Goal: Task Accomplishment & Management: Manage account settings

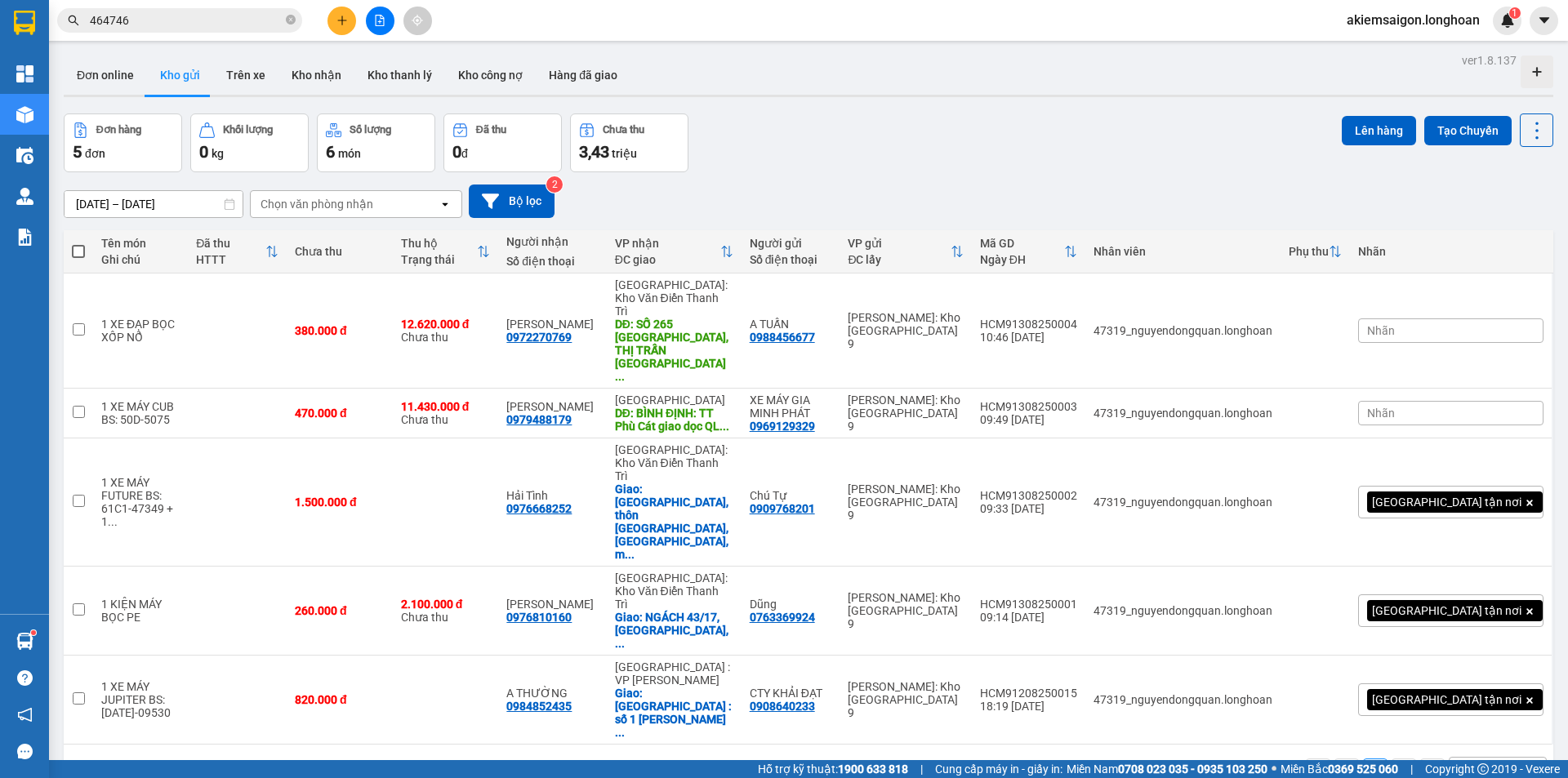
scroll to position [75, 0]
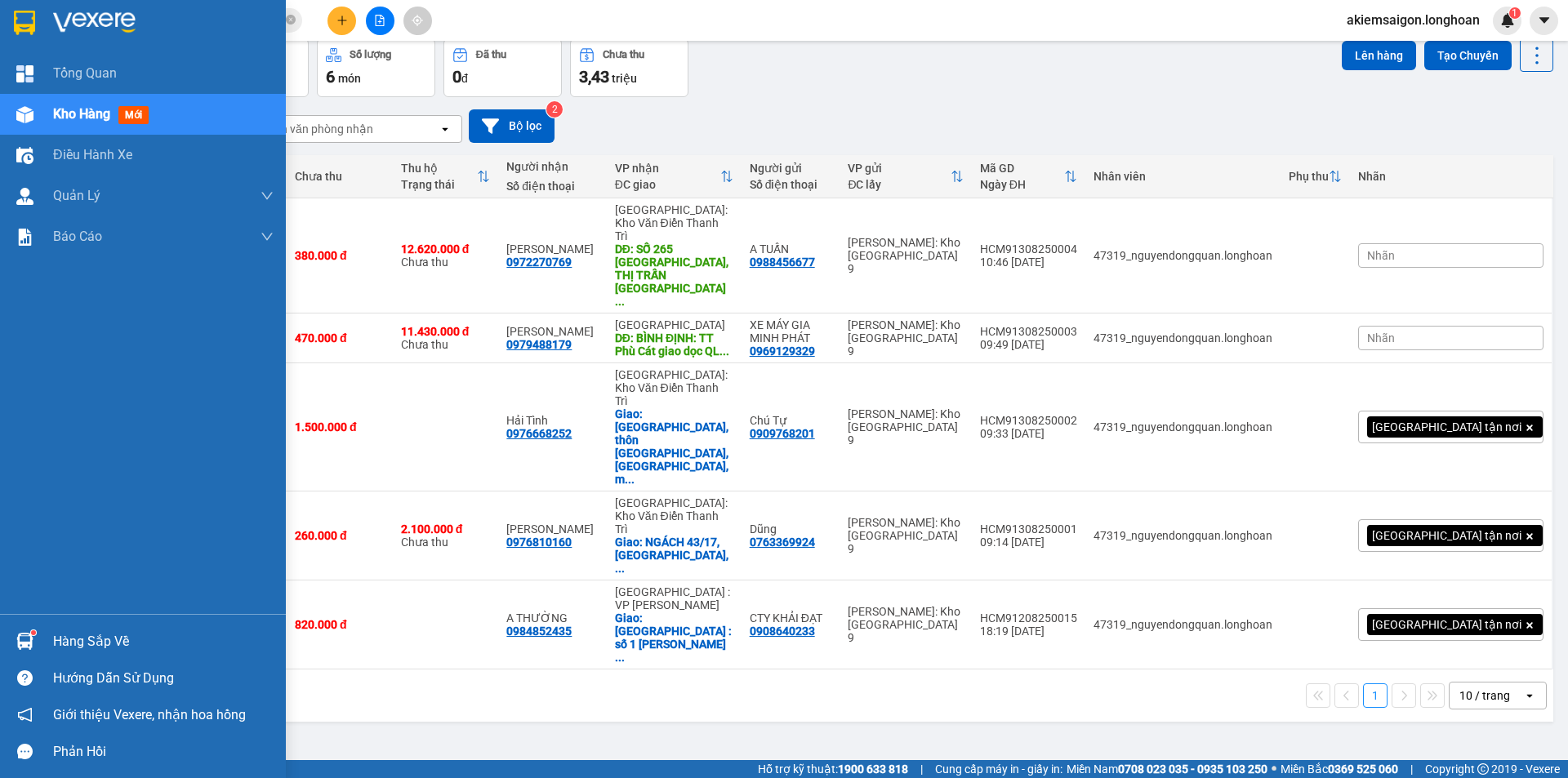
click at [23, 632] on div at bounding box center [25, 641] width 28 height 28
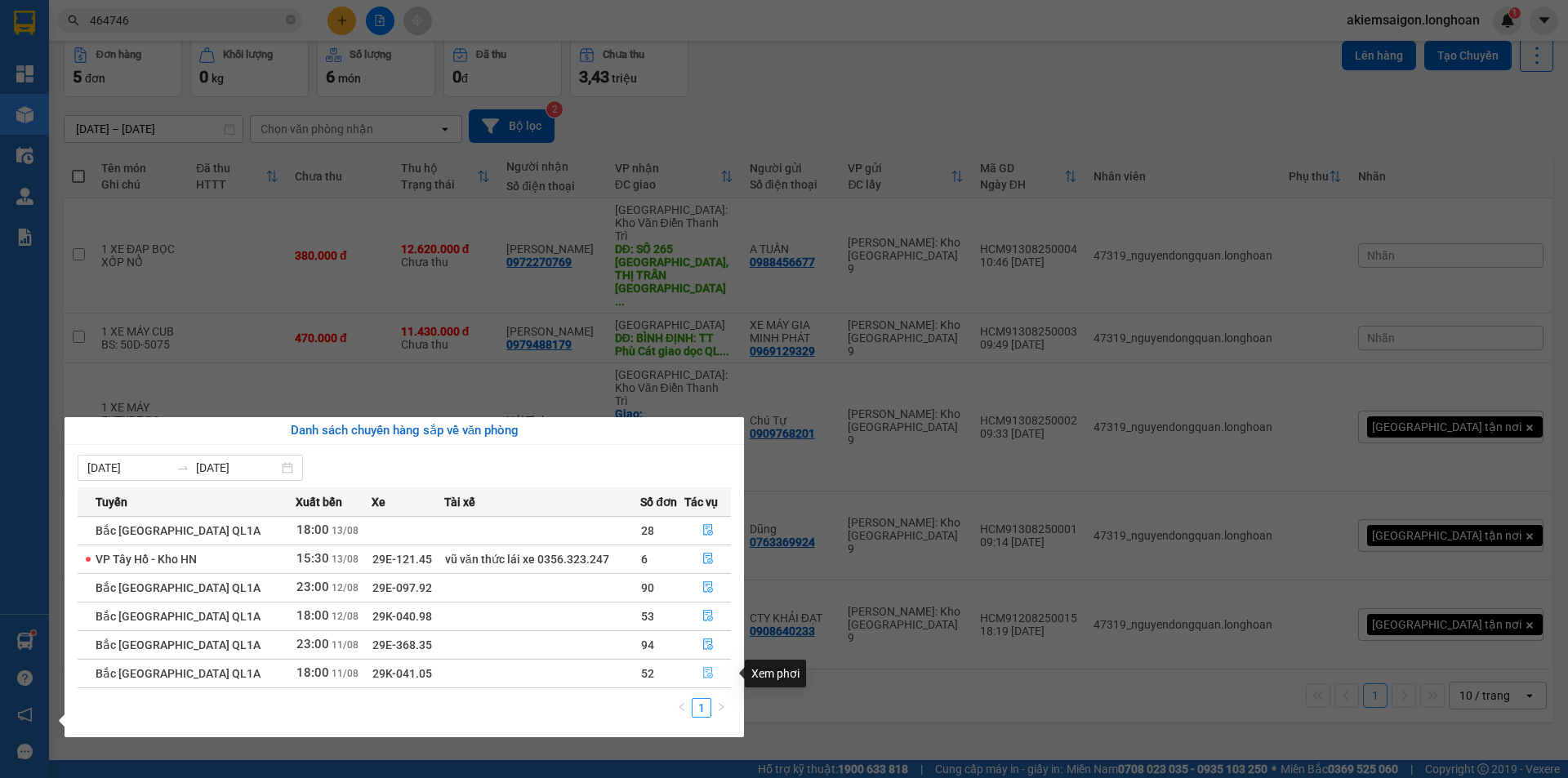
click at [703, 672] on icon "file-done" at bounding box center [708, 674] width 10 height 11
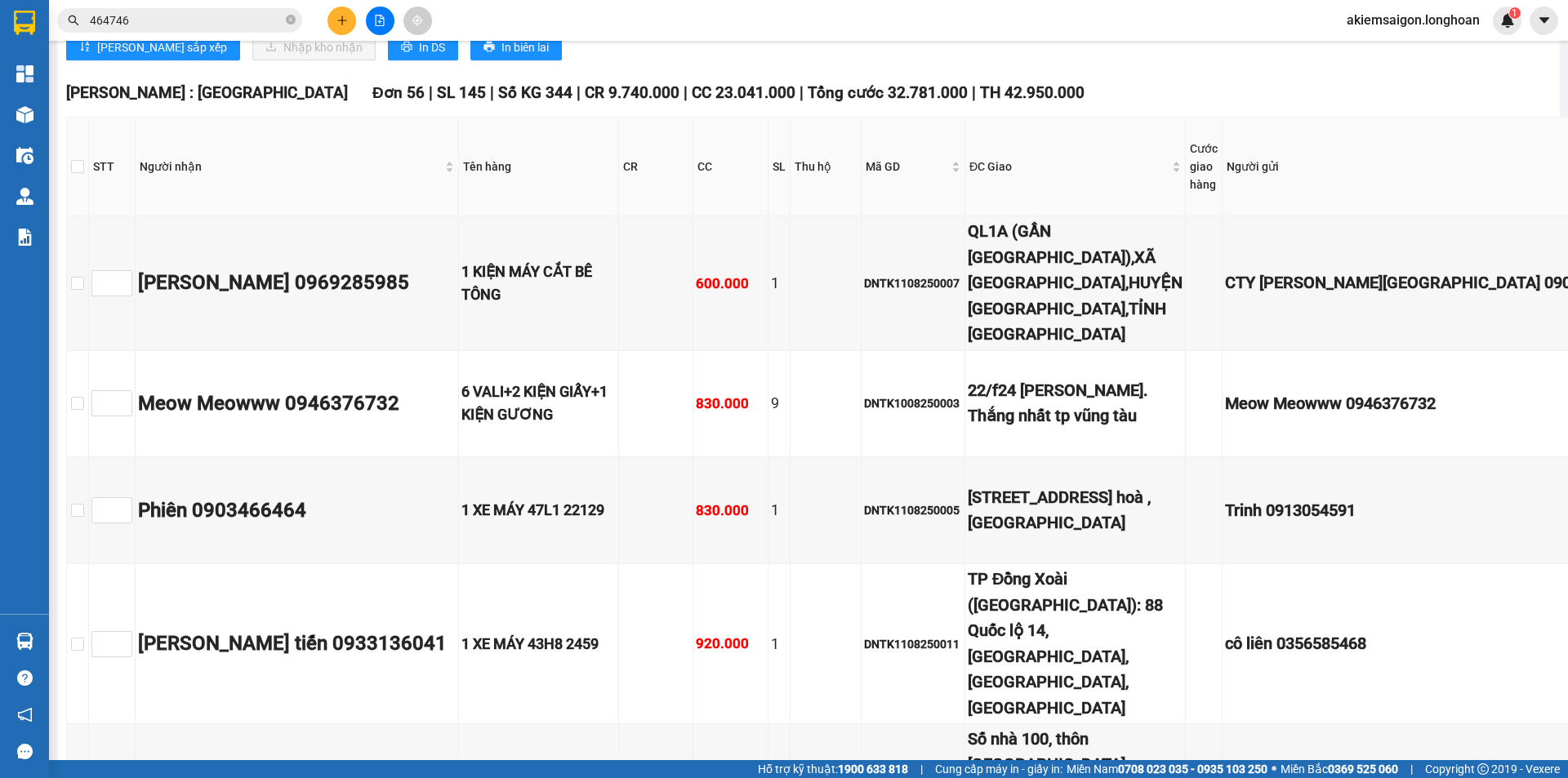
scroll to position [2178, 0]
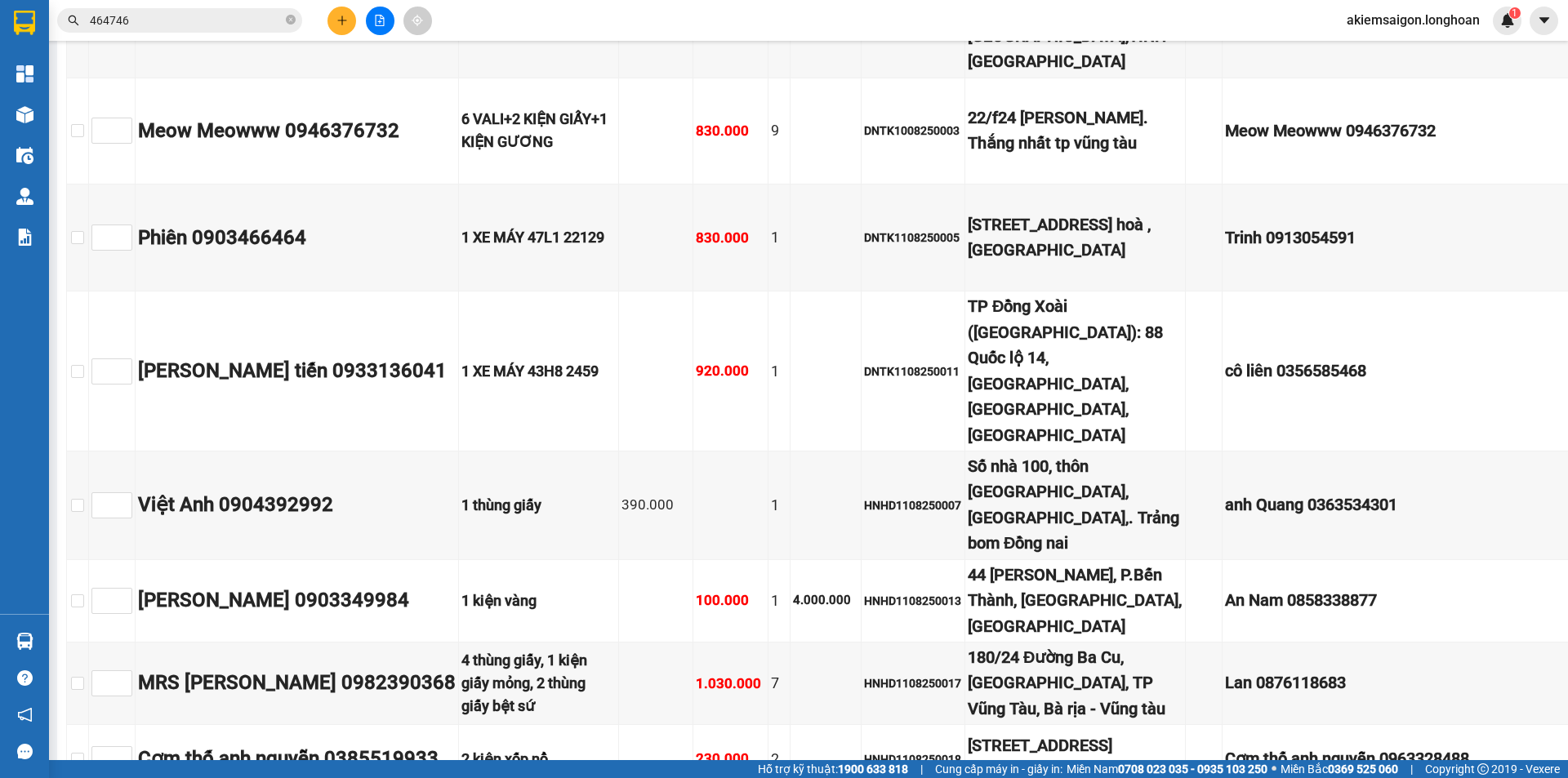
checkbox input "true"
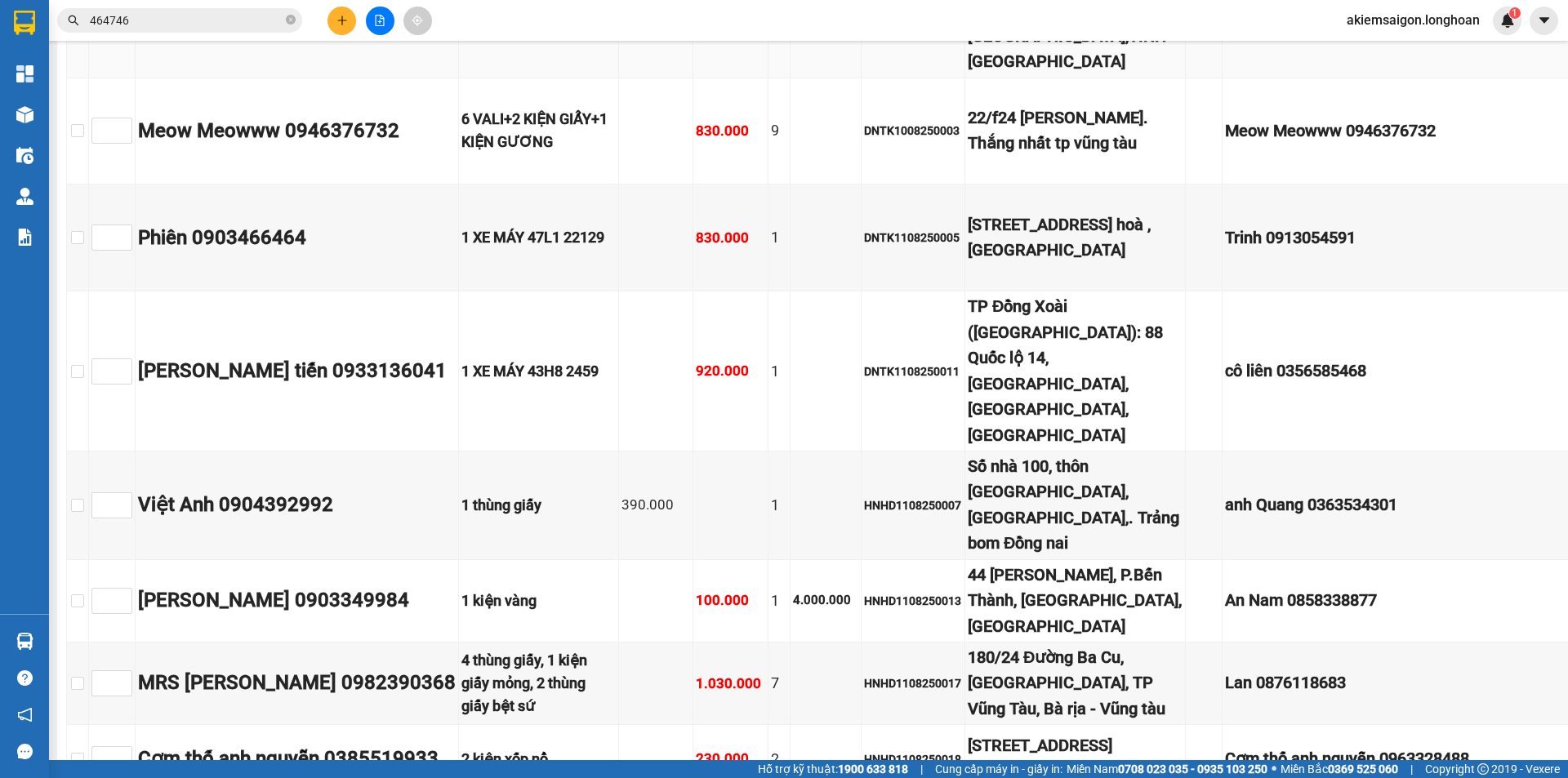
checkbox input "true"
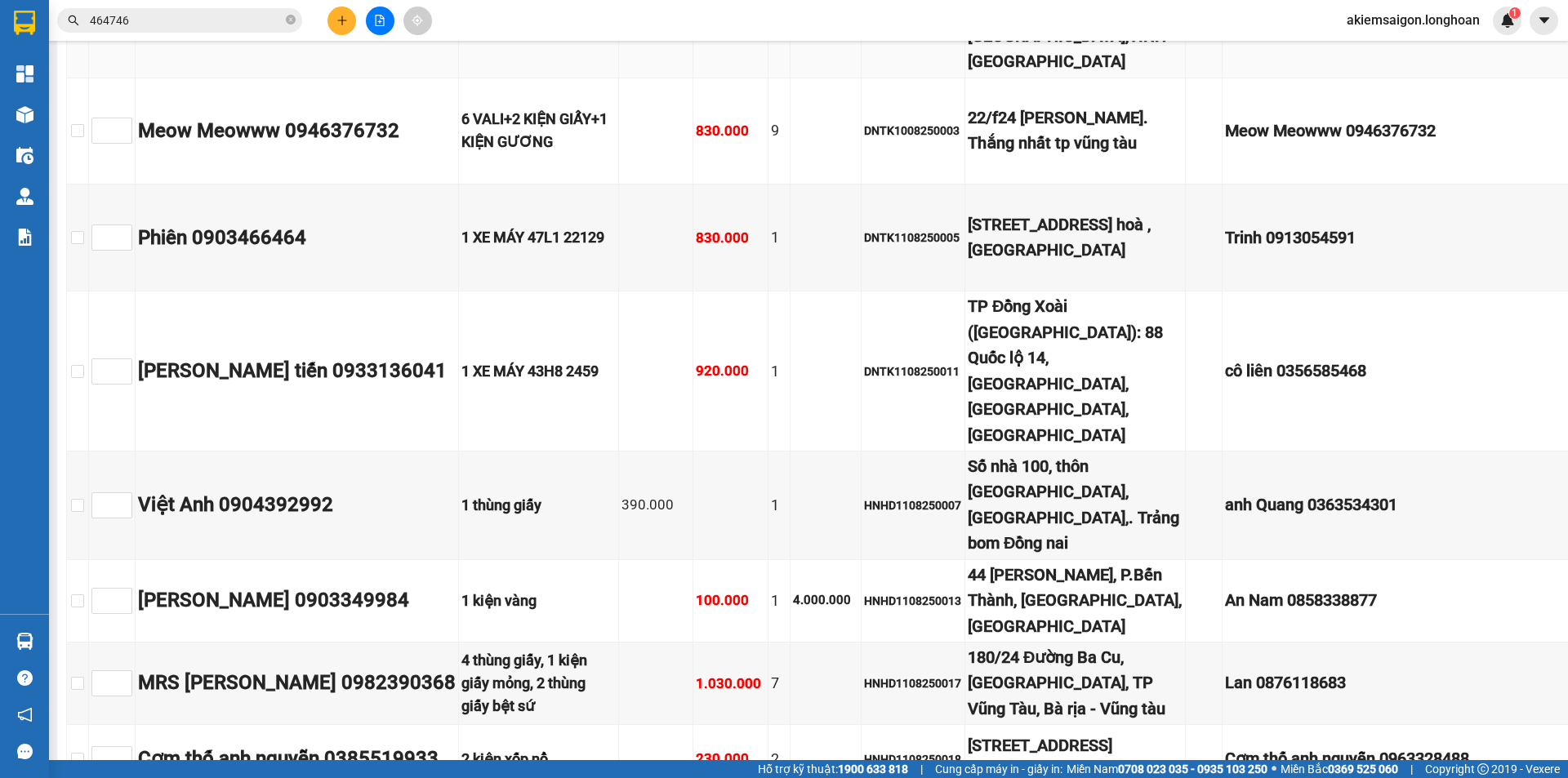
checkbox input "true"
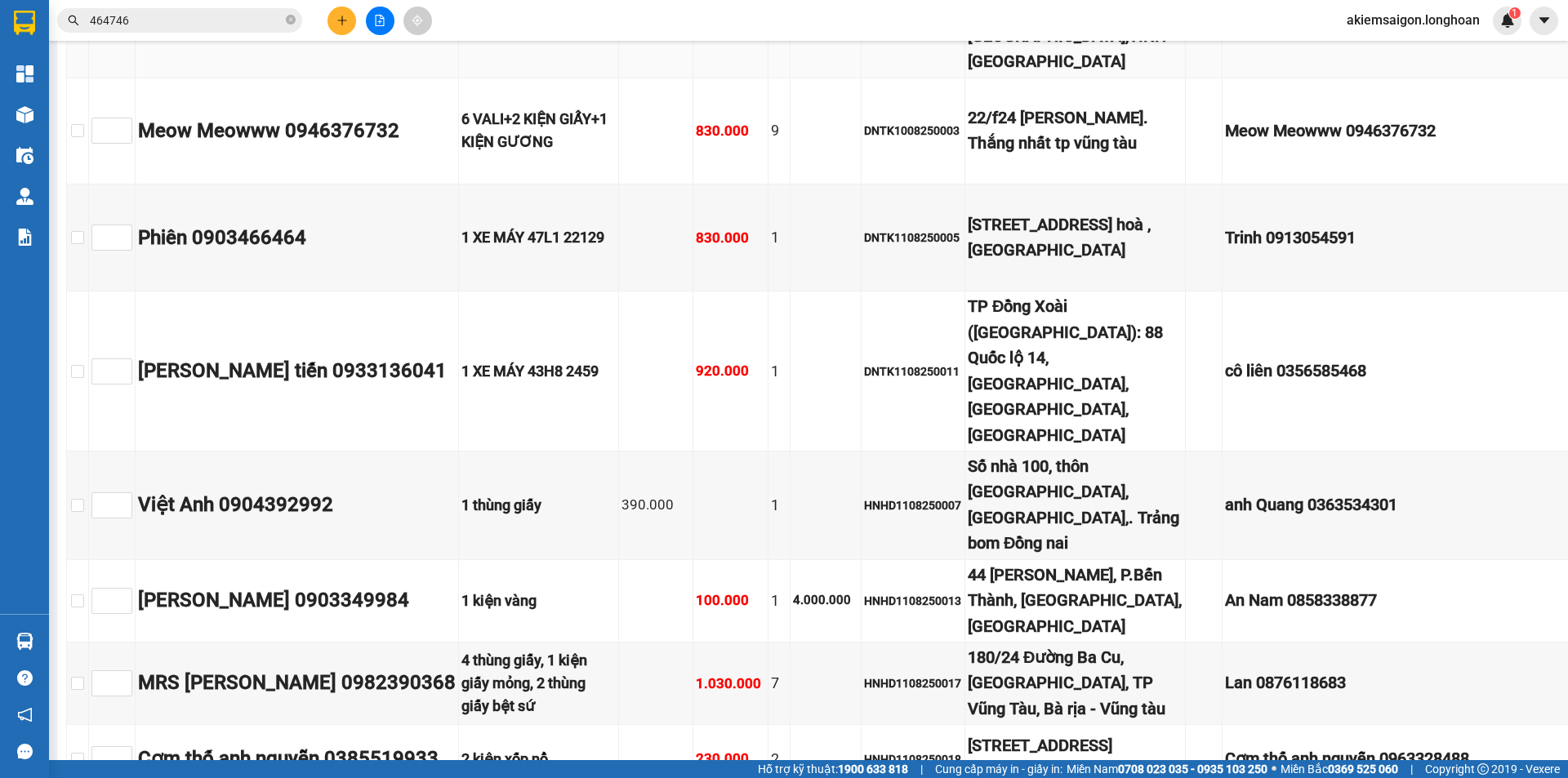
checkbox input "true"
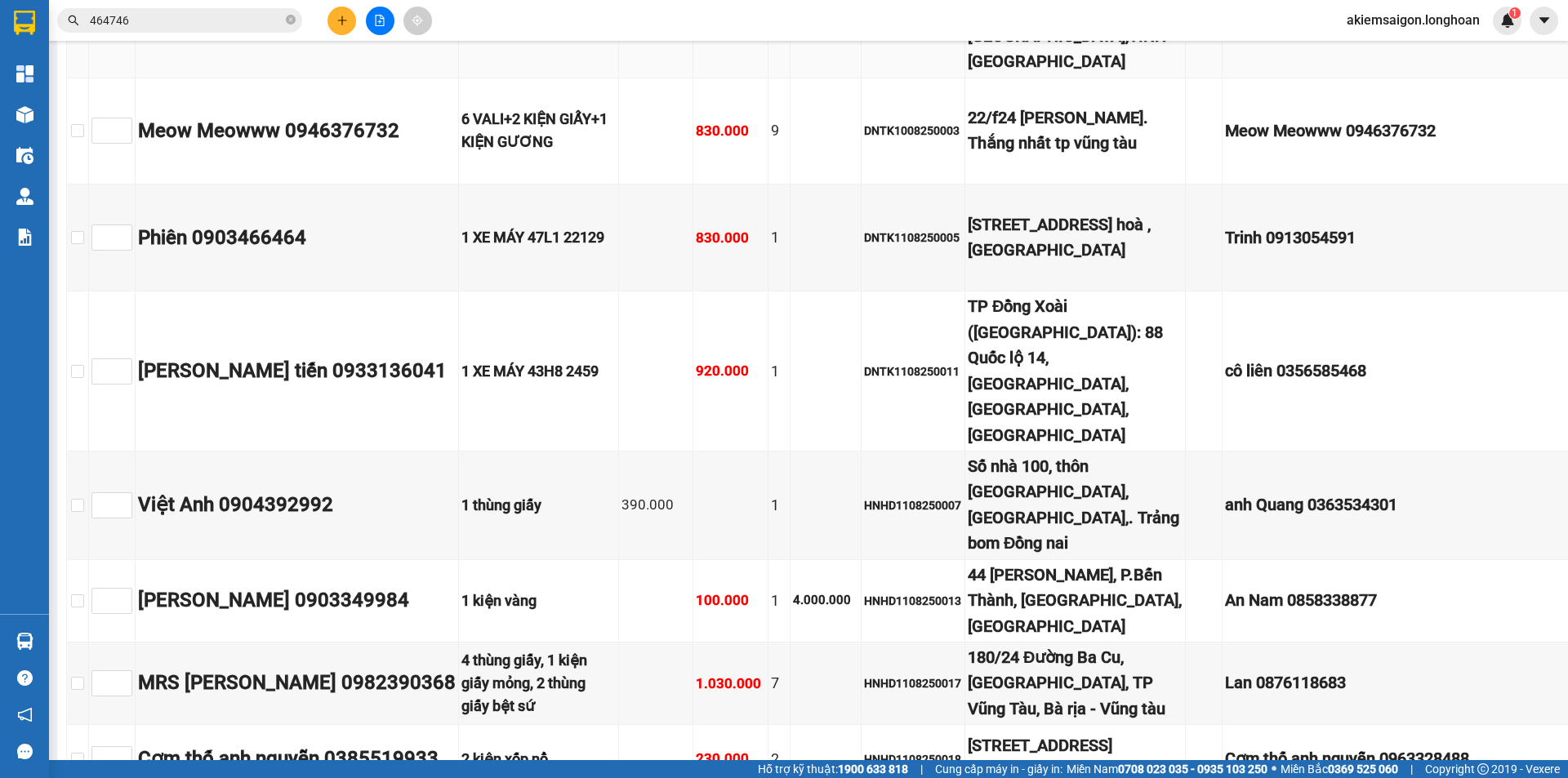
checkbox input "true"
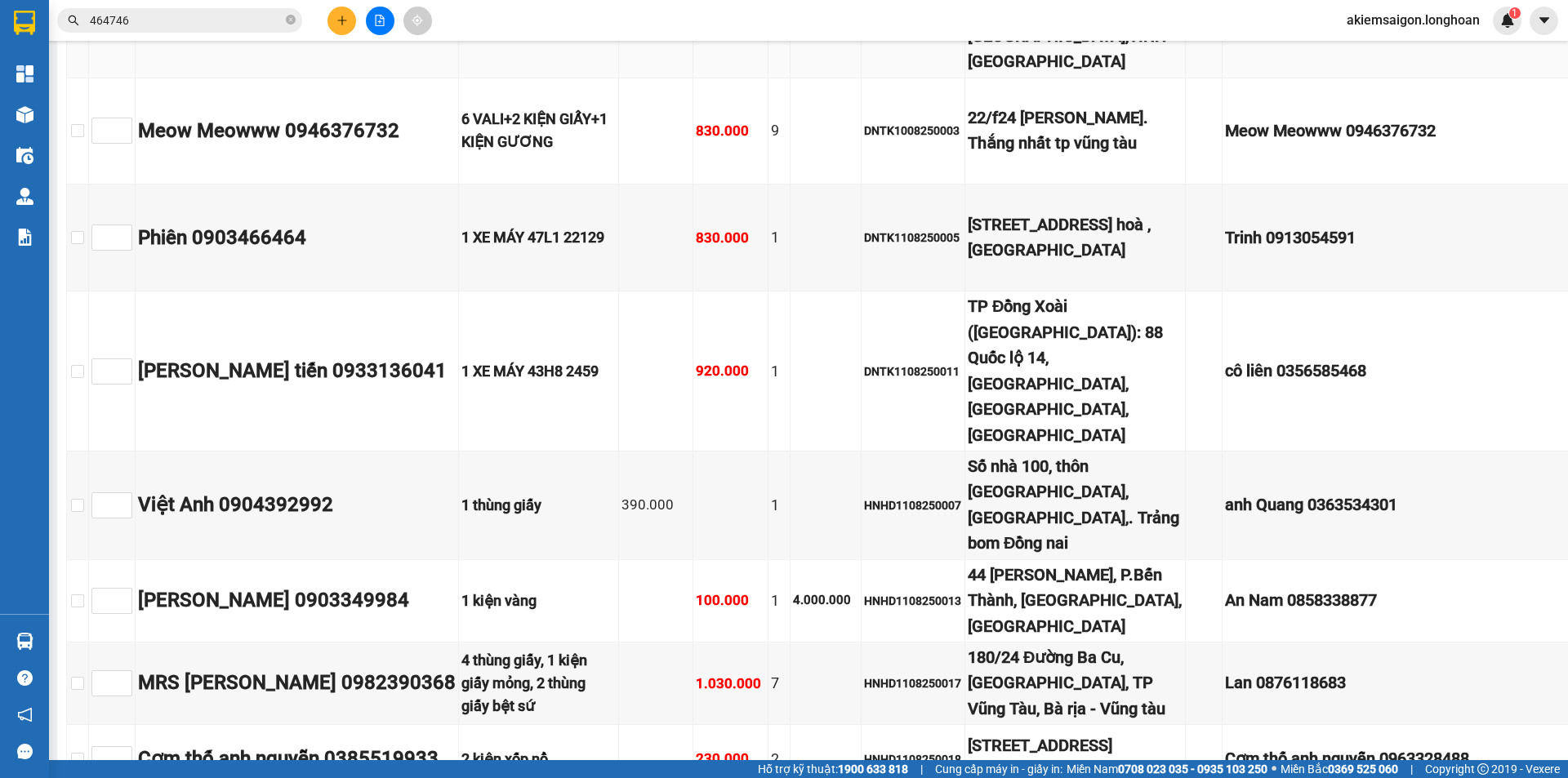
checkbox input "true"
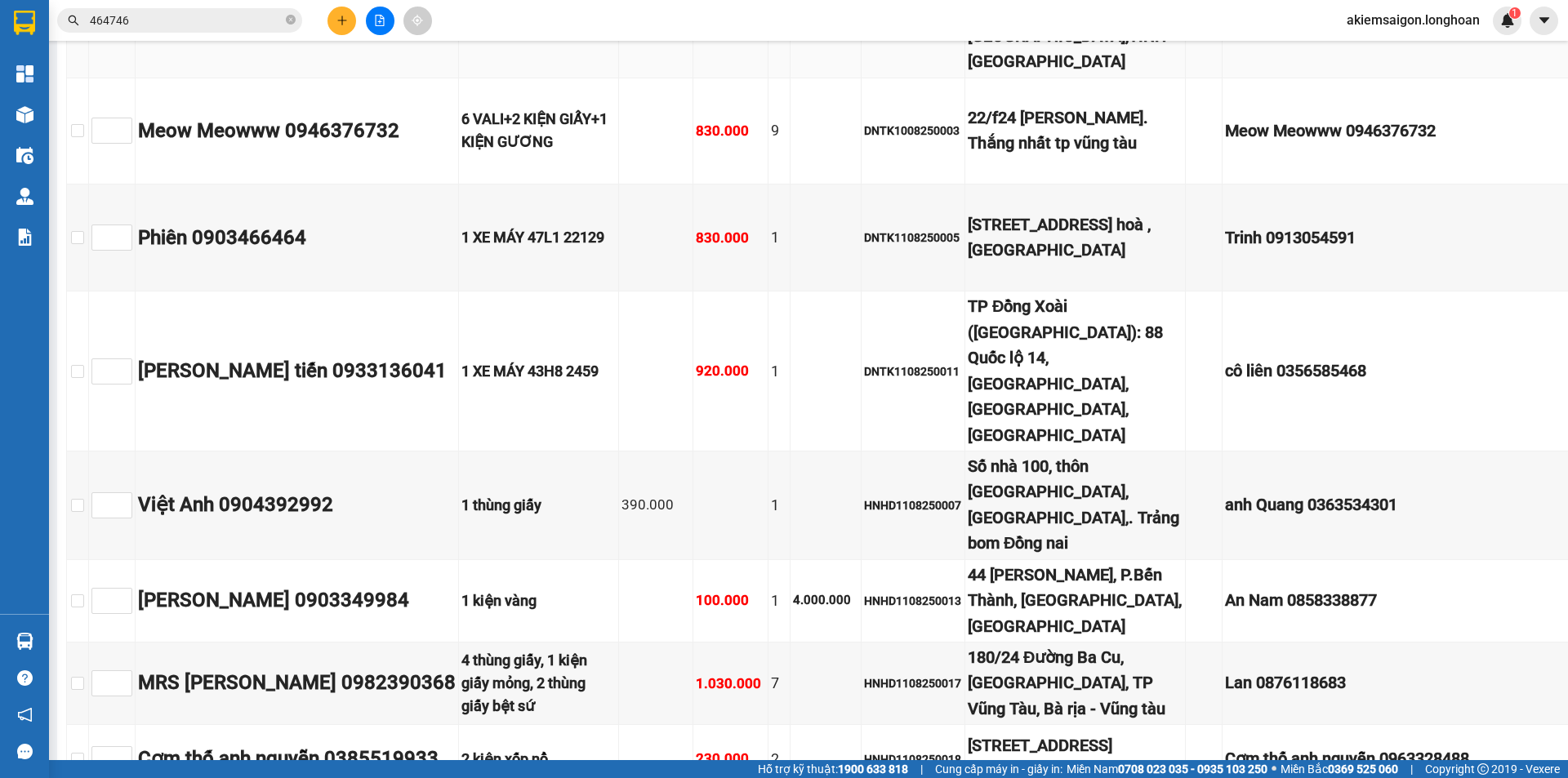
checkbox input "true"
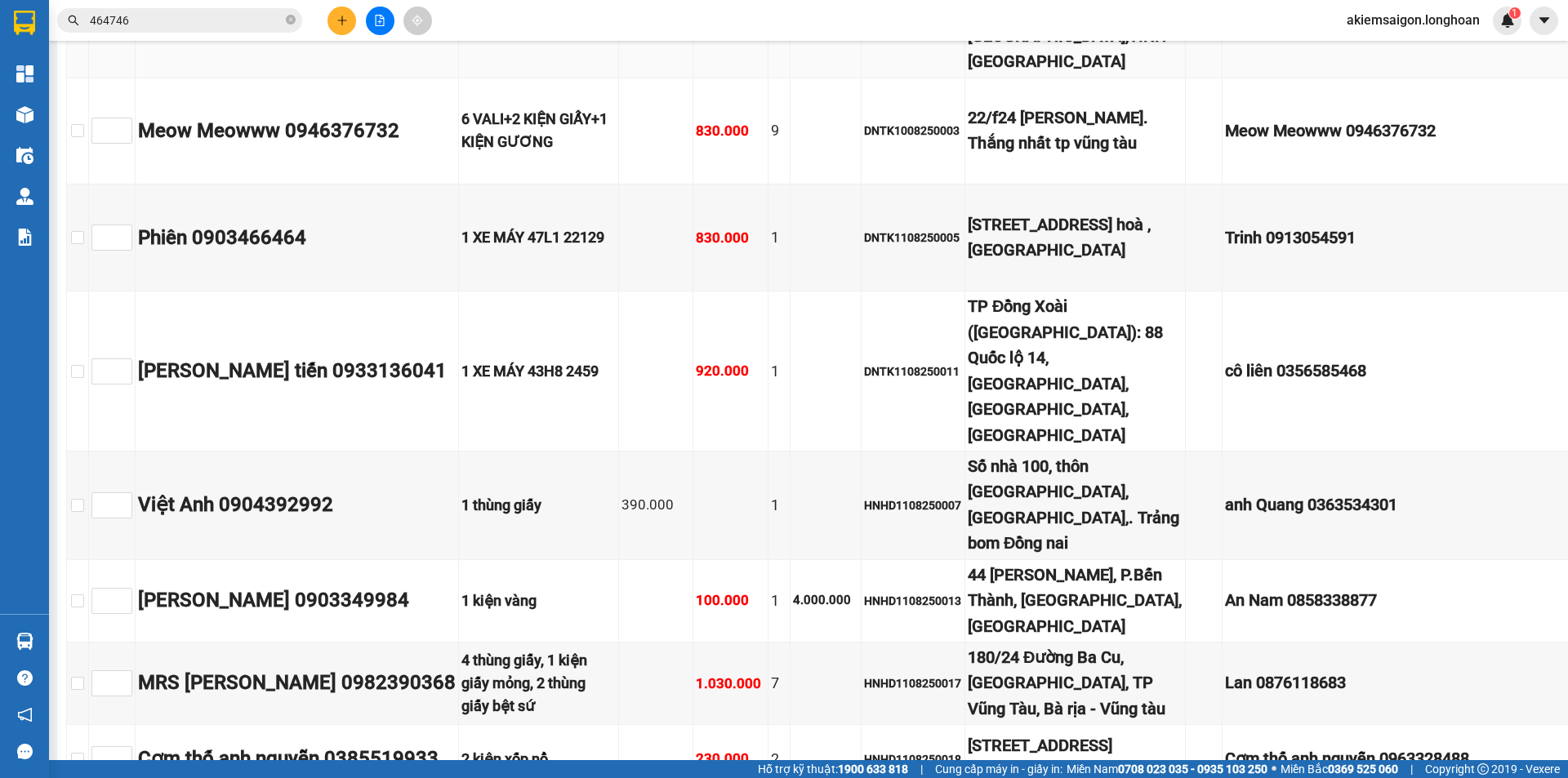
checkbox input "true"
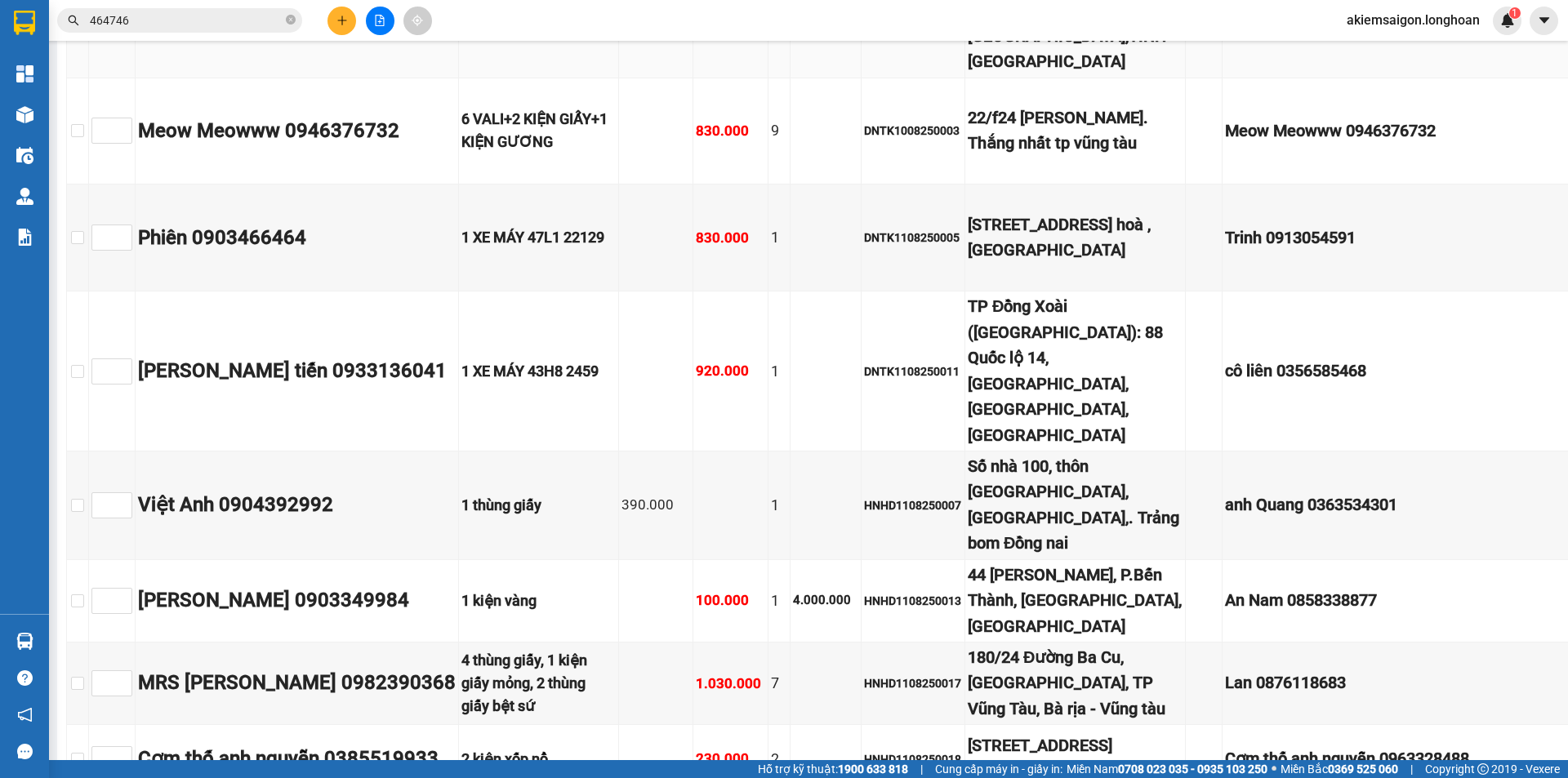
checkbox input "true"
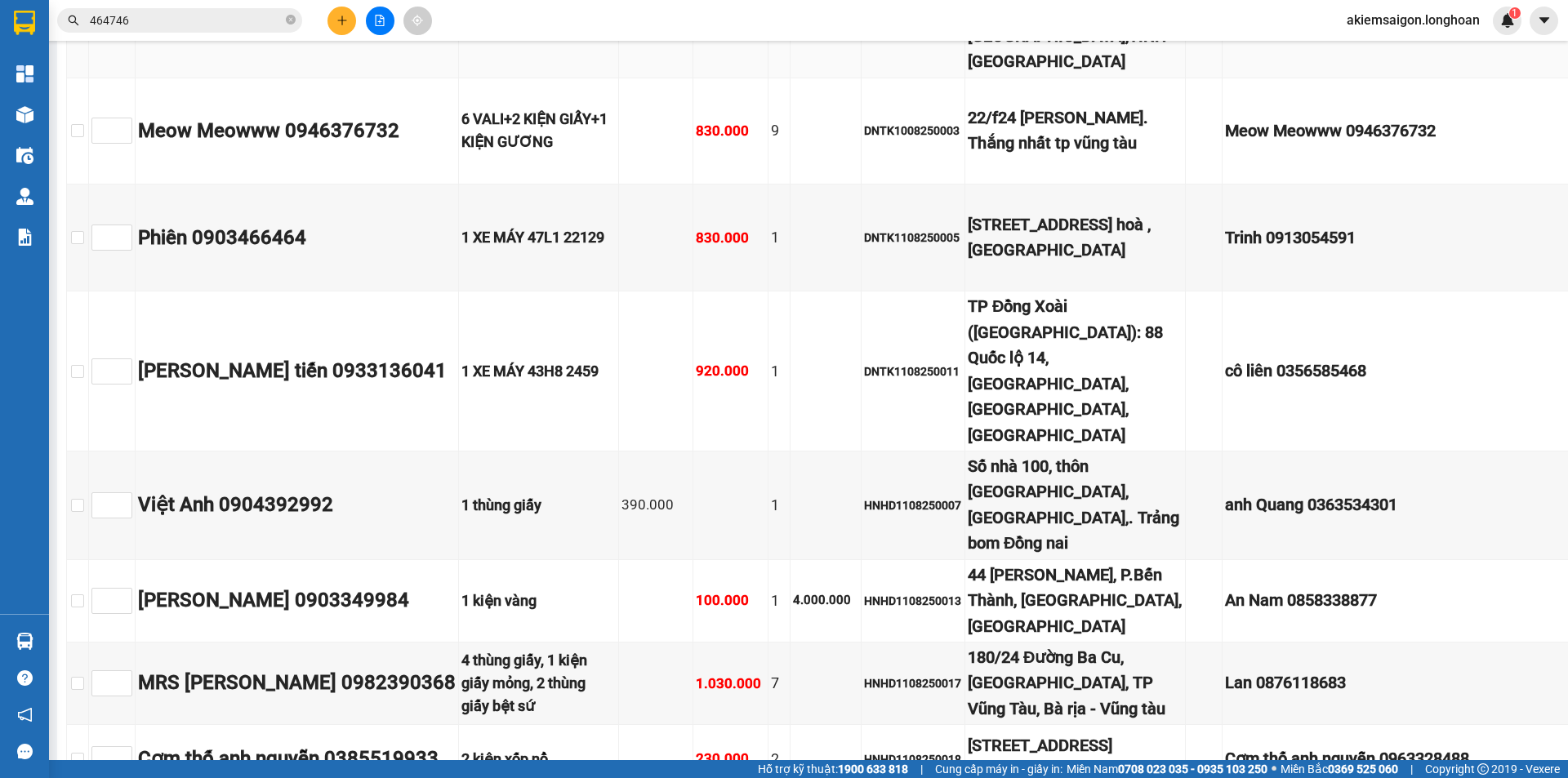
checkbox input "true"
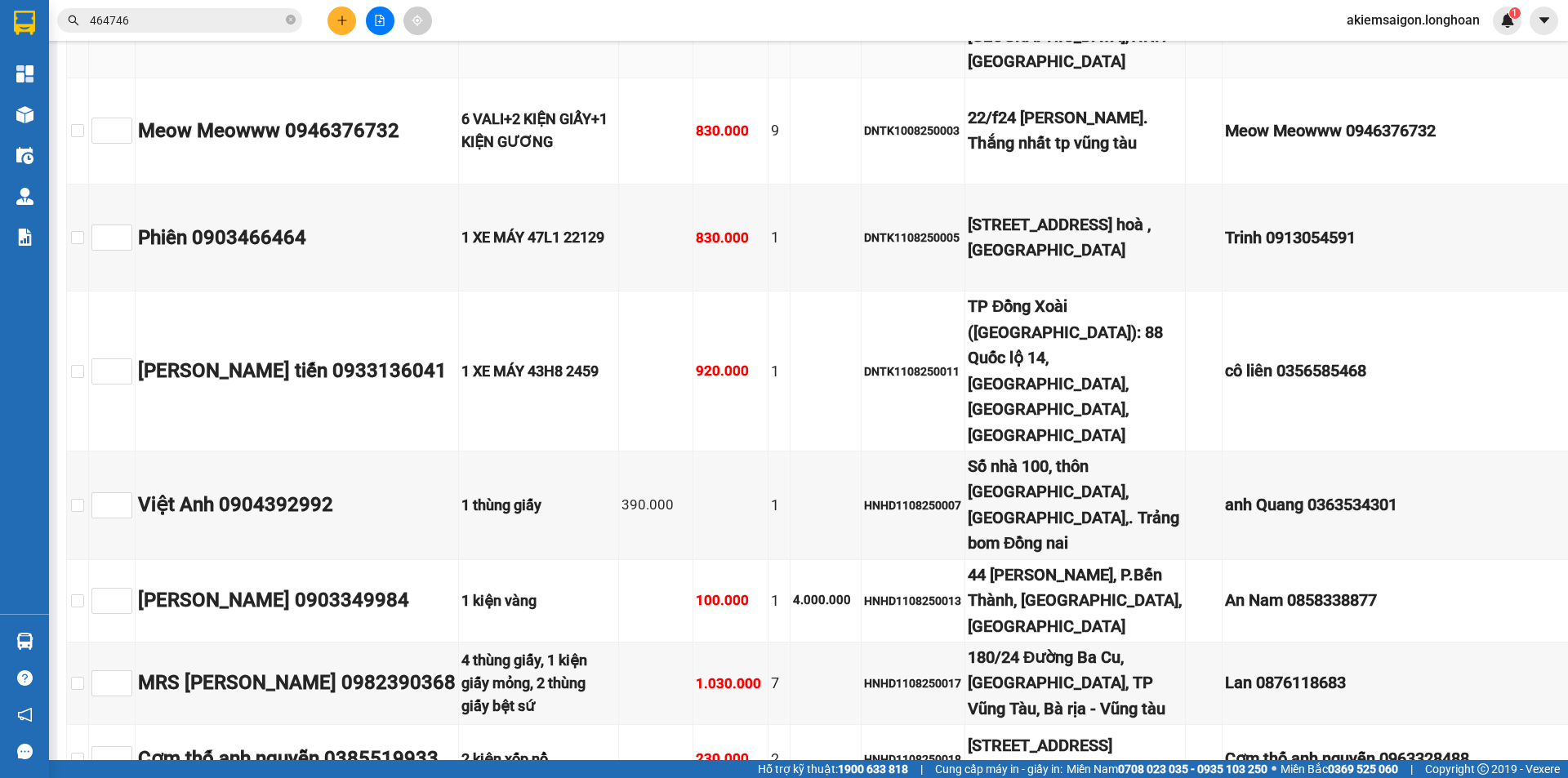
checkbox input "true"
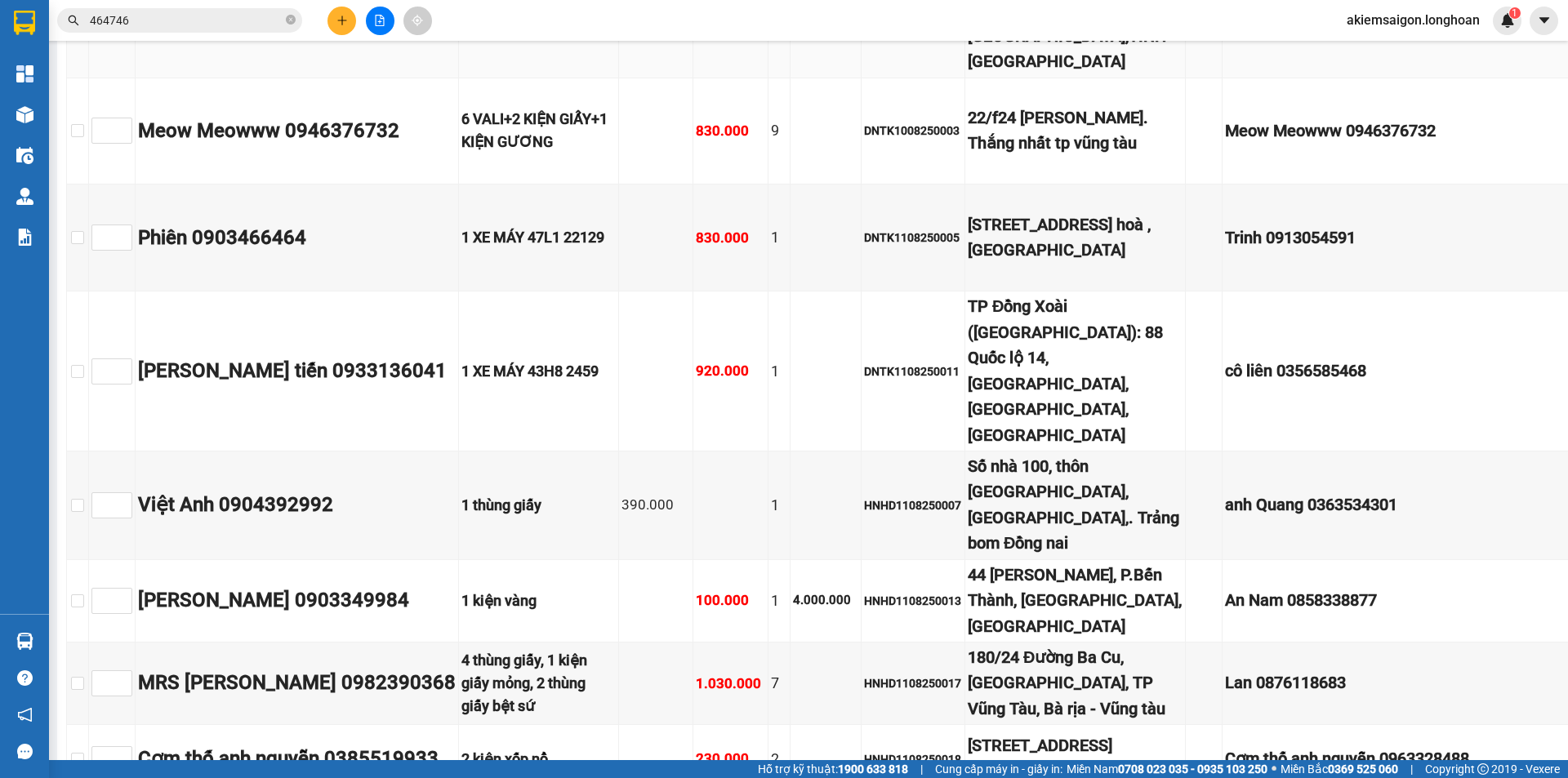
checkbox input "true"
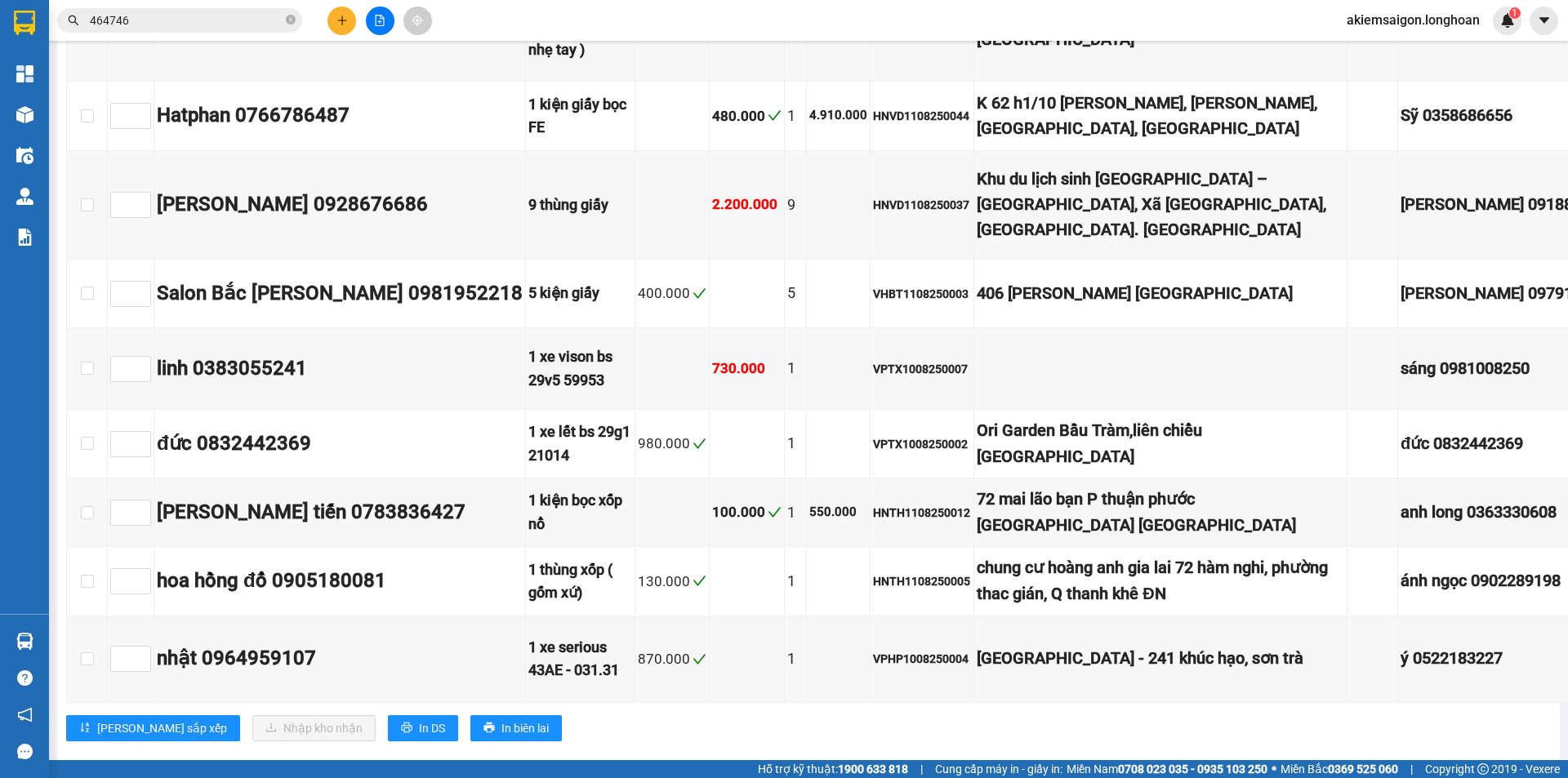
scroll to position [10346, 0]
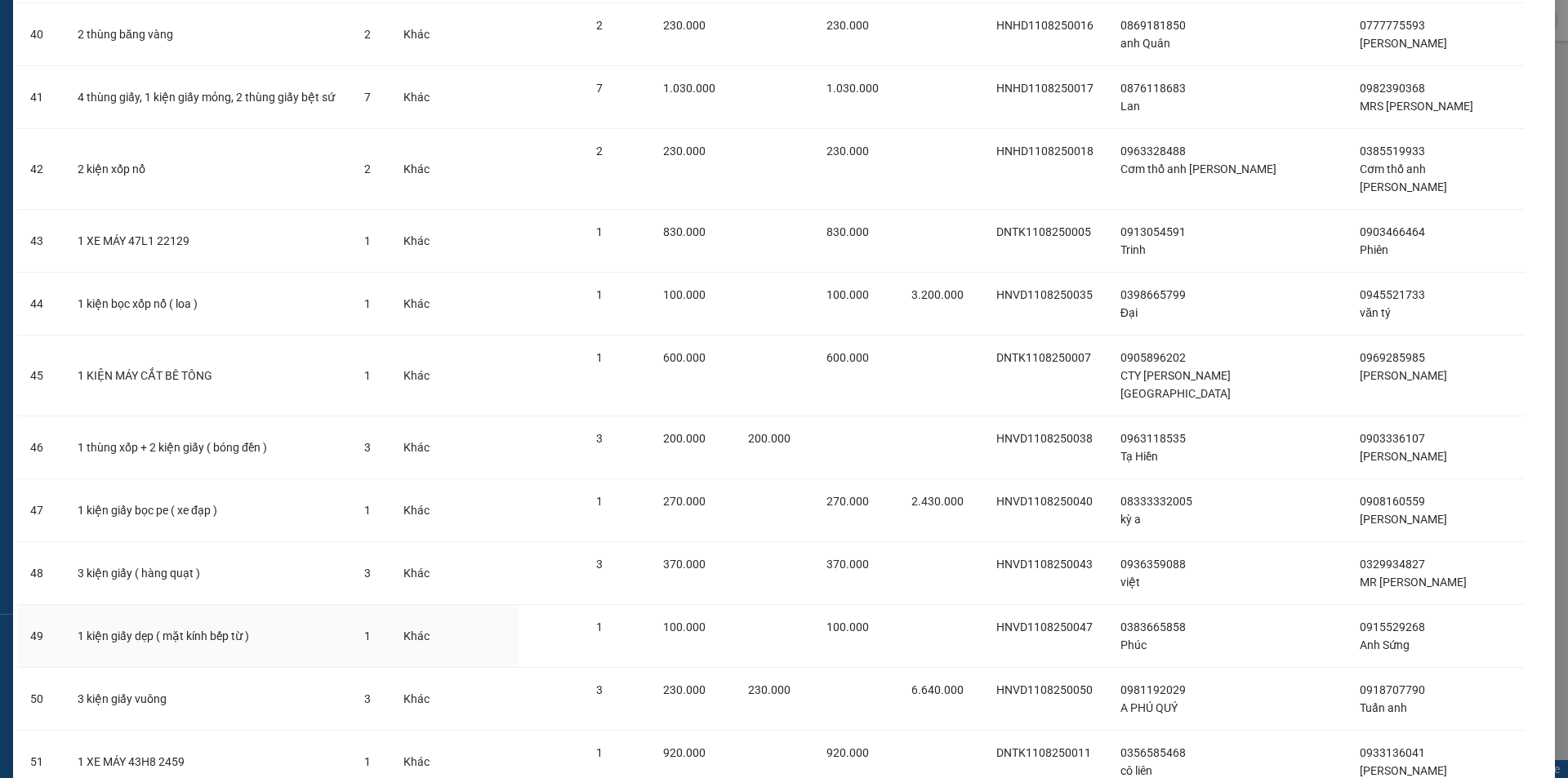
scroll to position [2749, 0]
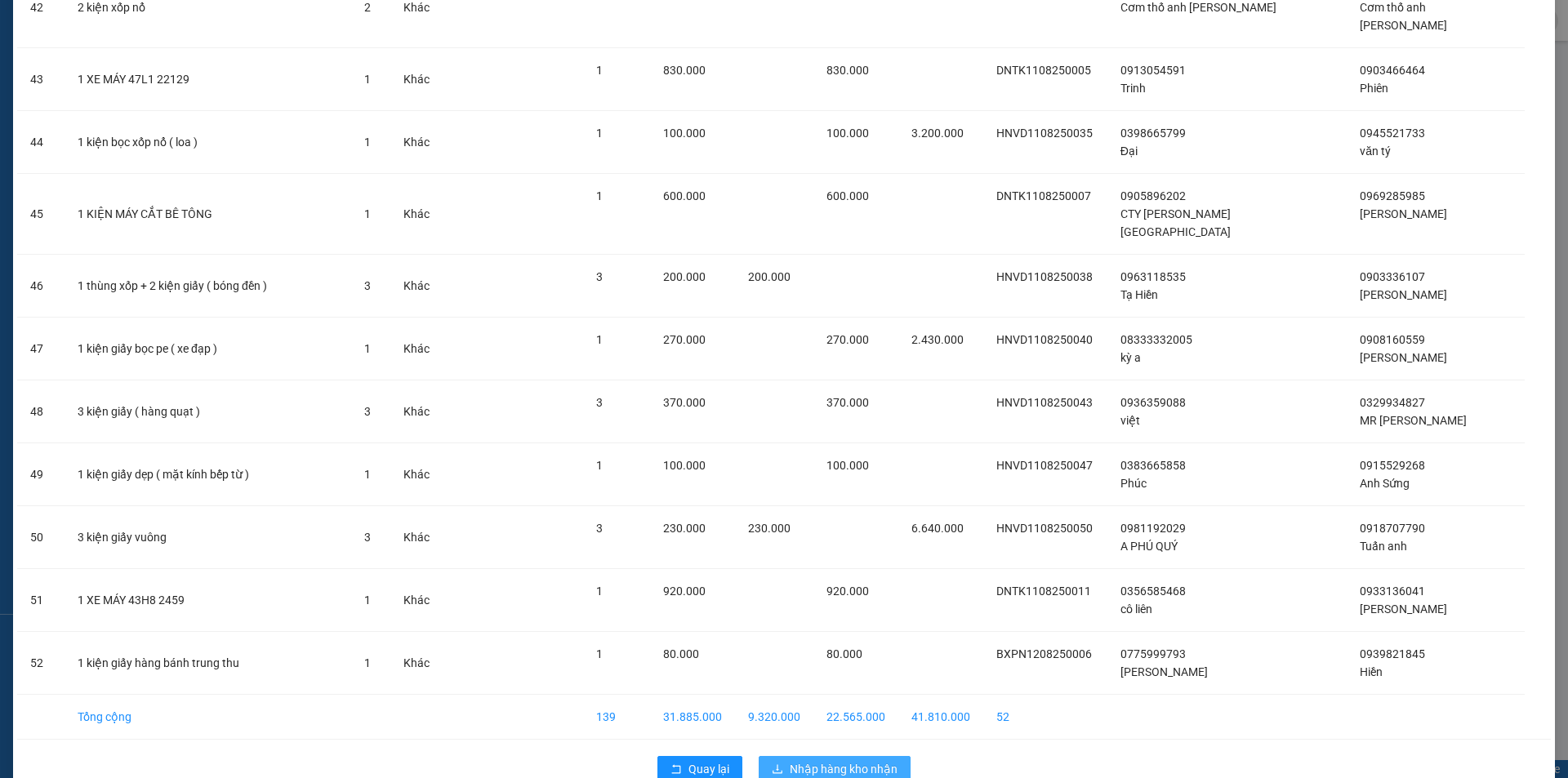
click at [838, 761] on span "Nhập hàng kho nhận" at bounding box center [844, 770] width 108 height 18
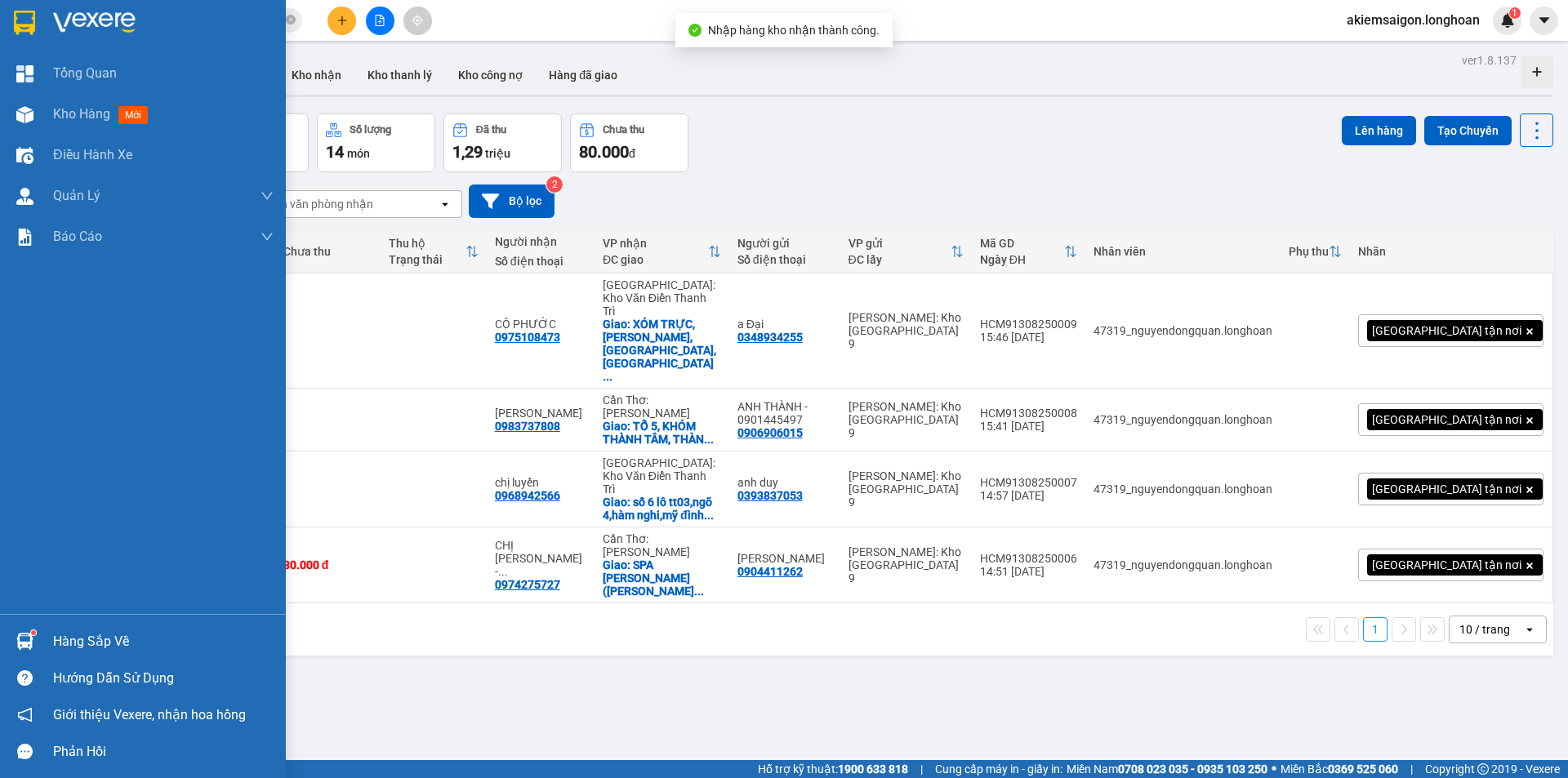
click at [11, 630] on div at bounding box center [25, 641] width 28 height 28
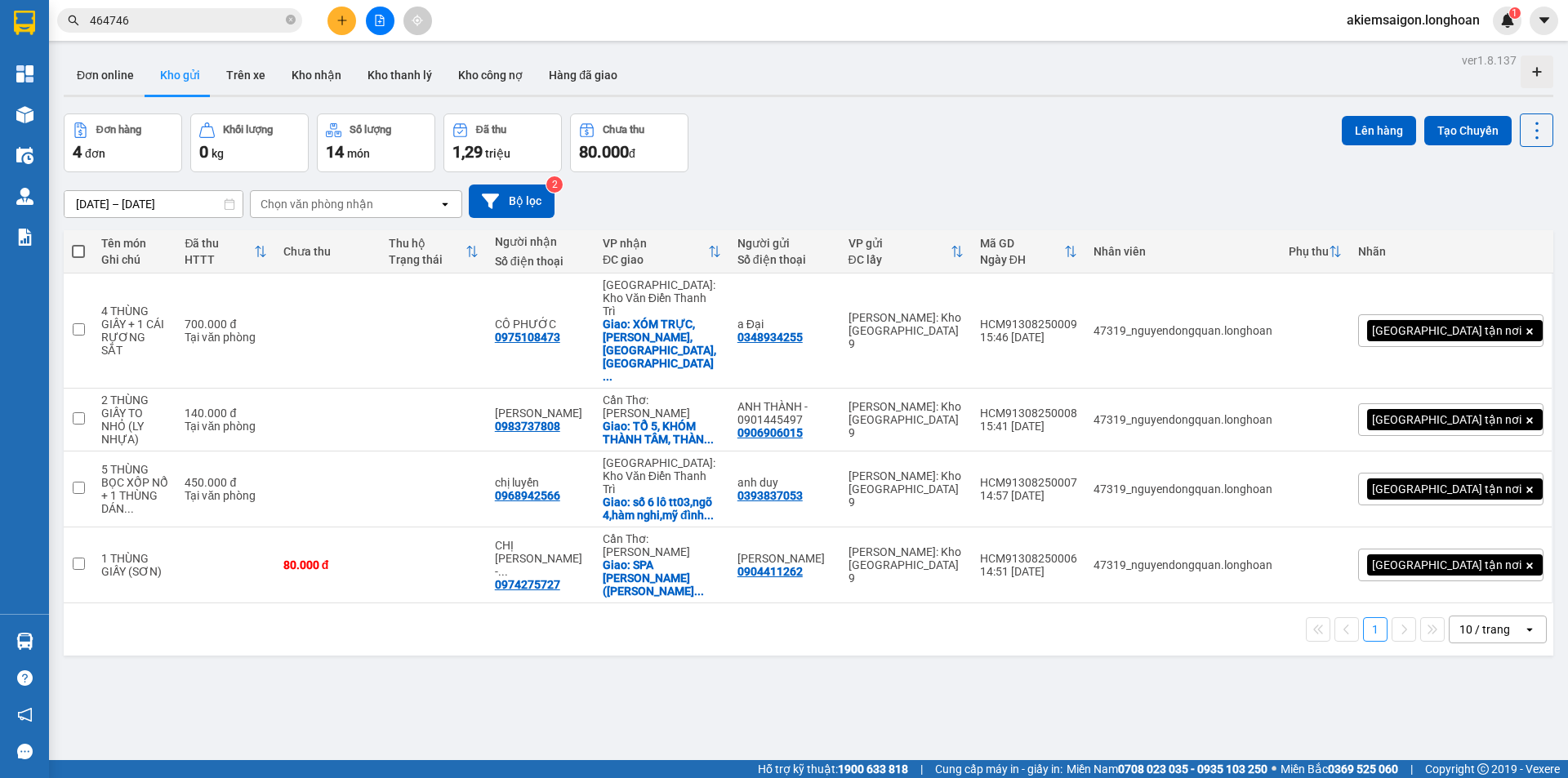
click at [833, 665] on section "Kết quả tìm kiếm ( 1 ) Bộ lọc Mã ĐH Trạng thái Món hàng Thu hộ Tổng cước Chưa c…" at bounding box center [784, 389] width 1568 height 778
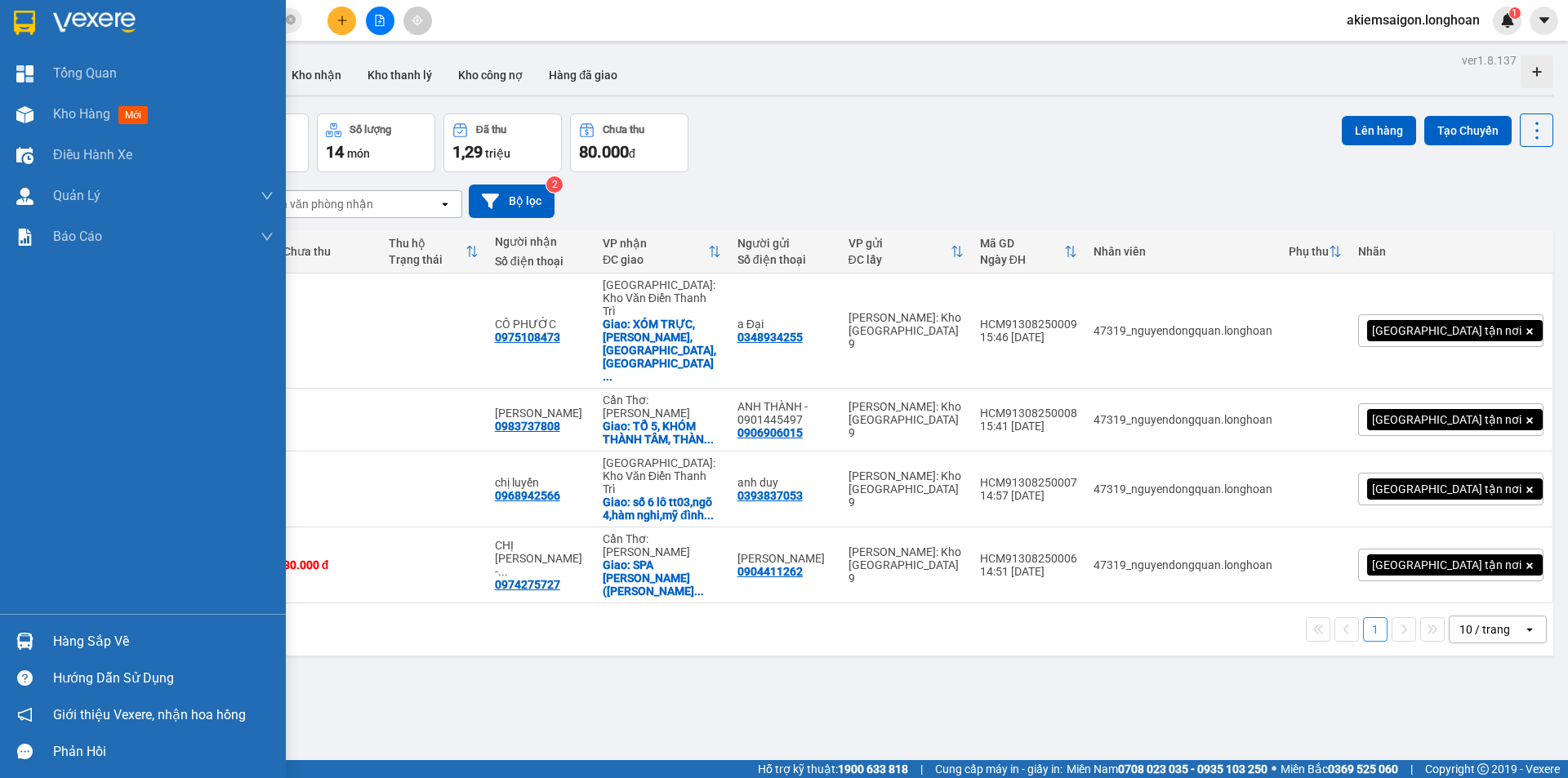
click at [30, 644] on img at bounding box center [25, 642] width 17 height 17
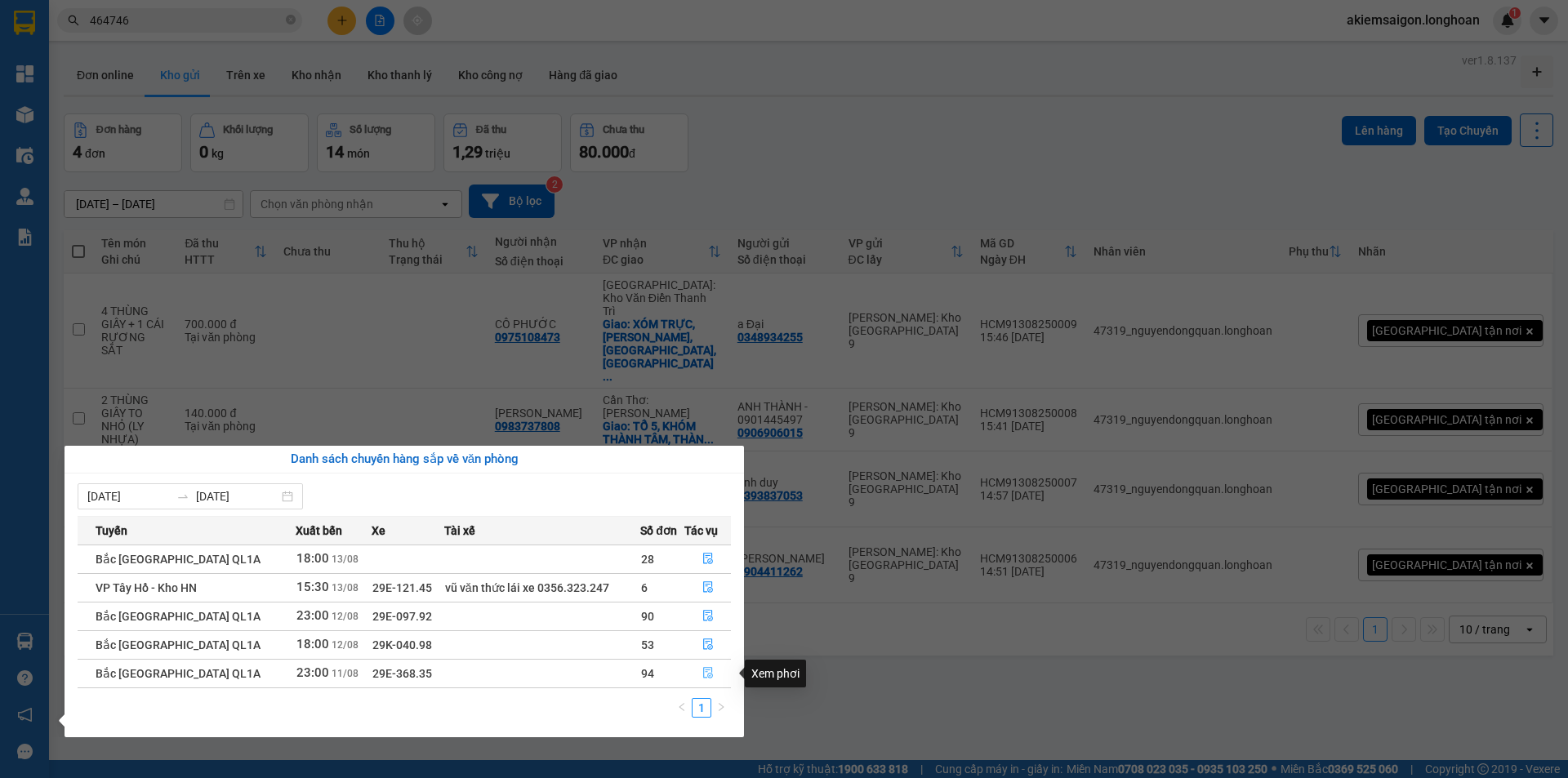
click at [707, 674] on icon "file-done" at bounding box center [708, 674] width 10 height 11
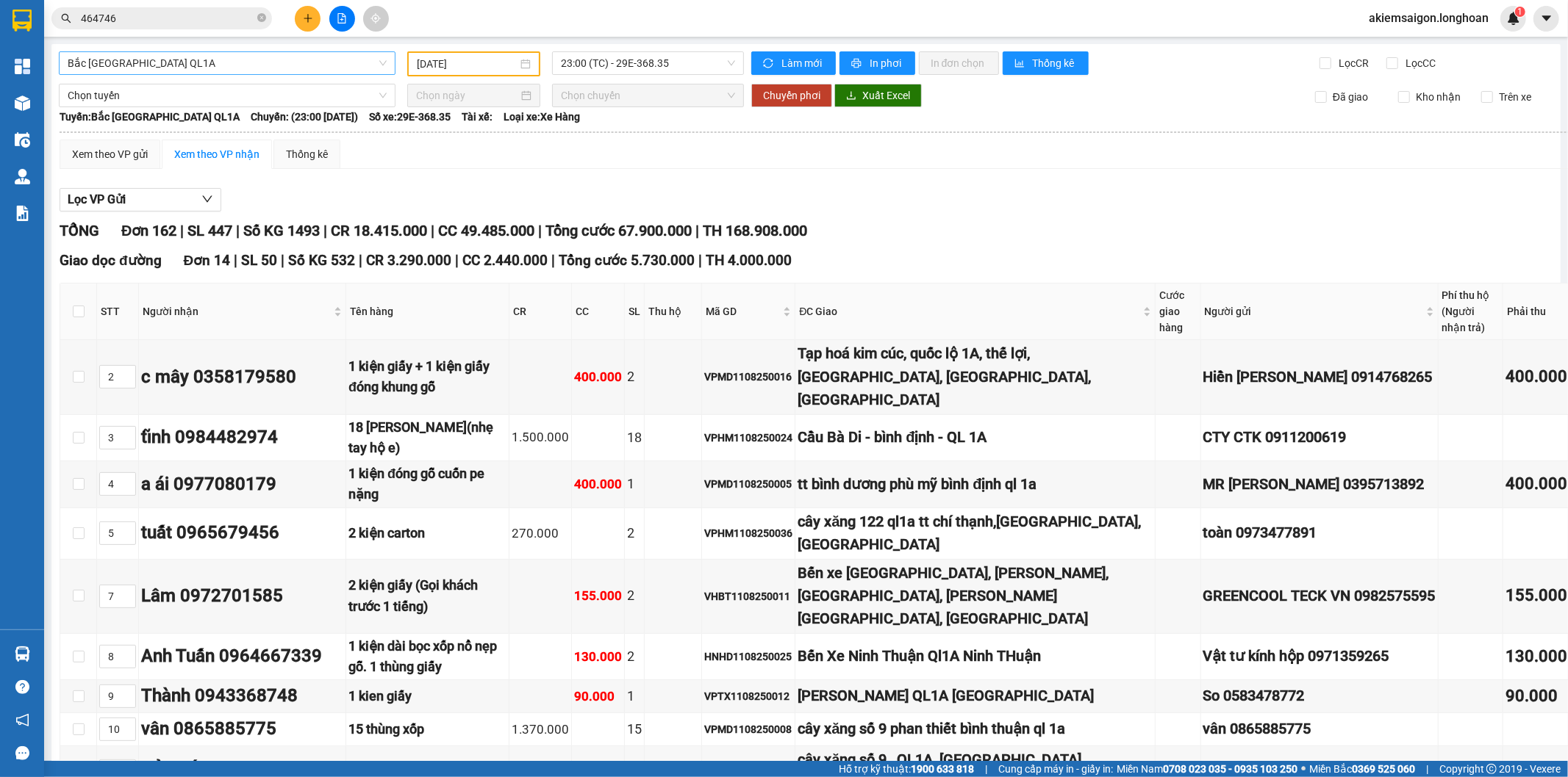
click at [233, 60] on span "Bắc [GEOGRAPHIC_DATA] QL1A" at bounding box center [226, 63] width 319 height 22
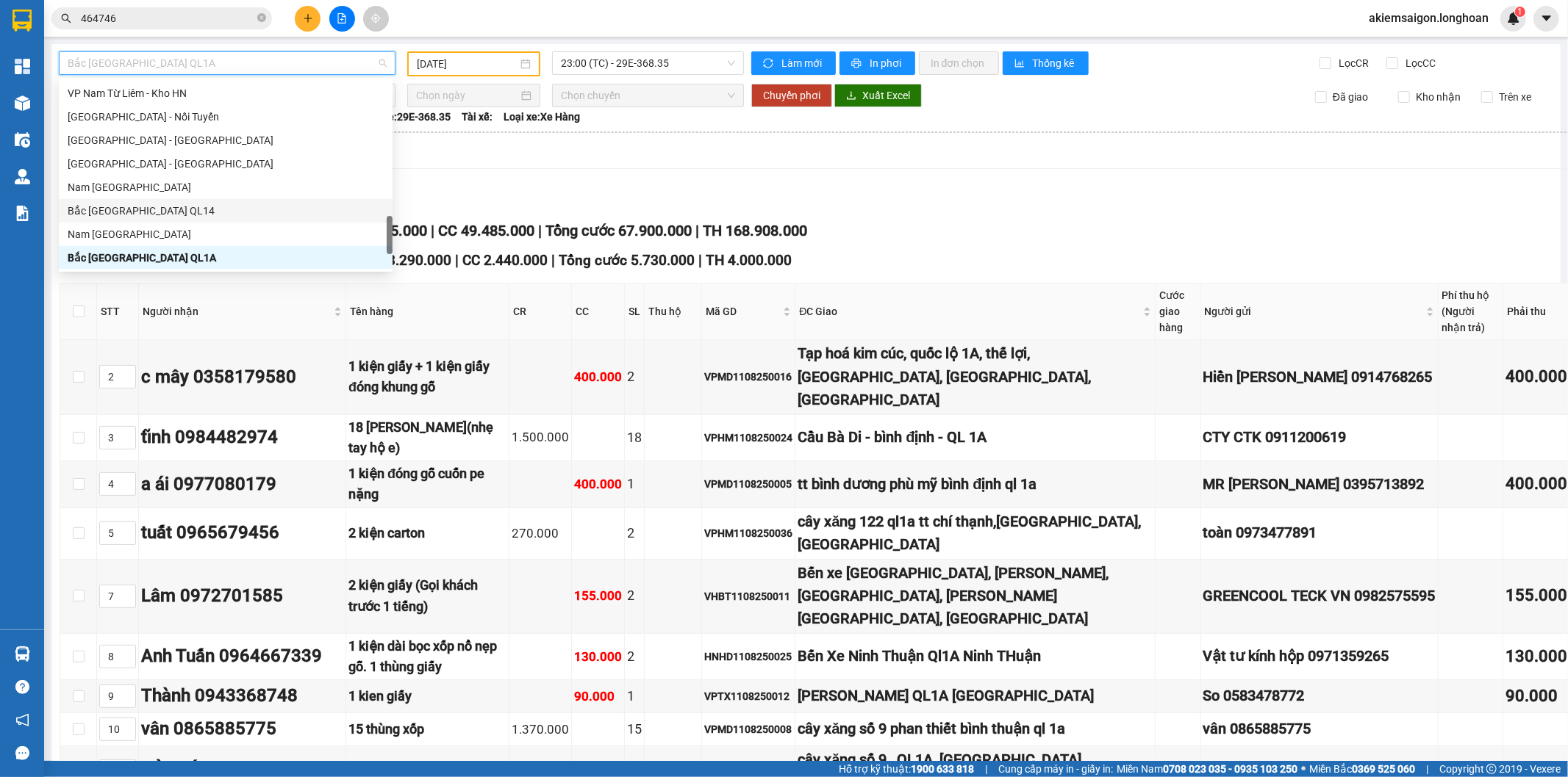
scroll to position [834, 0]
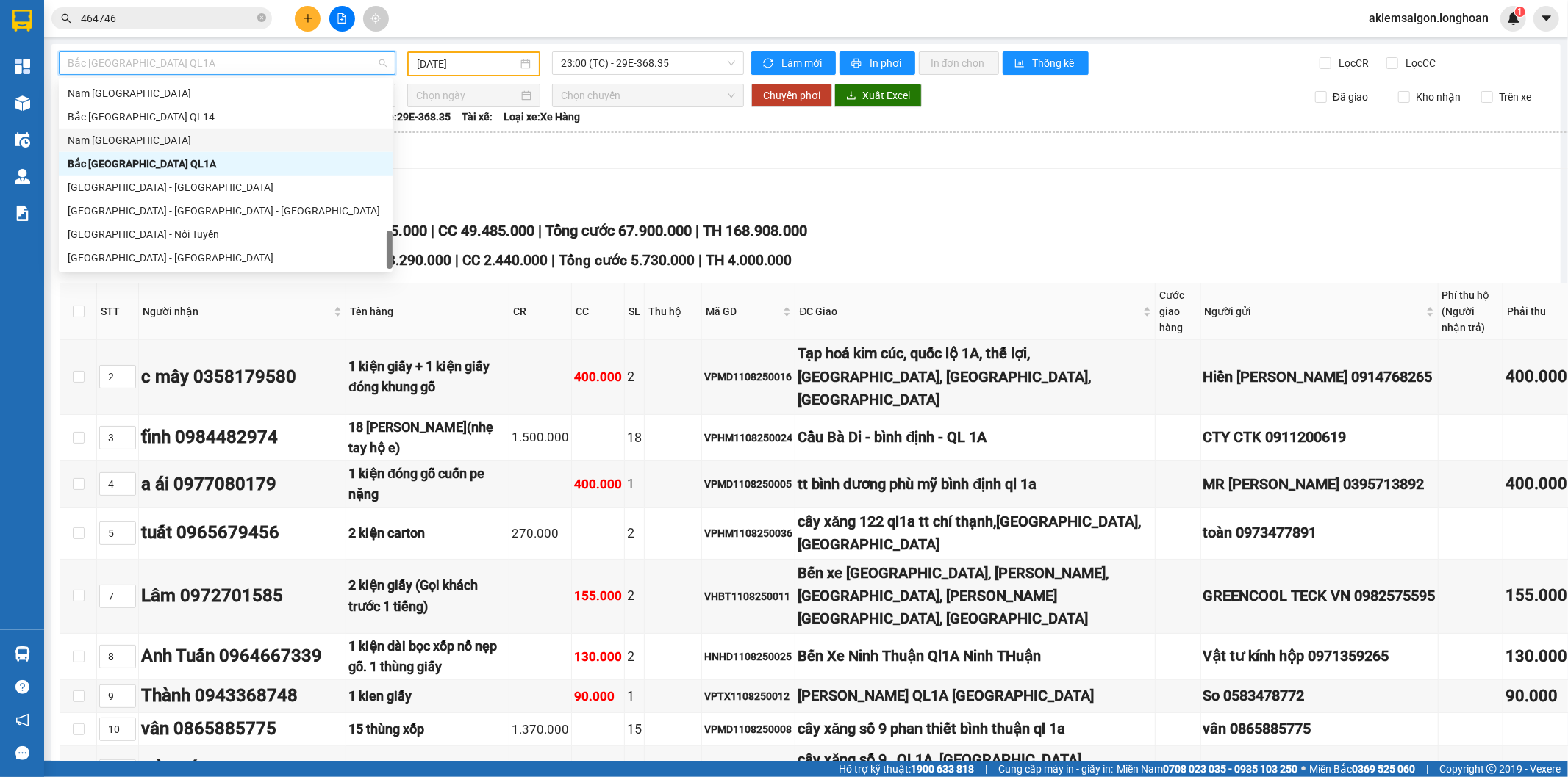
click at [171, 143] on div "Nam [GEOGRAPHIC_DATA]" at bounding box center [226, 141] width 316 height 16
type input "[DATE]"
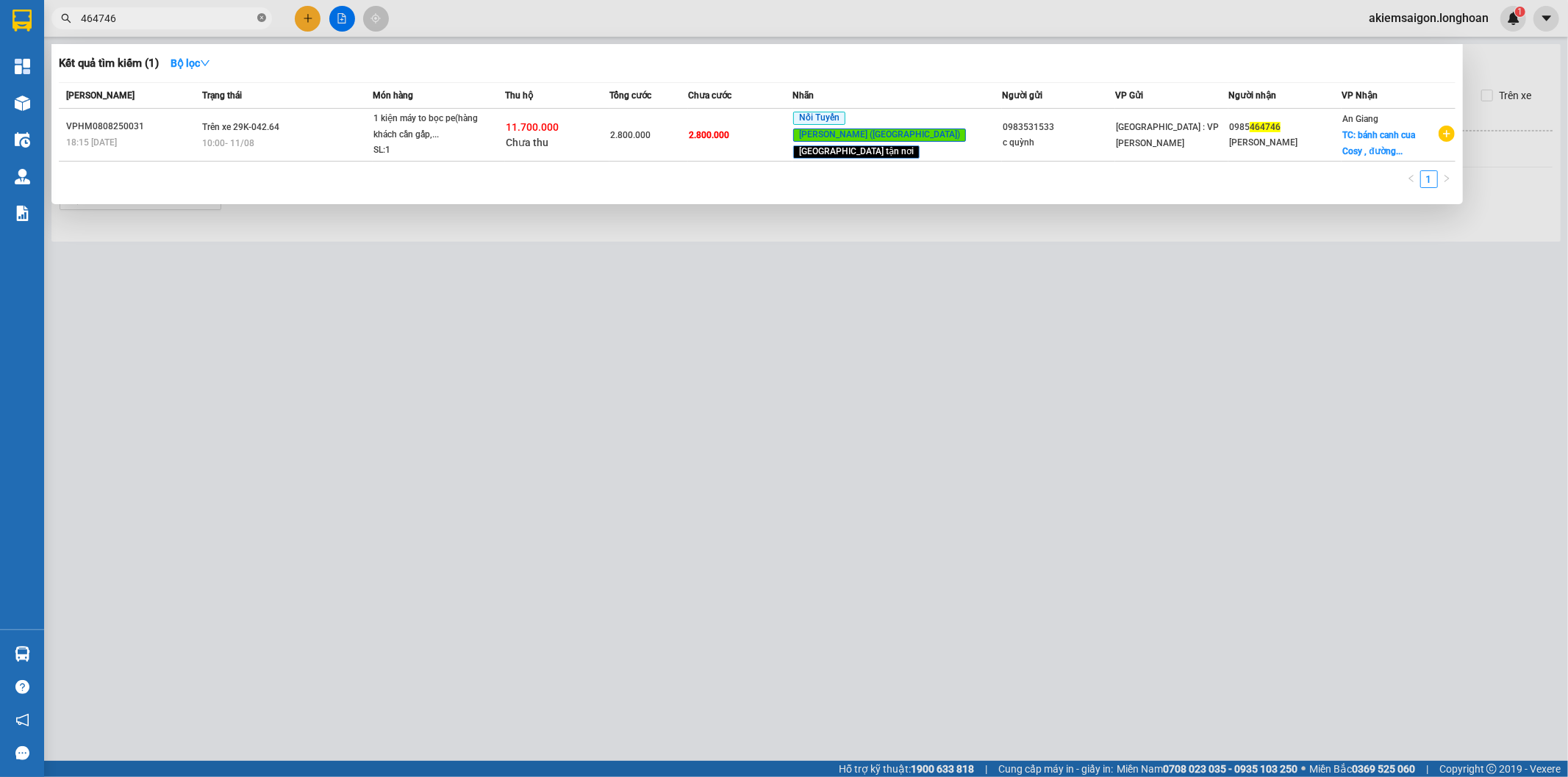
click at [259, 19] on icon "close-circle" at bounding box center [261, 17] width 9 height 9
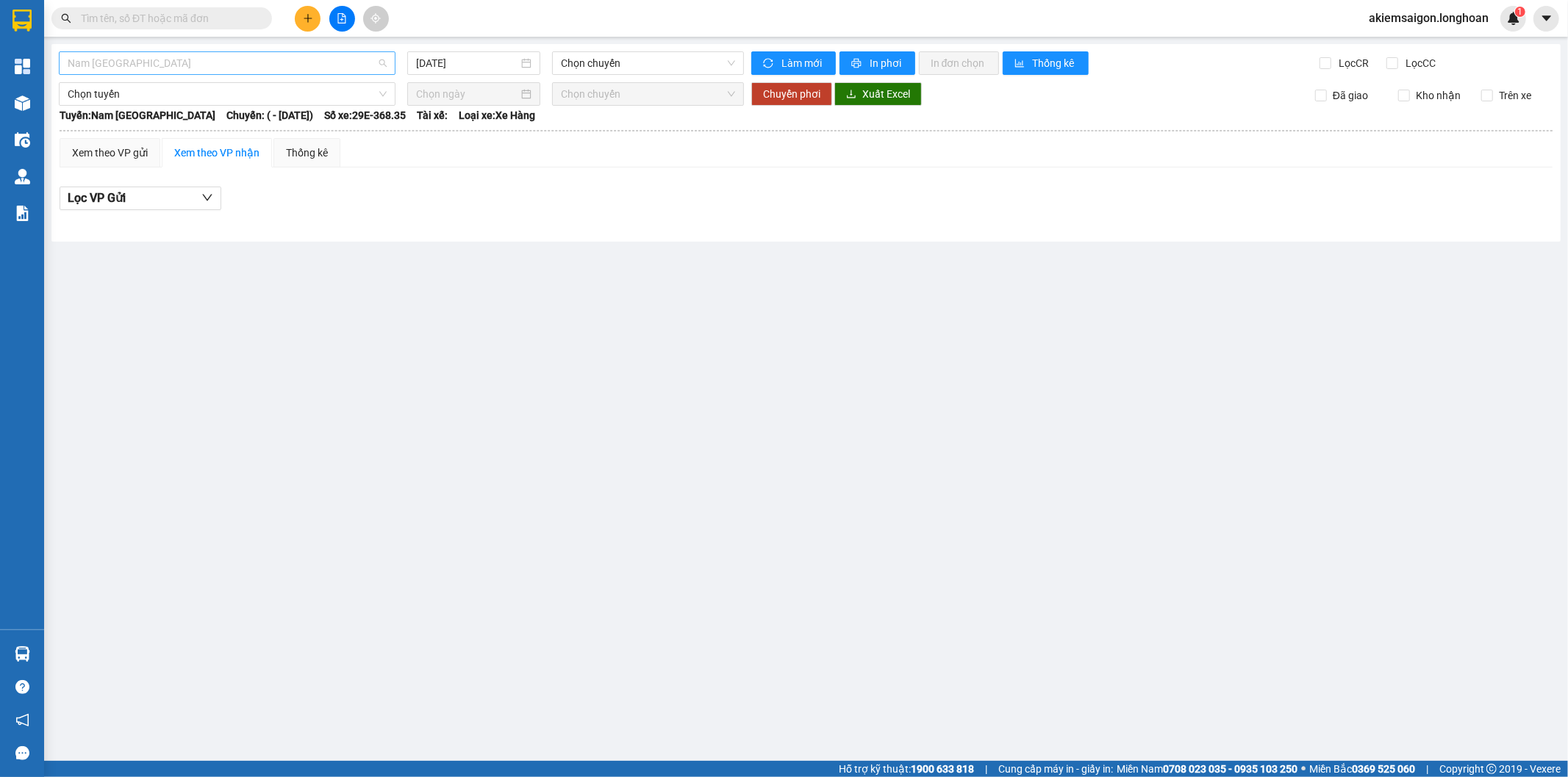
click at [268, 68] on span "Nam [GEOGRAPHIC_DATA]" at bounding box center [226, 63] width 319 height 22
click at [632, 63] on span "Chọn chuyến" at bounding box center [647, 63] width 174 height 22
click at [642, 58] on span "Chọn chuyến" at bounding box center [647, 63] width 174 height 22
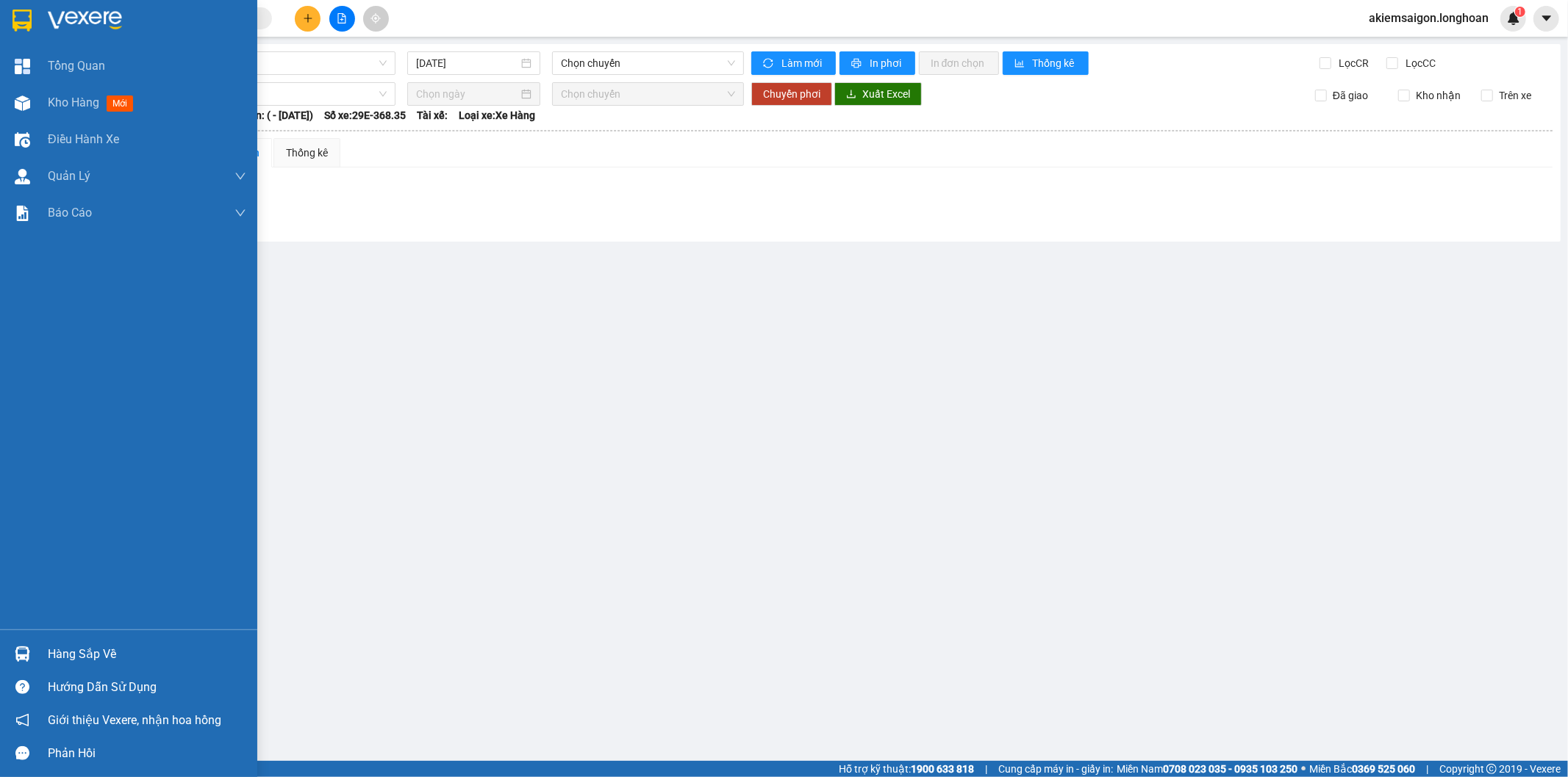
click at [18, 16] on img at bounding box center [21, 21] width 19 height 22
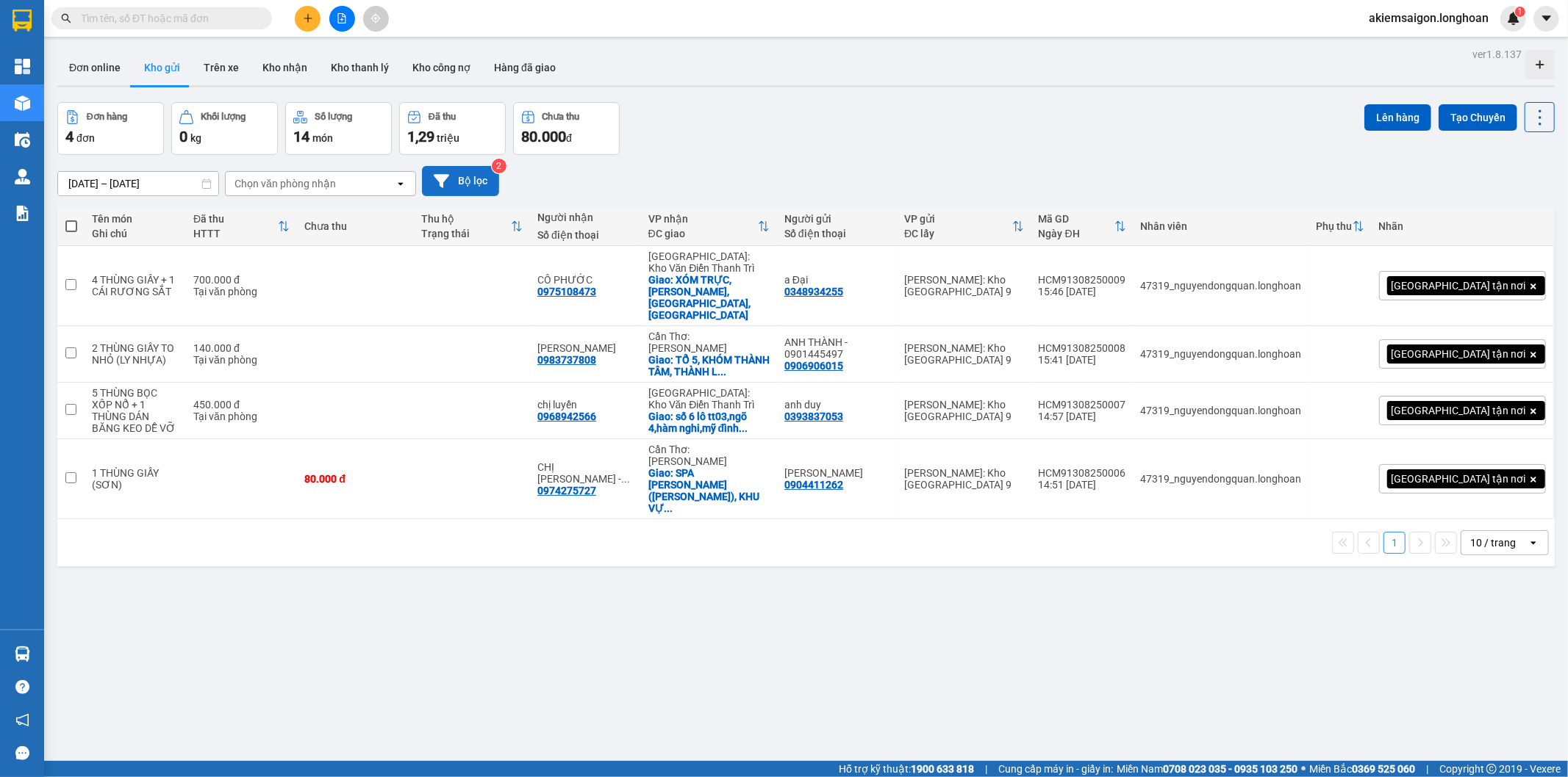
click at [474, 178] on button "Bộ lọc" at bounding box center [460, 181] width 77 height 30
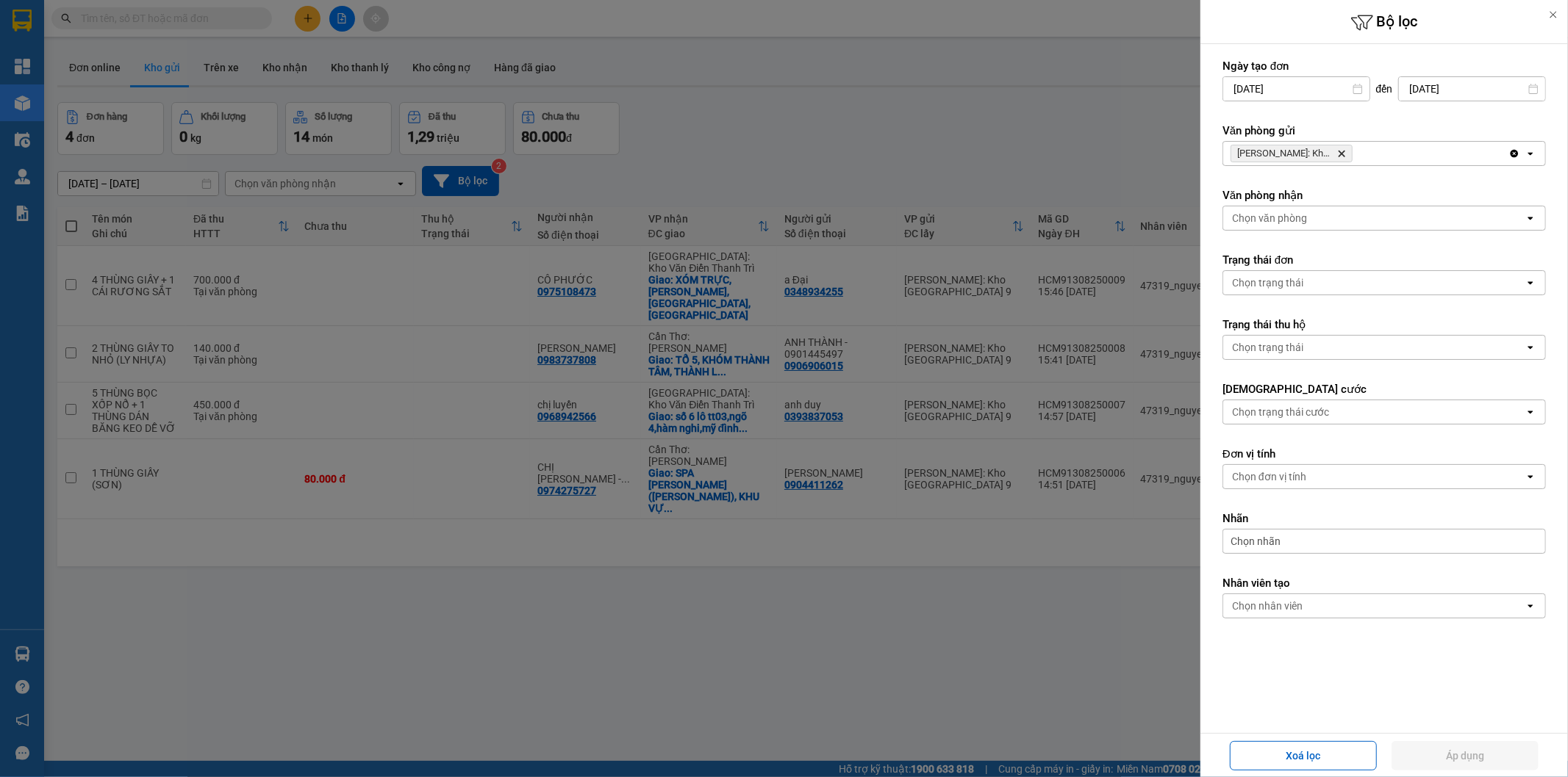
drag, startPoint x: 987, startPoint y: 147, endPoint x: 919, endPoint y: 160, distance: 69.2
click at [973, 147] on div at bounding box center [784, 388] width 1568 height 777
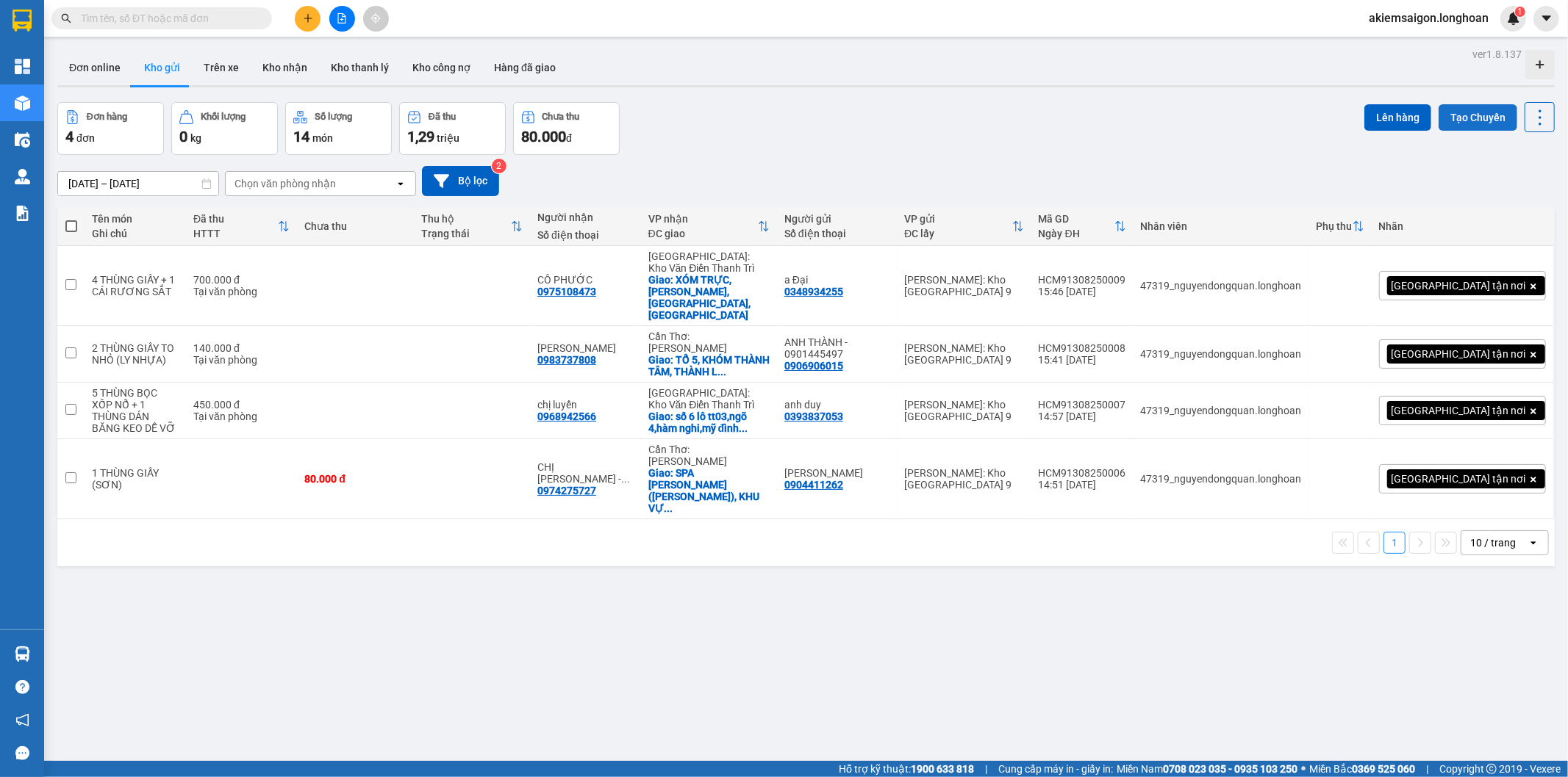
click at [1411, 113] on button "Tạo Chuyến" at bounding box center [1477, 118] width 78 height 26
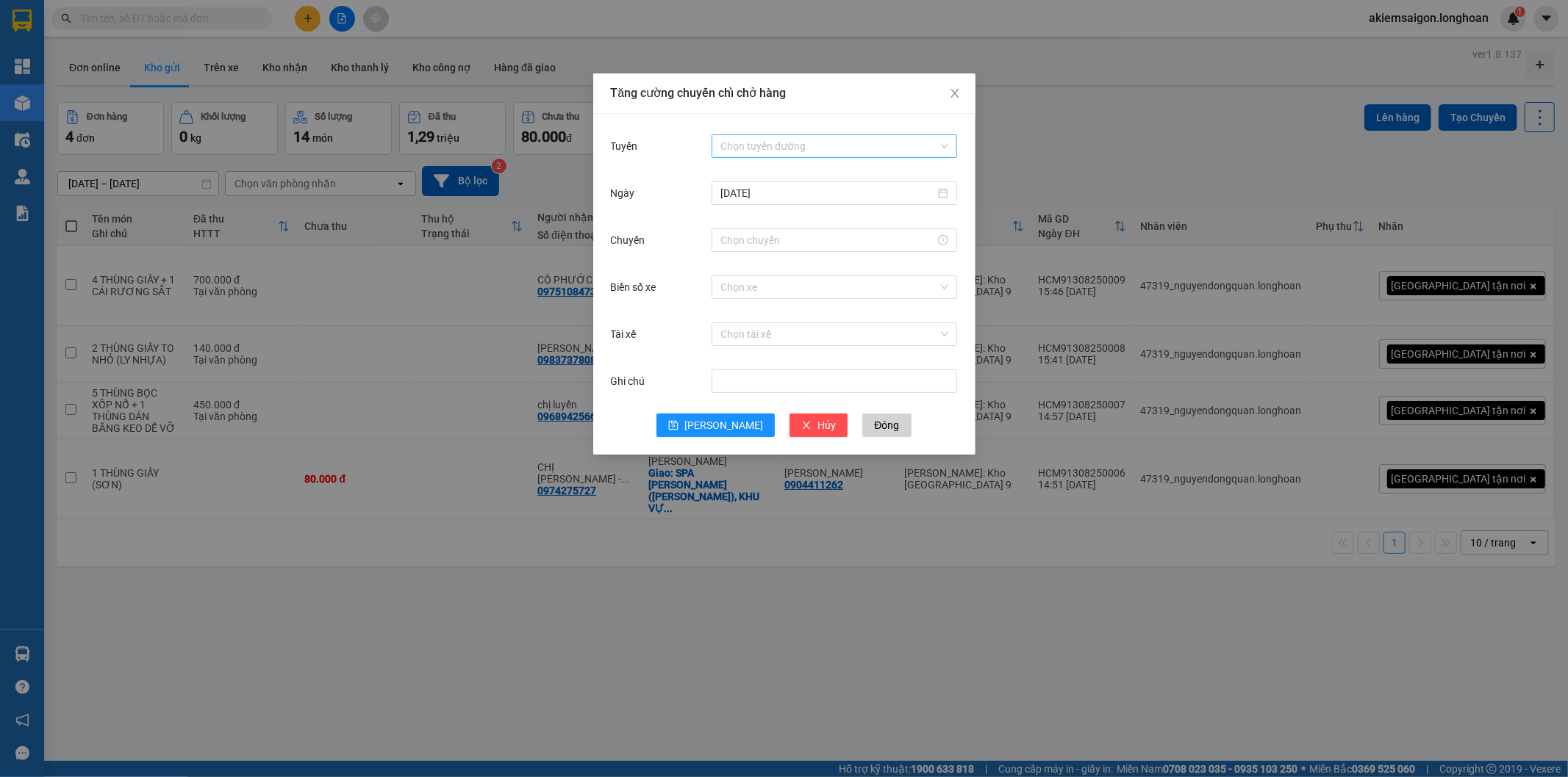
click at [832, 143] on input "Tuyến" at bounding box center [829, 146] width 217 height 22
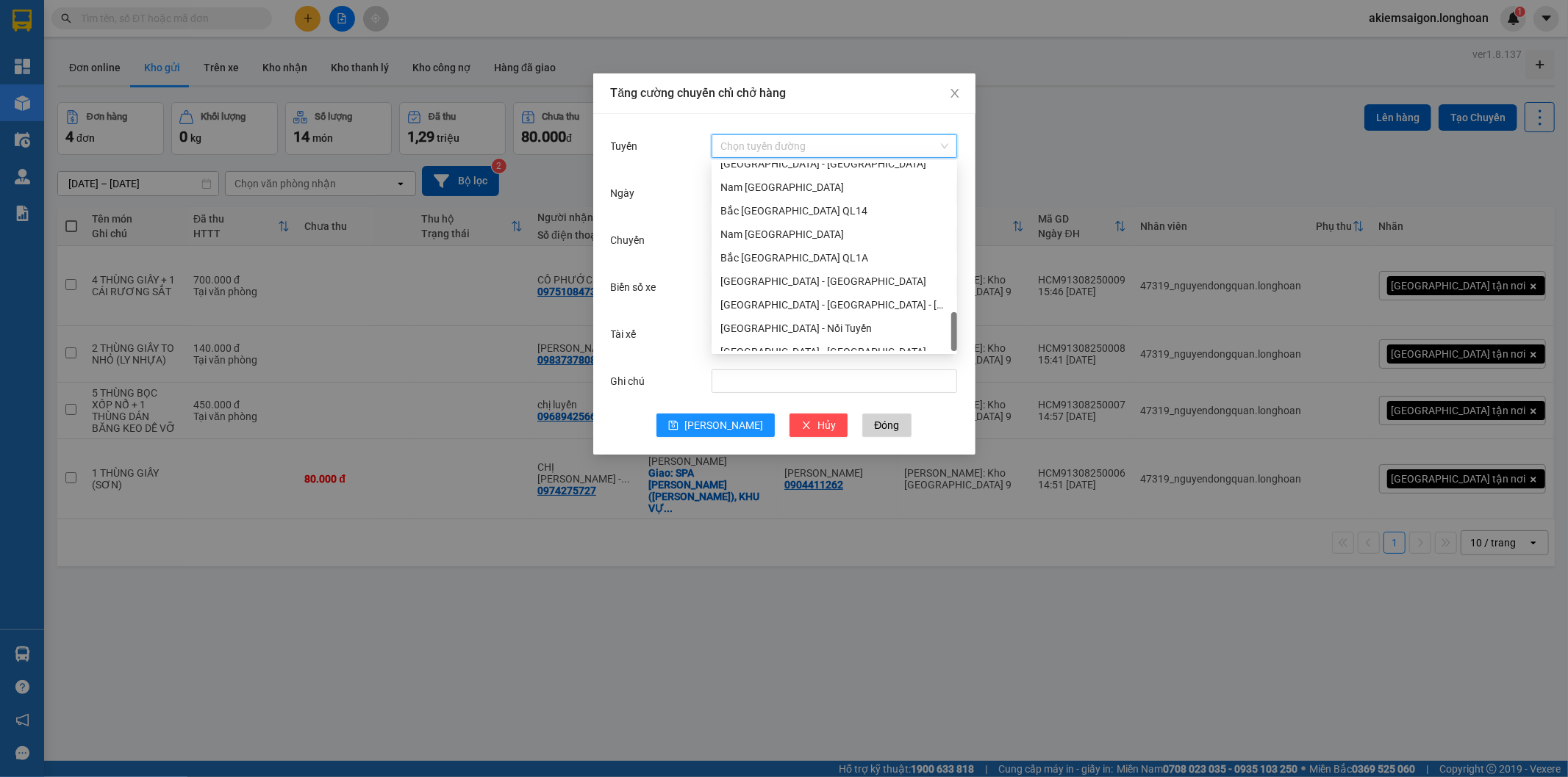
scroll to position [934, 0]
click at [768, 229] on div "Nam [GEOGRAPHIC_DATA]" at bounding box center [834, 222] width 228 height 16
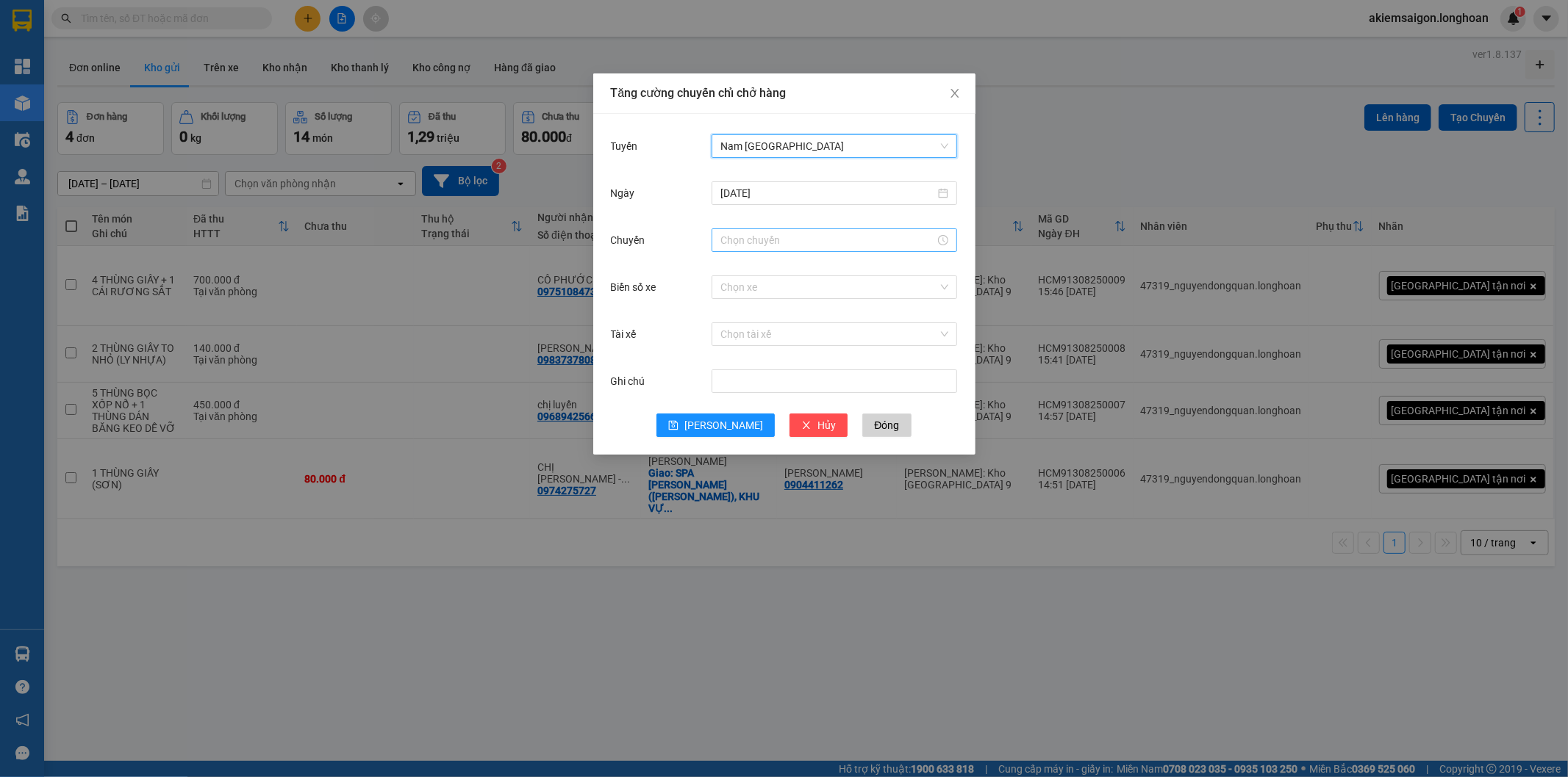
click at [768, 246] on input "Chuyến" at bounding box center [828, 240] width 215 height 16
click at [735, 291] on div "21" at bounding box center [732, 292] width 41 height 21
type input "21:00"
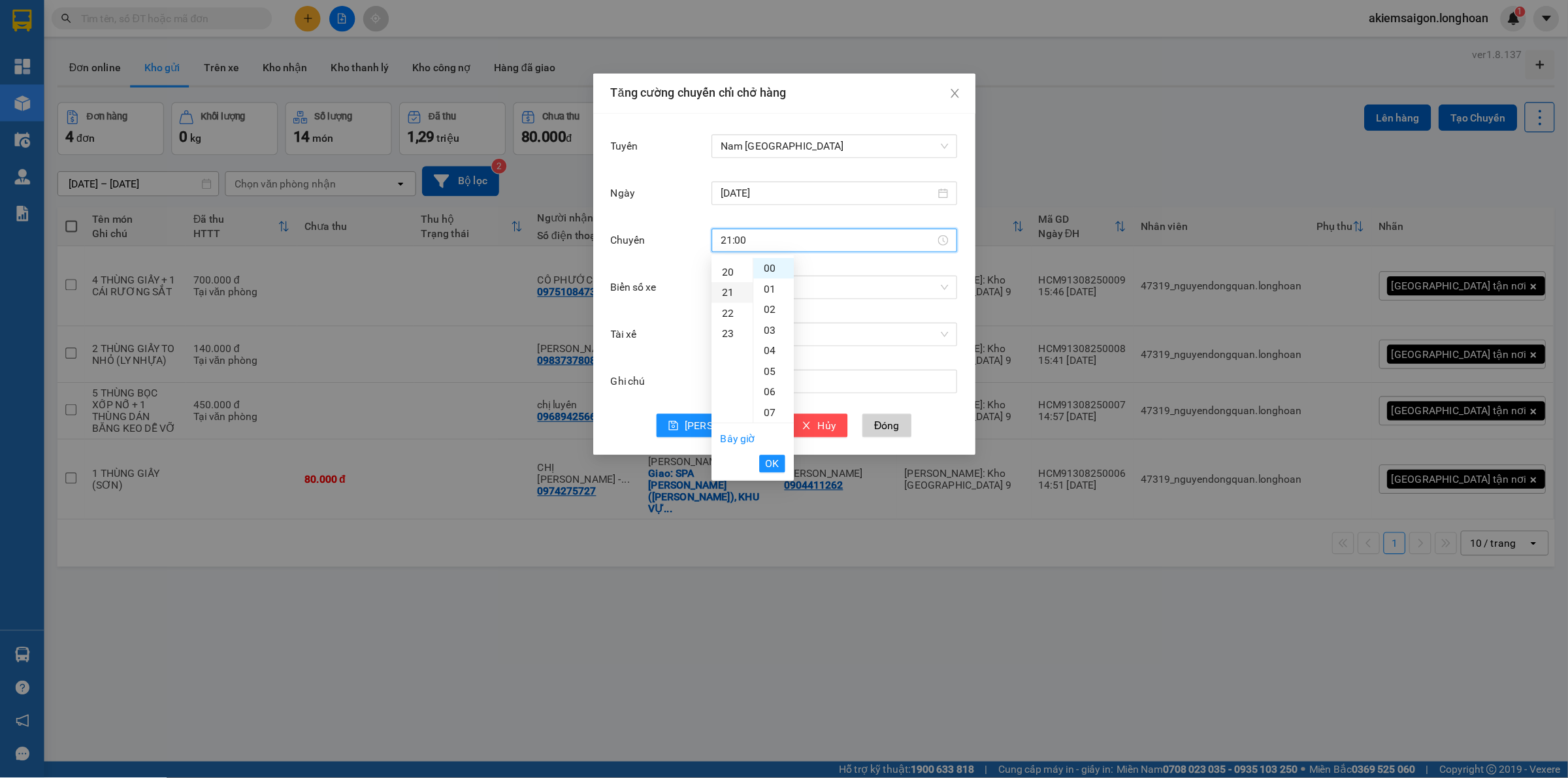
scroll to position [384, 0]
click at [690, 409] on span "OK" at bounding box center [686, 412] width 12 height 15
click at [673, 259] on input "Biển số xe" at bounding box center [737, 255] width 193 height 20
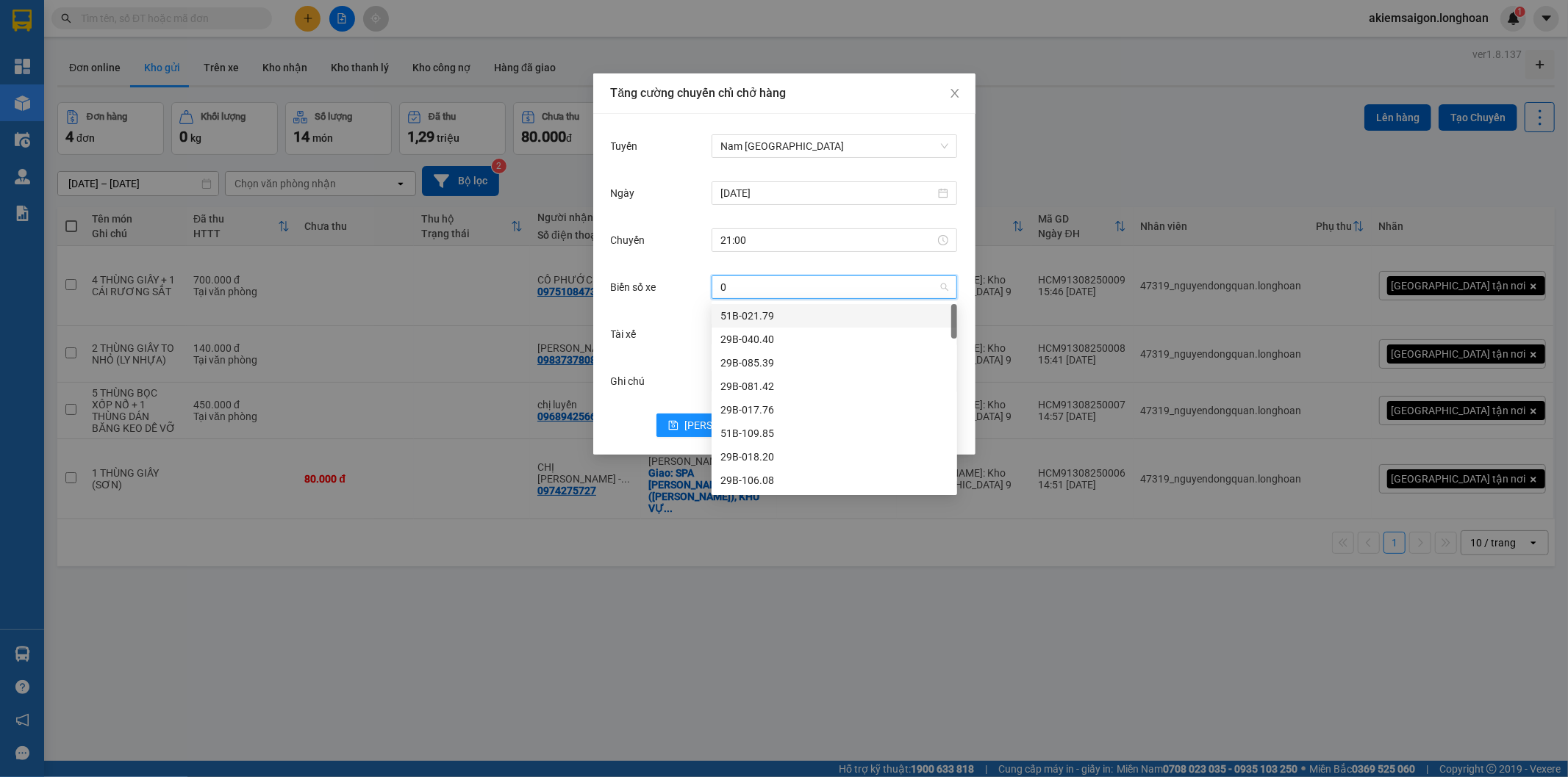
type input "05"
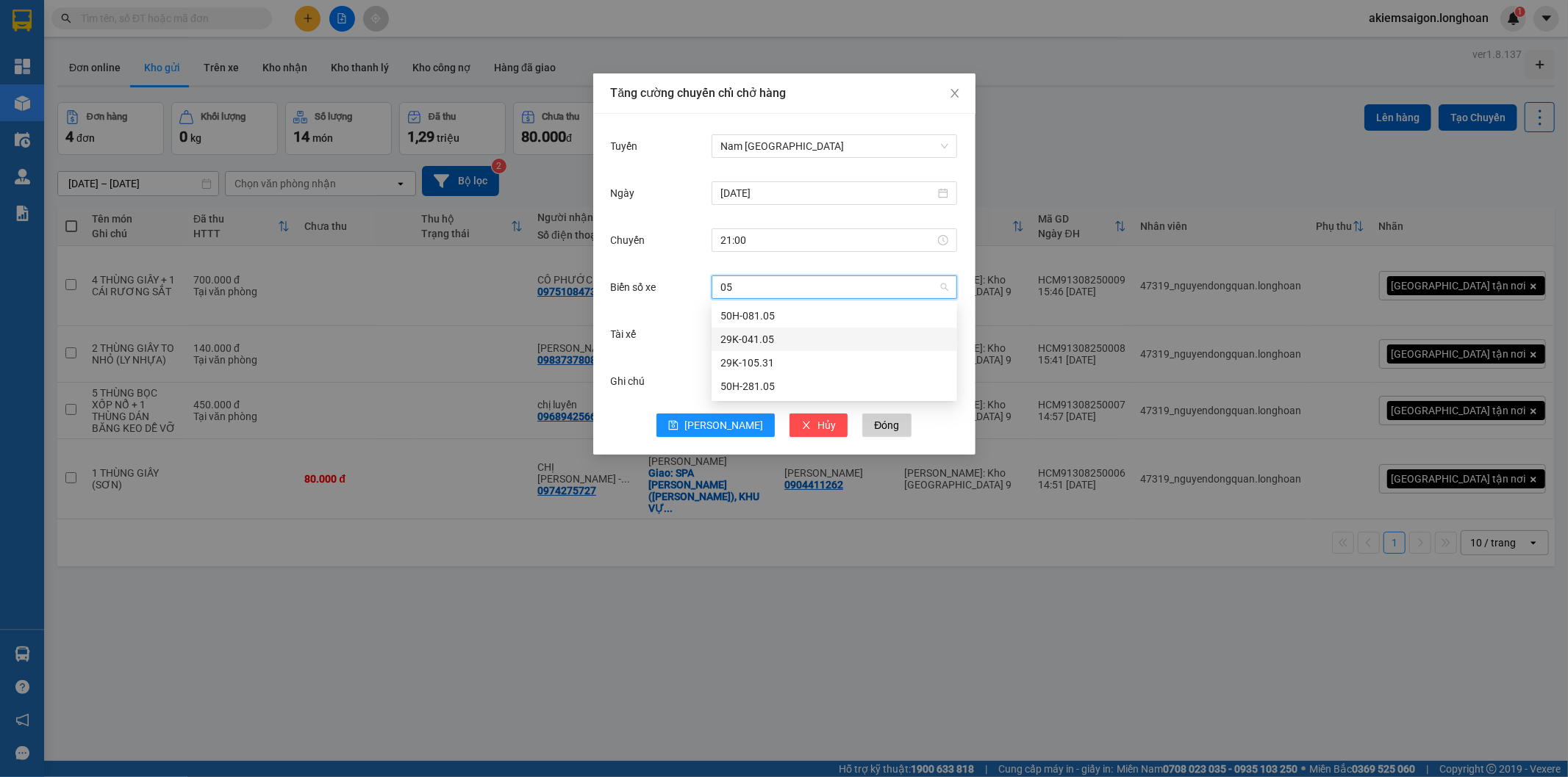
click at [788, 347] on div "29K-041.05" at bounding box center [834, 339] width 228 height 16
click at [712, 427] on button "Lưu" at bounding box center [716, 425] width 119 height 24
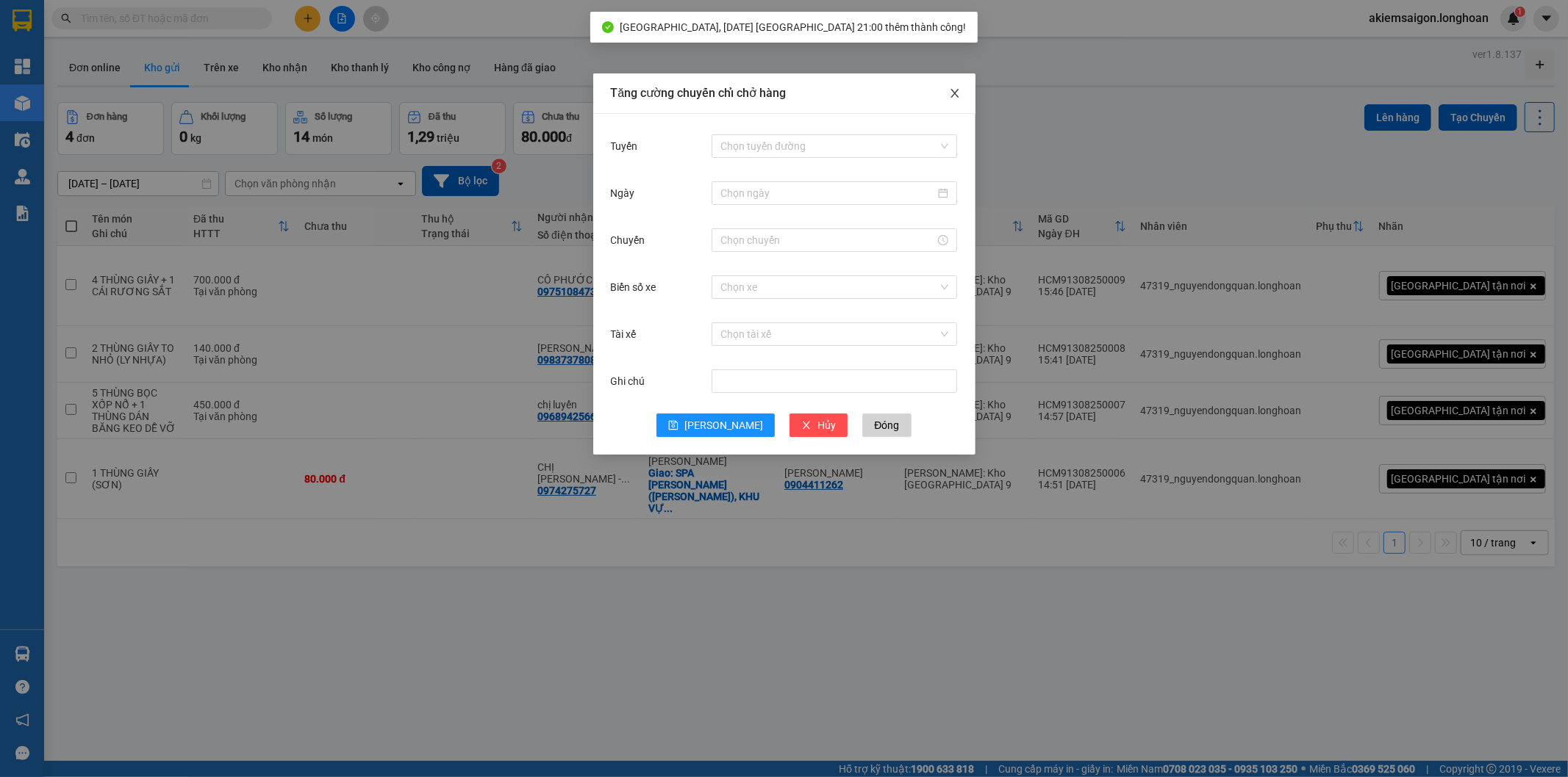
click at [956, 88] on icon "close" at bounding box center [954, 93] width 12 height 12
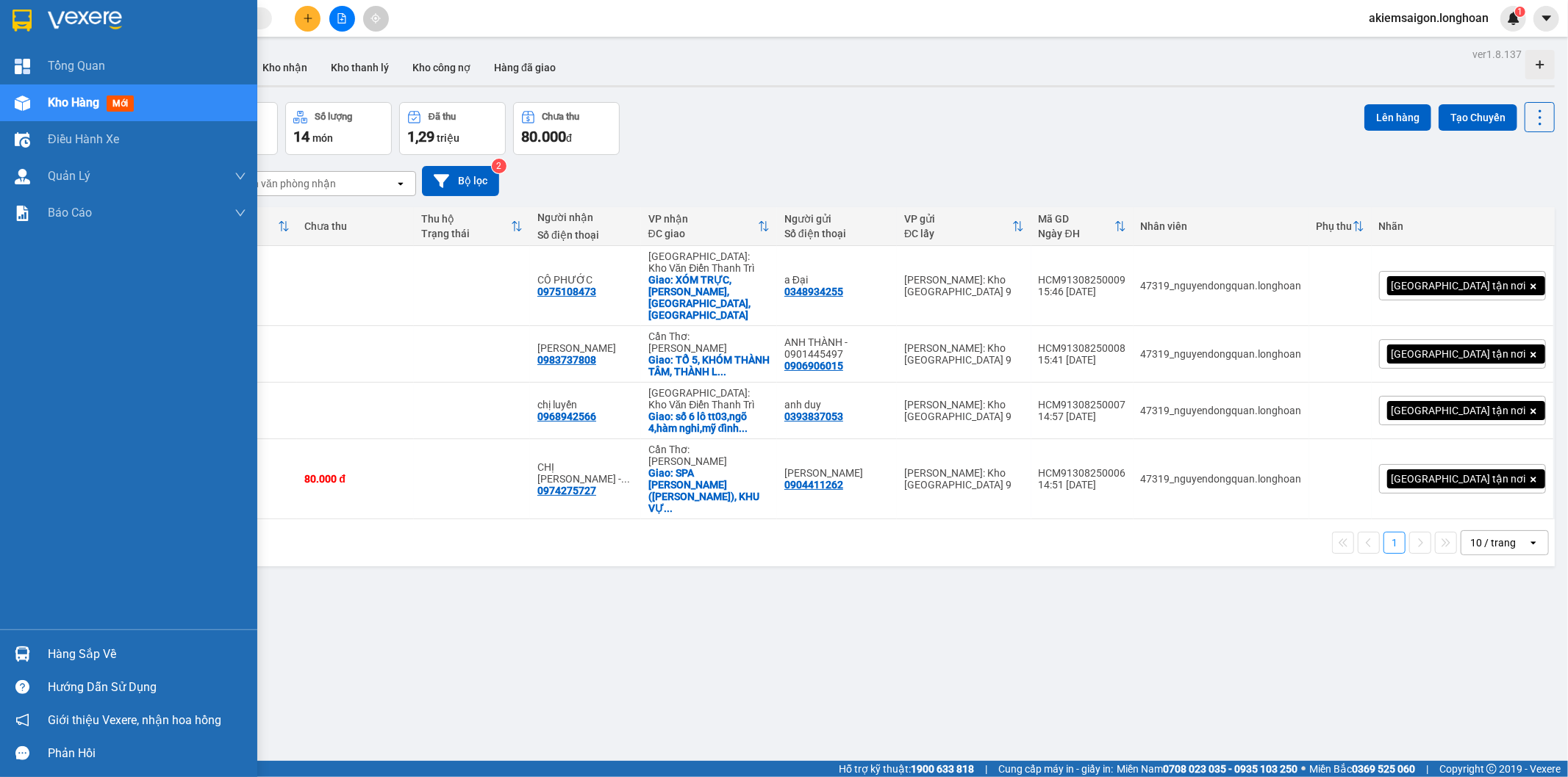
click at [20, 654] on img at bounding box center [22, 654] width 16 height 16
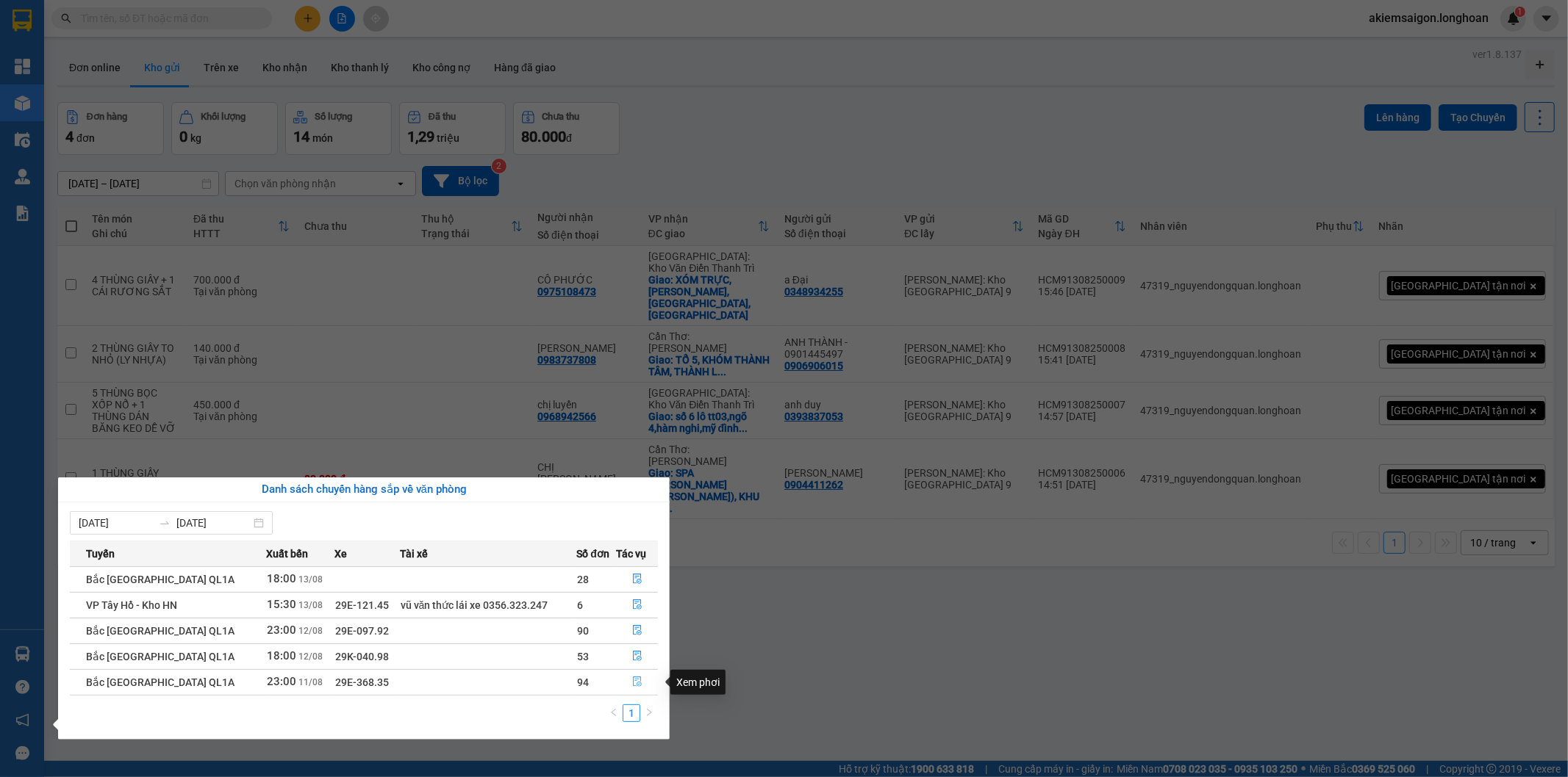
click at [632, 683] on icon "file-done" at bounding box center [637, 682] width 10 height 10
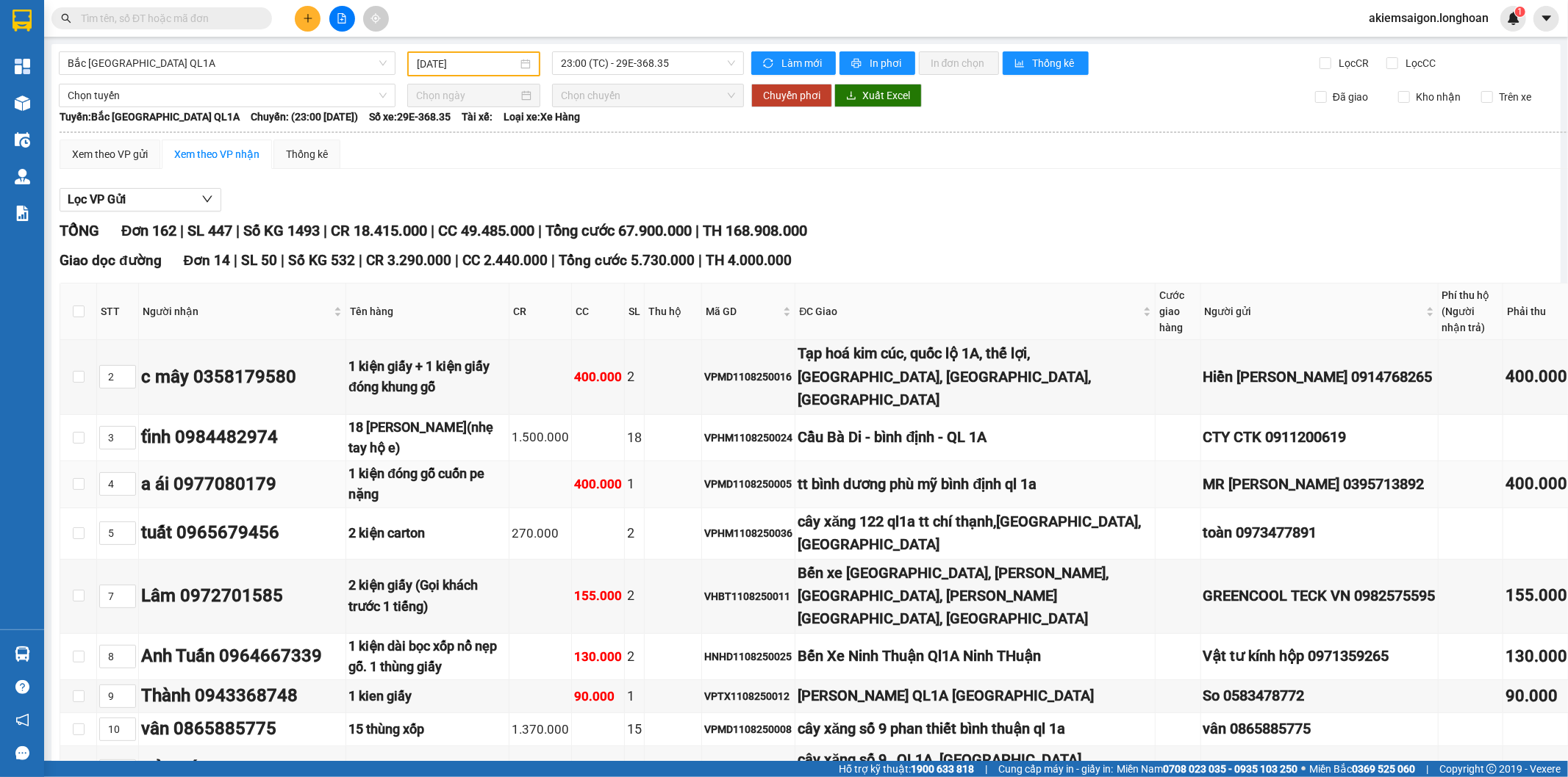
type input "[DATE]"
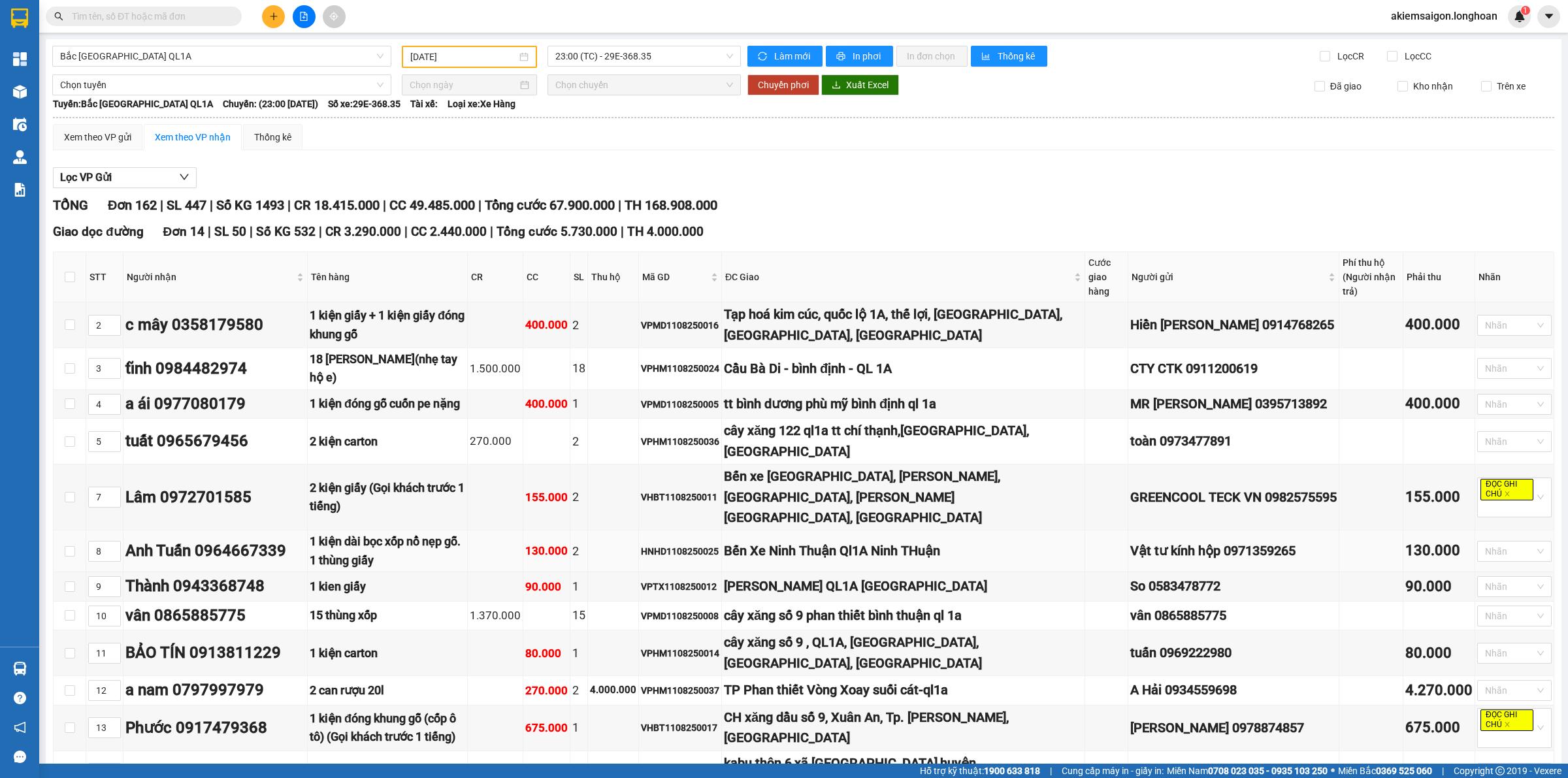
scroll to position [136, 0]
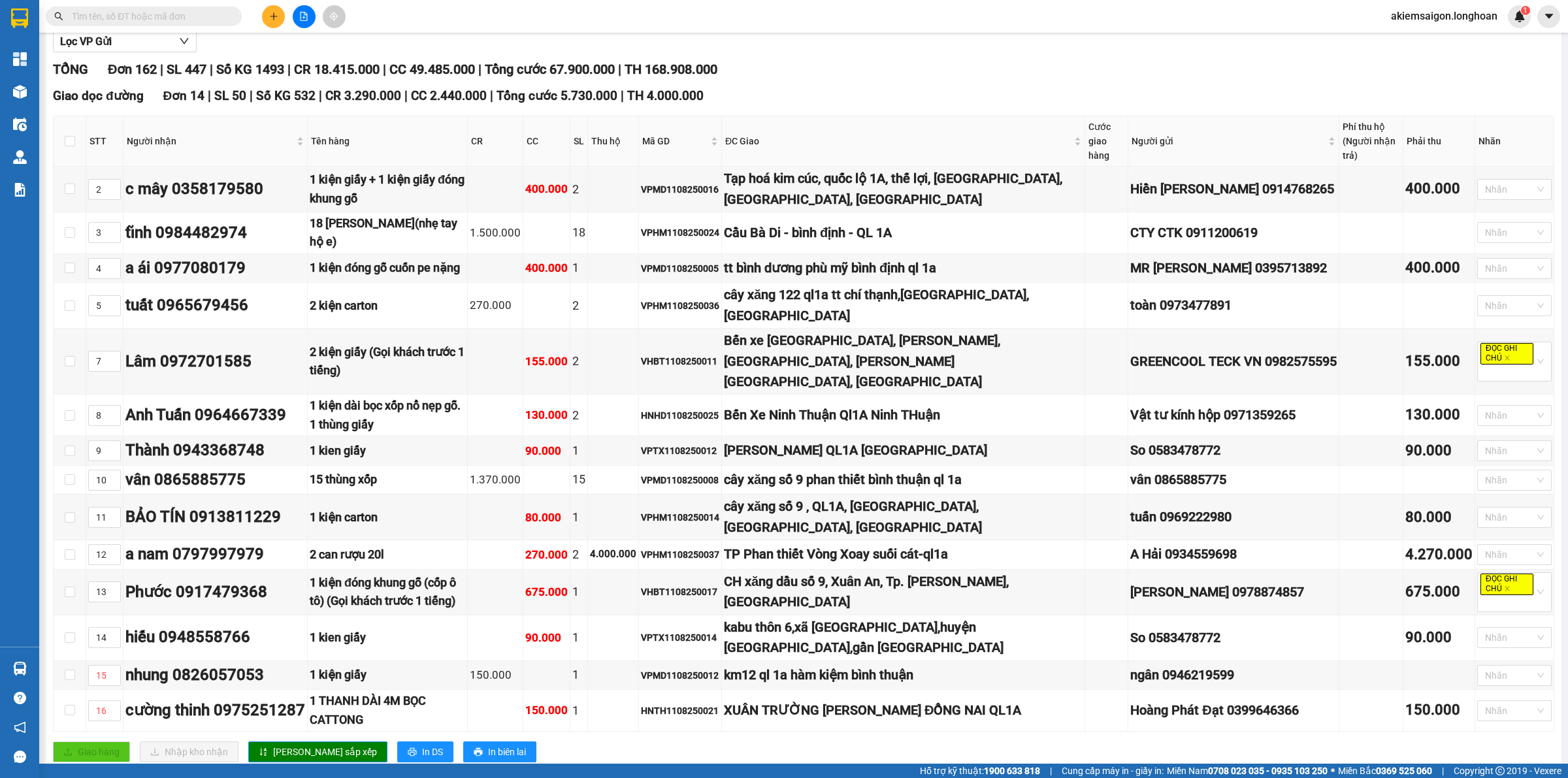
click at [63, 132] on th at bounding box center [70, 141] width 33 height 51
click at [67, 136] on input "checkbox" at bounding box center [70, 141] width 10 height 10
checkbox input "true"
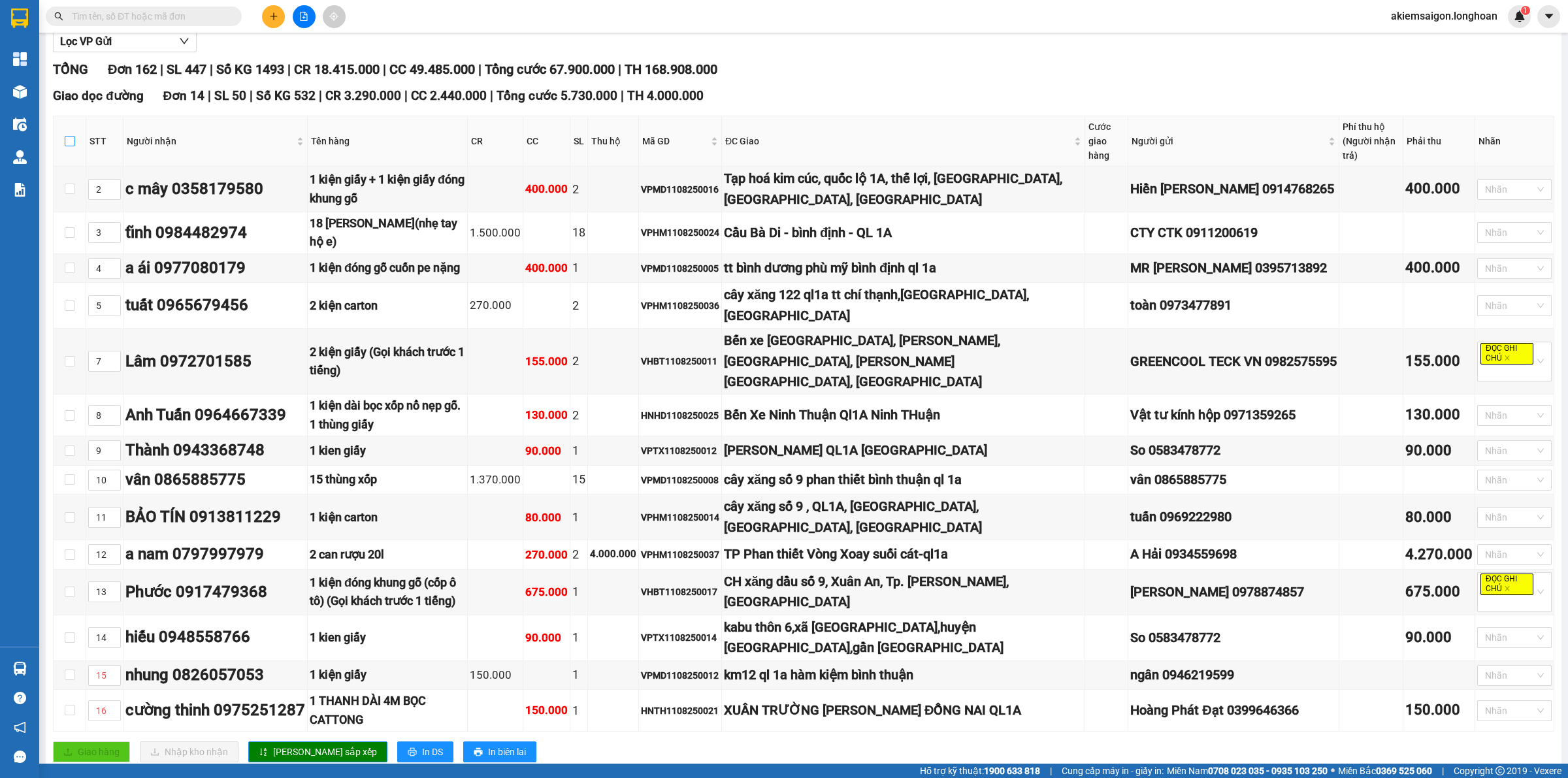
checkbox input "true"
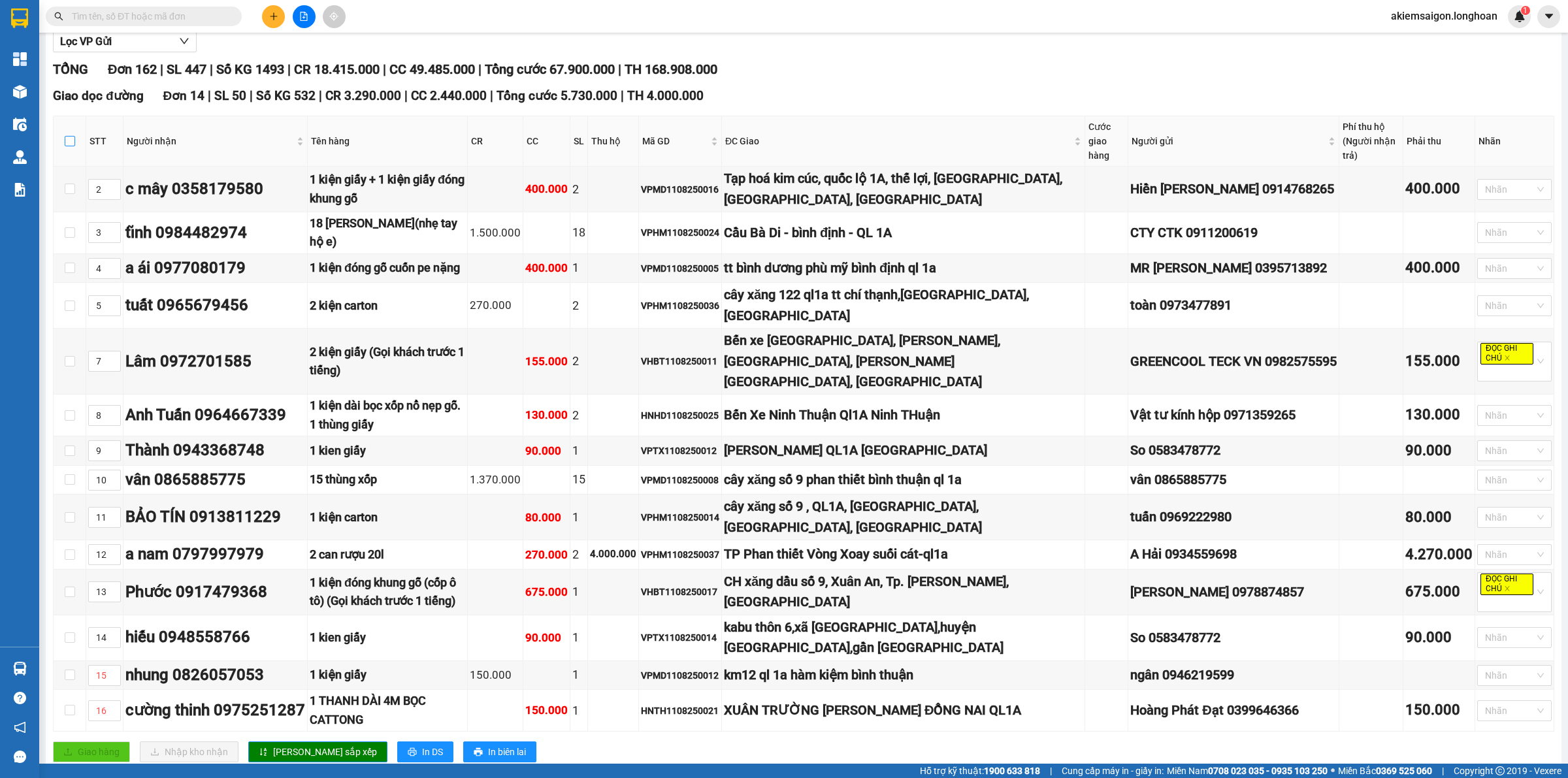
checkbox input "true"
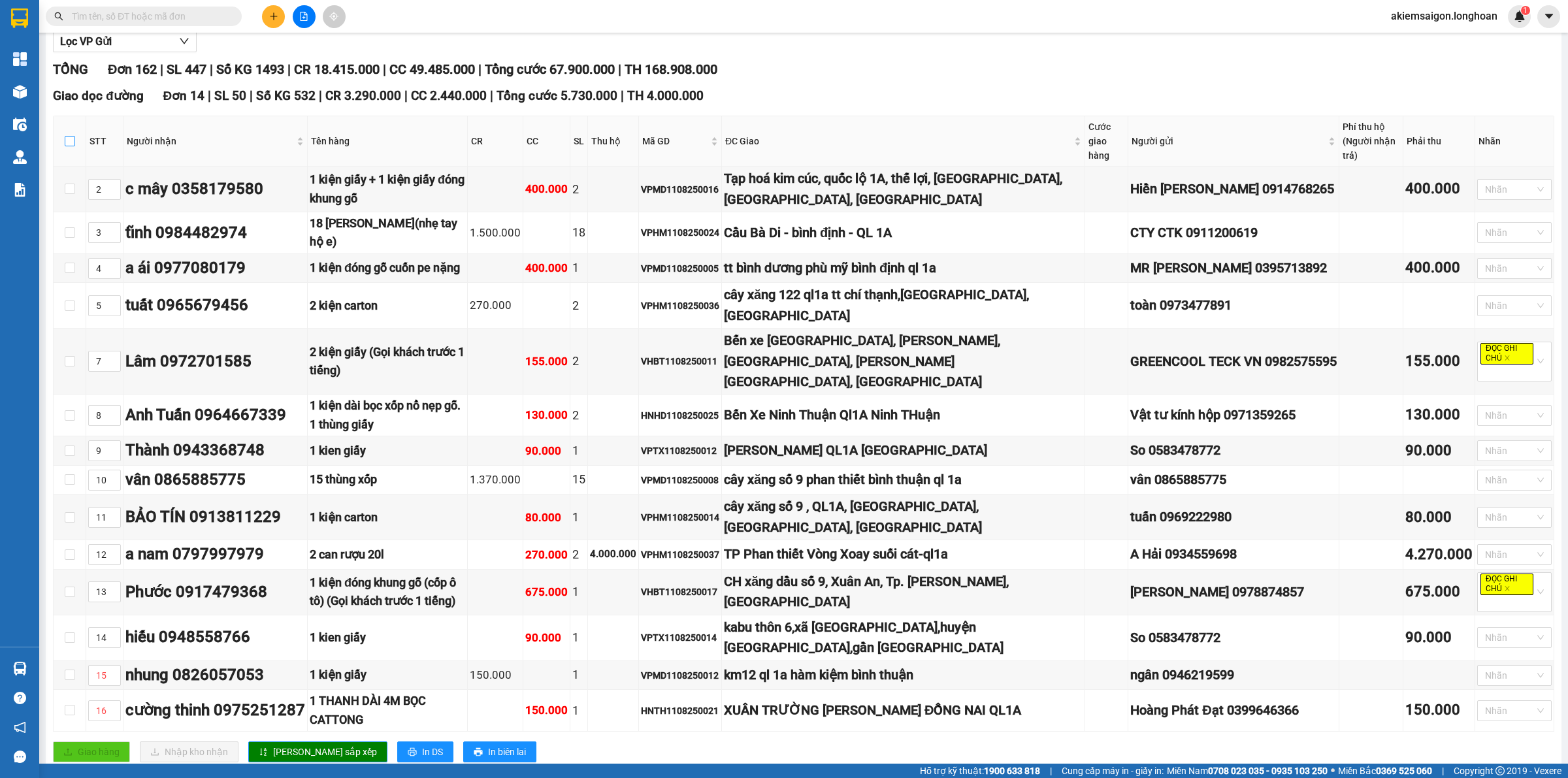
checkbox input "true"
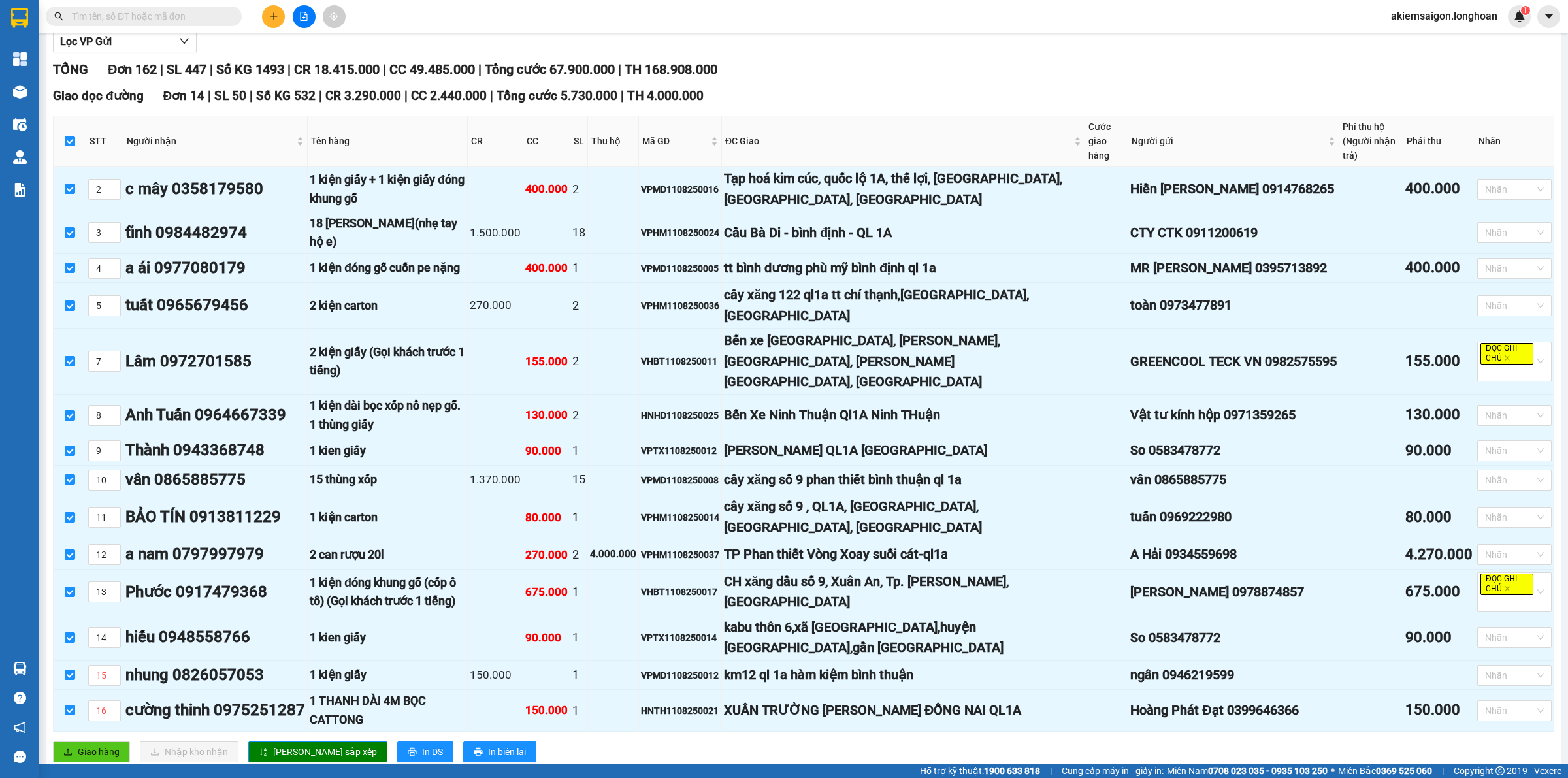
click at [64, 136] on input "checkbox" at bounding box center [70, 141] width 10 height 10
checkbox input "false"
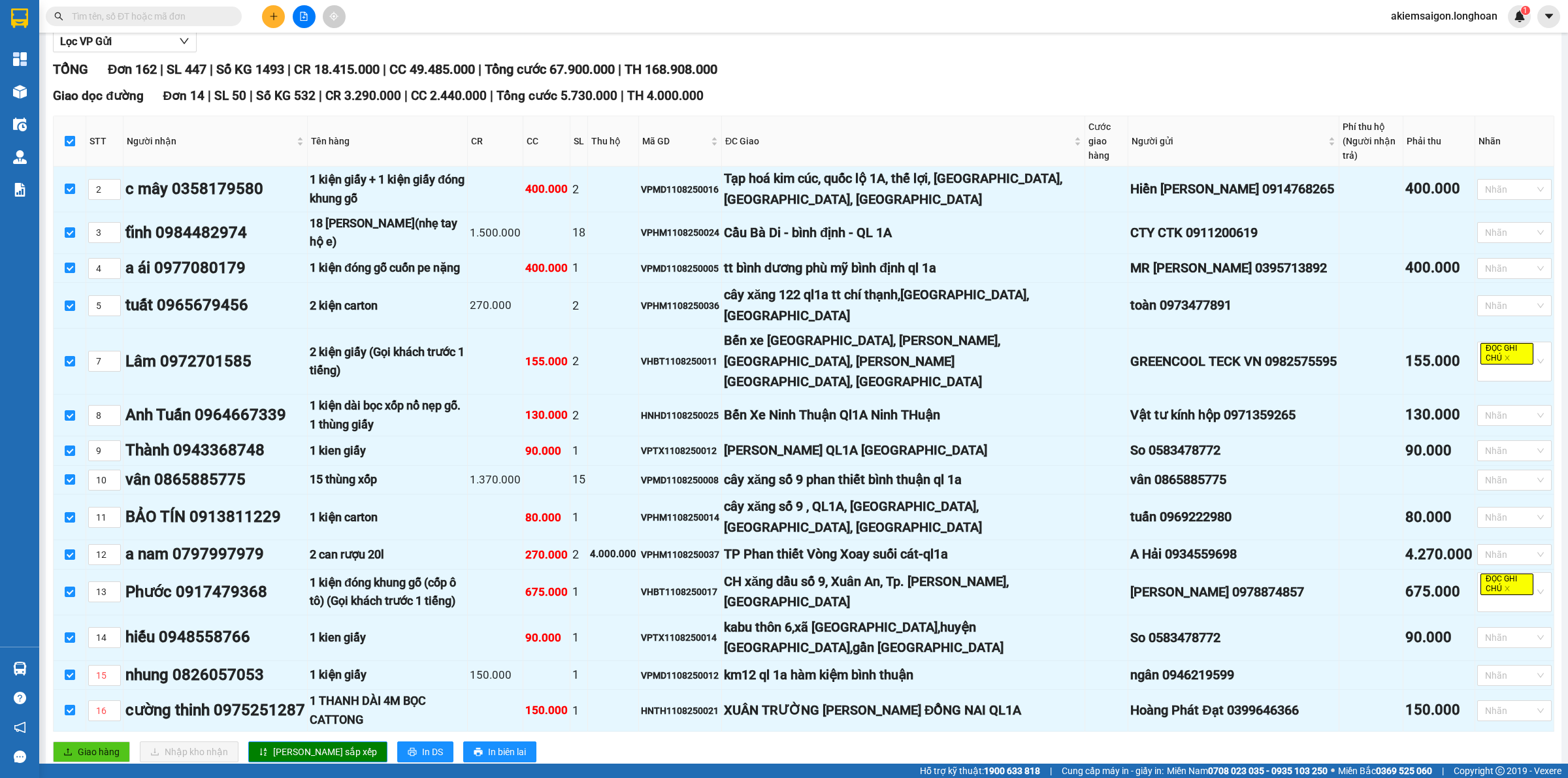
checkbox input "false"
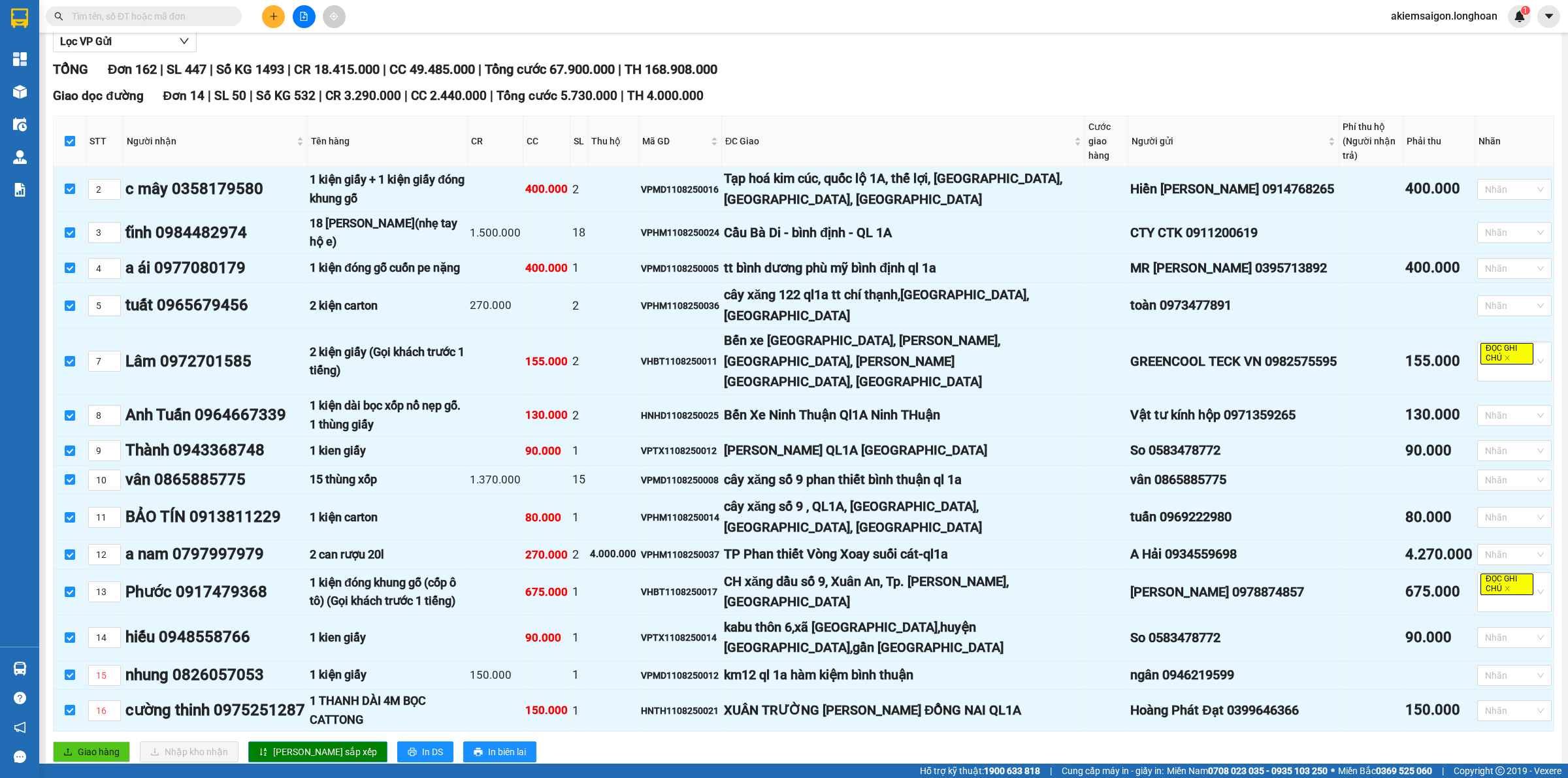
checkbox input "false"
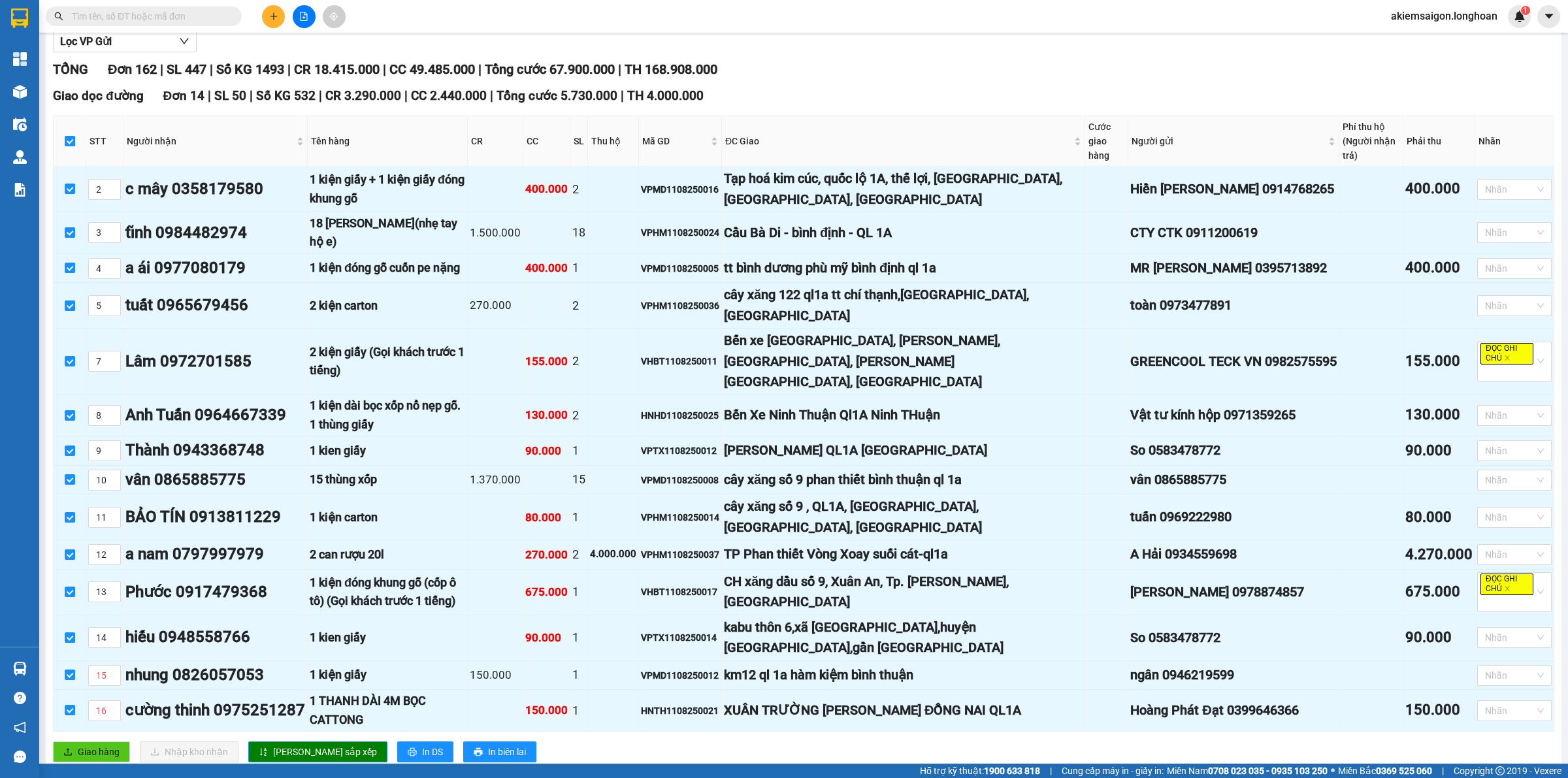
checkbox input "false"
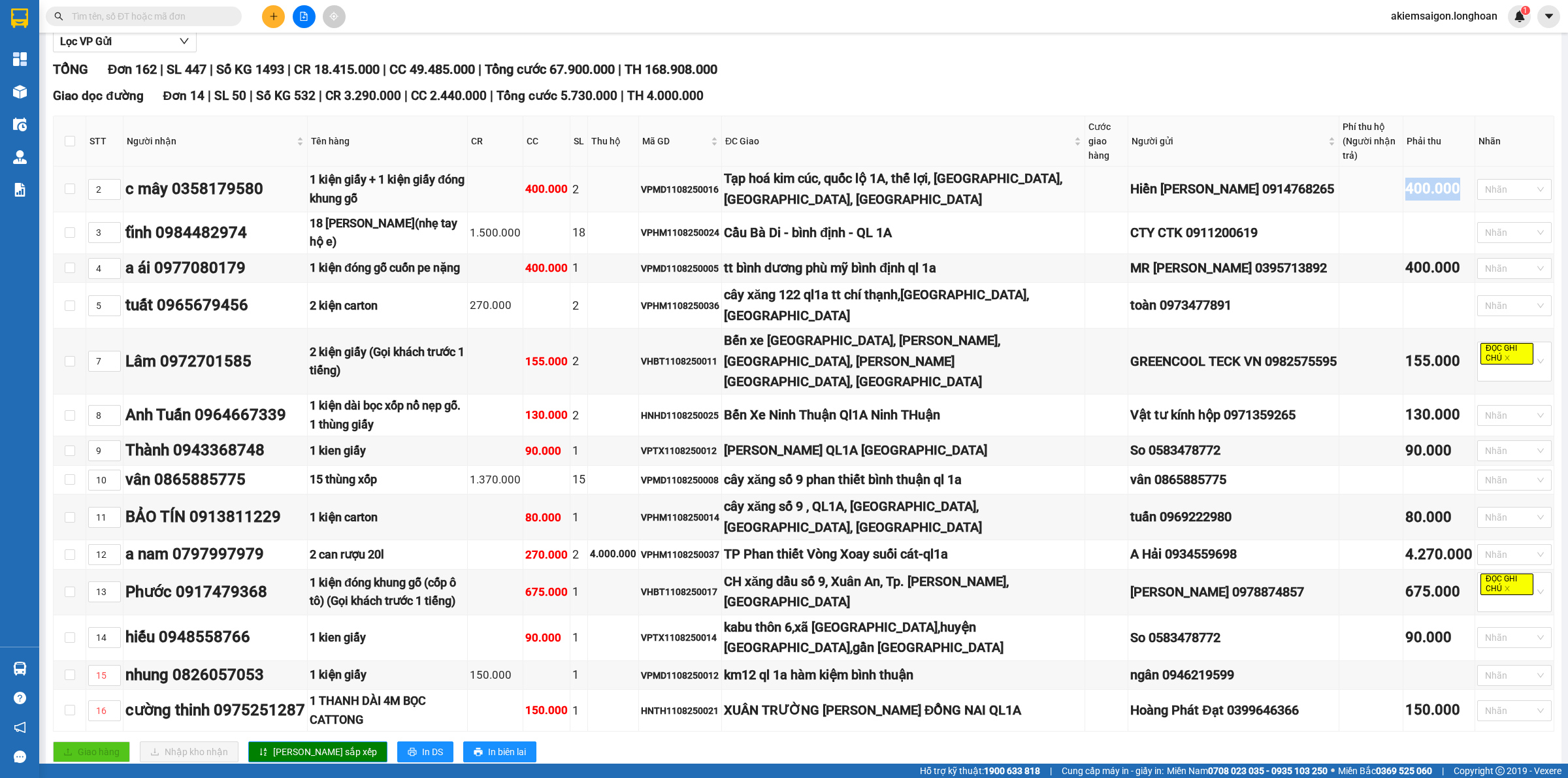
drag, startPoint x: 1415, startPoint y: 177, endPoint x: 1452, endPoint y: 174, distance: 37.1
click at [1254, 171] on tr "2 c mây 0358179580 1 kiện giấy + 1 kiện giấy đóng khung gỗ 400.000 2 VPMD110825…" at bounding box center [804, 190] width 1501 height 45
drag, startPoint x: 1377, startPoint y: 244, endPoint x: 1430, endPoint y: 244, distance: 53.0
click at [1254, 254] on tr "4 a ái 0977080179 1 kiện đóng gỗ cuốn pe nặng 400.000 1 VPMD1108250005 tt bình …" at bounding box center [804, 269] width 1501 height 29
drag, startPoint x: 1382, startPoint y: 322, endPoint x: 1478, endPoint y: 321, distance: 96.0
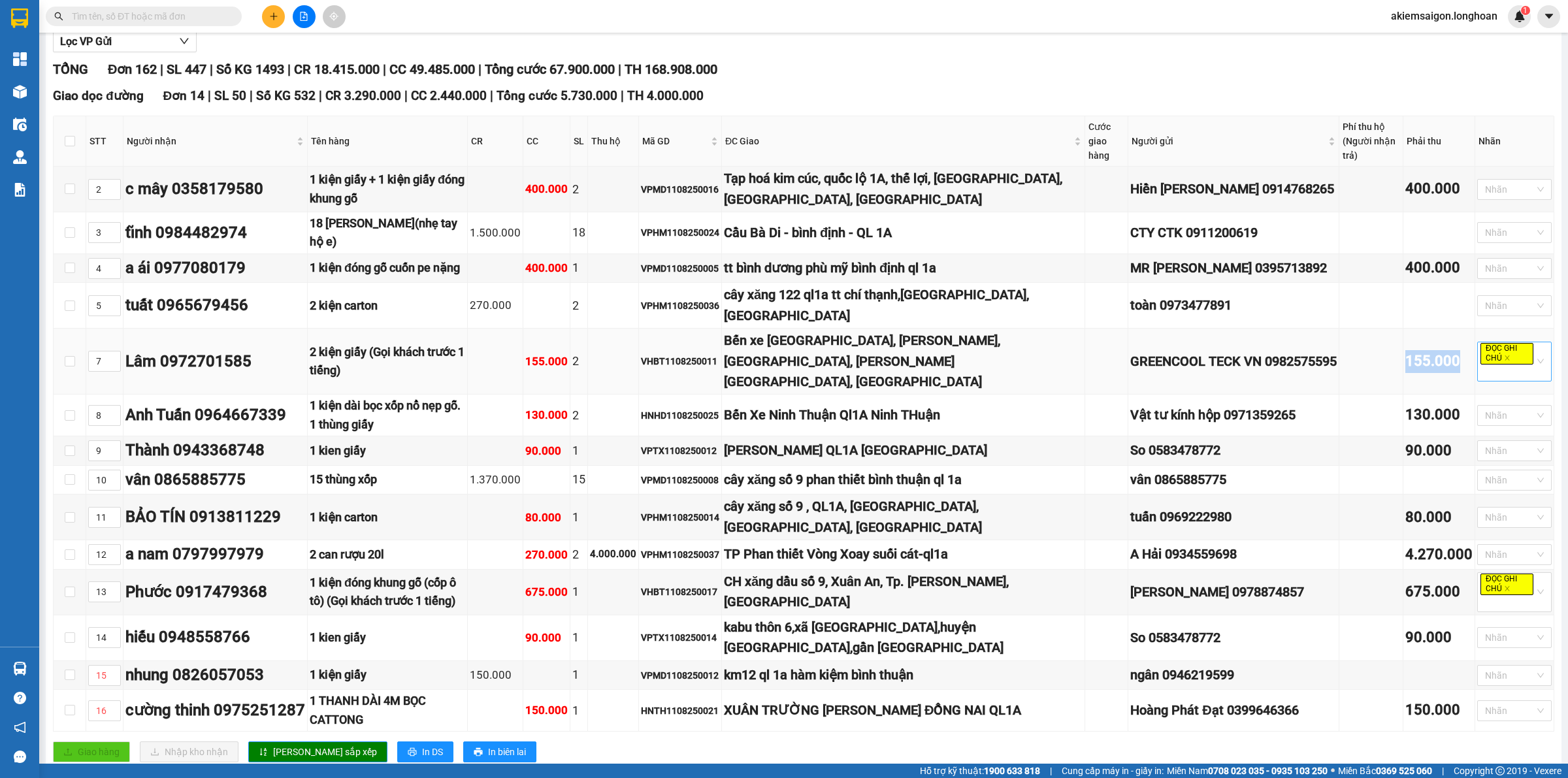
click at [1254, 329] on tr "7 Lâm 0972701585 2 kiện giấy (Gọi khách trước 1 tiếng) 155.000 2 VHBT1108250011…" at bounding box center [804, 362] width 1501 height 66
drag, startPoint x: 1369, startPoint y: 374, endPoint x: 1412, endPoint y: 373, distance: 43.0
click at [1254, 394] on tr "8 Anh Tuấn 0964667339 1 kiện dài bọc xốp nổ nẹp gỗ. 1 thùng giấy 130.000 2 HNHD…" at bounding box center [804, 415] width 1501 height 42
drag, startPoint x: 1375, startPoint y: 403, endPoint x: 1418, endPoint y: 400, distance: 43.1
click at [1254, 436] on tr "9 Thành 0943368748 1 kien giấy 90.000 1 VPTX1108250012 Phan Thiết QL1A Bình Thu…" at bounding box center [804, 451] width 1501 height 29
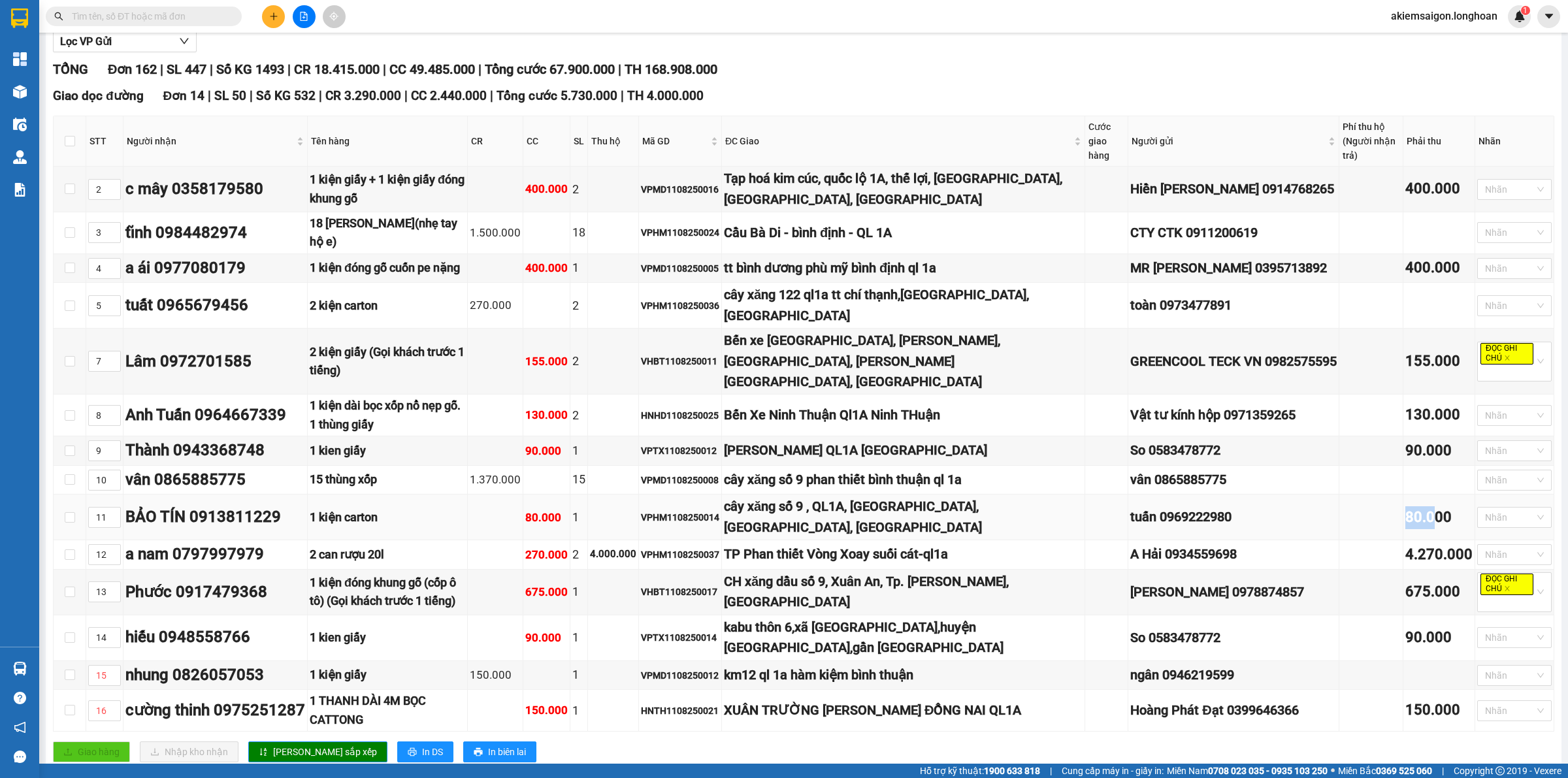
drag, startPoint x: 1376, startPoint y: 476, endPoint x: 1419, endPoint y: 476, distance: 43.0
click at [1254, 495] on tr "11 BẢO TÍN 0913811229 1 kiện carton 80.000 1 VPHM1108250014 cây xăng số 9 , QL1…" at bounding box center [804, 517] width 1501 height 45
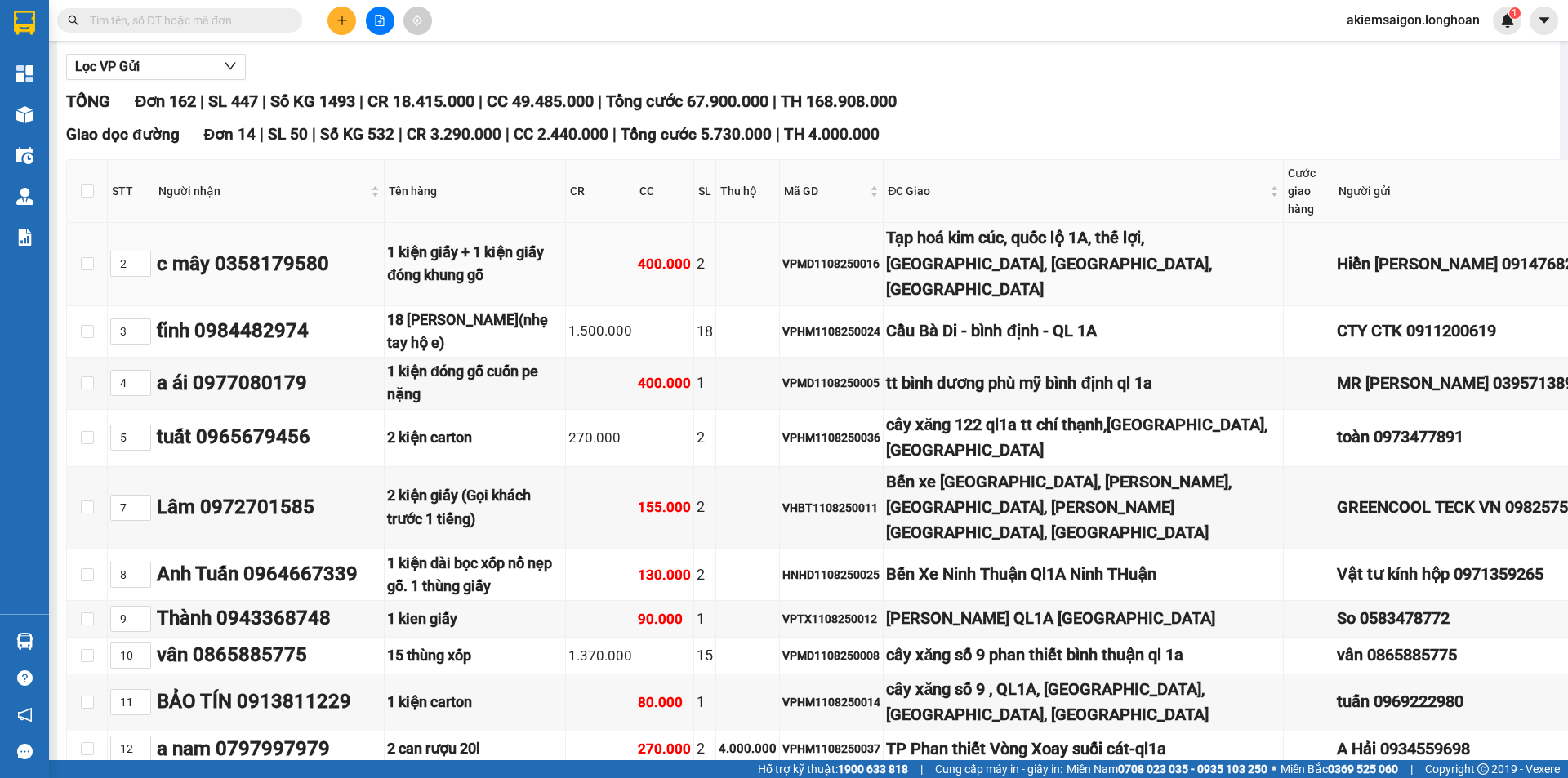
scroll to position [172, 0]
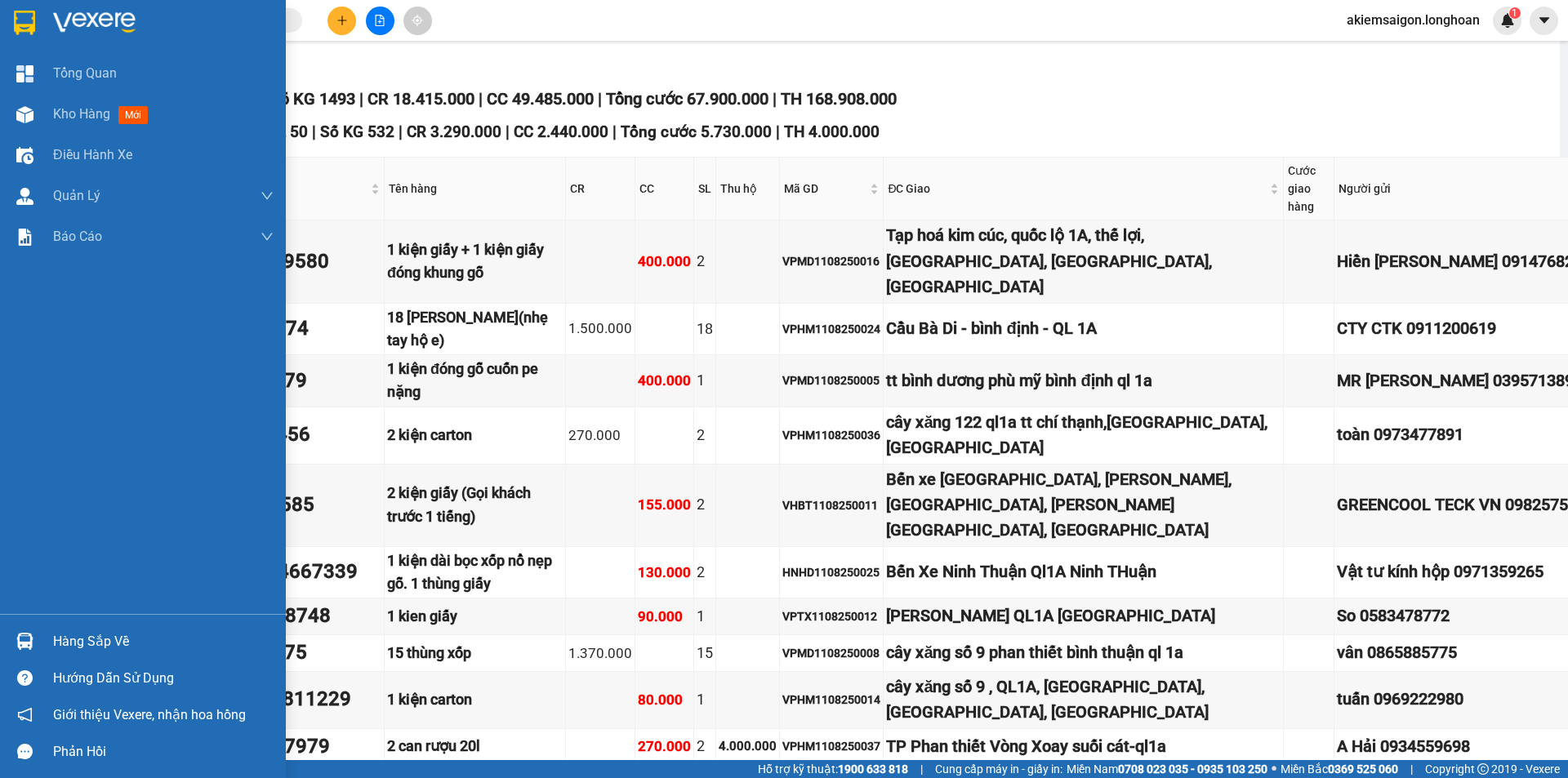
click at [21, 14] on img at bounding box center [24, 23] width 21 height 25
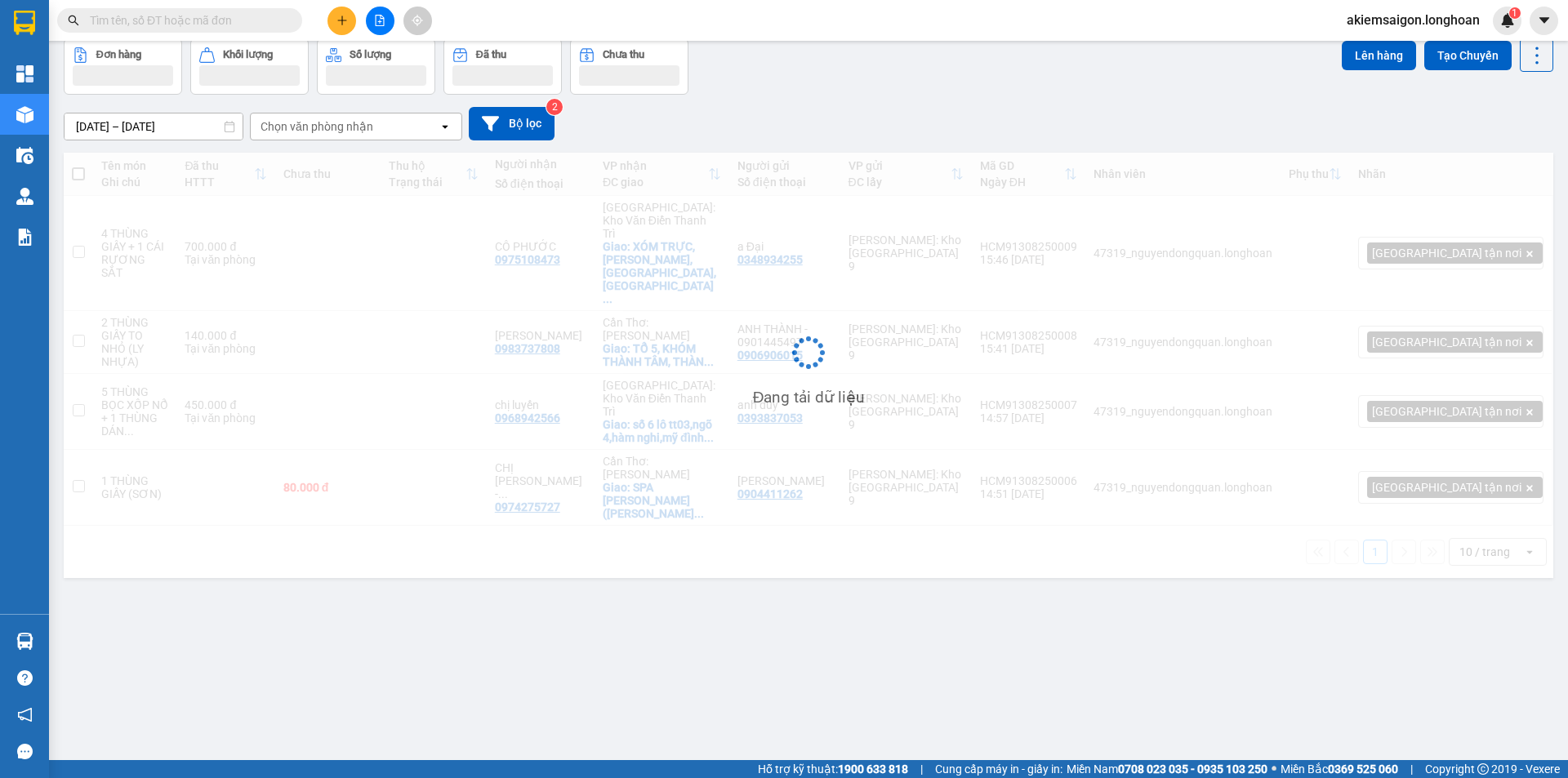
scroll to position [75, 0]
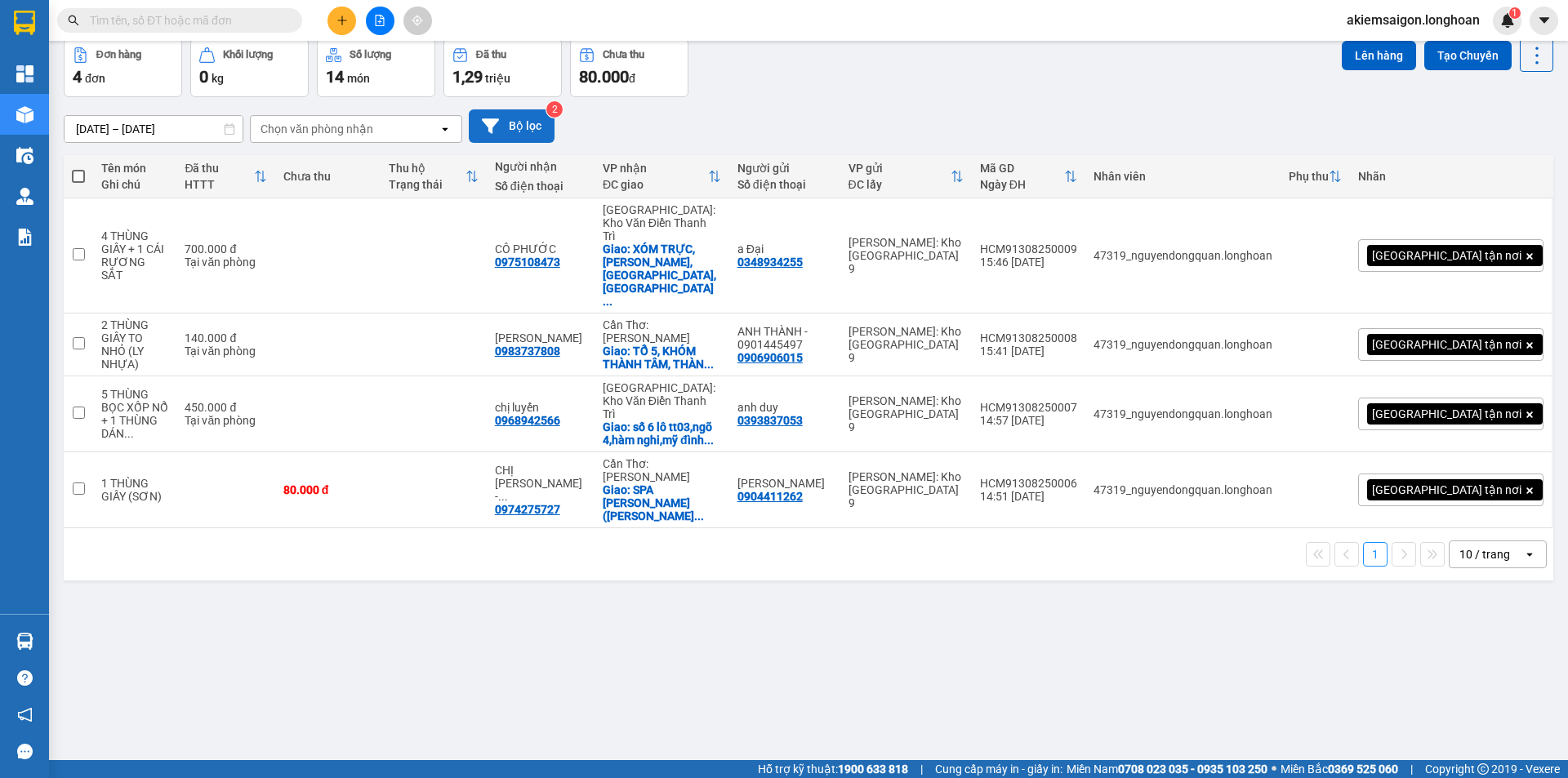
click at [522, 116] on button "Bộ lọc" at bounding box center [512, 126] width 86 height 34
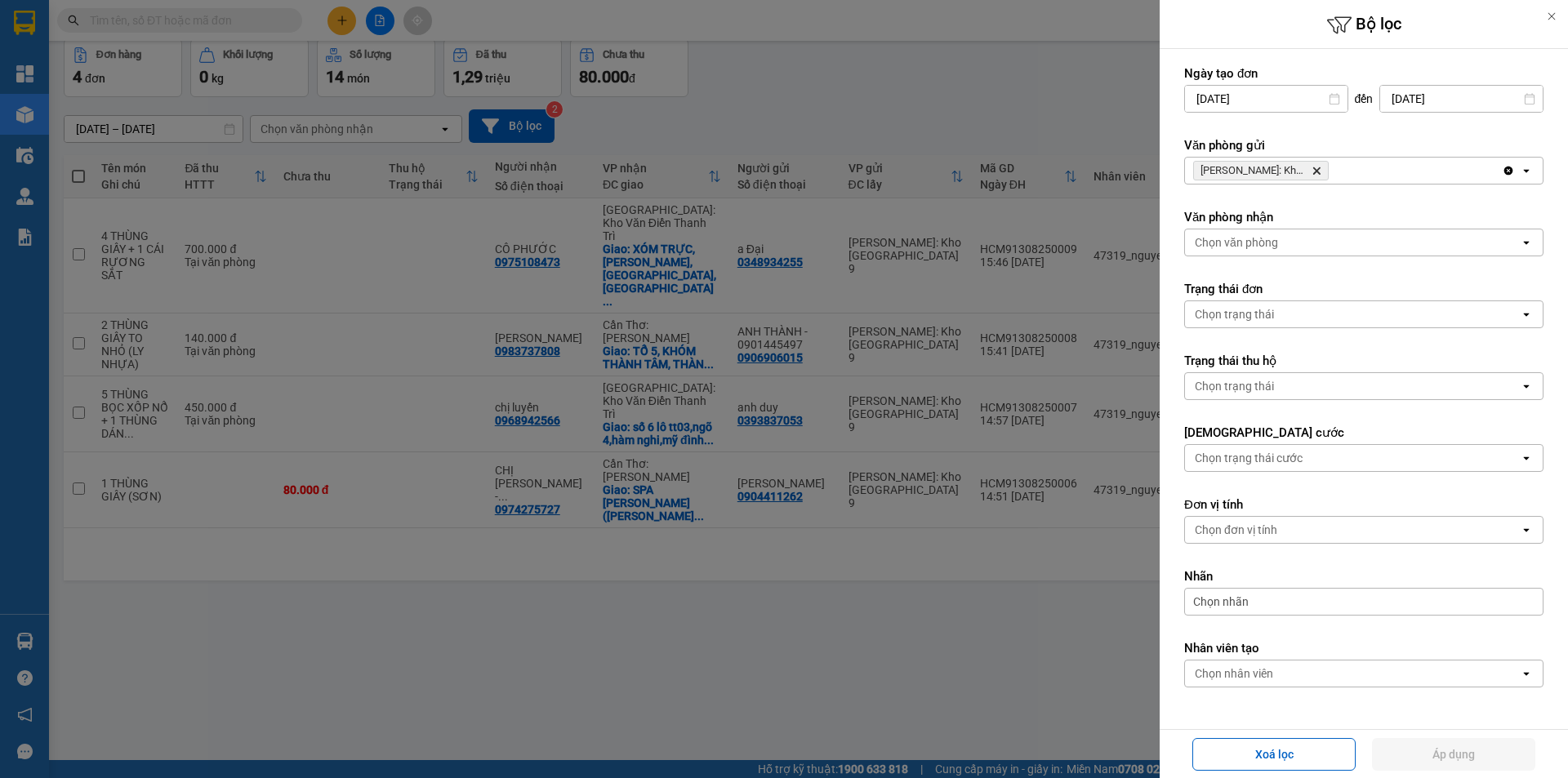
click at [1316, 171] on icon "Hồ Chí Minh: Kho Thủ Đức & Quận 9, close by backspace" at bounding box center [1317, 171] width 7 height 7
click at [1316, 171] on div "Chọn văn phòng" at bounding box center [1353, 170] width 335 height 27
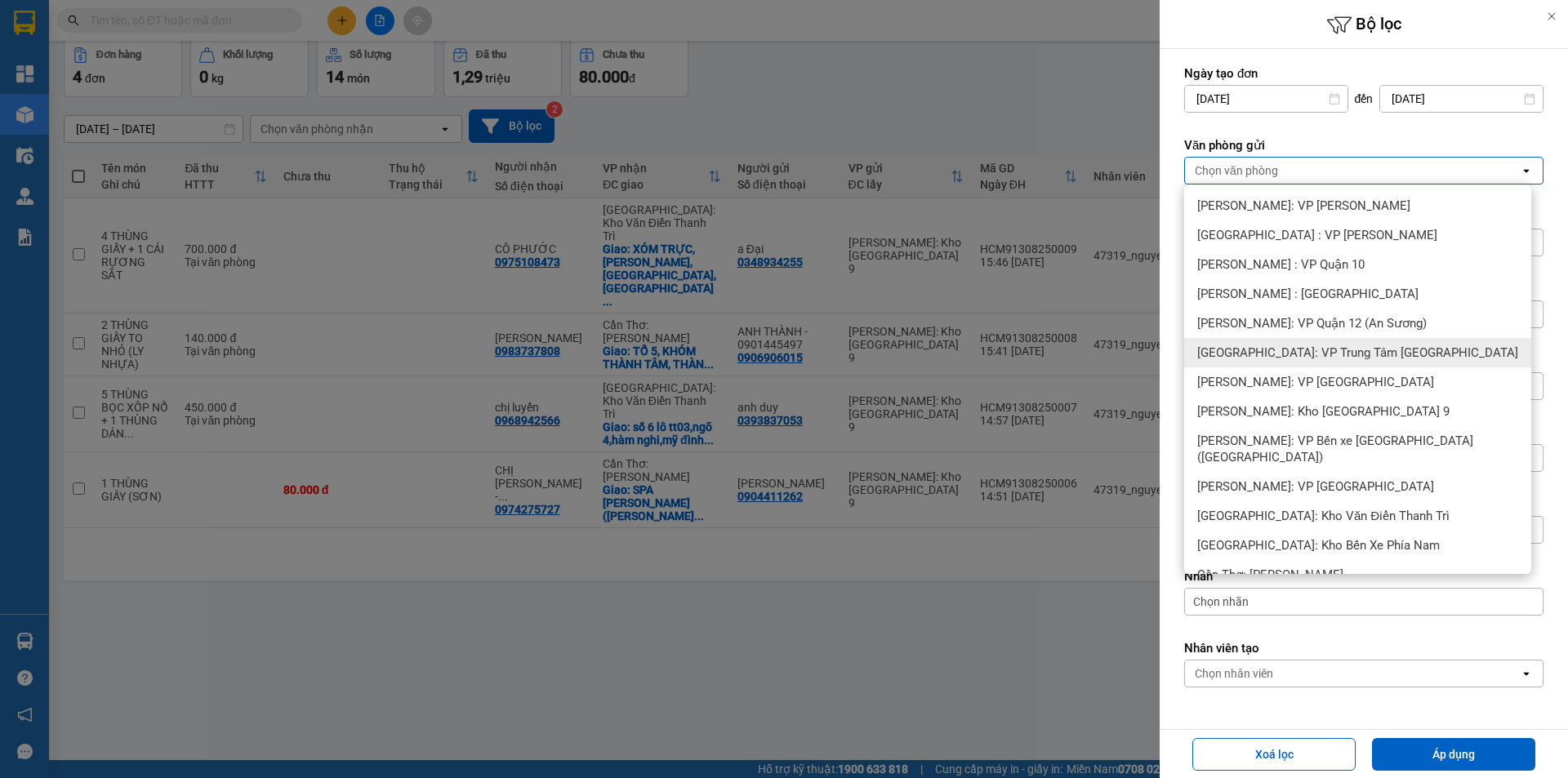
click at [1401, 360] on span "[GEOGRAPHIC_DATA]: VP Trung Tâm [GEOGRAPHIC_DATA]" at bounding box center [1357, 353] width 321 height 16
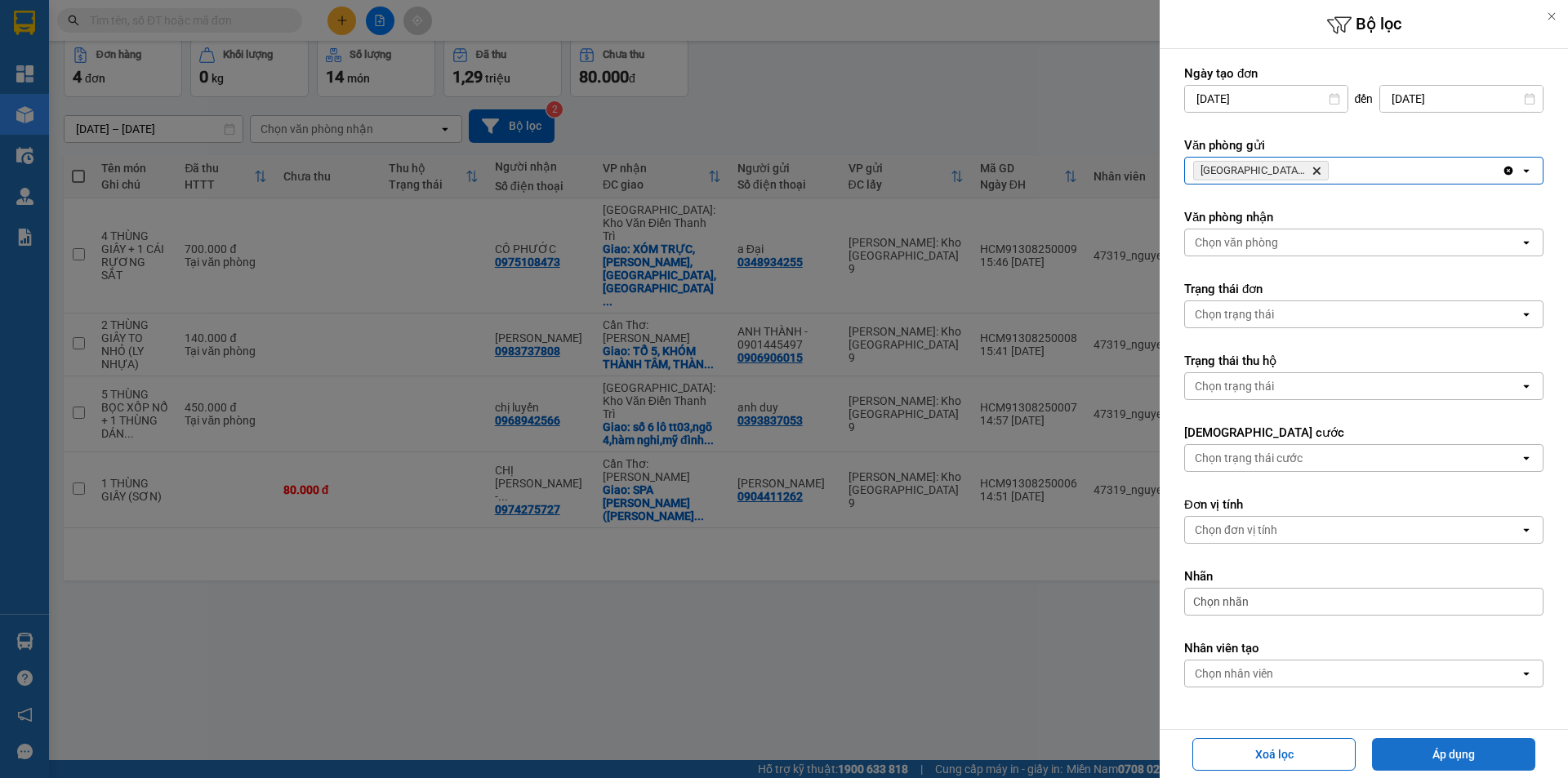
click at [1495, 753] on button "Áp dụng" at bounding box center [1454, 755] width 163 height 33
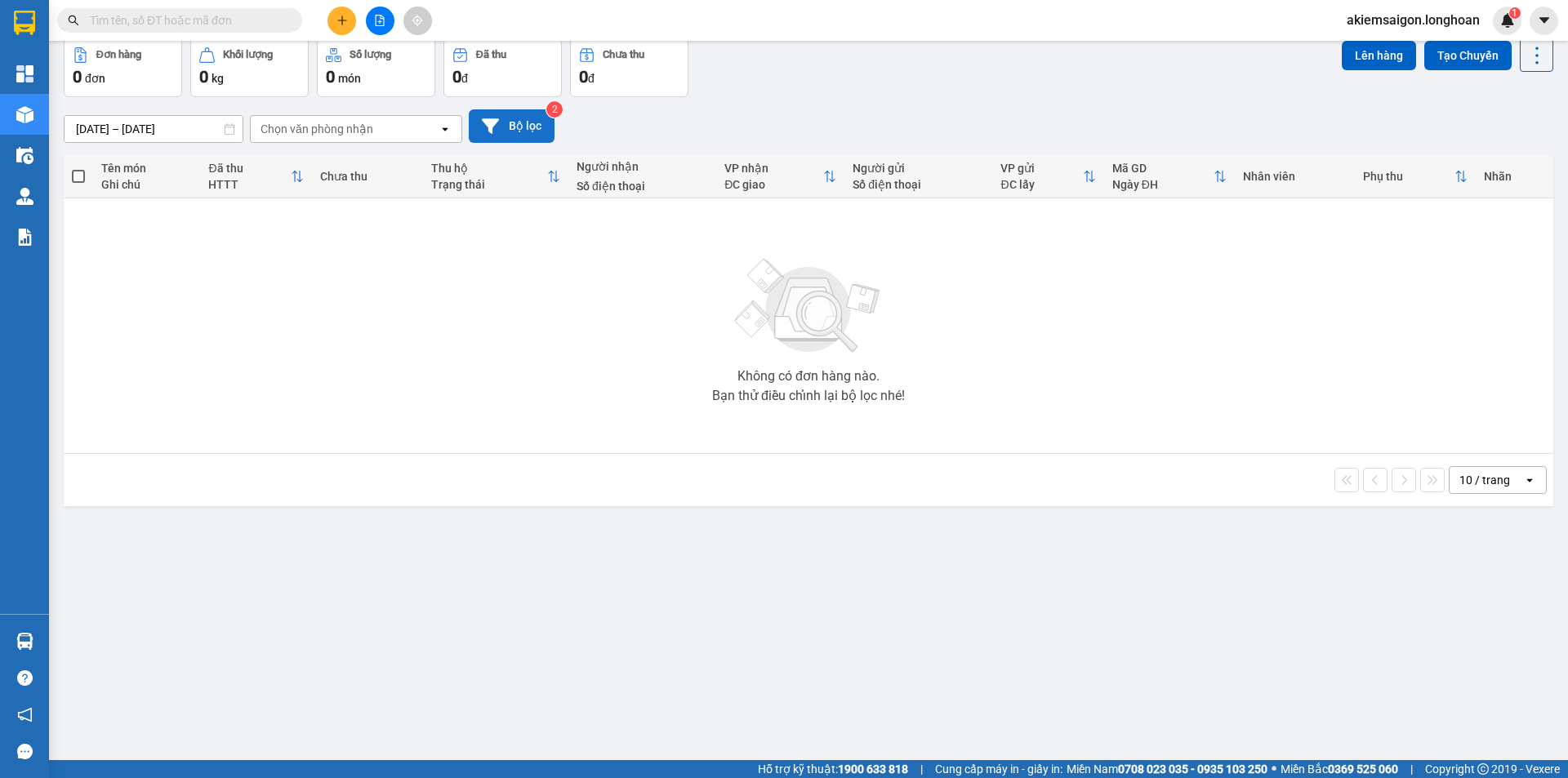
click at [525, 124] on button "Bộ lọc" at bounding box center [512, 126] width 86 height 34
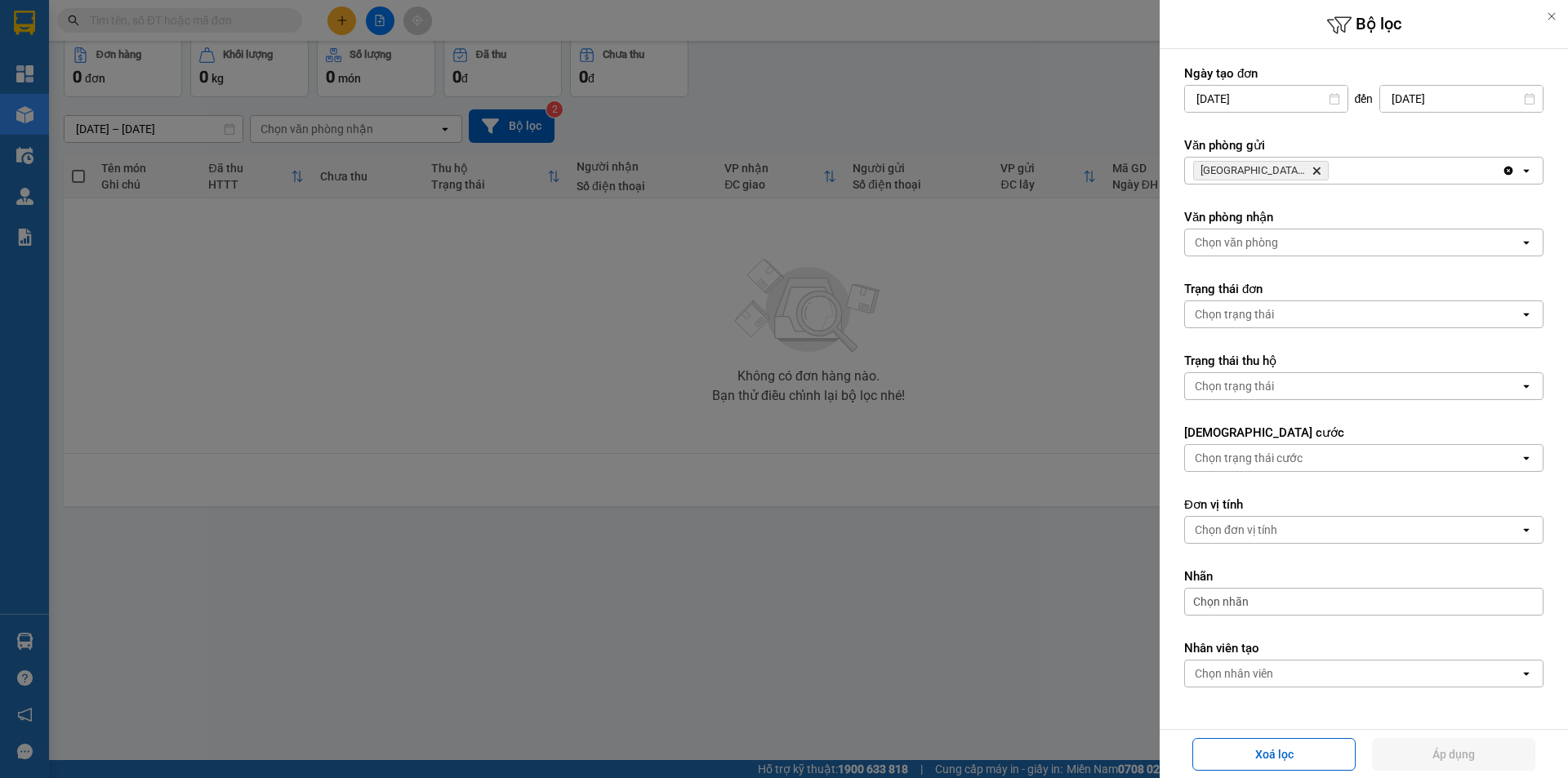
click at [1316, 171] on icon "Khánh Hòa: VP Trung Tâm TP Nha Trang, close by backspace" at bounding box center [1317, 171] width 7 height 7
click at [1317, 171] on div "Chọn văn phòng" at bounding box center [1353, 170] width 335 height 27
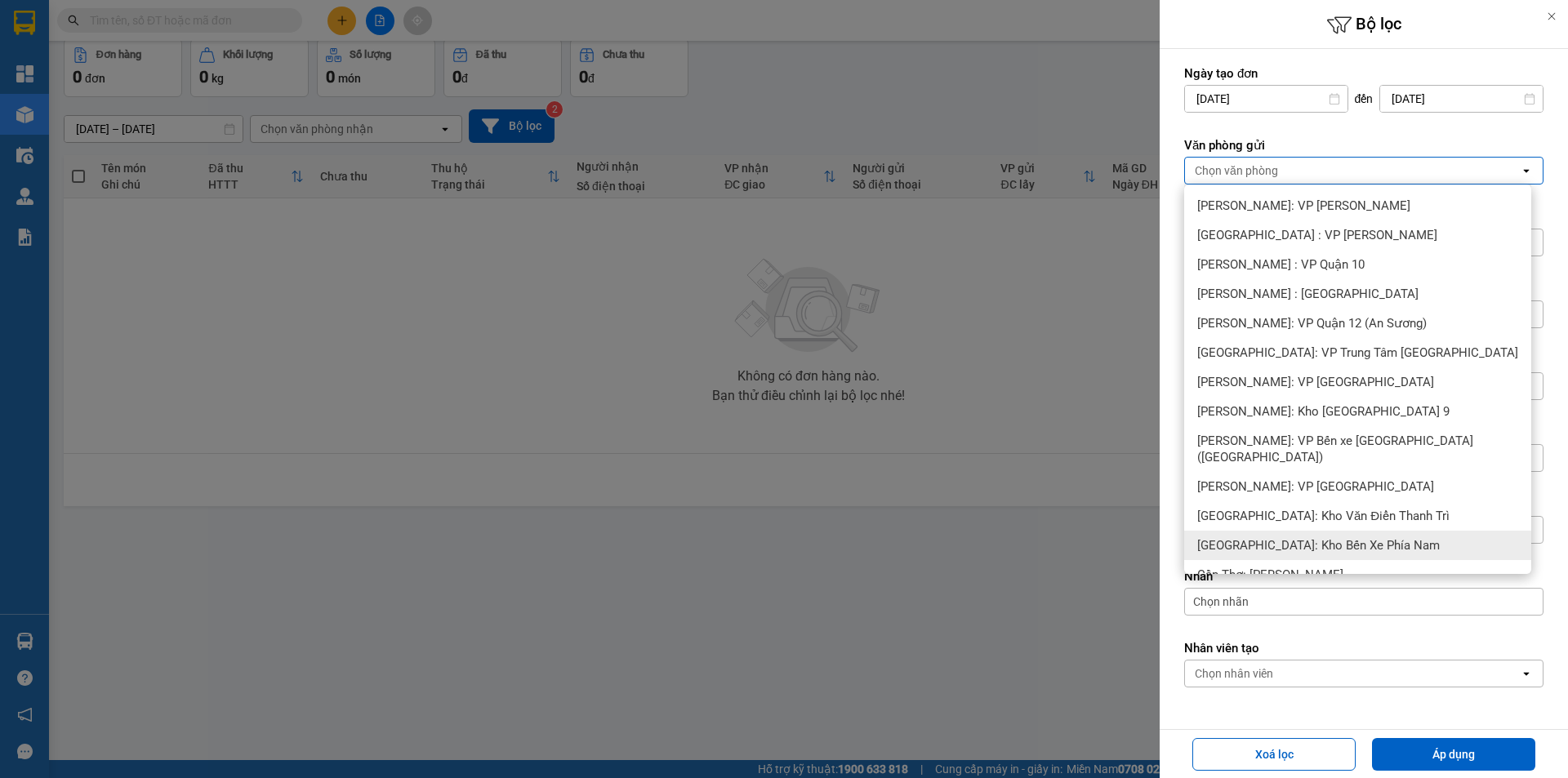
click at [1386, 531] on div "[GEOGRAPHIC_DATA]: Kho Bến Xe Phía Nam" at bounding box center [1357, 546] width 347 height 29
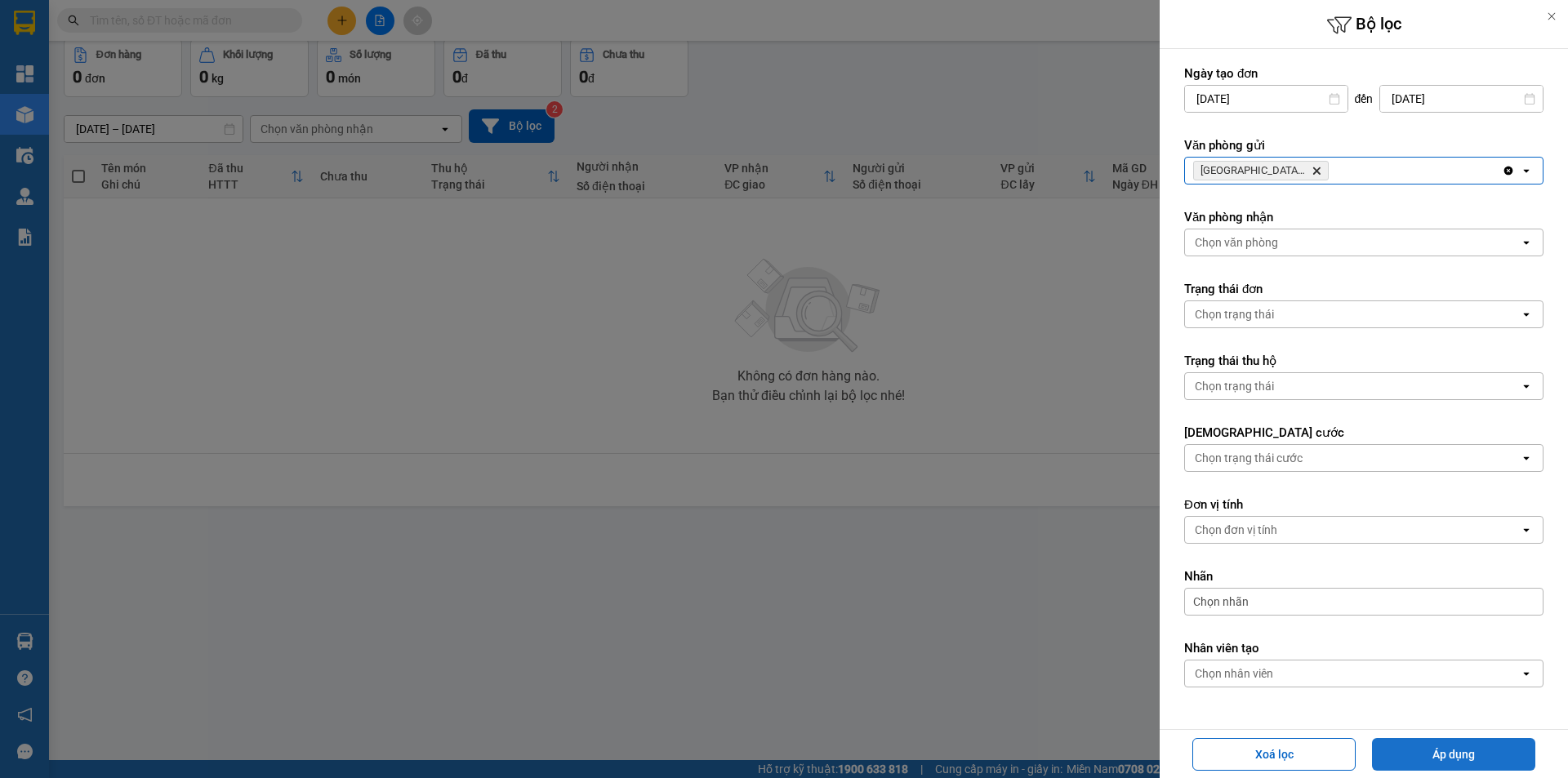
click at [1450, 748] on button "Áp dụng" at bounding box center [1454, 755] width 163 height 33
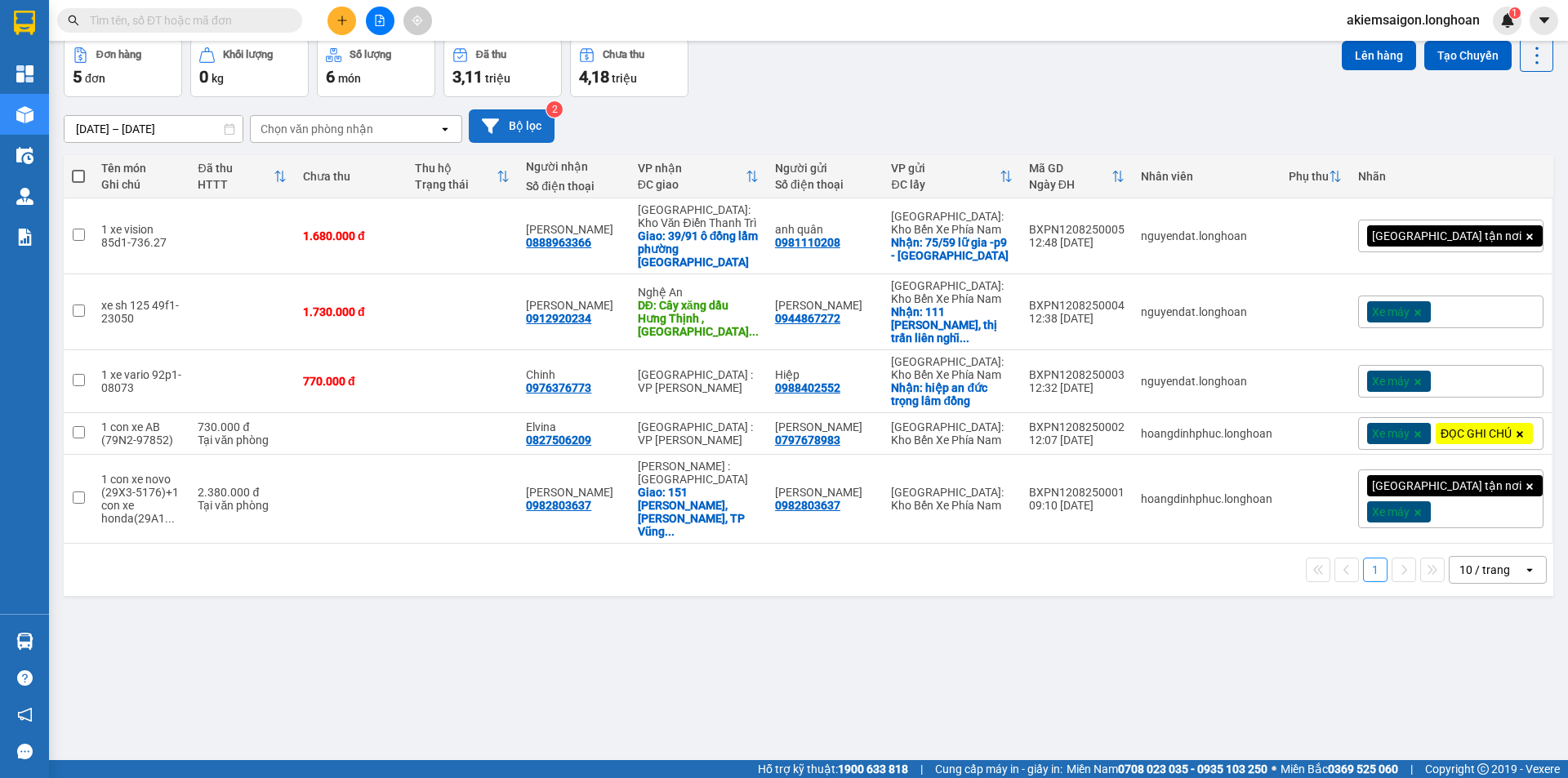
click at [543, 127] on button "Bộ lọc" at bounding box center [512, 126] width 86 height 34
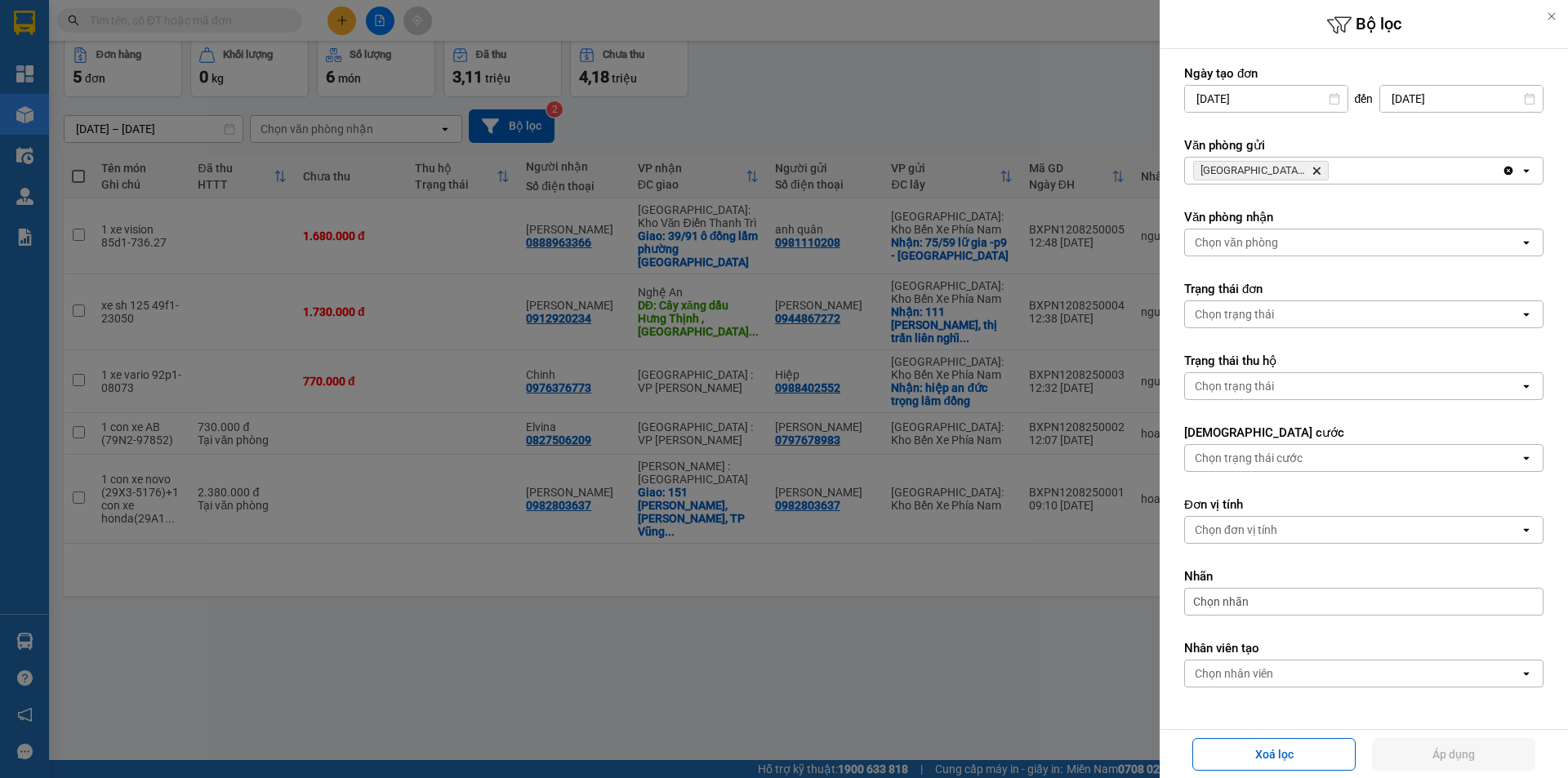
click at [1320, 167] on icon "Delete" at bounding box center [1316, 170] width 10 height 10
click at [1320, 167] on div "Chọn văn phòng" at bounding box center [1353, 170] width 335 height 27
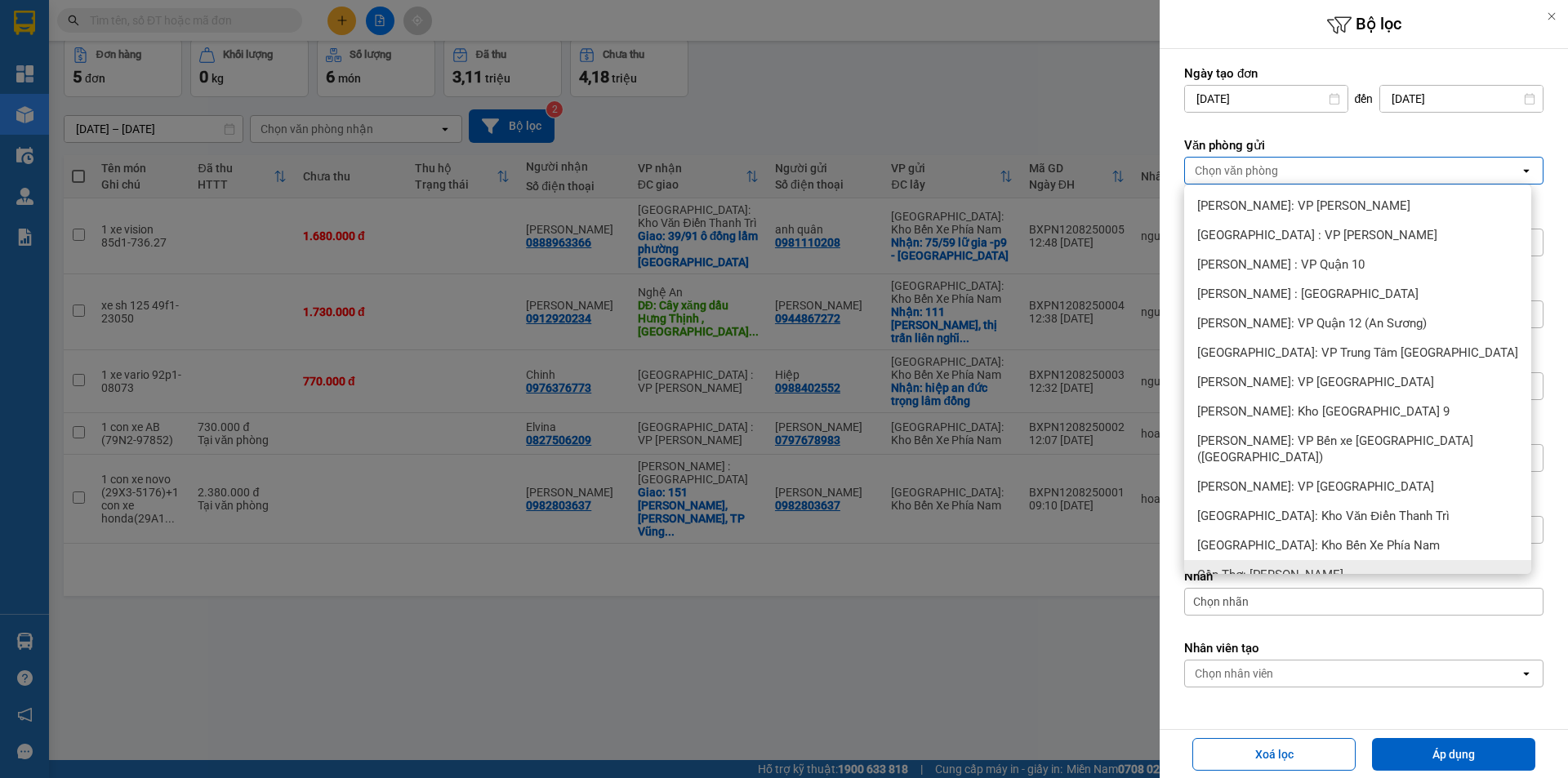
click at [1329, 560] on div "Cần Thơ: [PERSON_NAME]" at bounding box center [1357, 575] width 347 height 29
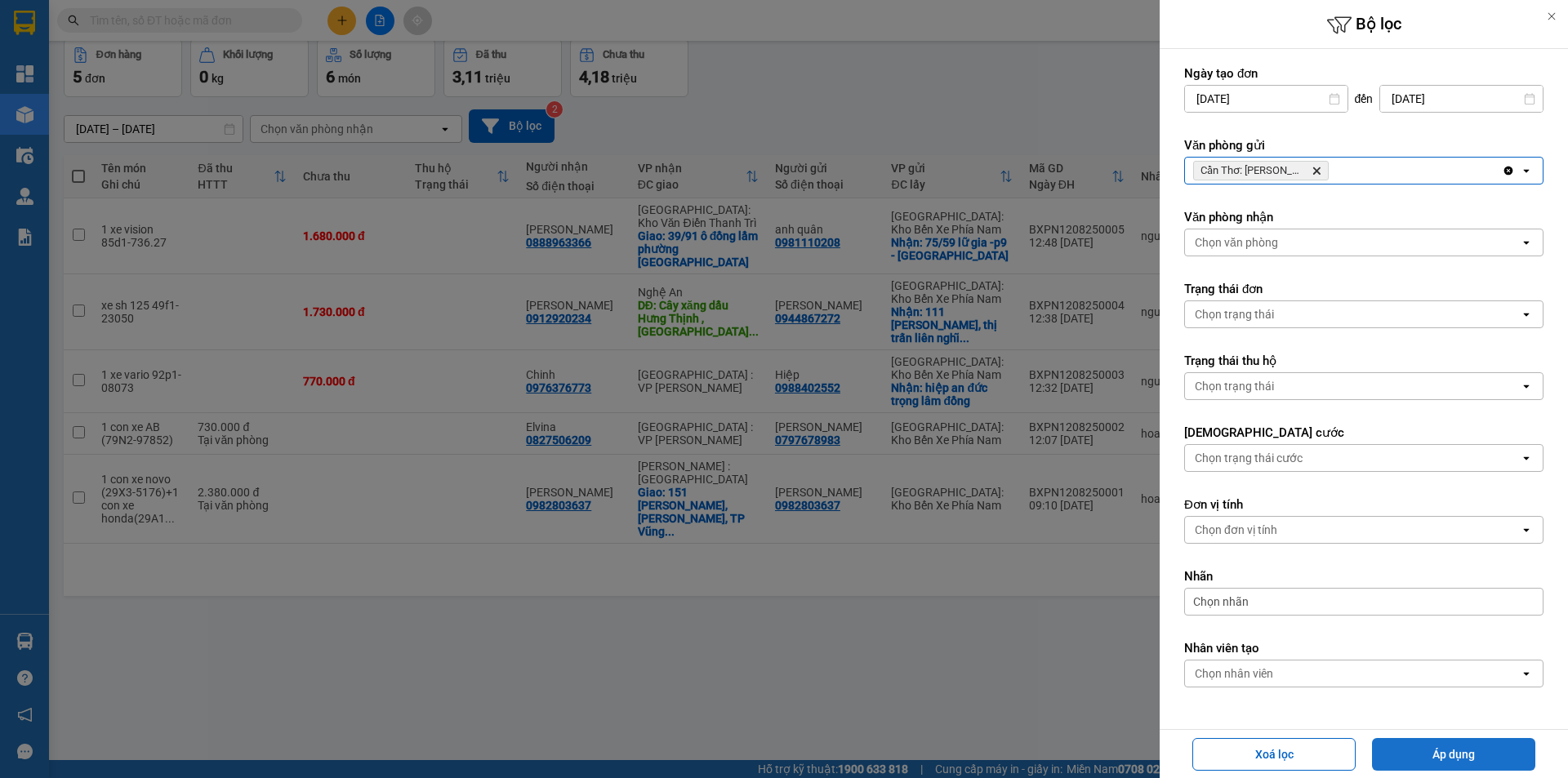
click at [1418, 755] on button "Áp dụng" at bounding box center [1454, 755] width 163 height 33
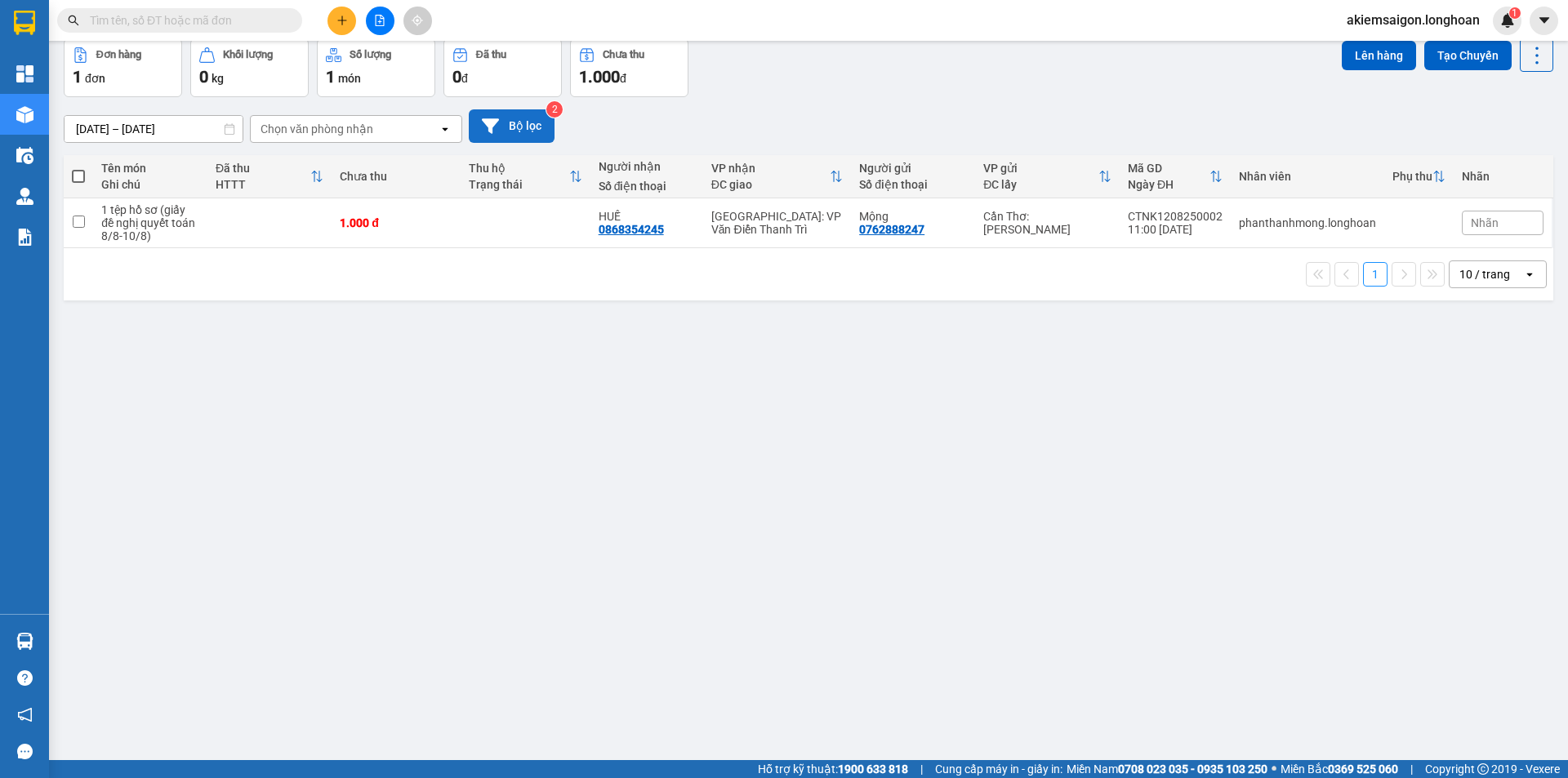
click at [520, 125] on button "Bộ lọc" at bounding box center [512, 126] width 86 height 34
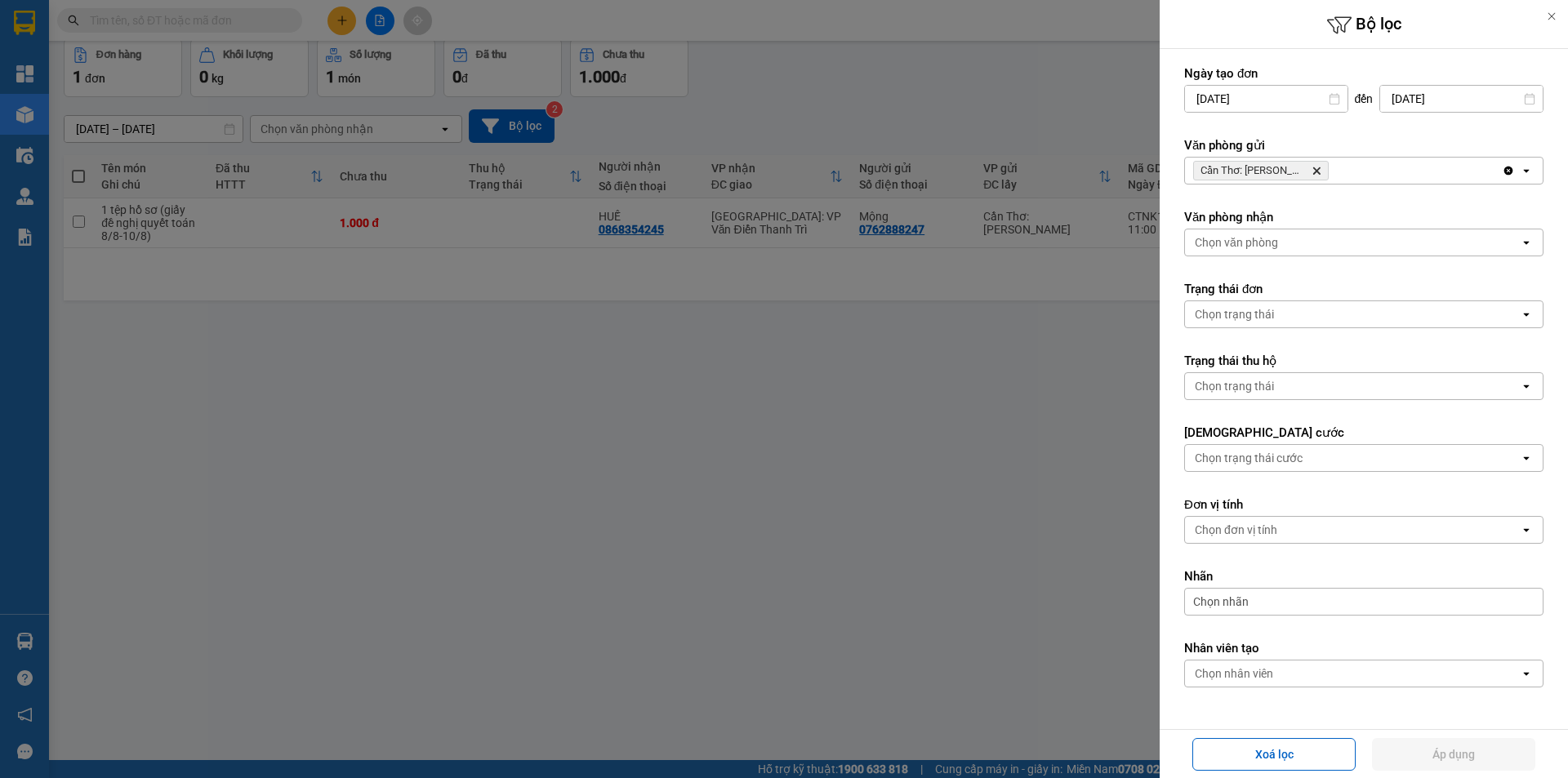
click at [1314, 168] on span "Cần Thơ: Kho Ninh Kiều Delete" at bounding box center [1261, 170] width 135 height 19
click at [1314, 169] on icon "Cần Thơ: Kho Ninh Kiều, close by backspace" at bounding box center [1317, 171] width 7 height 7
click at [1314, 171] on div "Cần Thơ: Kho Ninh Kiều Delete" at bounding box center [1344, 170] width 317 height 27
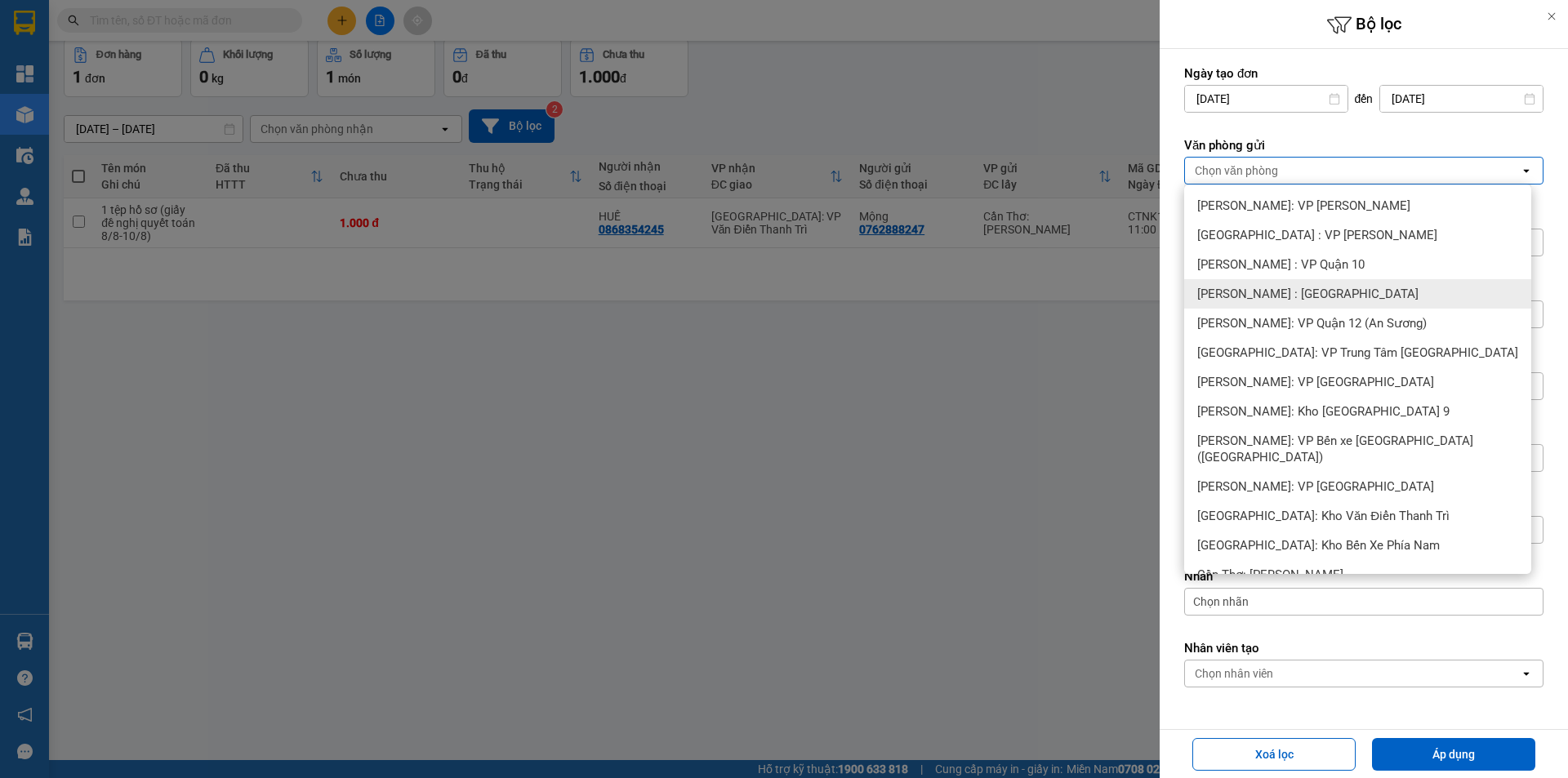
click at [1344, 297] on div "[PERSON_NAME] : [GEOGRAPHIC_DATA]" at bounding box center [1357, 294] width 347 height 29
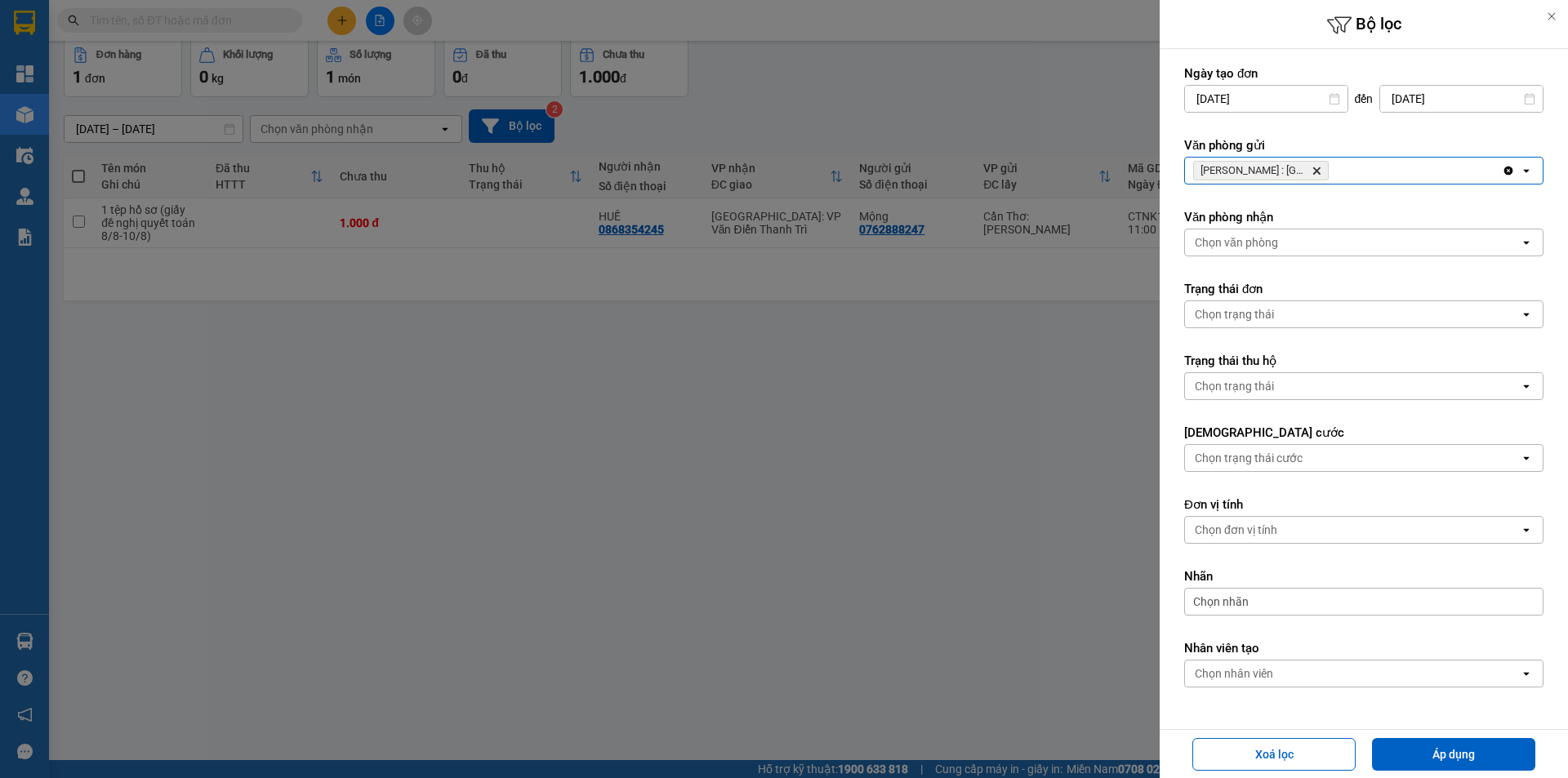
click at [1425, 735] on div "Xoá lọc Áp dụng" at bounding box center [1364, 754] width 400 height 40
click at [1424, 735] on div "Xoá lọc Áp dụng" at bounding box center [1364, 754] width 400 height 40
click at [1431, 751] on button "Áp dụng" at bounding box center [1454, 755] width 163 height 33
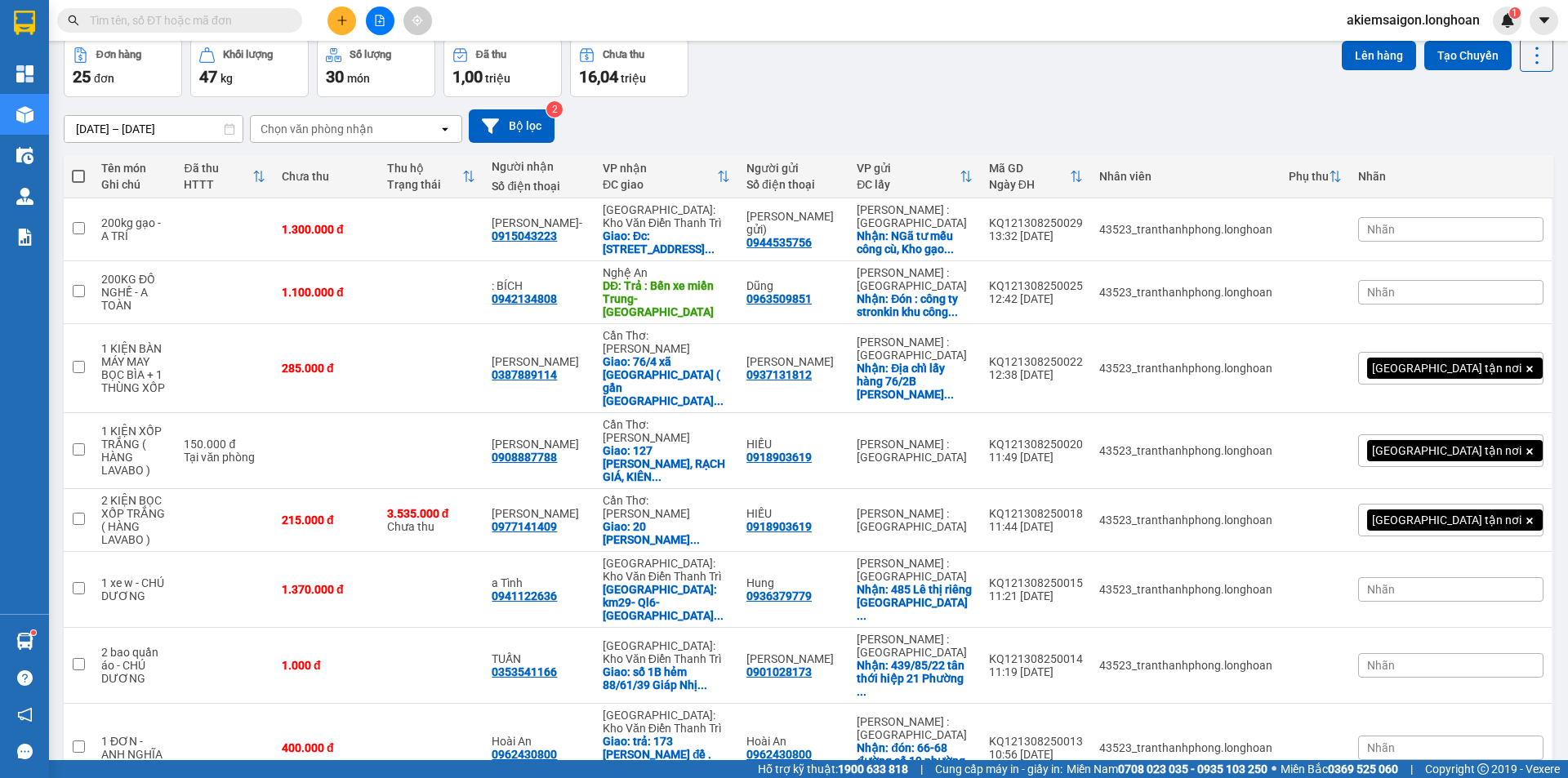
click at [877, 12] on div "Kết quả tìm kiếm ( 1 ) Bộ lọc Mã ĐH Trạng thái Món hàng Thu hộ Tổng cước Chưa c…" at bounding box center [784, 20] width 1568 height 41
click at [844, 103] on div "15/07/2025 – 13/08/2025 Press the down arrow key to interact with the calendar …" at bounding box center [809, 125] width 1490 height 58
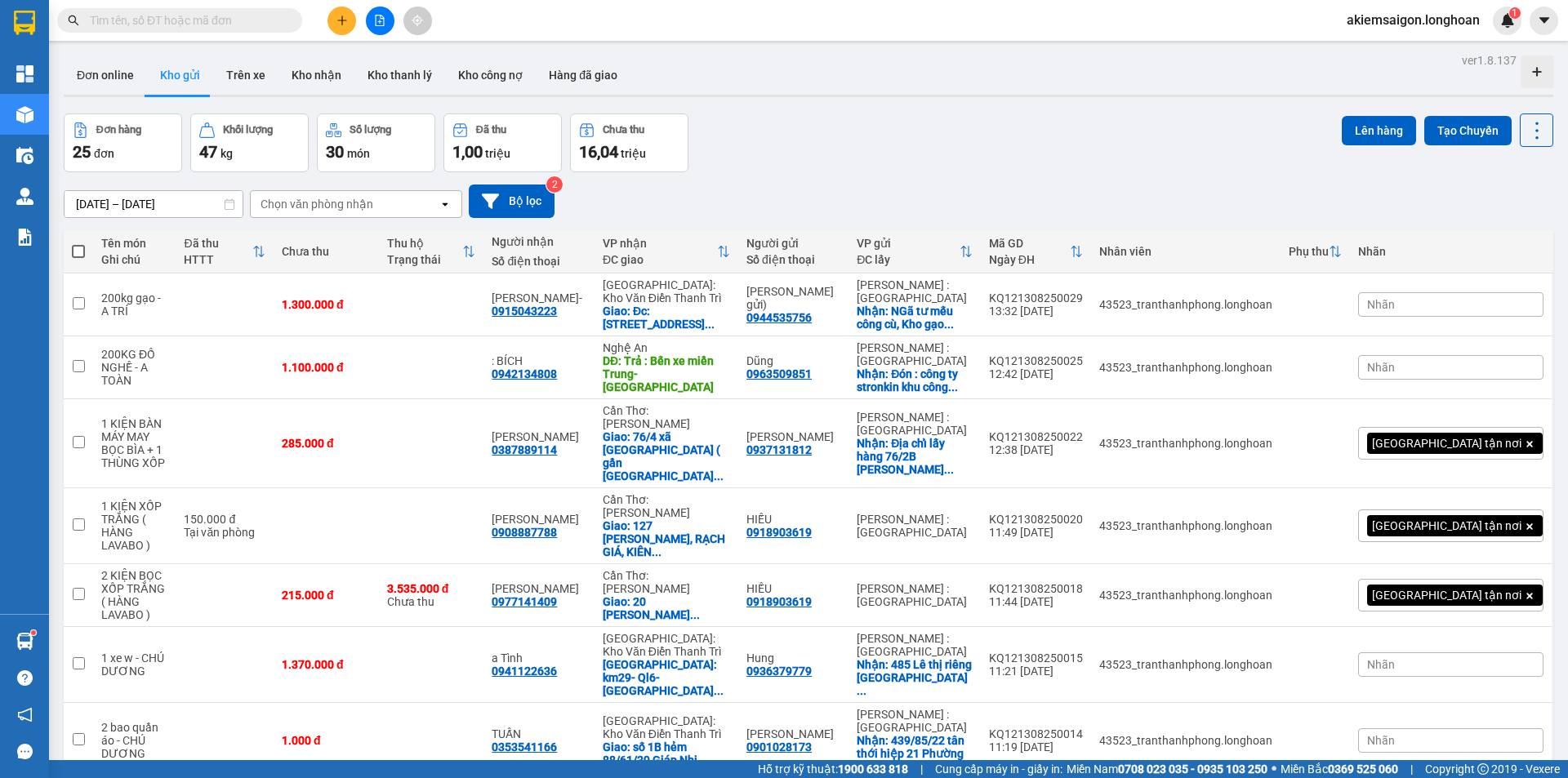
click at [859, 132] on div "Đơn hàng 25 đơn Khối lượng 47 kg Số lượng 30 món Đã thu 1,00 triệu Chưa thu 16,…" at bounding box center [809, 143] width 1490 height 59
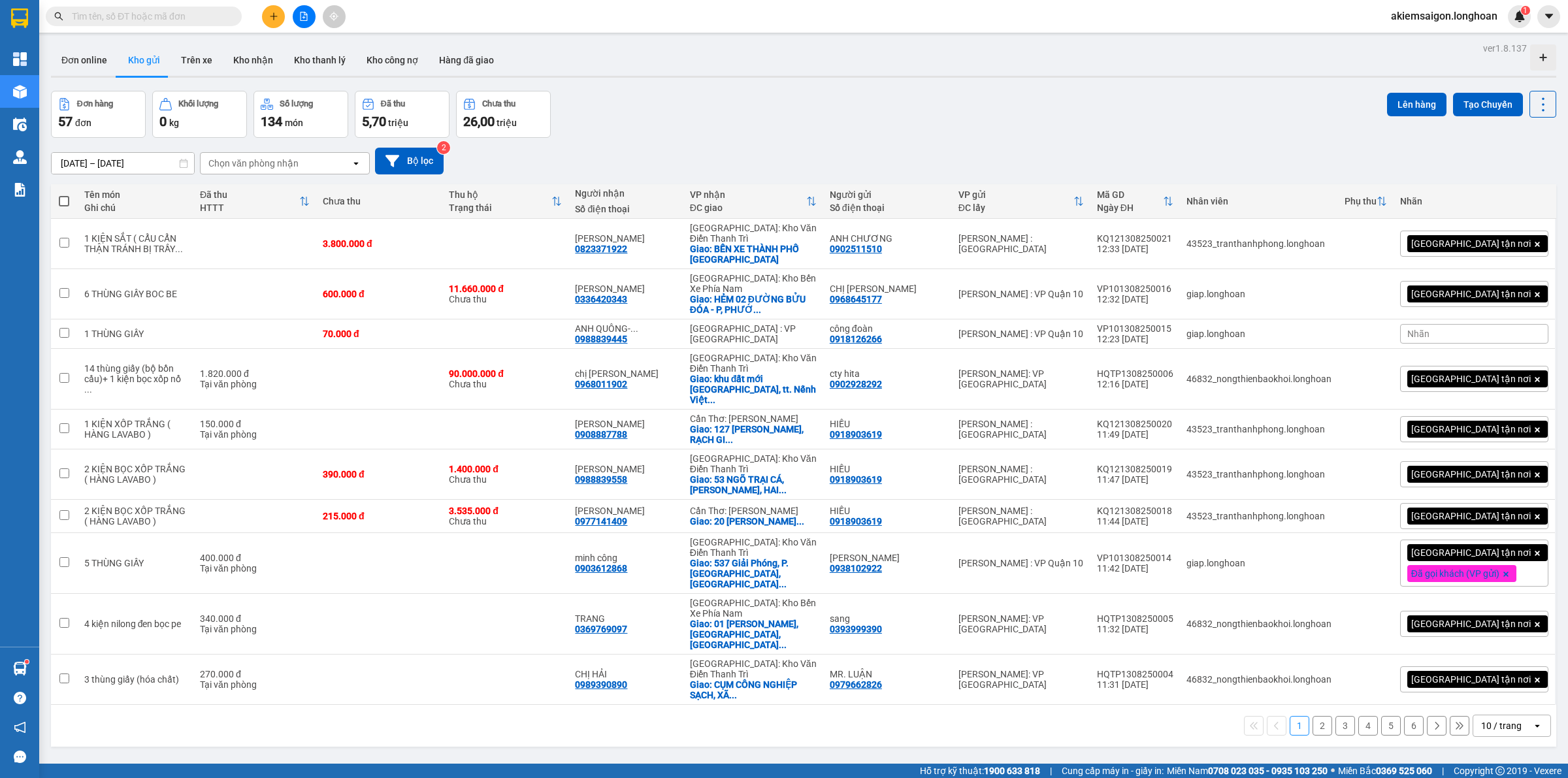
click at [154, 12] on input "text" at bounding box center [149, 16] width 154 height 15
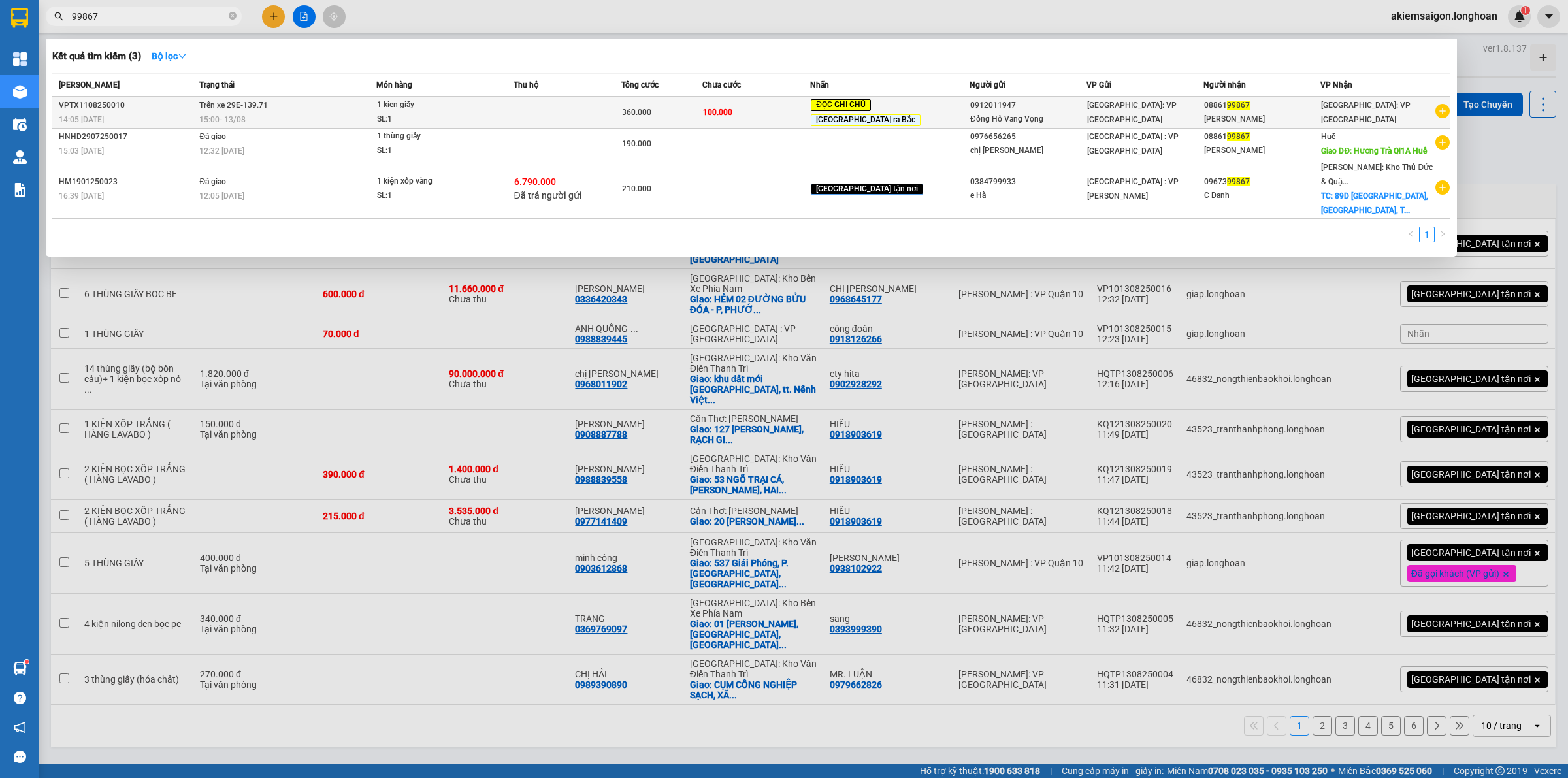
type input "99867"
click at [184, 113] on div "14:05 [DATE]" at bounding box center [127, 119] width 137 height 15
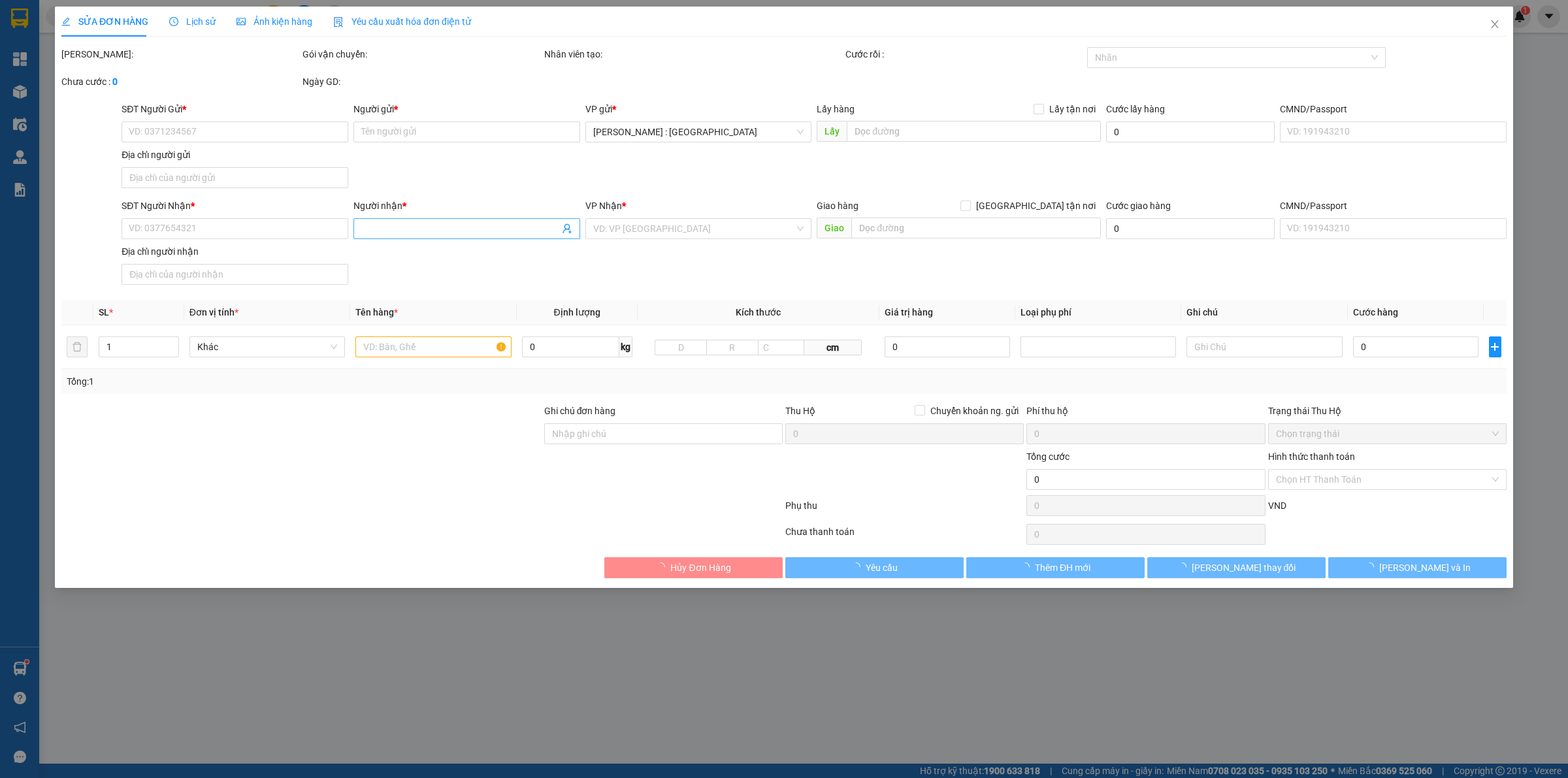
type input "0912011947"
type input "Đồng Hồ Vang Vọng"
type input "0886199867"
type input "[PERSON_NAME]"
type input "KHÁCH KHÔNG NHẬN,CHO QUAY ĐẦU VỀ VP GỬI ĐÃ BÁO NGƯỜI GỬI"
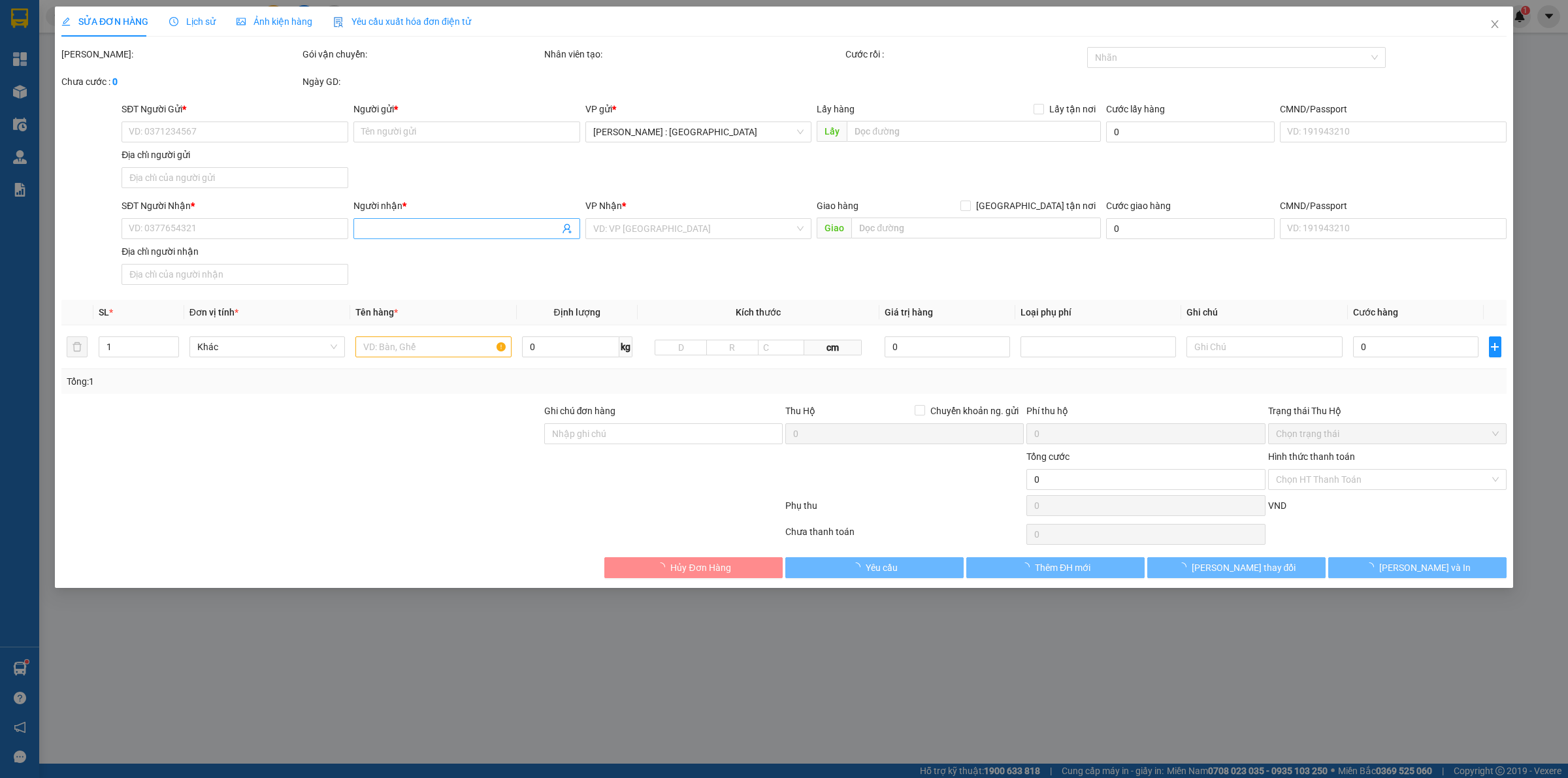
type input "360.000"
type input "260.000"
type input "100.000"
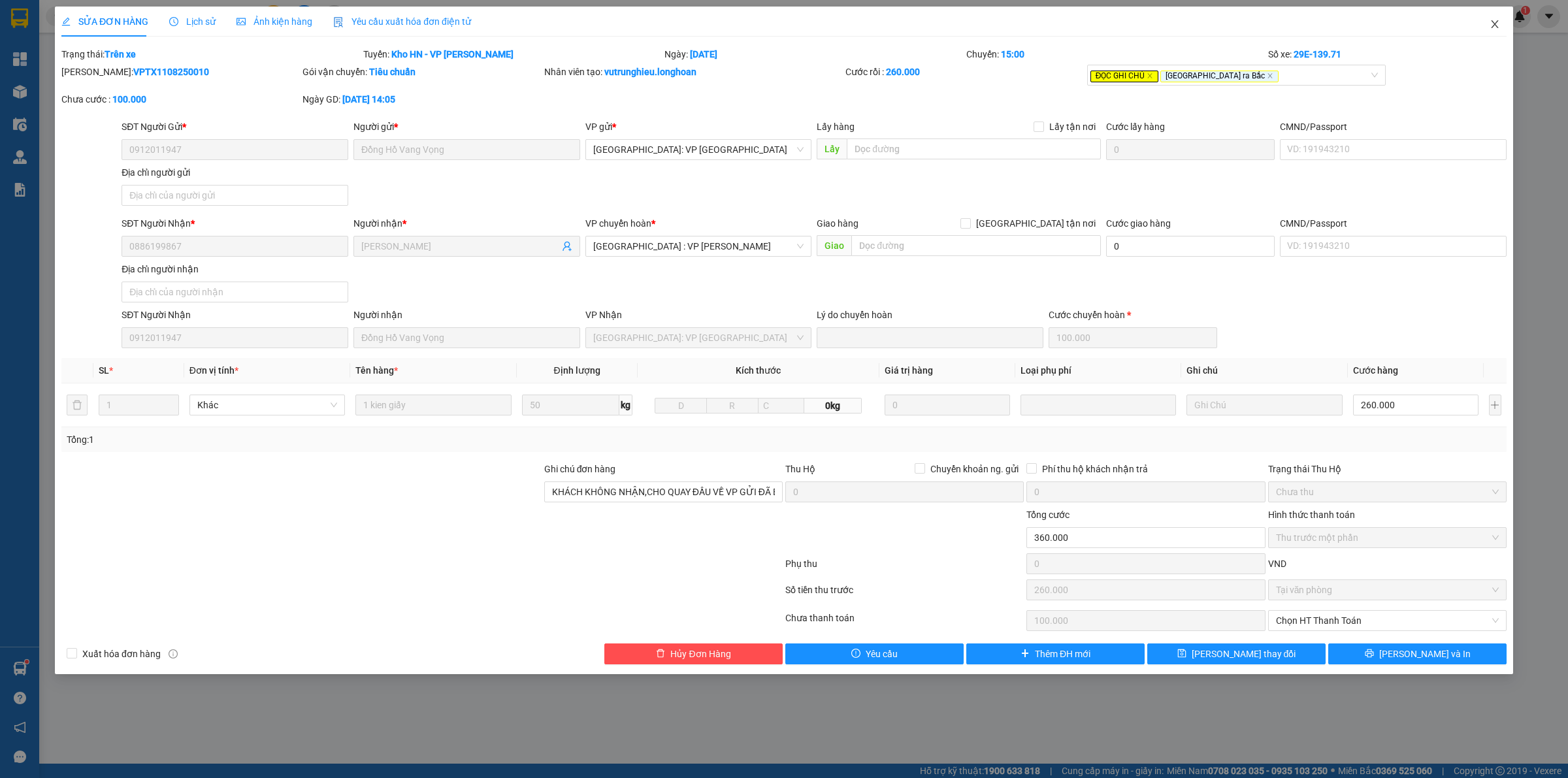
click at [1491, 27] on icon "close" at bounding box center [1495, 24] width 10 height 10
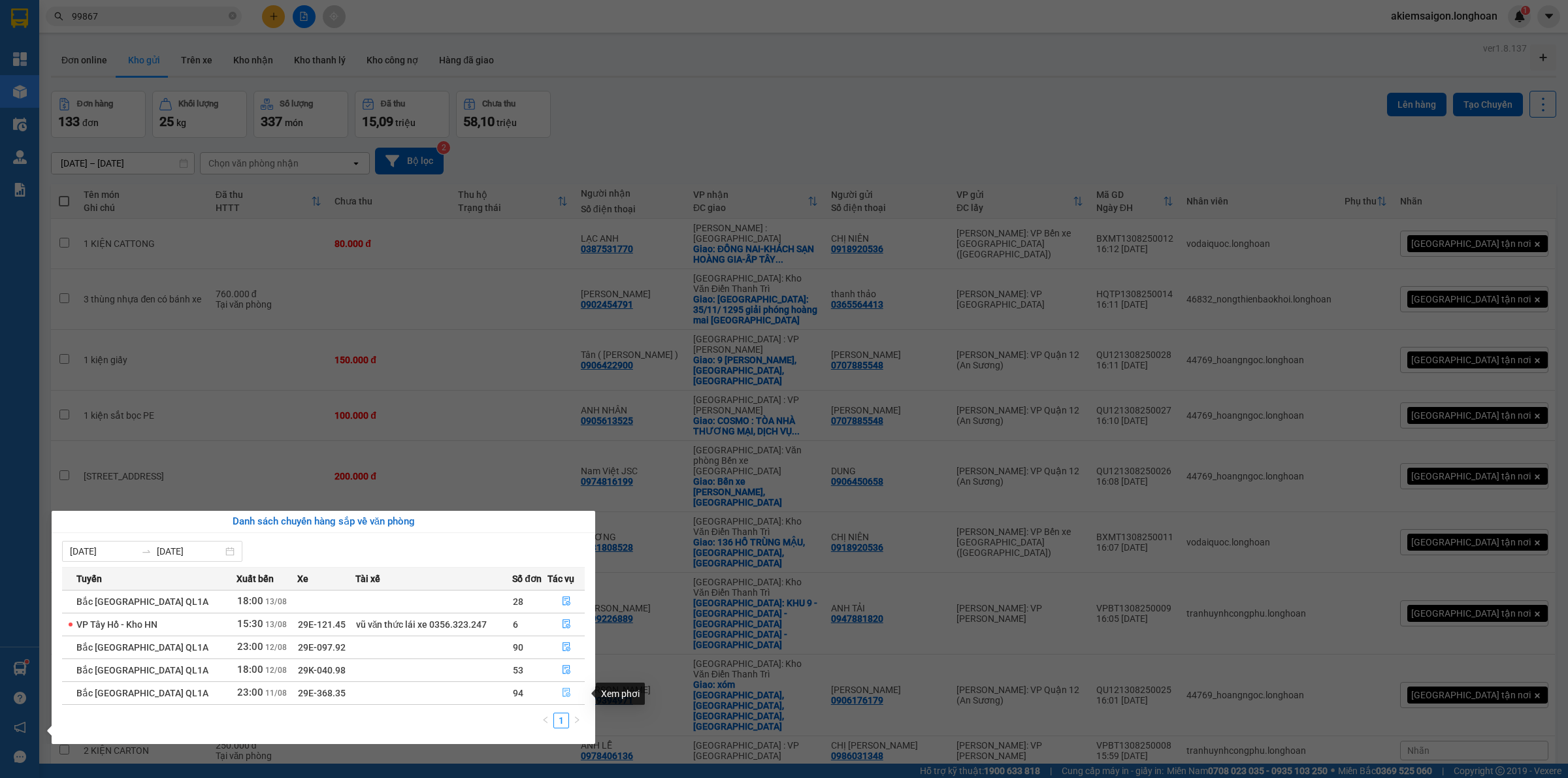
click at [562, 694] on icon "file-done" at bounding box center [566, 692] width 9 height 9
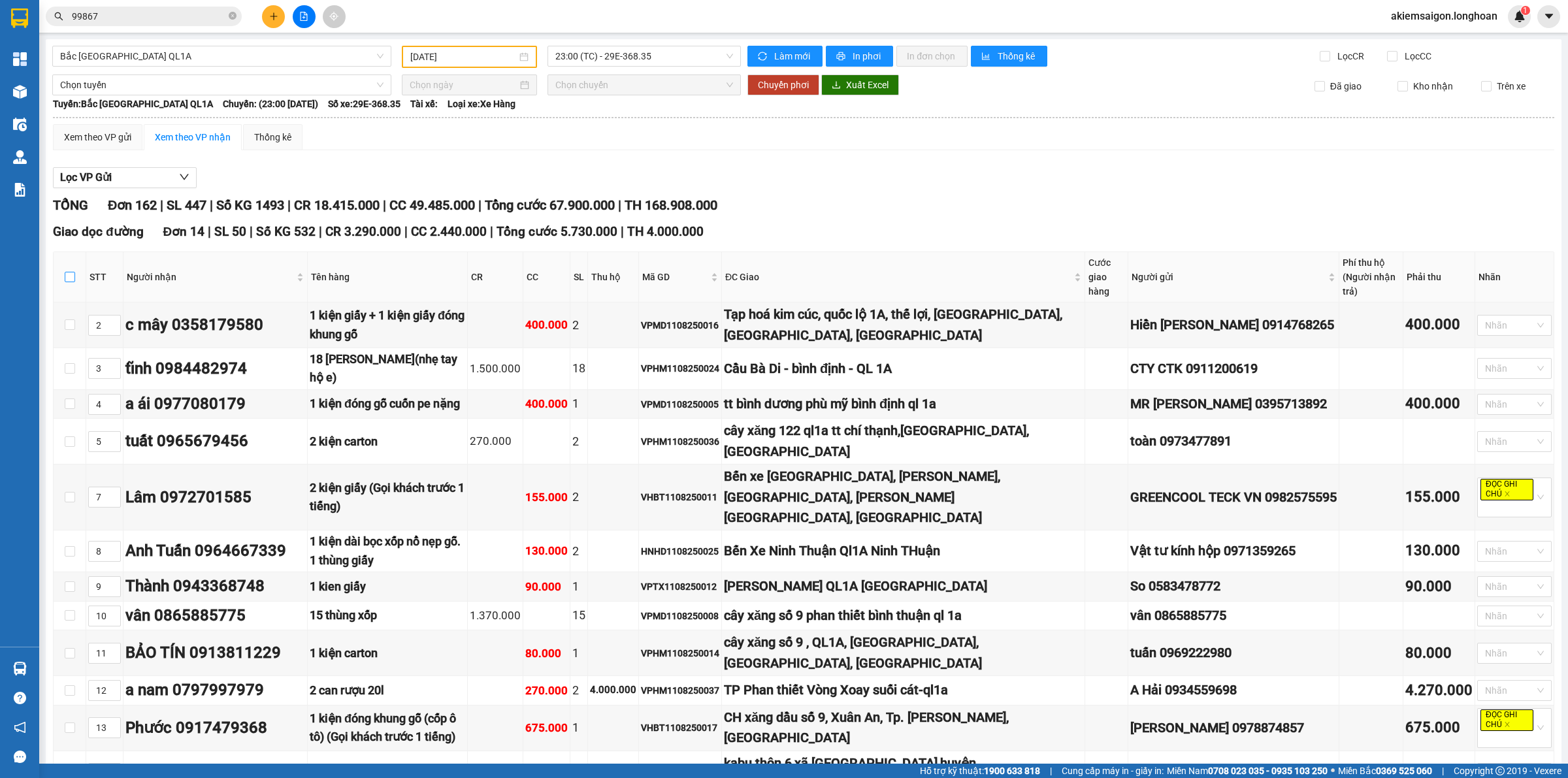
click at [66, 272] on input "checkbox" at bounding box center [70, 277] width 10 height 10
checkbox input "true"
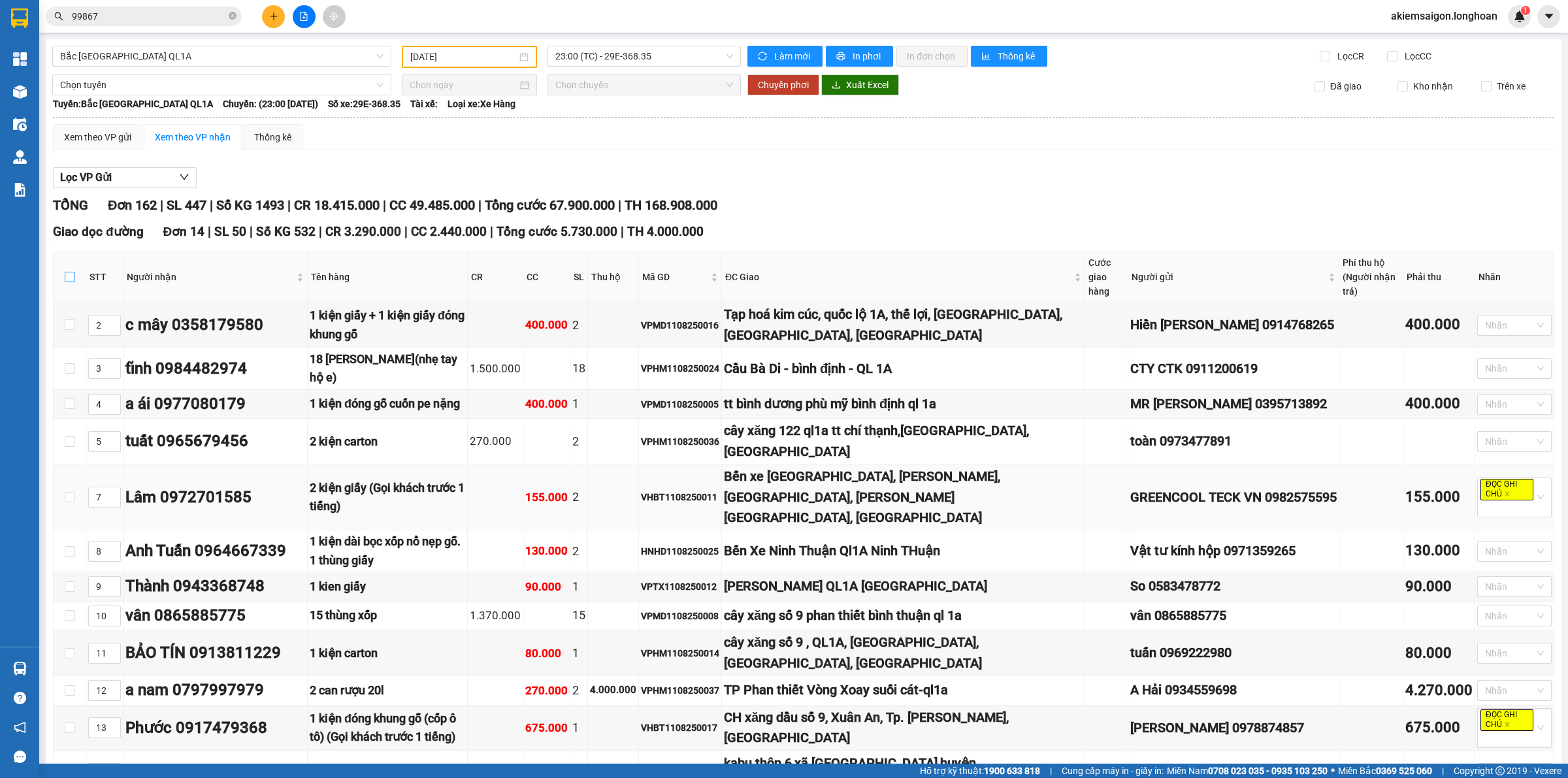
checkbox input "true"
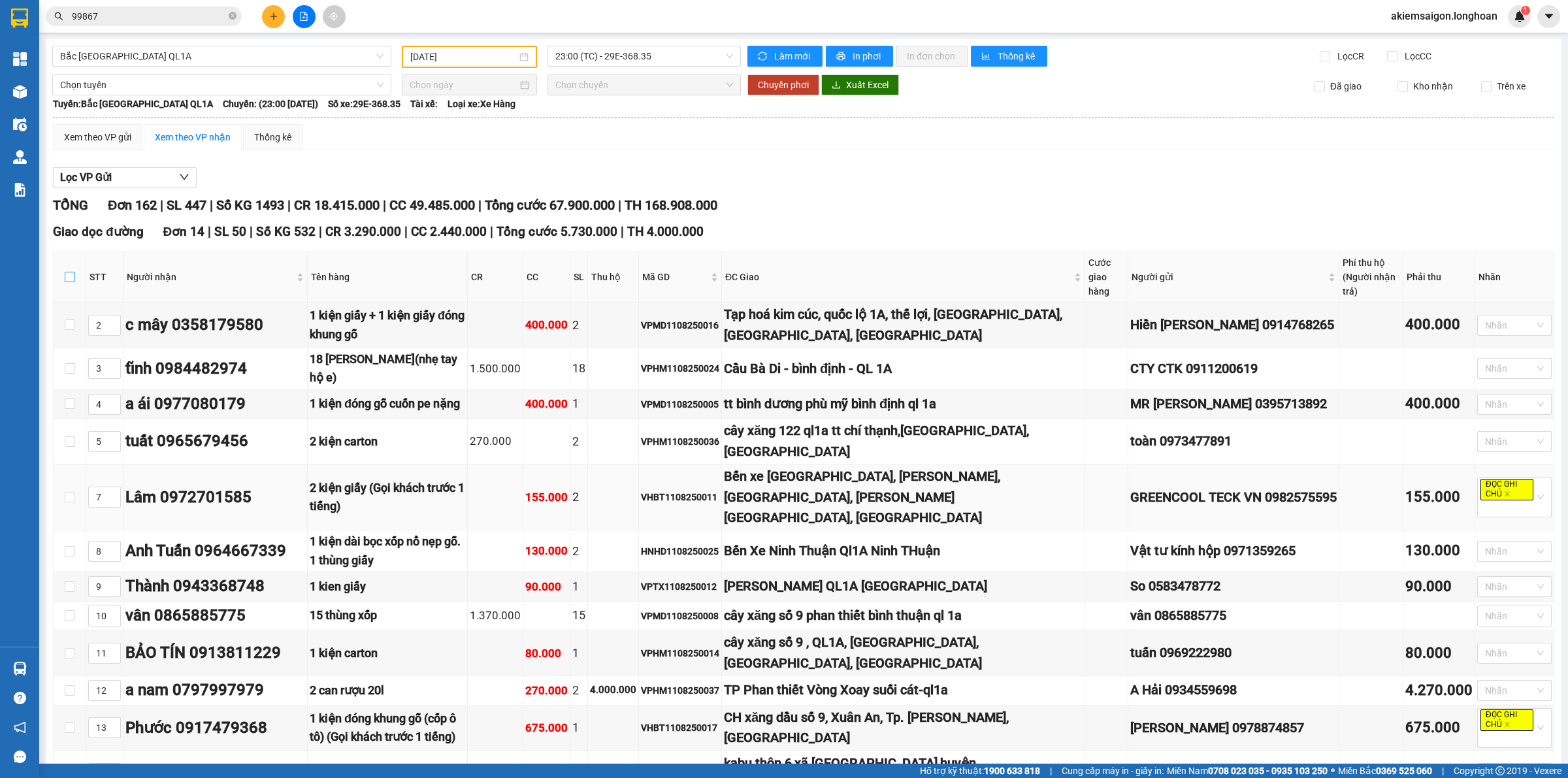
checkbox input "true"
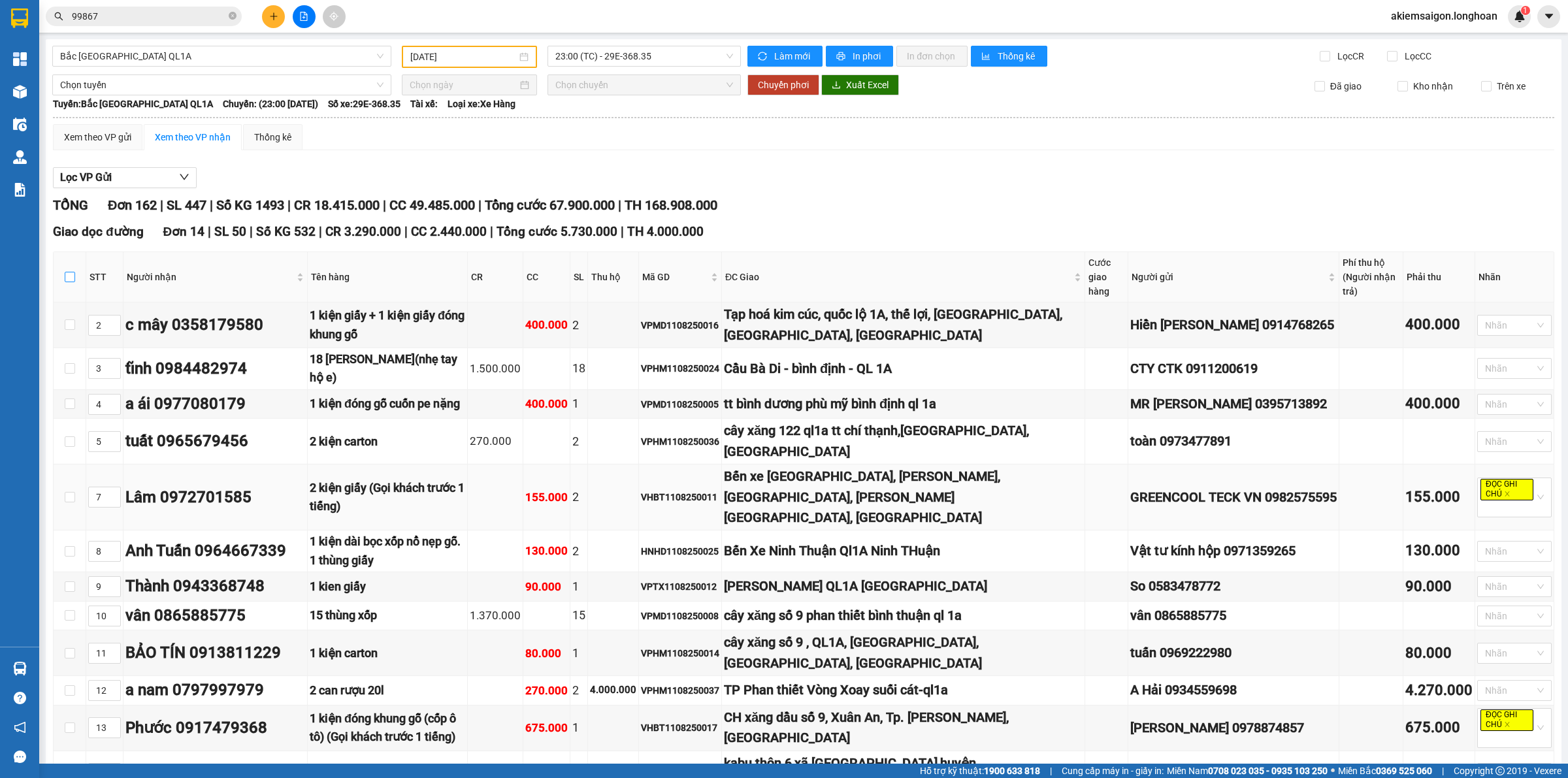
checkbox input "true"
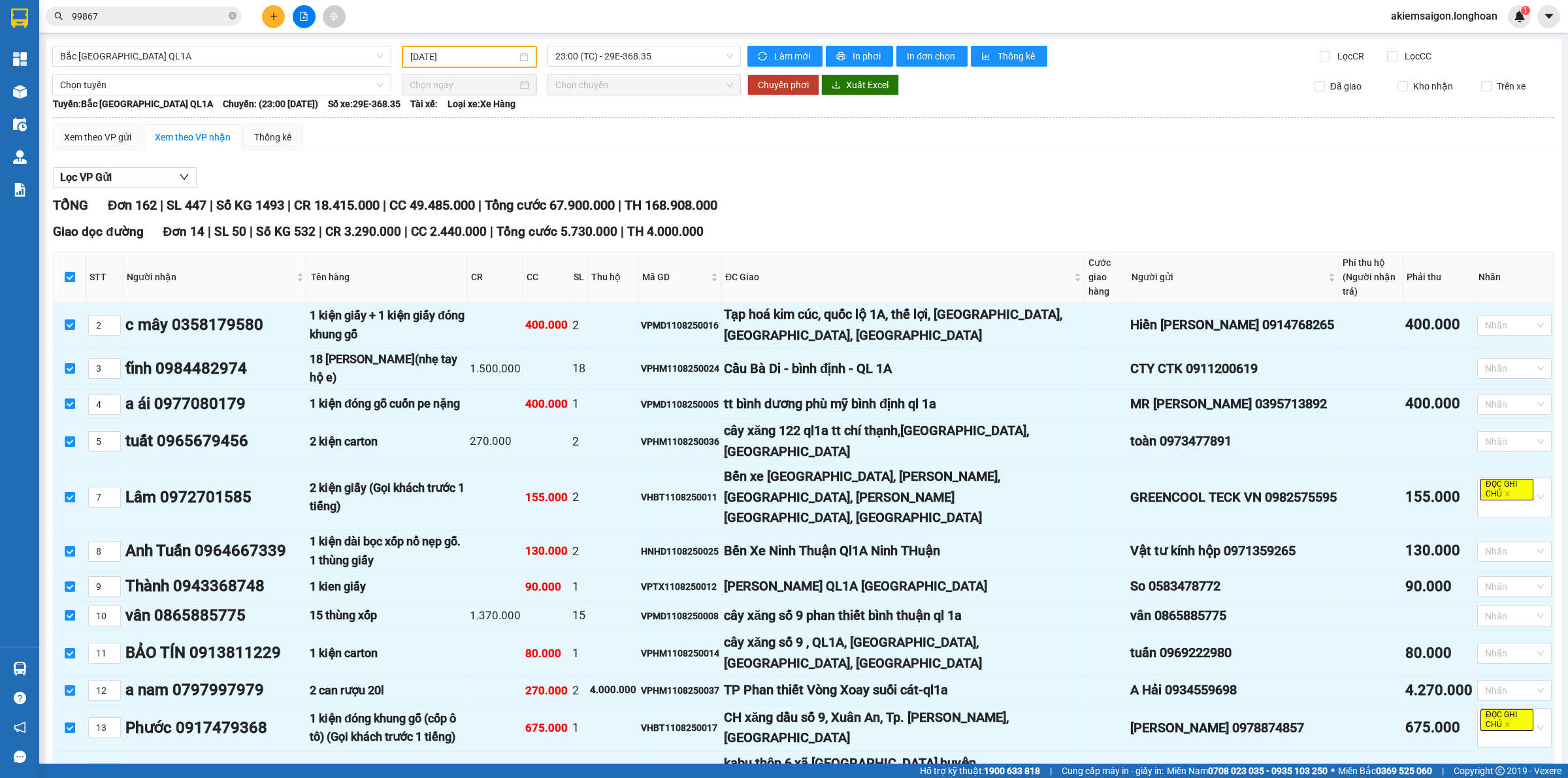
scroll to position [408, 0]
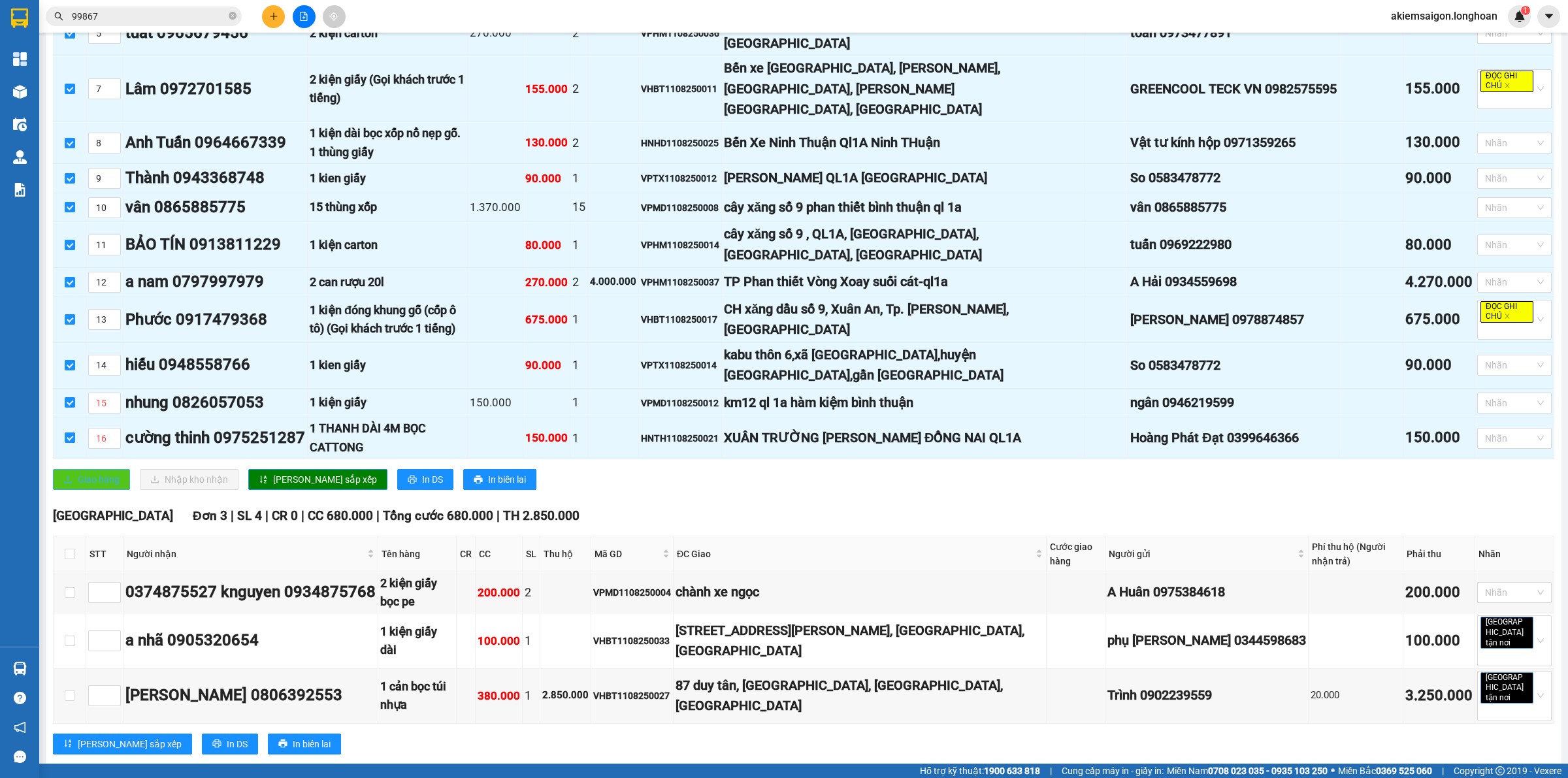
click at [99, 472] on span "Giao hàng" at bounding box center [98, 479] width 42 height 15
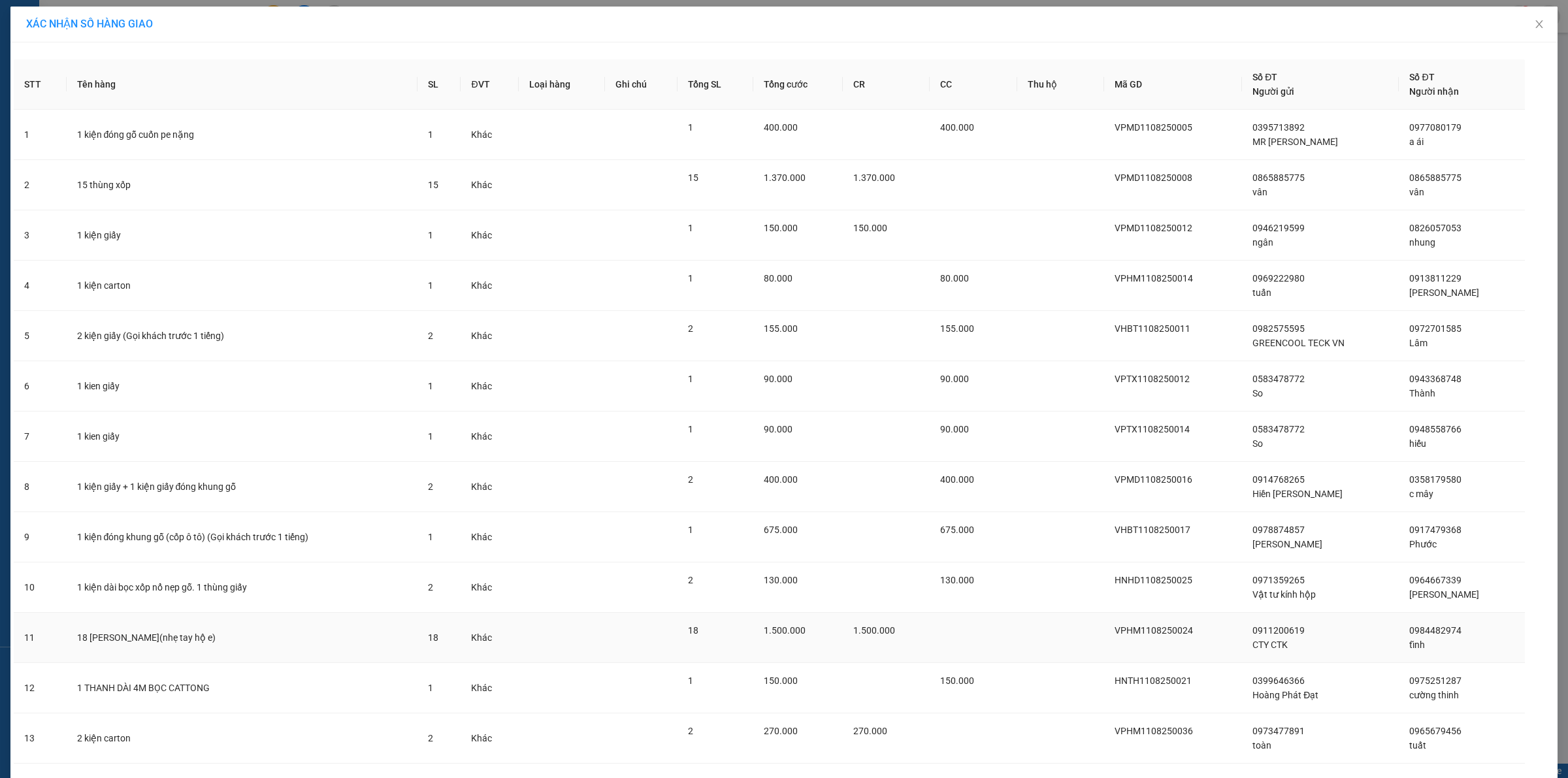
scroll to position [134, 0]
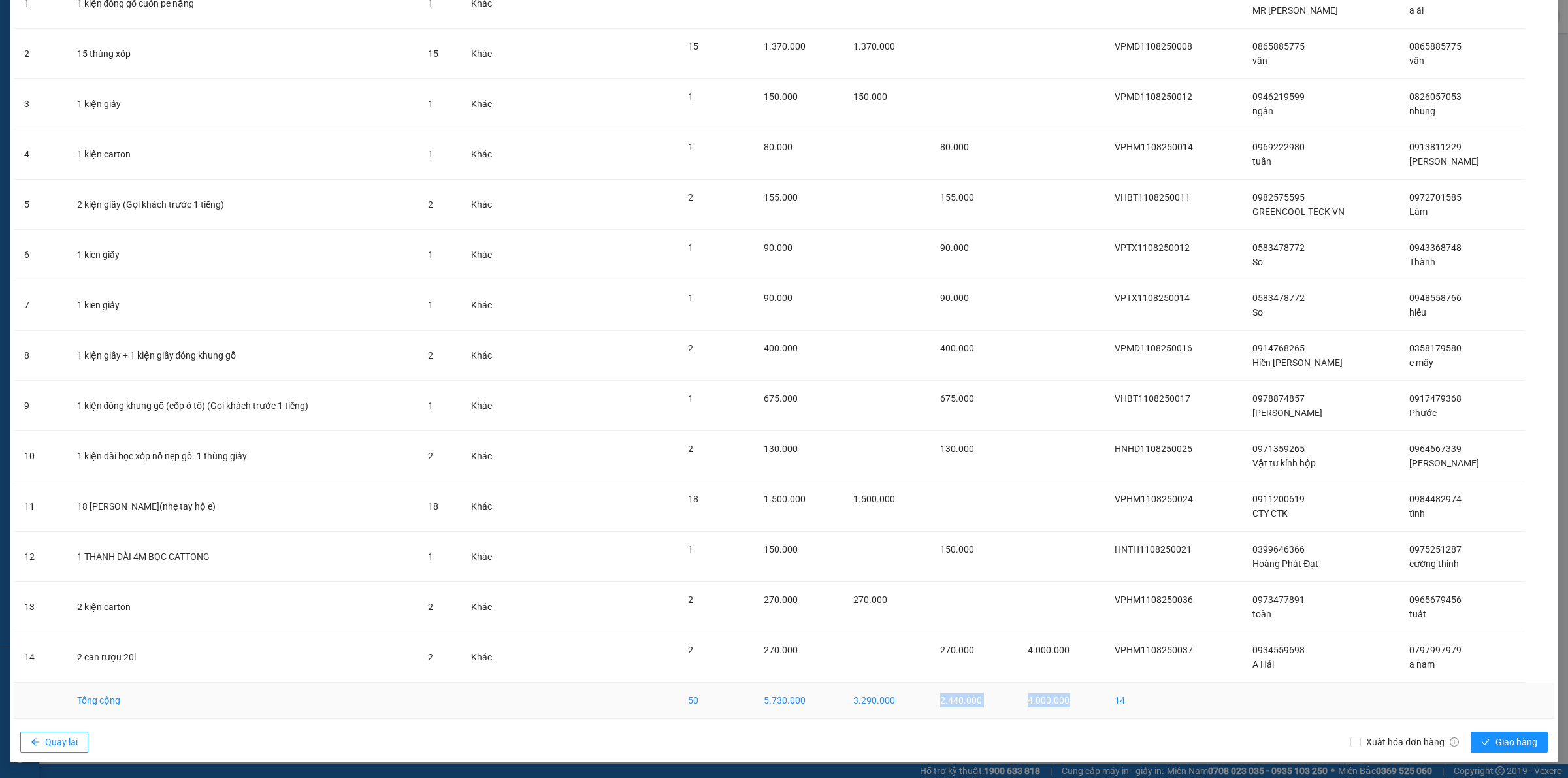
drag, startPoint x: 944, startPoint y: 695, endPoint x: 1085, endPoint y: 703, distance: 141.2
click at [1085, 703] on tr "Tổng cộng 50 5.730.000 3.290.000 2.440.000 4.000.000 14" at bounding box center [784, 700] width 1540 height 36
drag, startPoint x: 1504, startPoint y: 739, endPoint x: 1491, endPoint y: 739, distance: 13.0
click at [1504, 740] on span "Giao hàng" at bounding box center [1516, 742] width 42 height 15
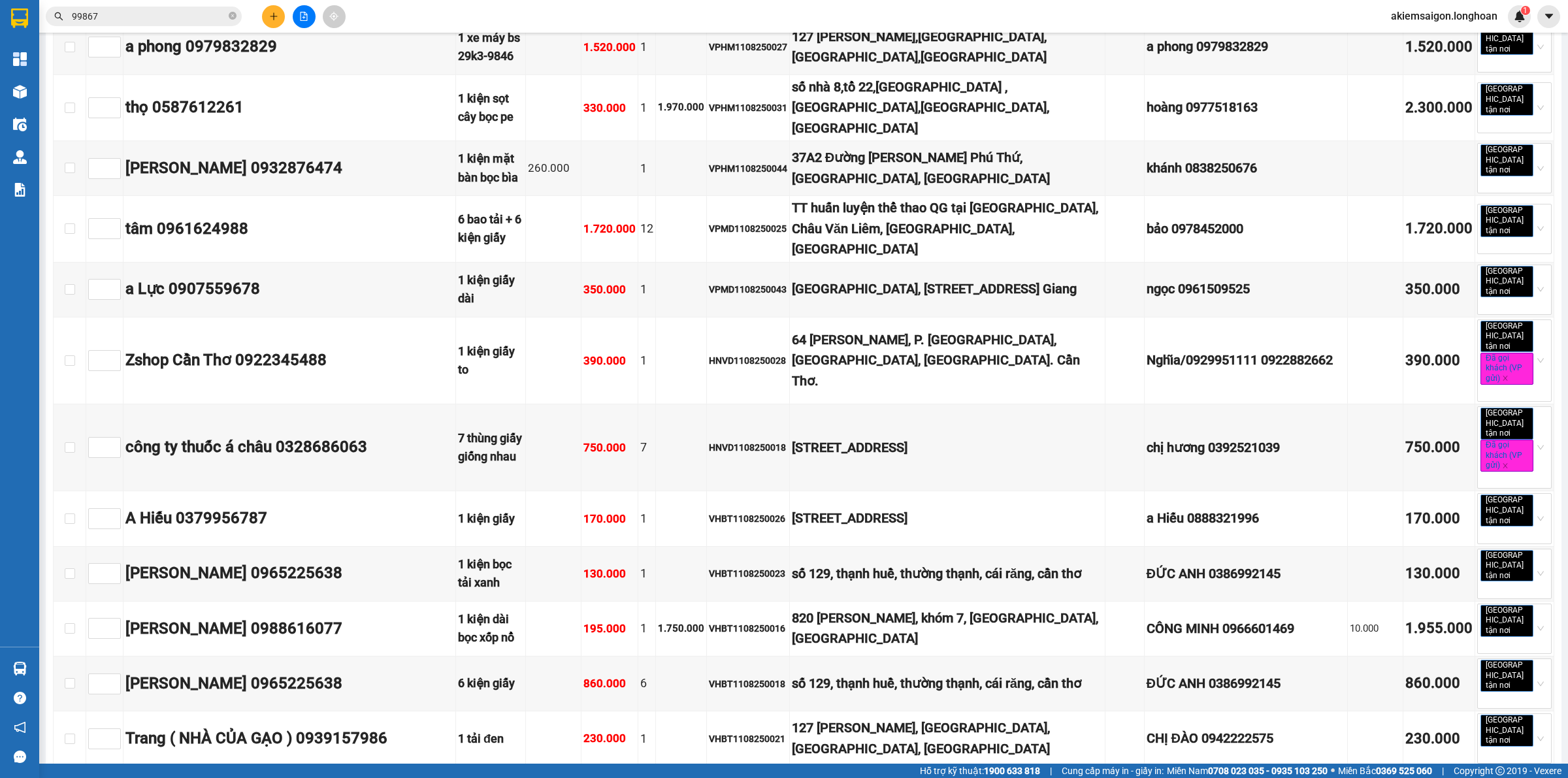
scroll to position [2313, 0]
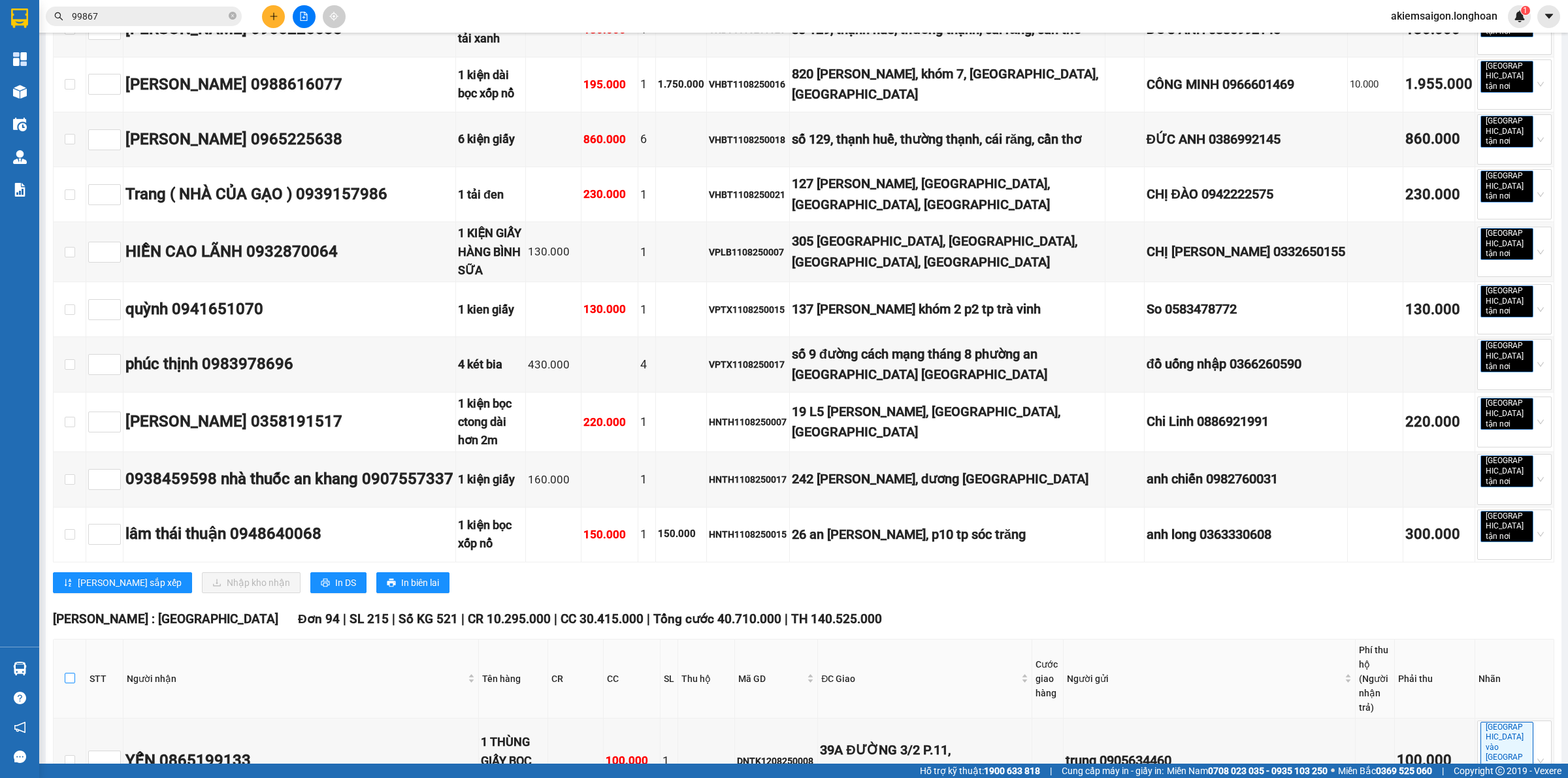
click at [70, 673] on input "checkbox" at bounding box center [70, 678] width 10 height 10
checkbox input "true"
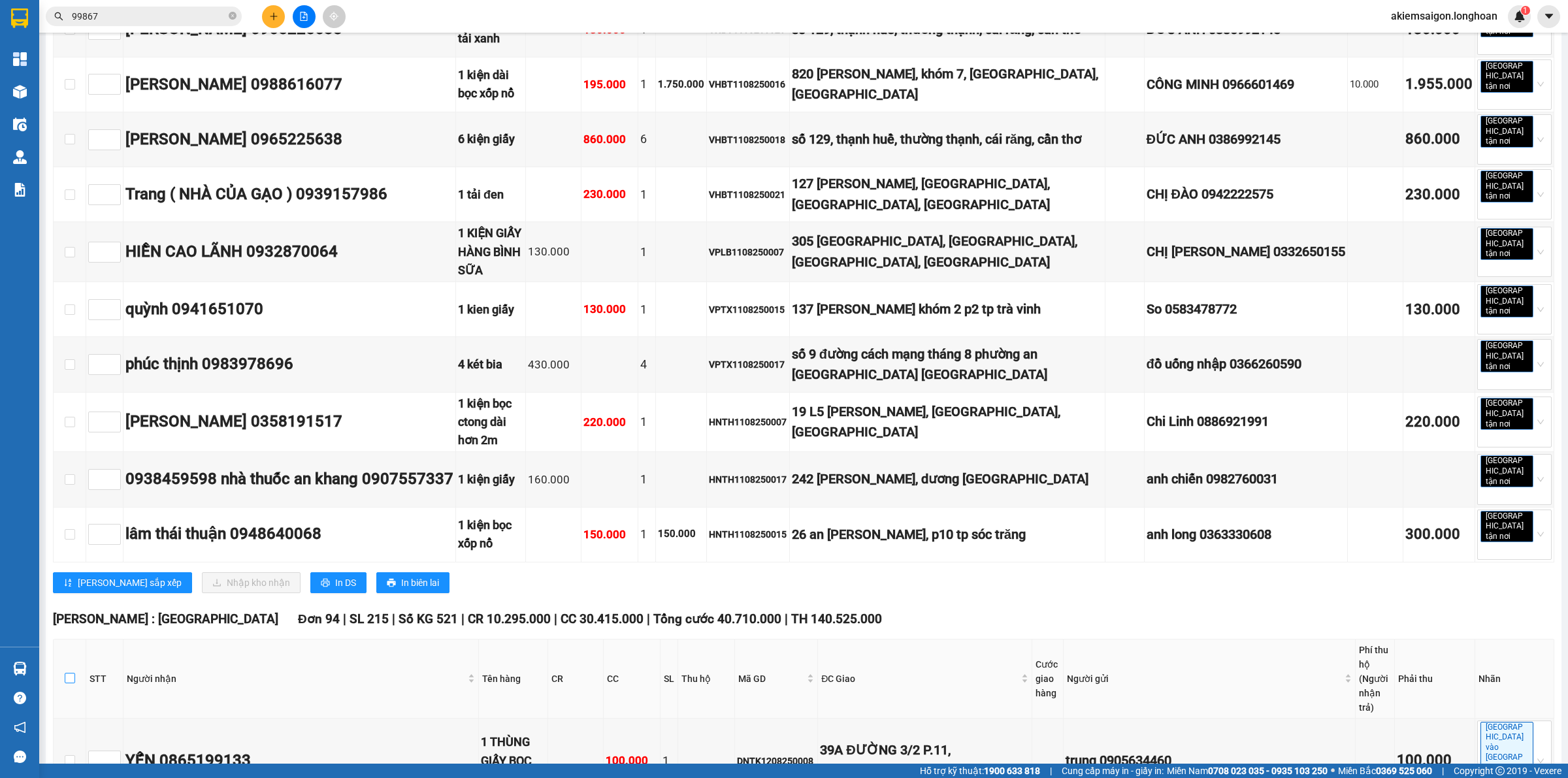
checkbox input "true"
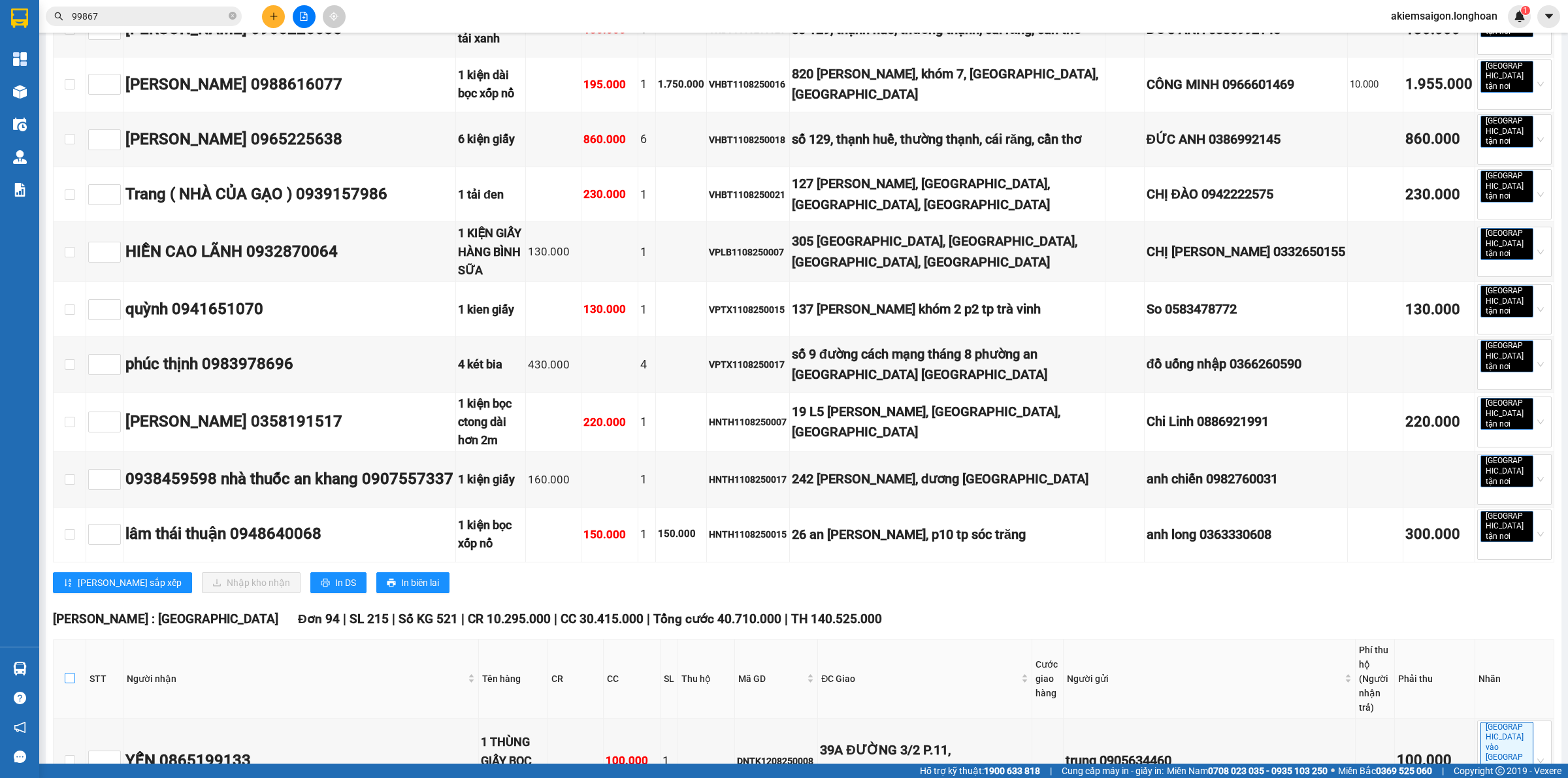
checkbox input "true"
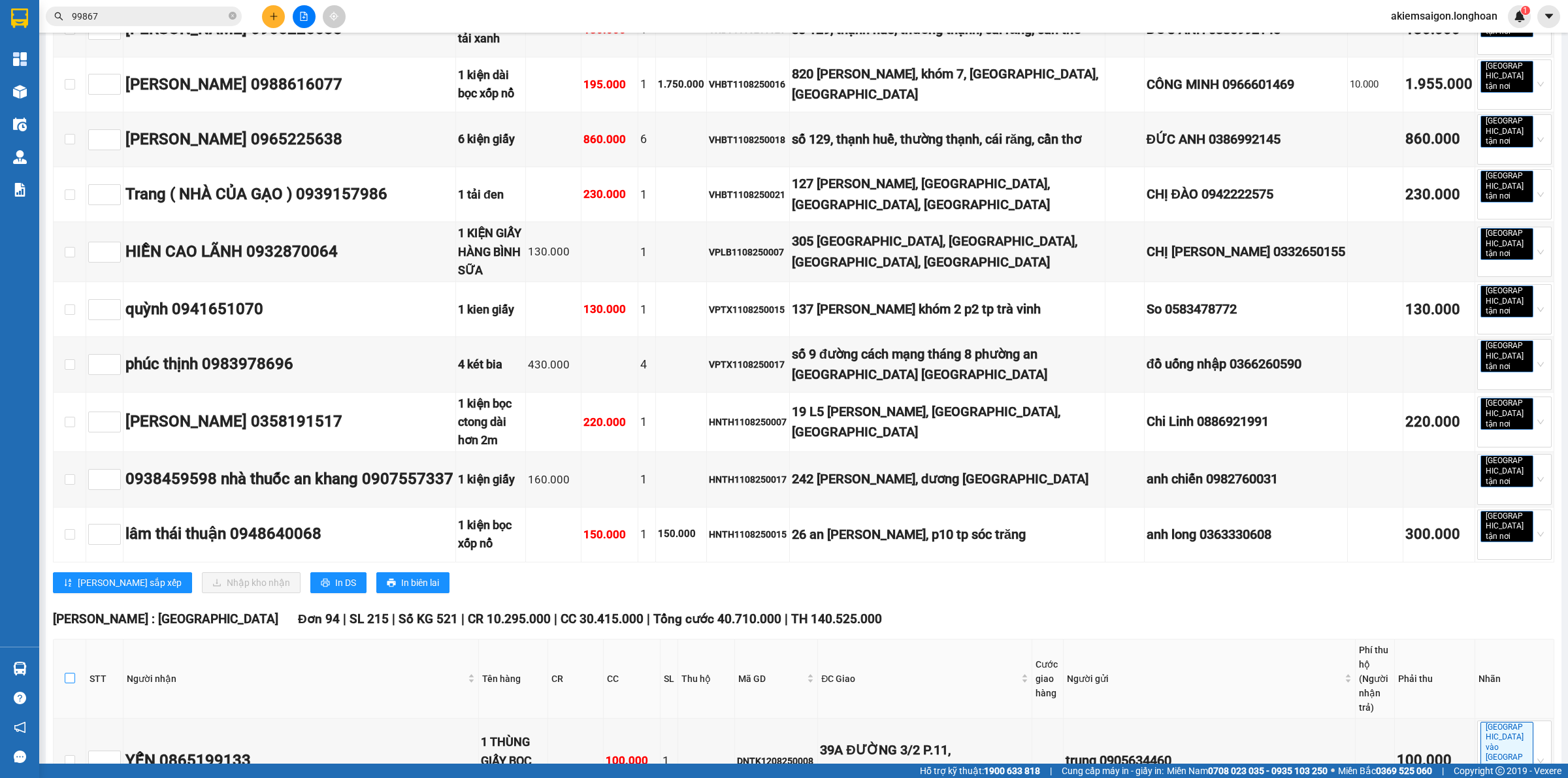
checkbox input "true"
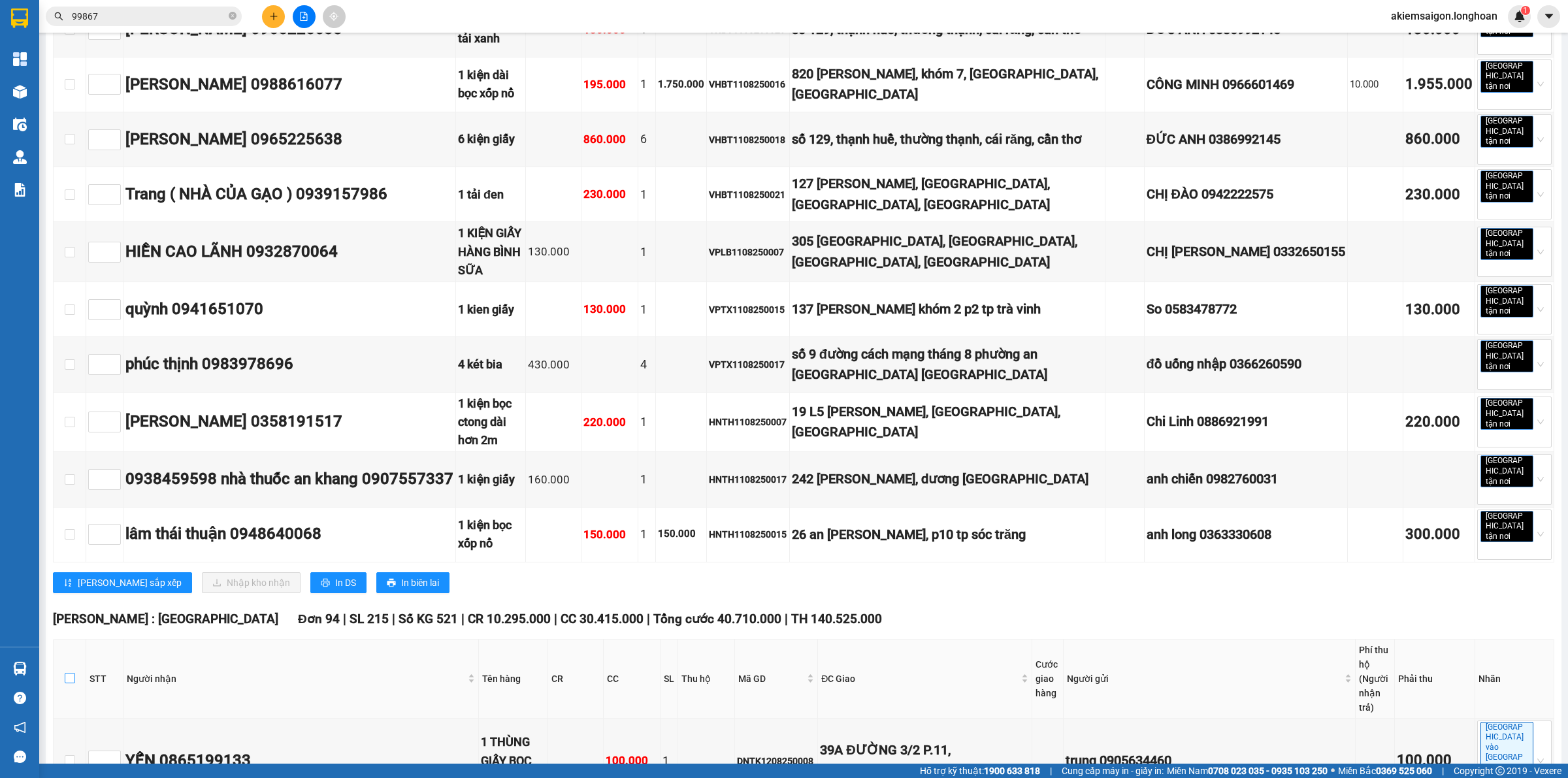
checkbox input "true"
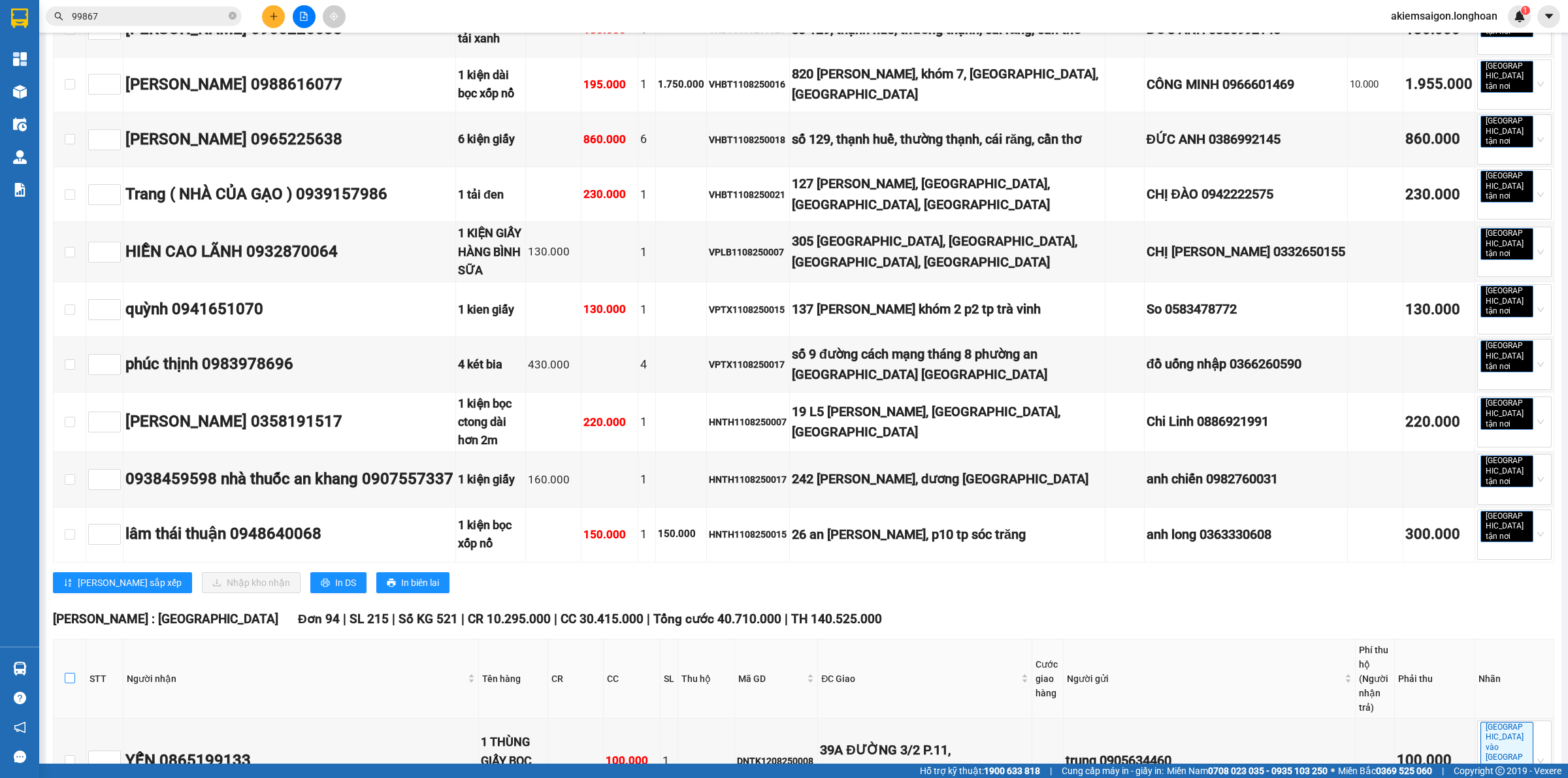
checkbox input "true"
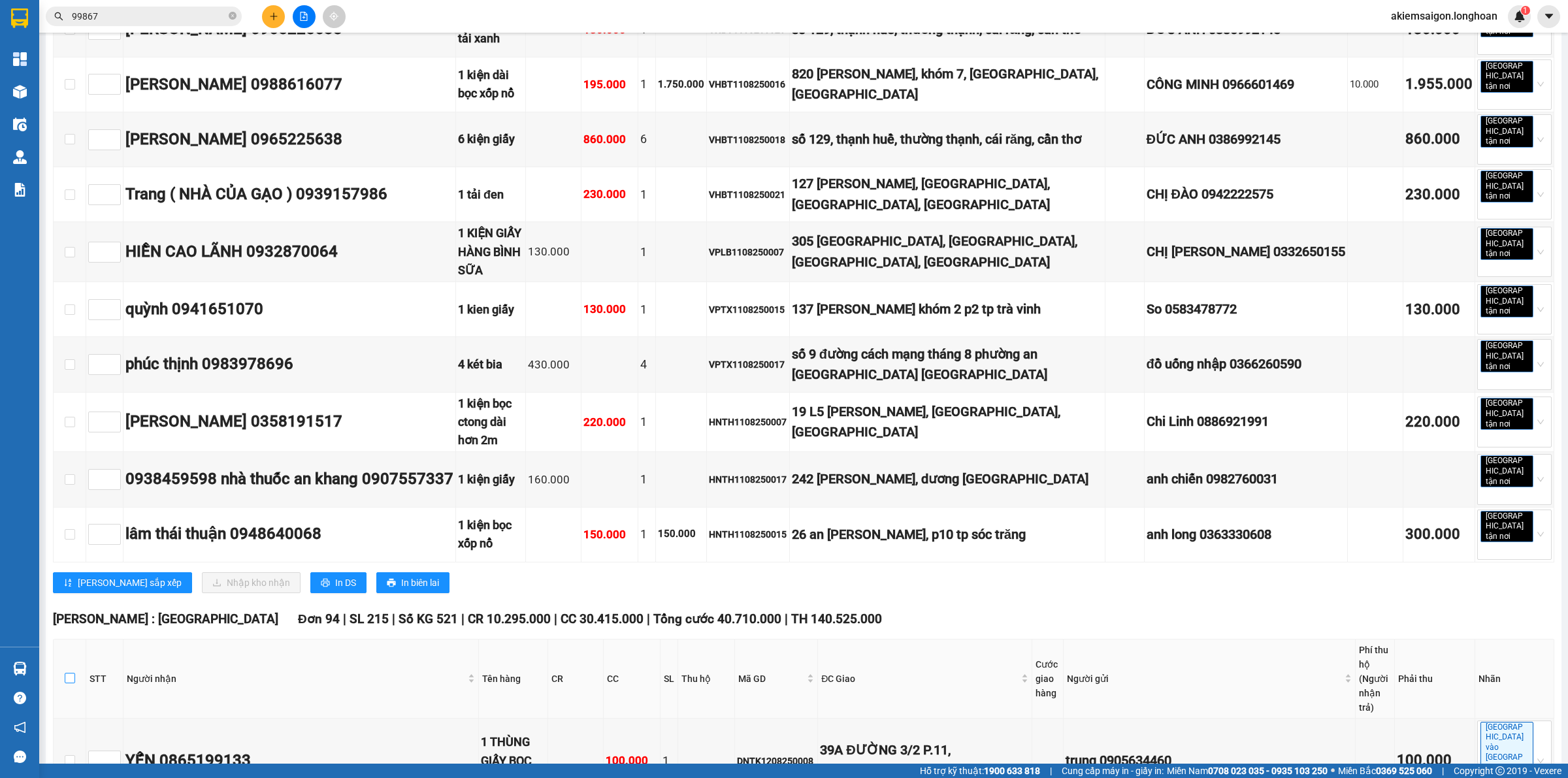
checkbox input "true"
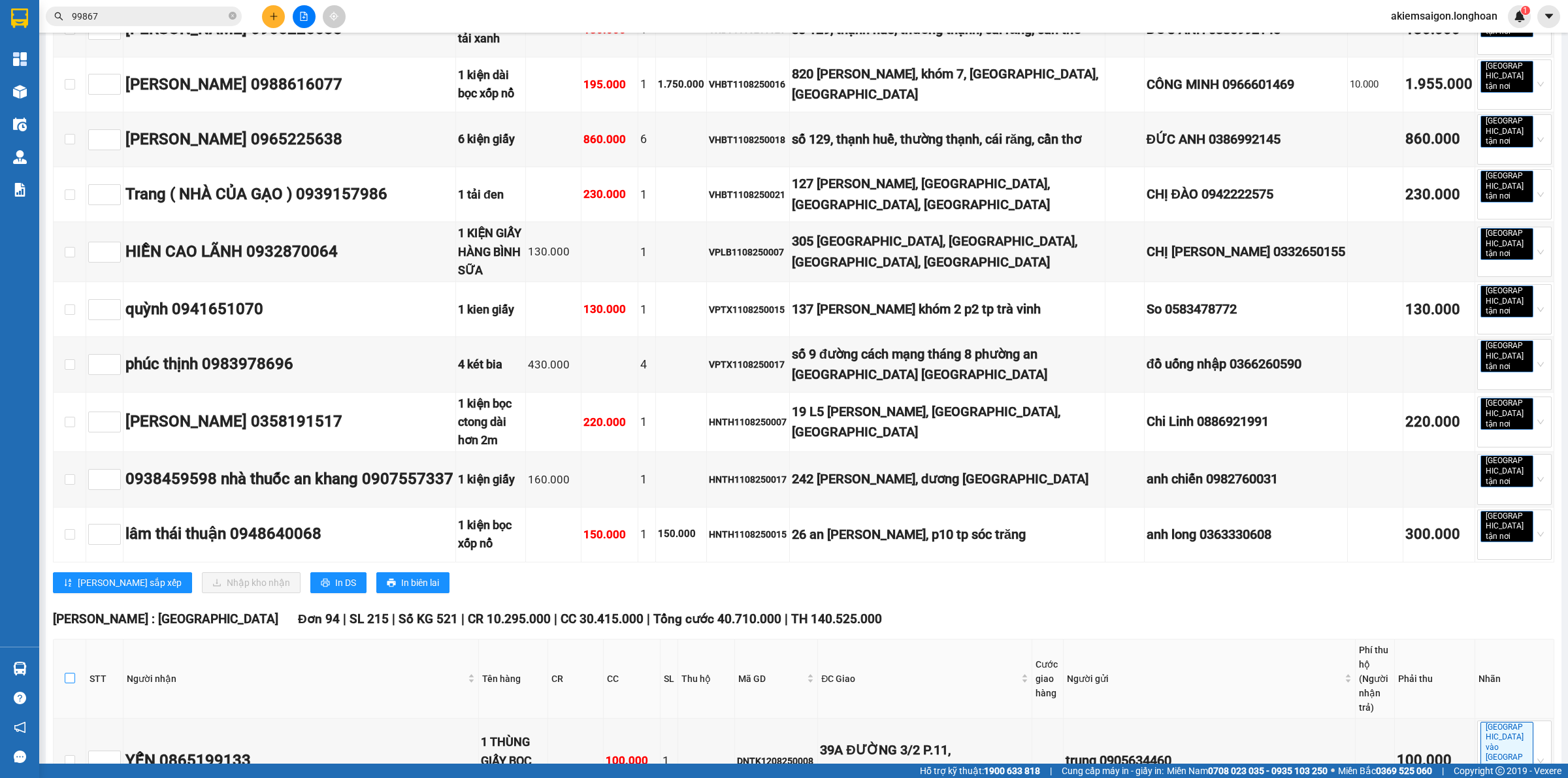
checkbox input "true"
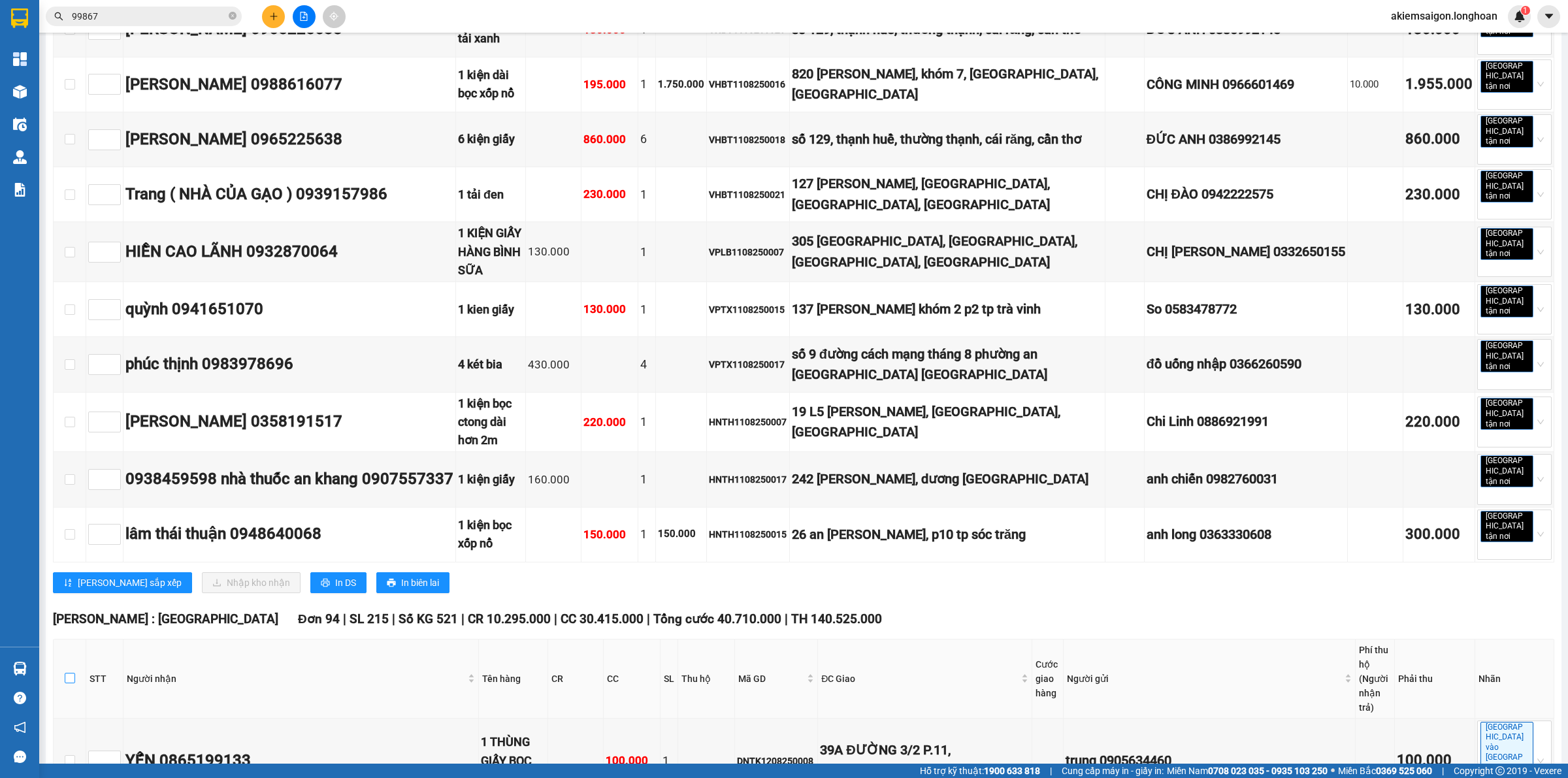
checkbox input "true"
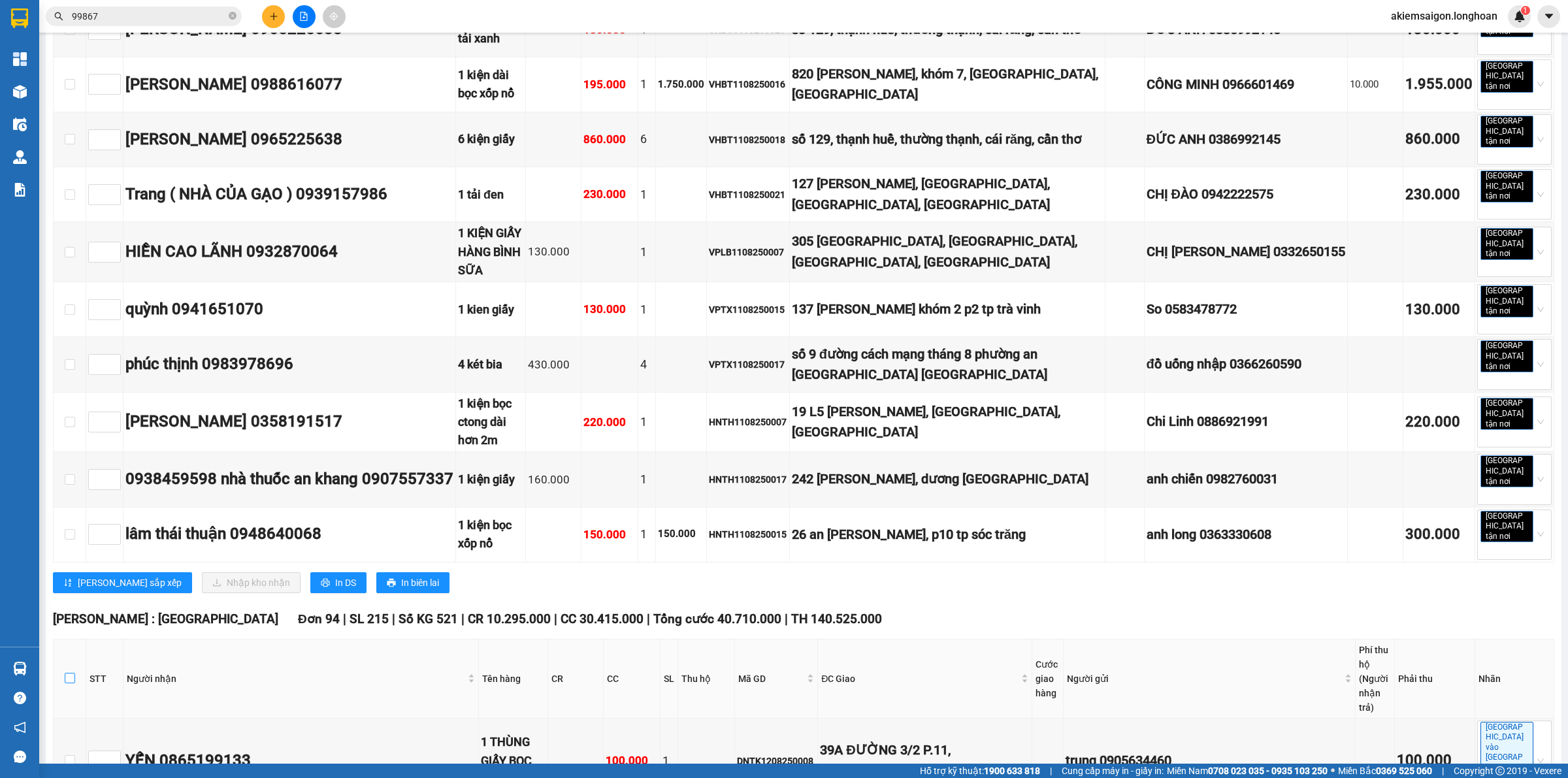
checkbox input "true"
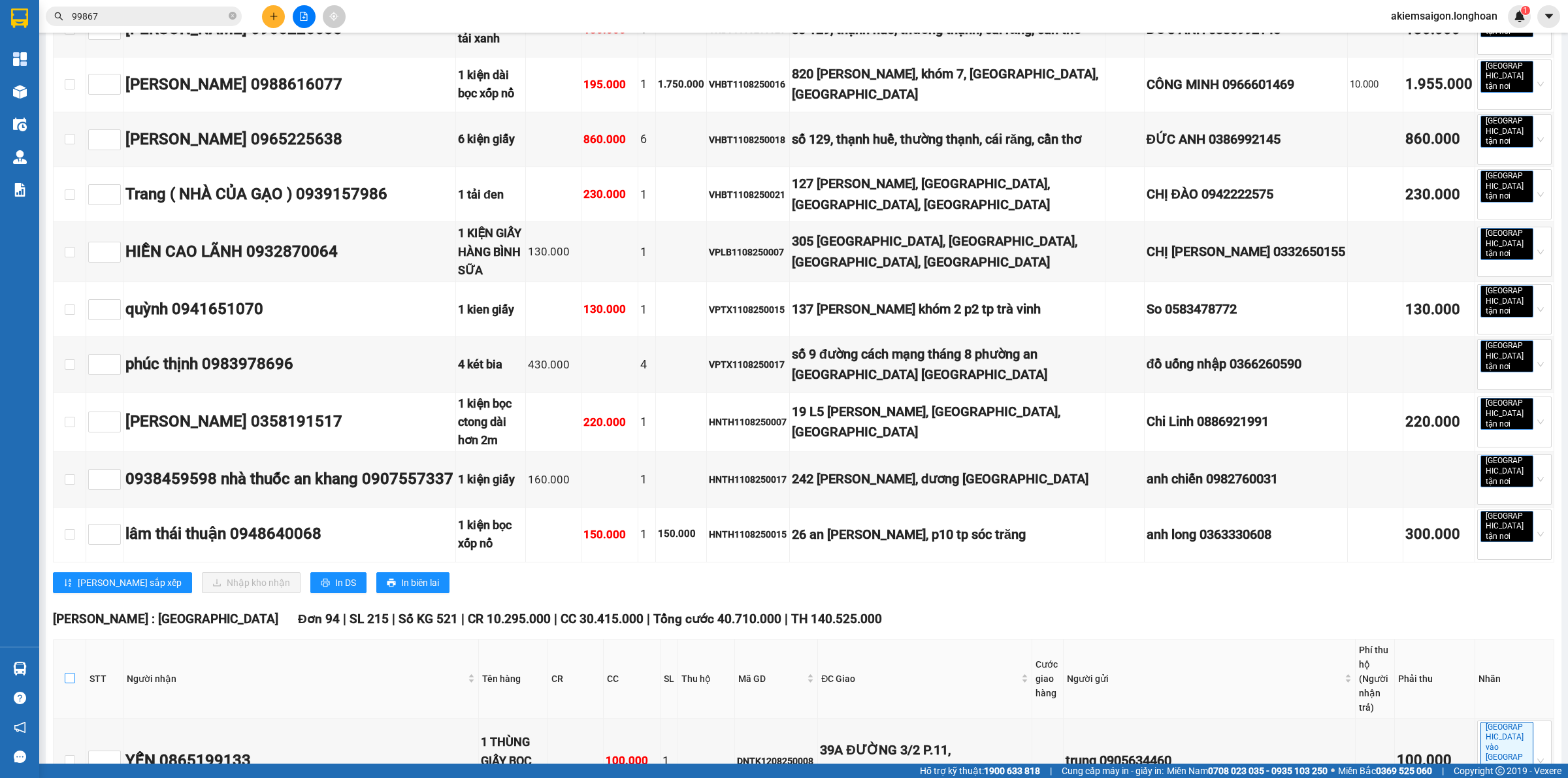
checkbox input "true"
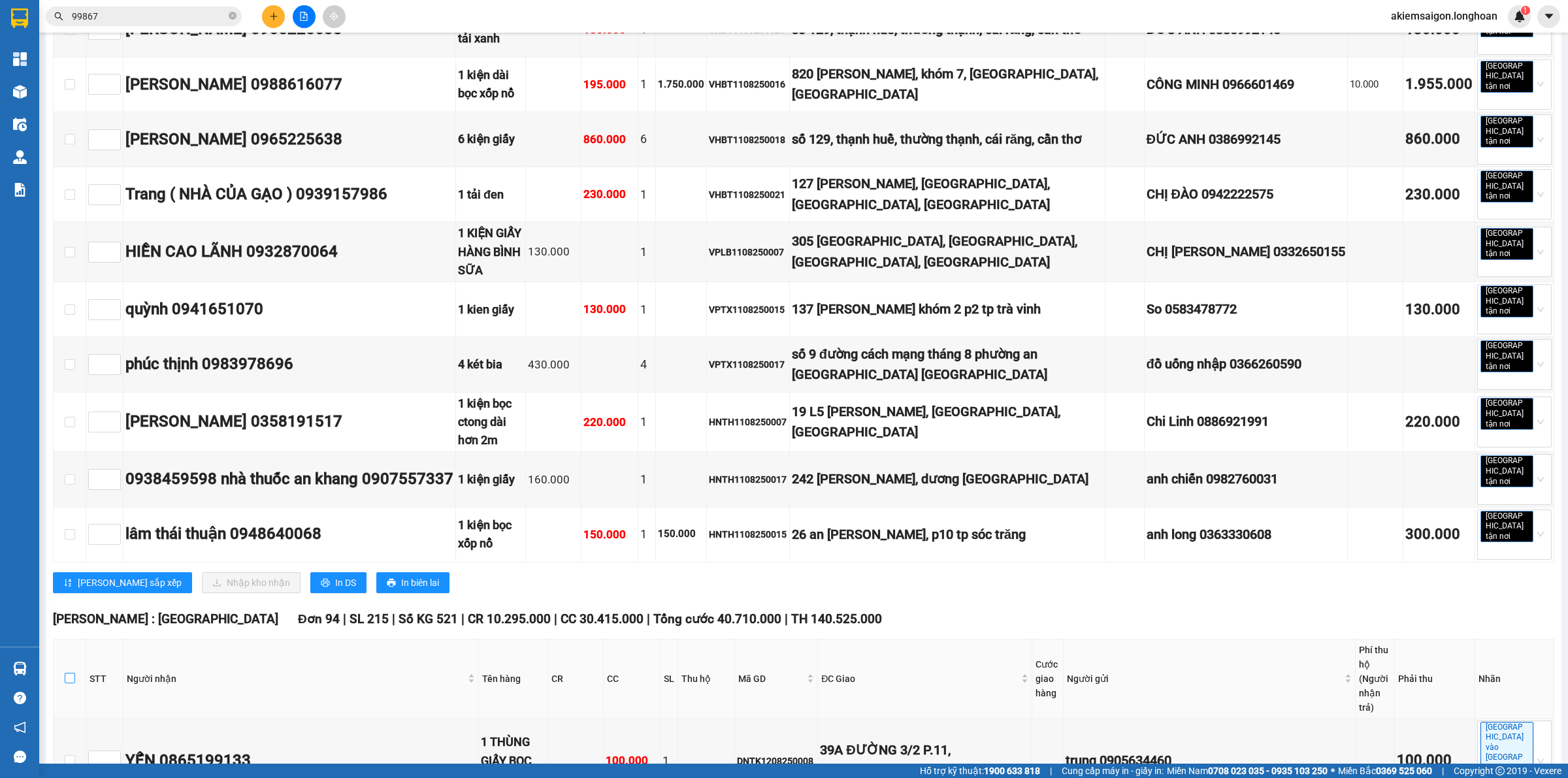
checkbox input "true"
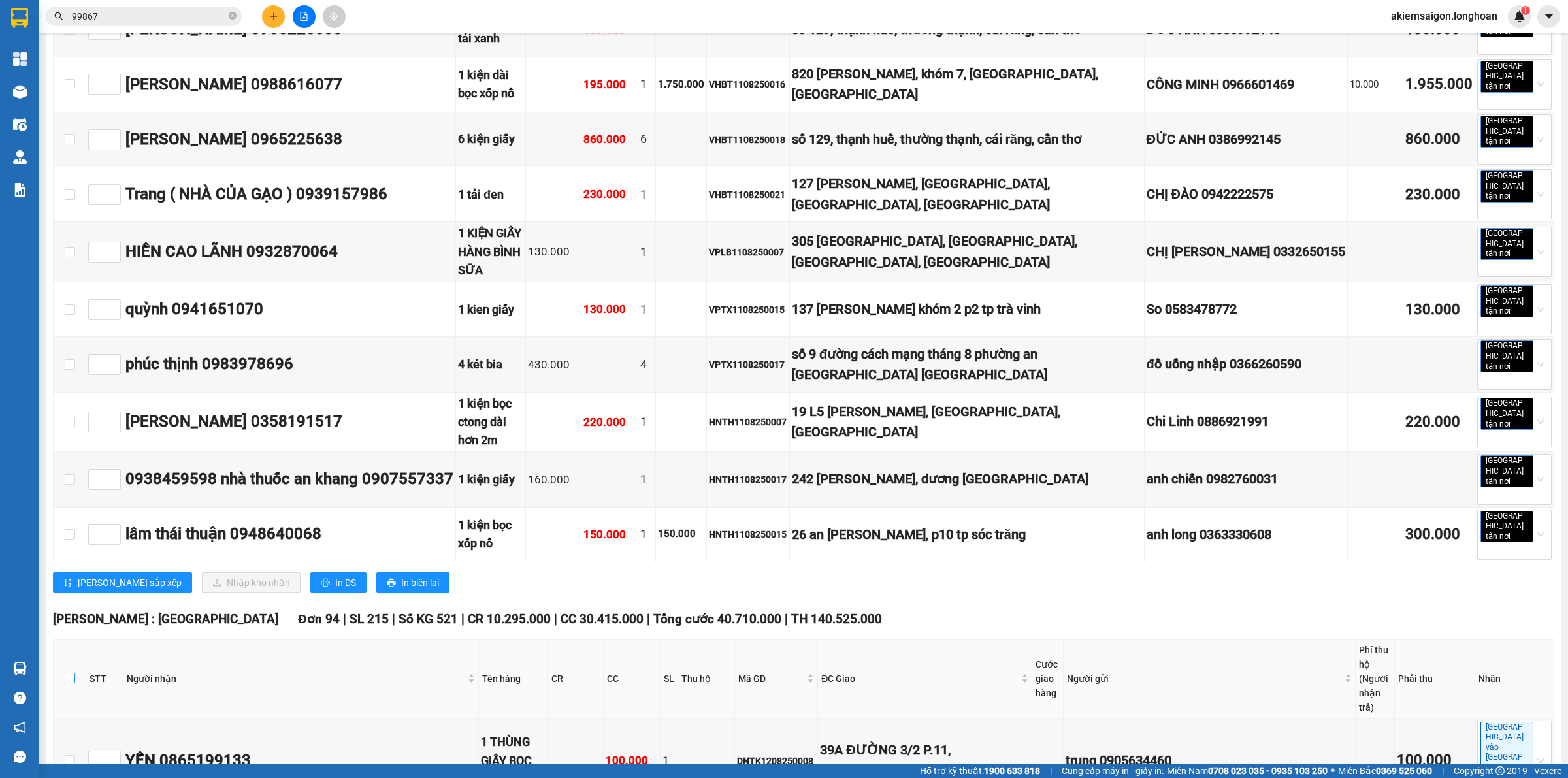
checkbox input "true"
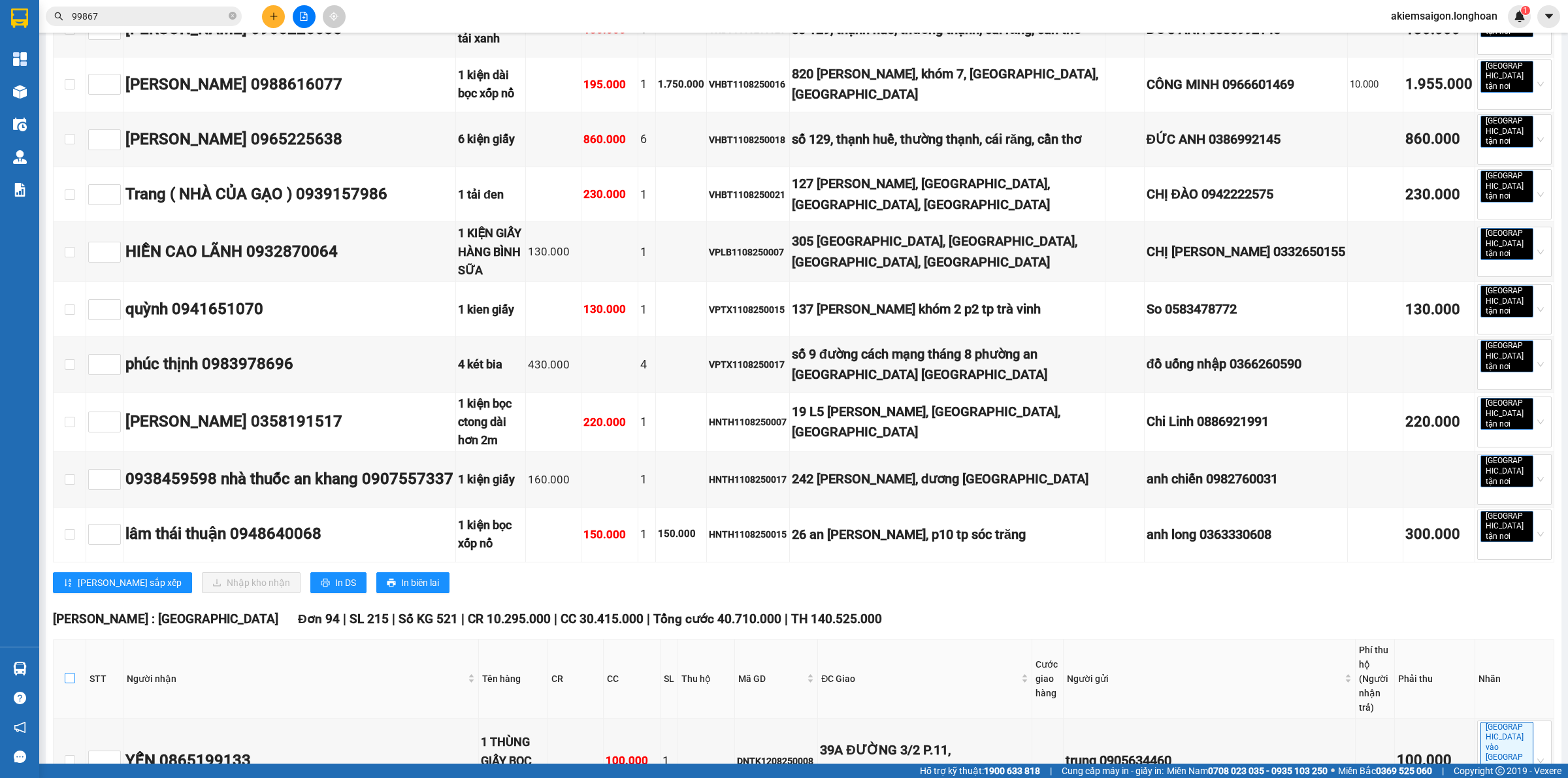
checkbox input "true"
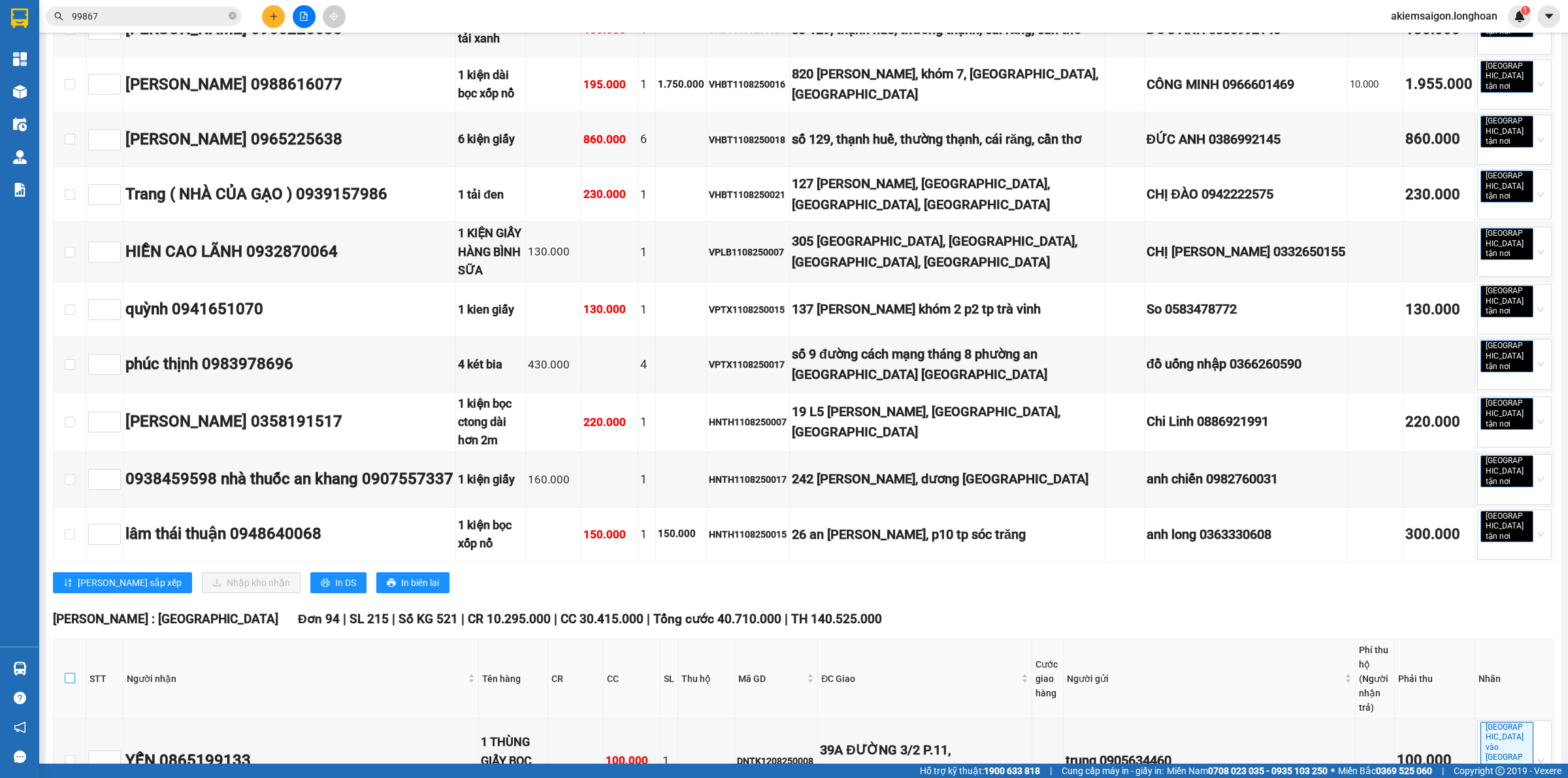
checkbox input "true"
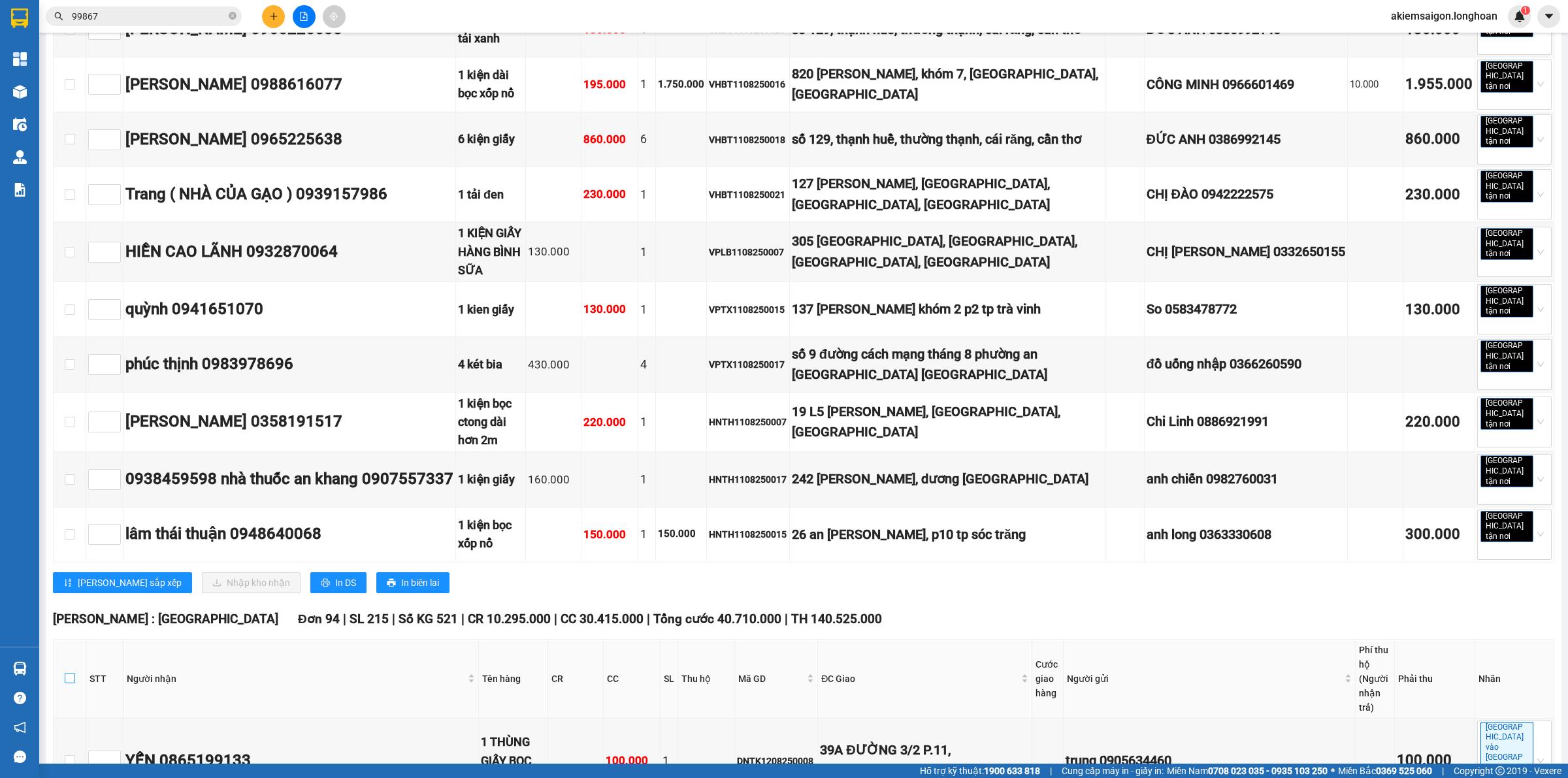
checkbox input "true"
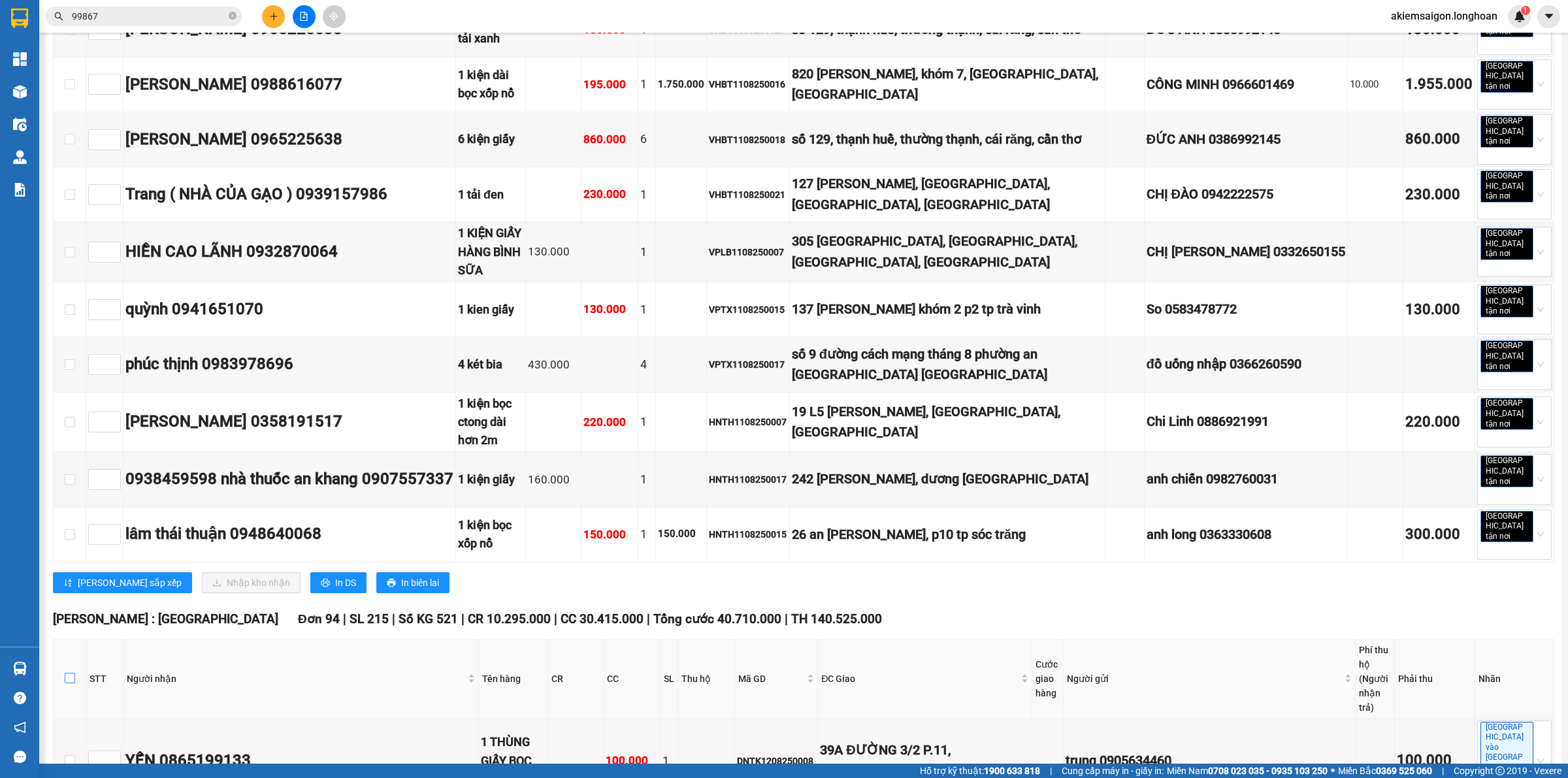
checkbox input "true"
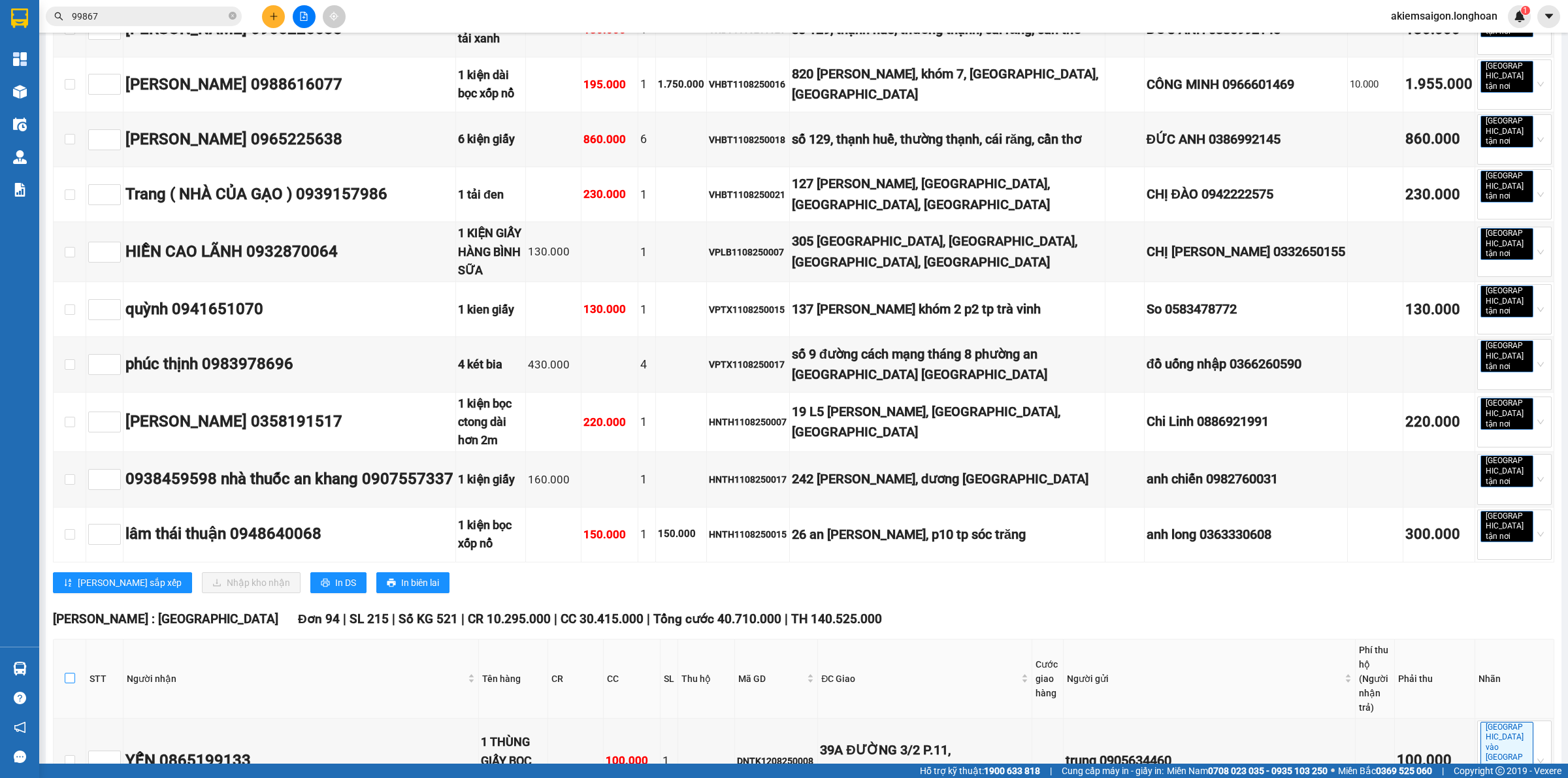
checkbox input "true"
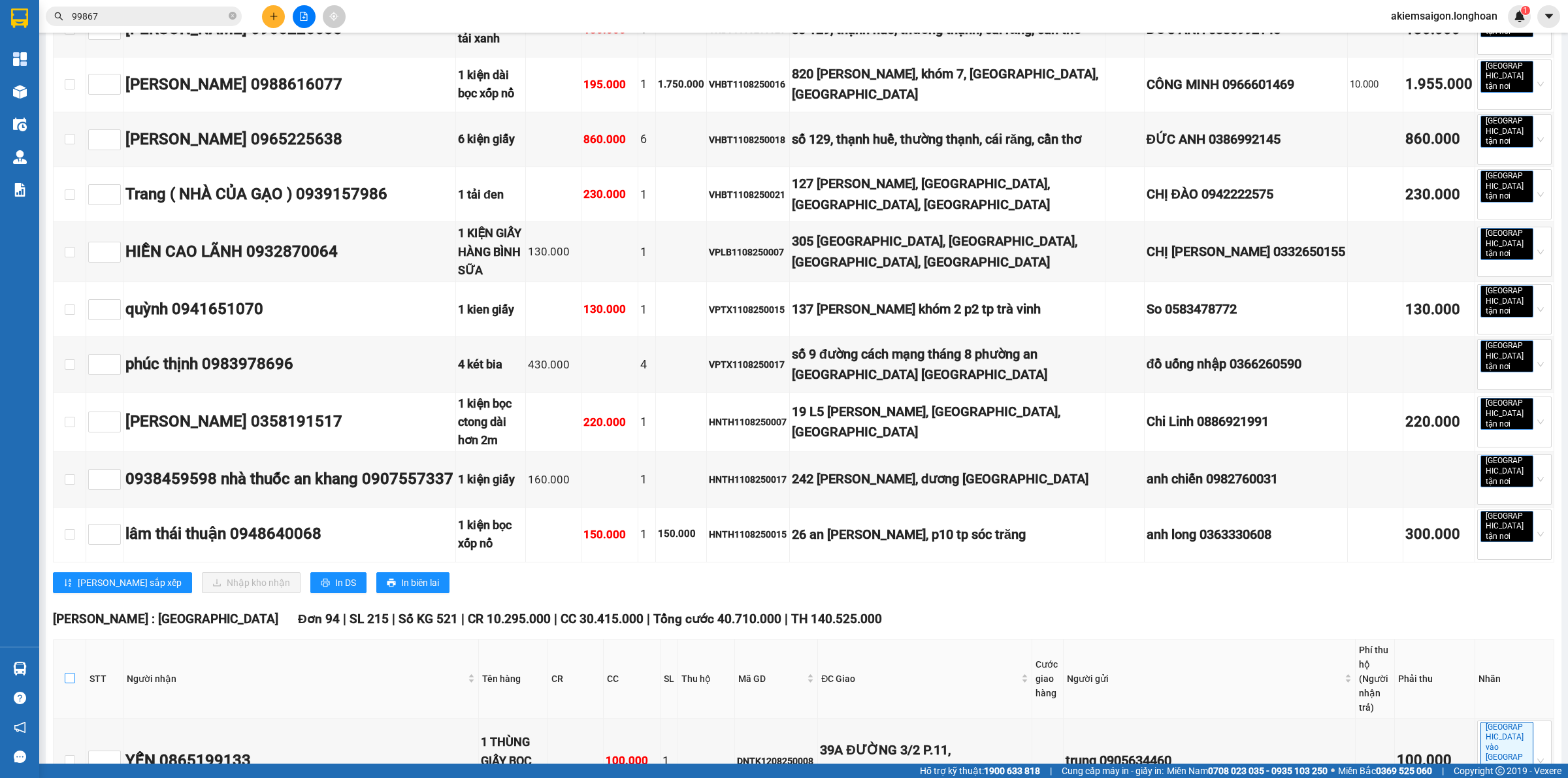
checkbox input "true"
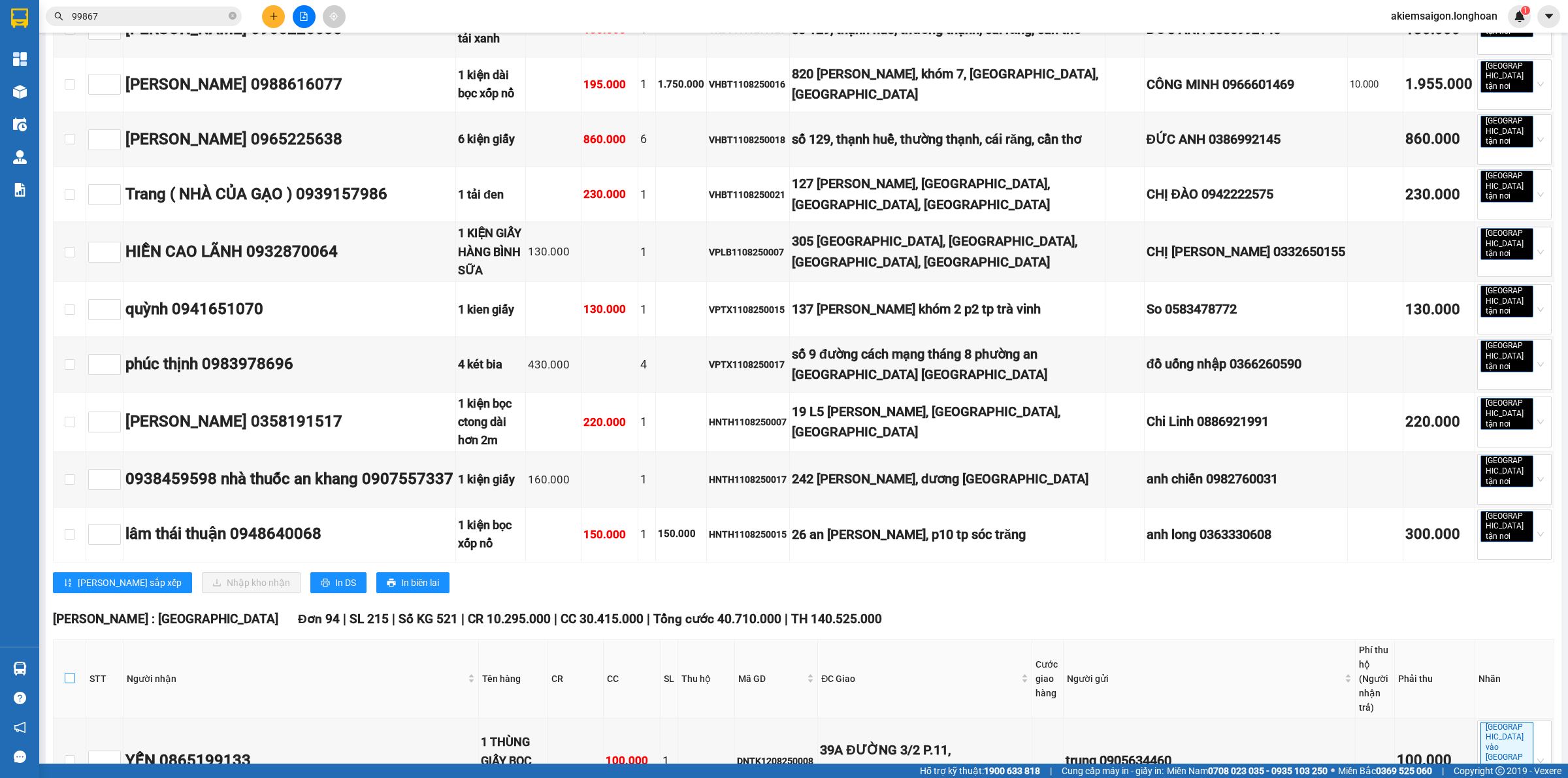
checkbox input "true"
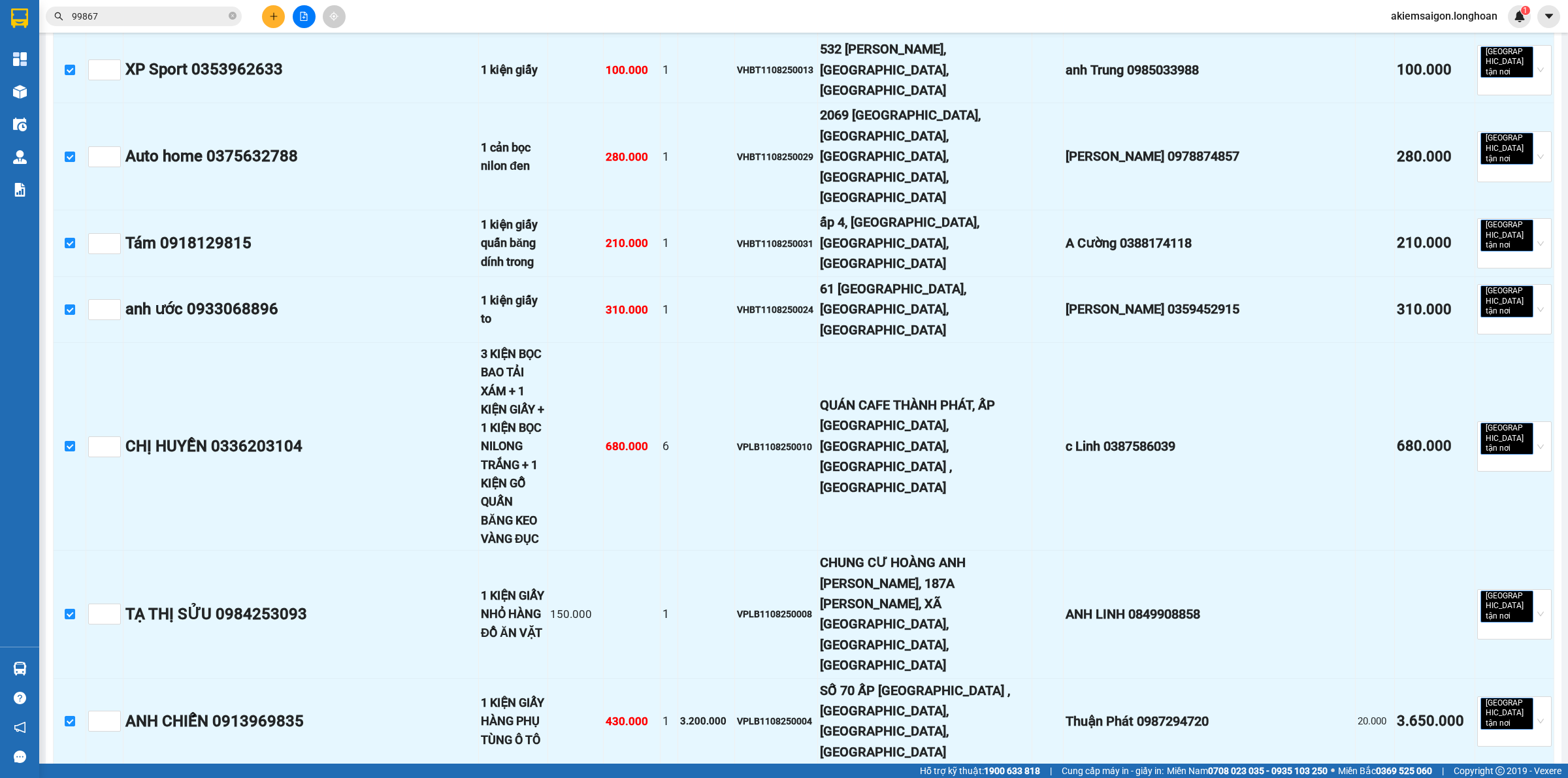
scroll to position [8300, 0]
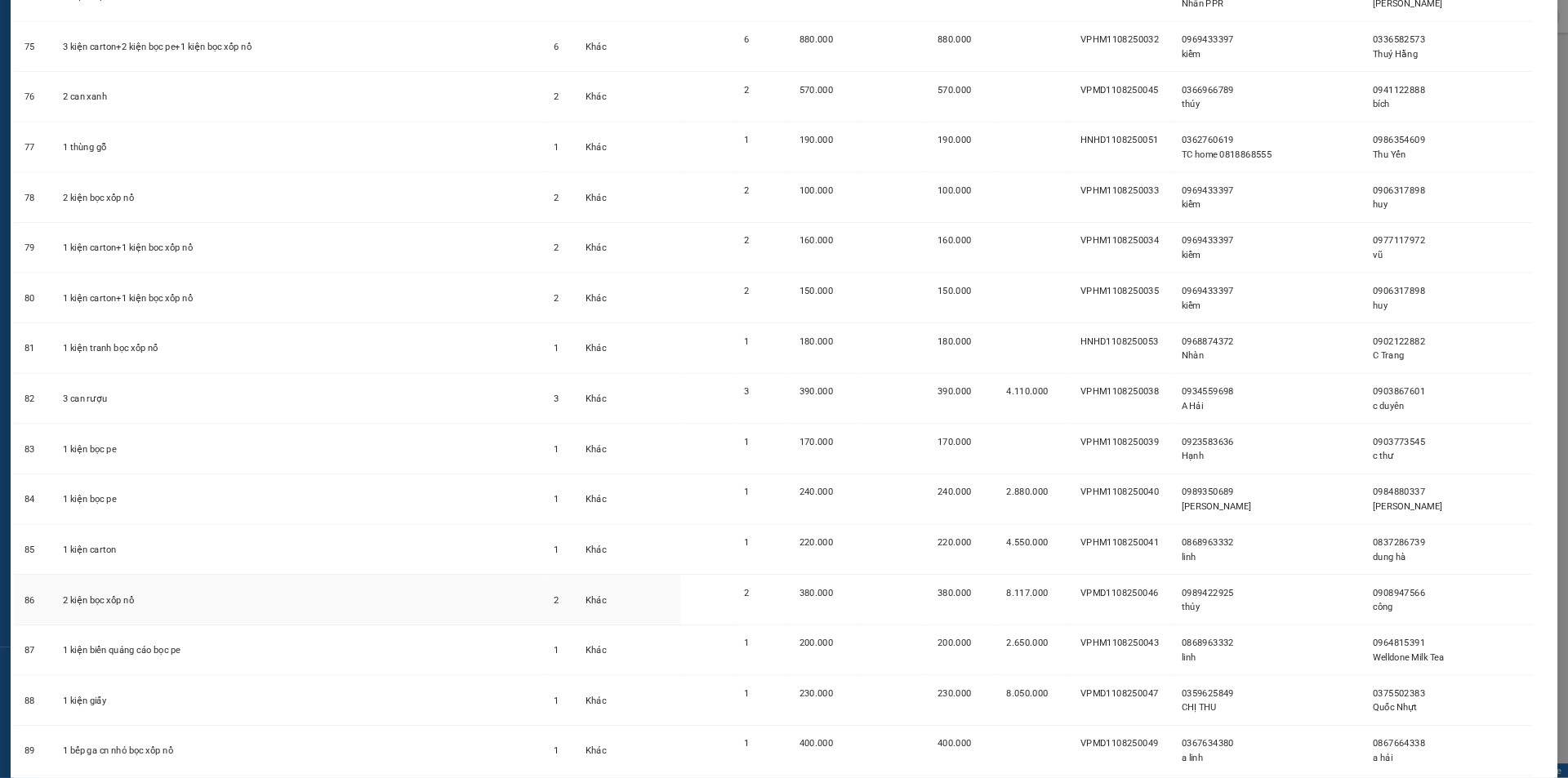
scroll to position [5213, 0]
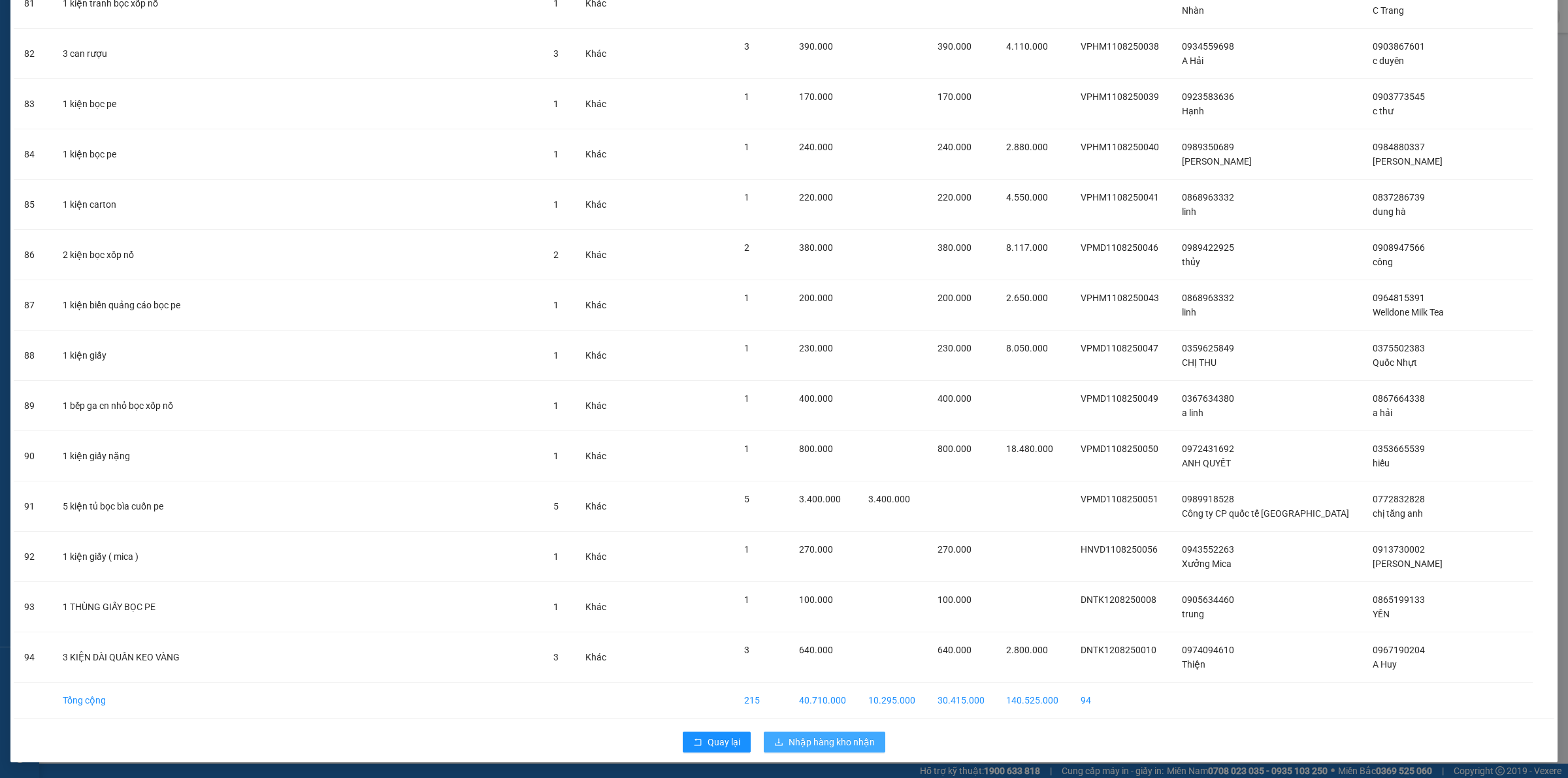
click at [847, 737] on span "Nhập hàng kho nhận" at bounding box center [832, 742] width 86 height 15
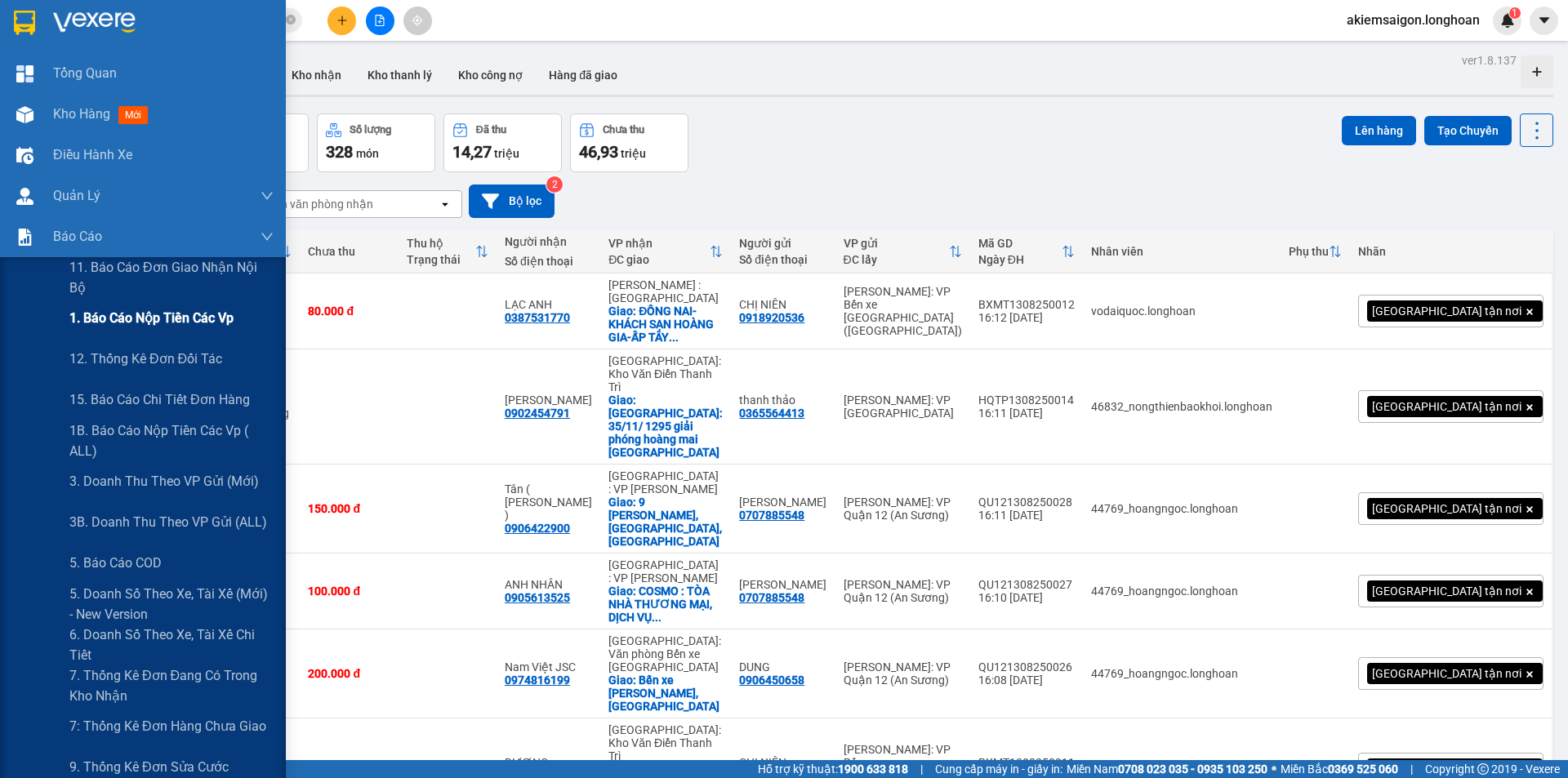
click at [125, 320] on span "1. Báo cáo nộp tiền các vp" at bounding box center [151, 318] width 164 height 20
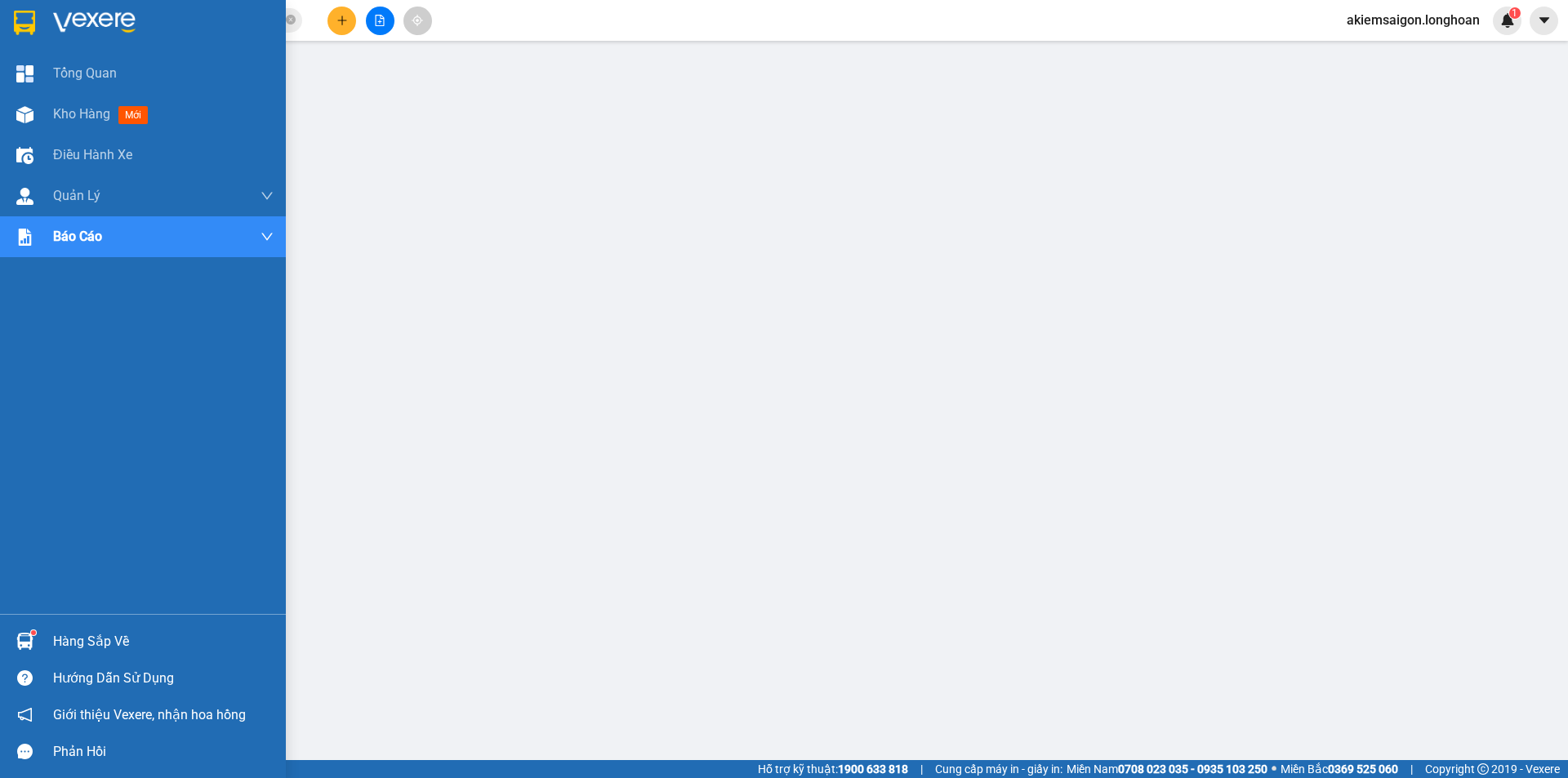
click at [11, 33] on div at bounding box center [25, 22] width 28 height 28
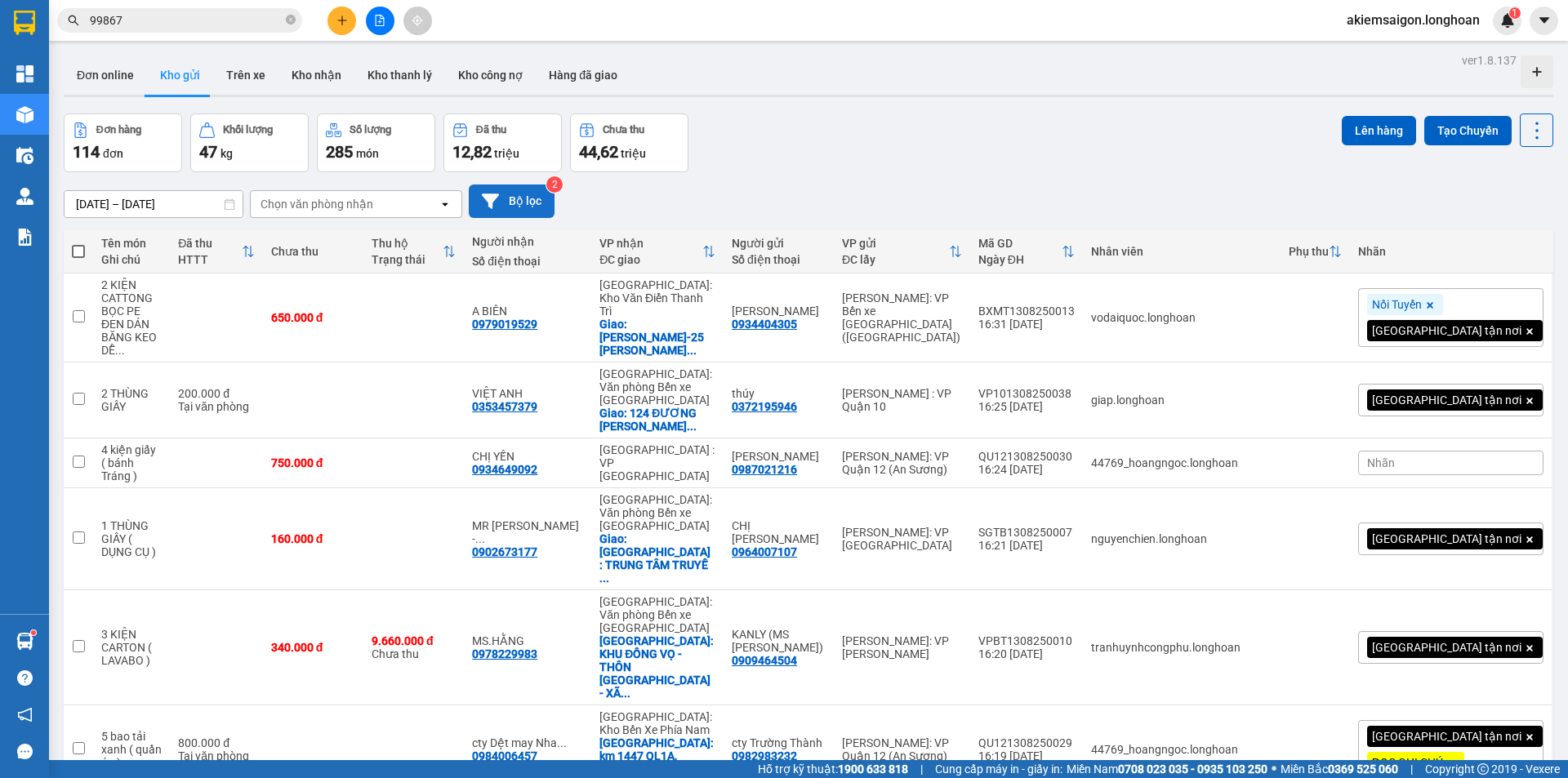
click at [524, 204] on button "Bộ lọc" at bounding box center [512, 201] width 86 height 34
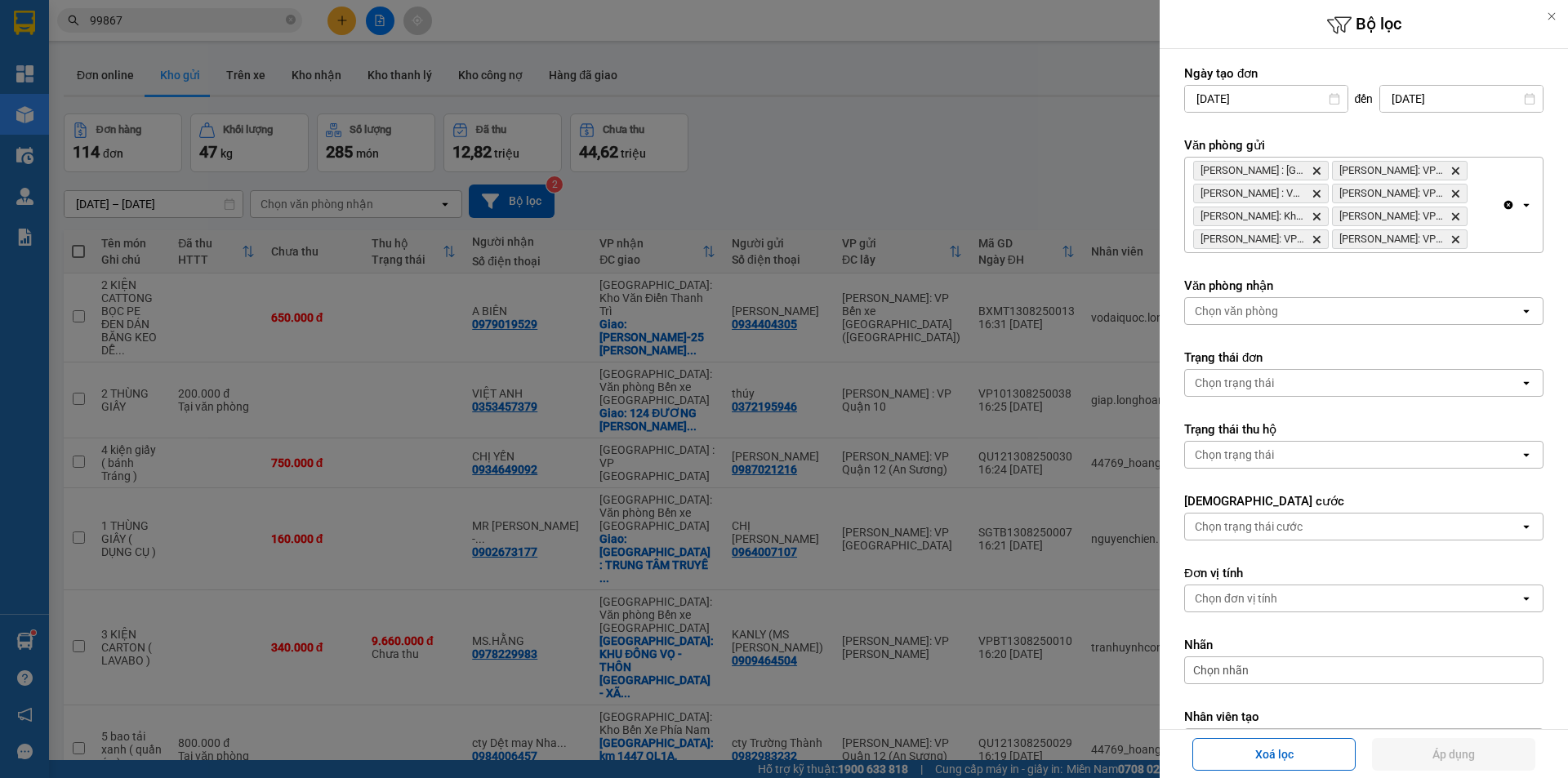
click at [941, 156] on div at bounding box center [784, 389] width 1568 height 778
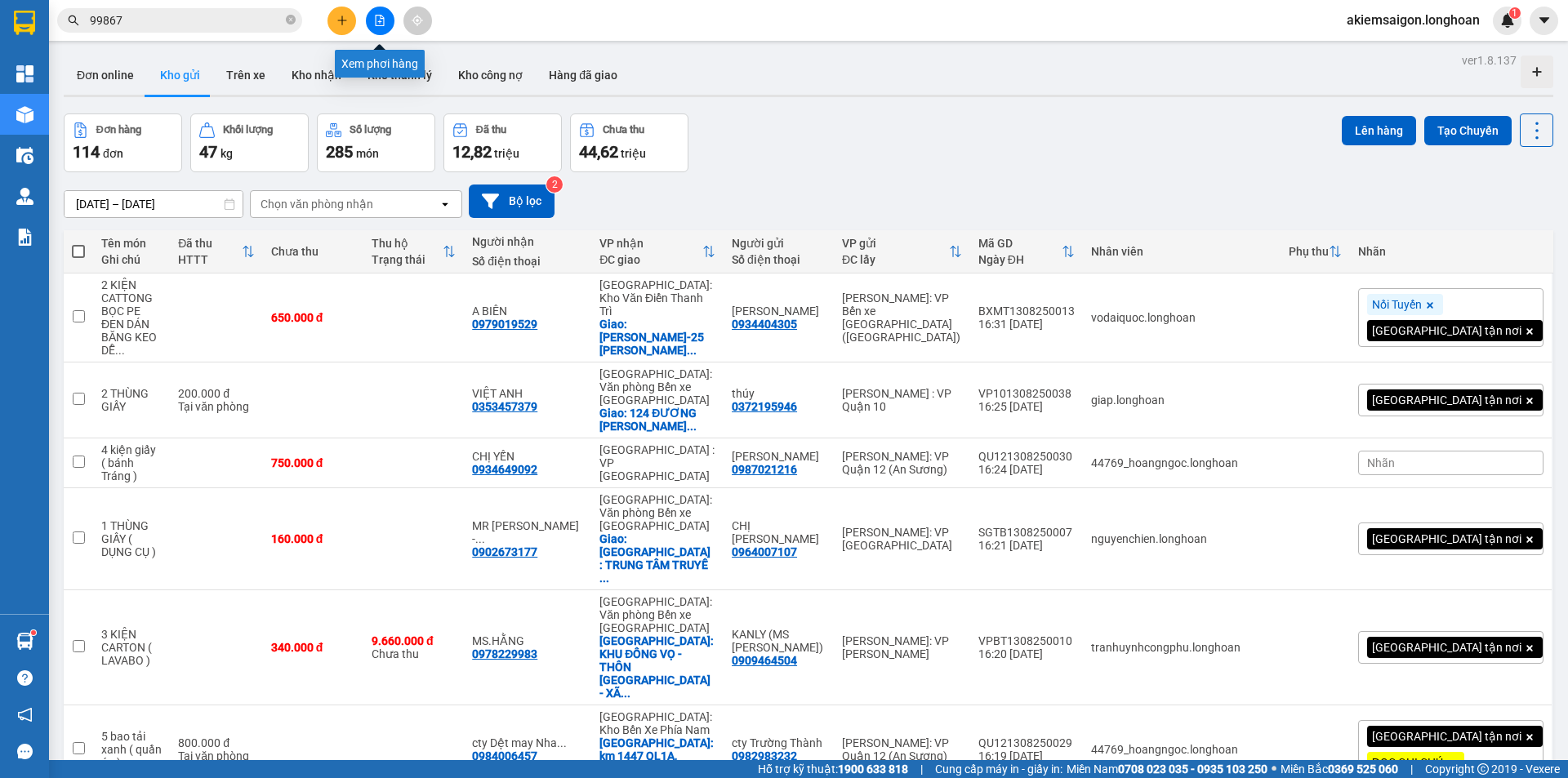
click at [377, 20] on icon "file-add" at bounding box center [380, 20] width 11 height 11
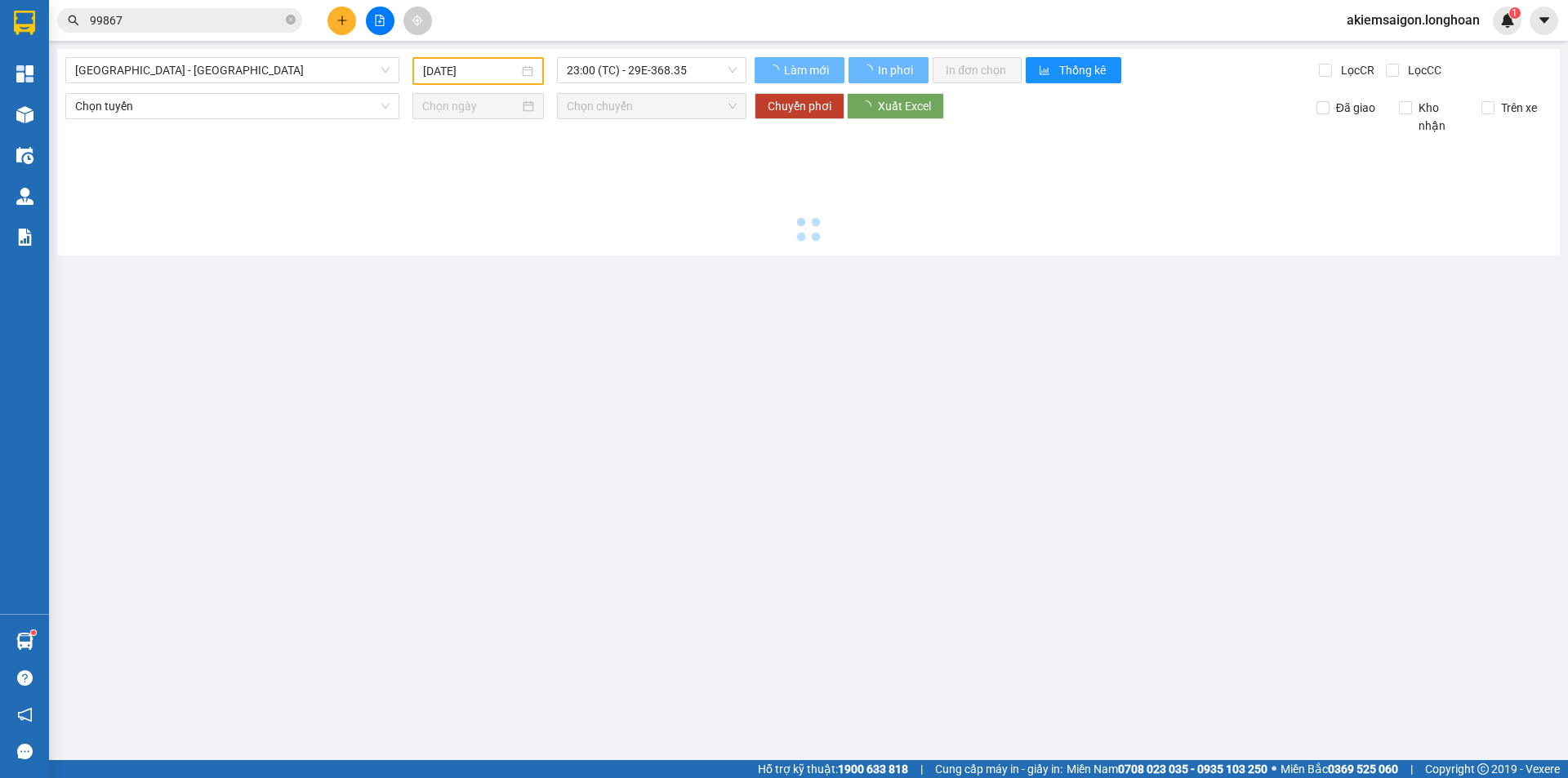
type input "[DATE]"
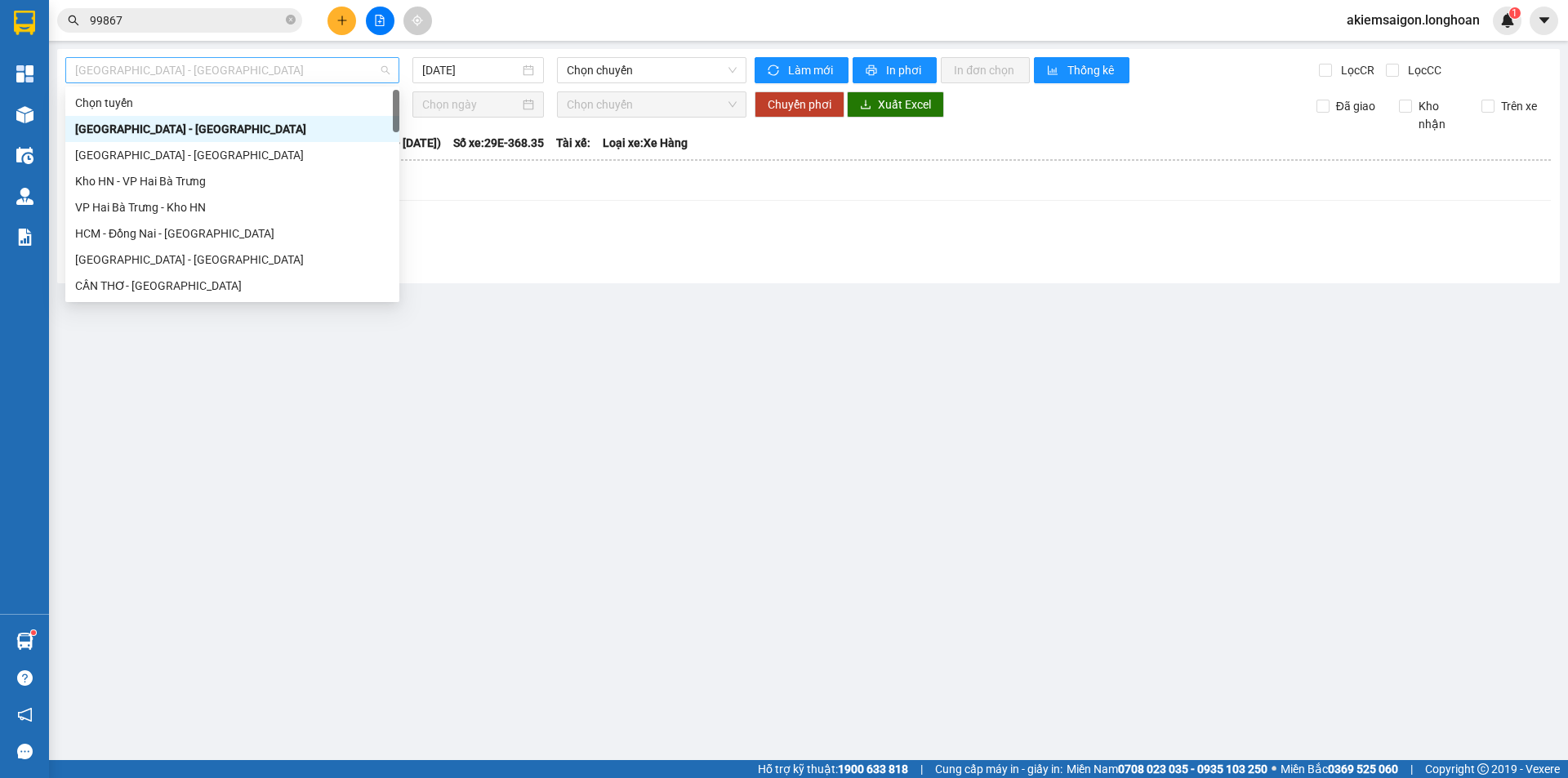
click at [330, 72] on span "[GEOGRAPHIC_DATA] - [GEOGRAPHIC_DATA]" at bounding box center [232, 70] width 315 height 25
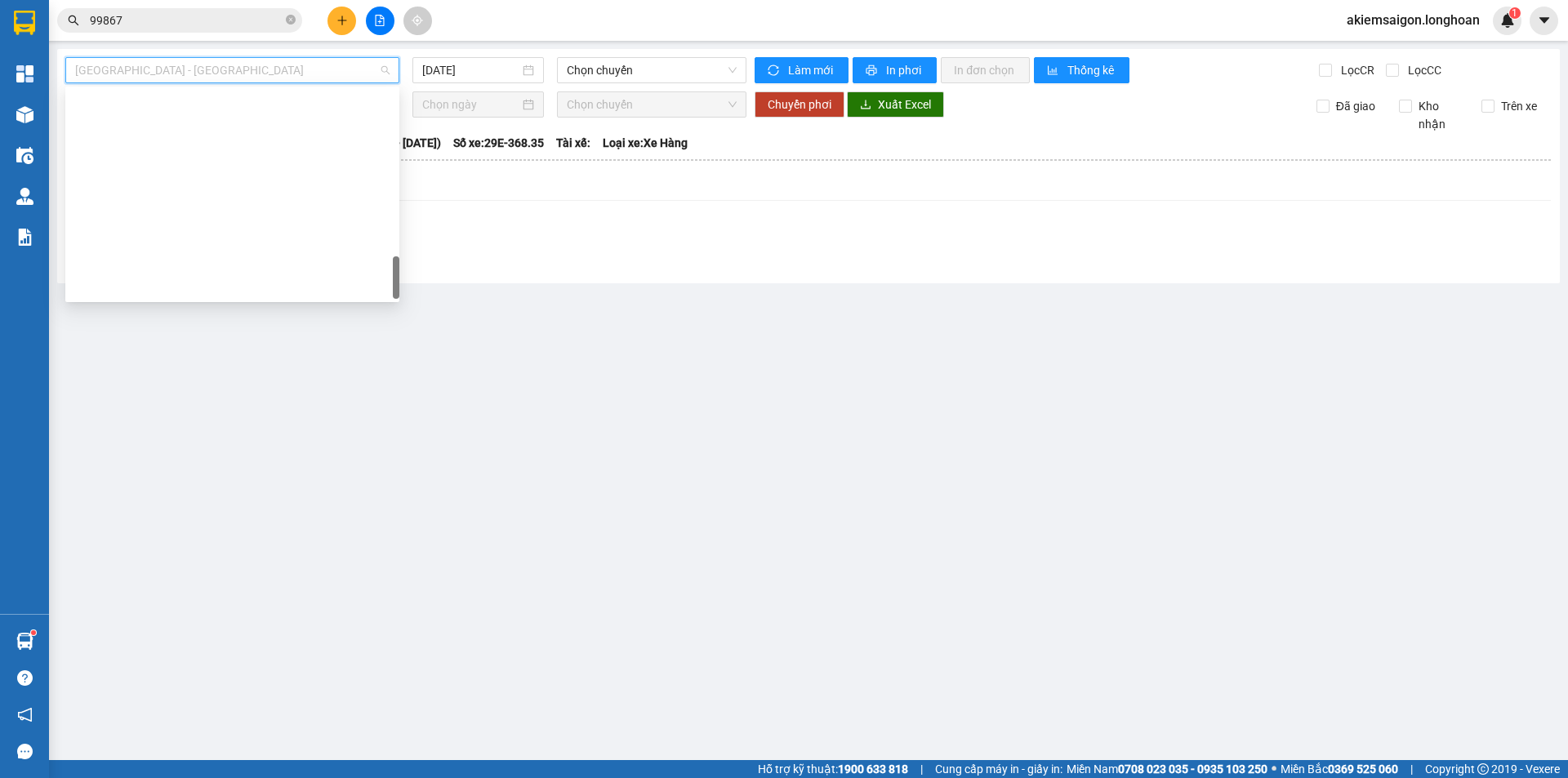
scroll to position [1072, 0]
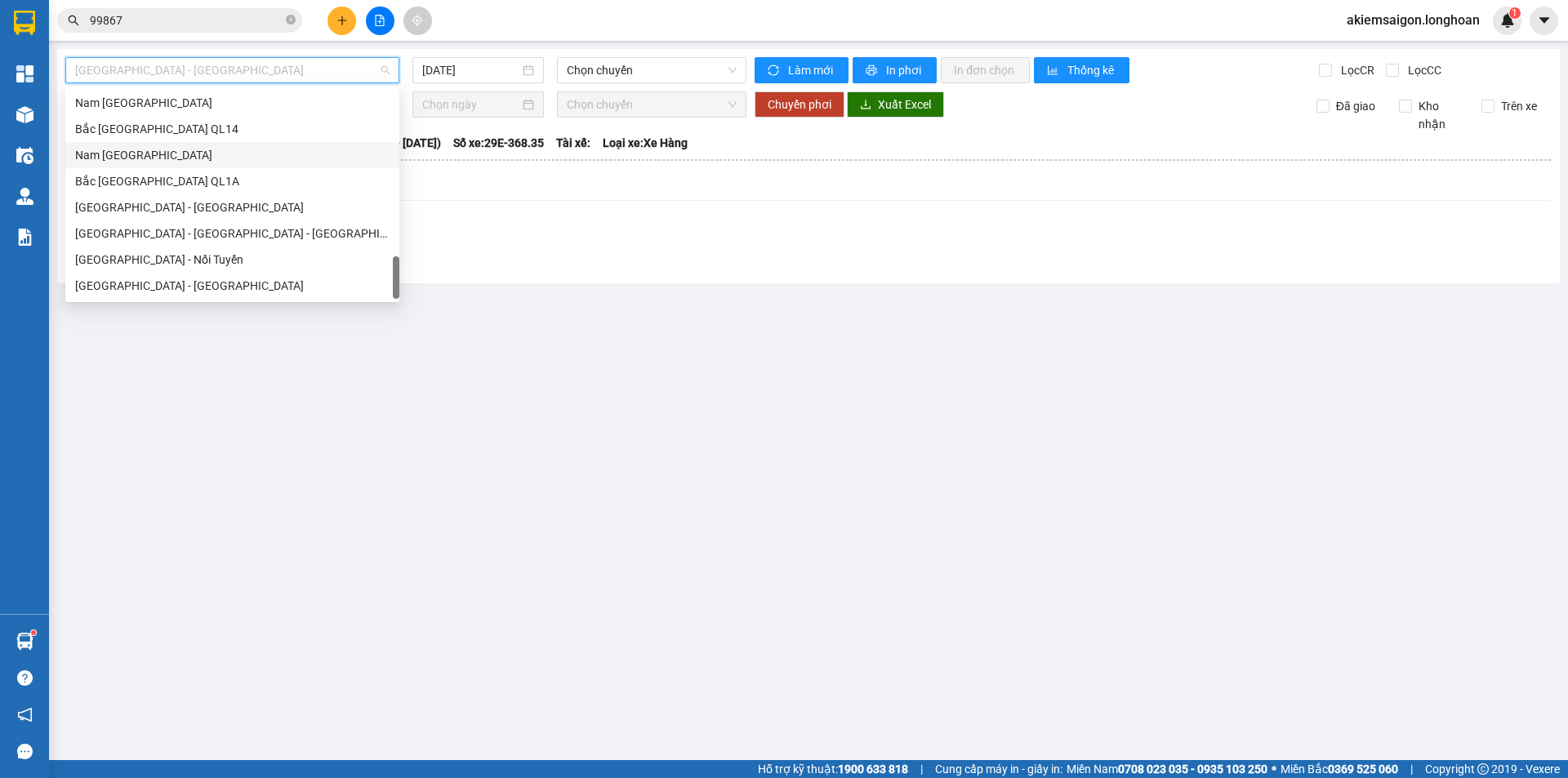
click at [239, 167] on div "Nam [GEOGRAPHIC_DATA]" at bounding box center [232, 155] width 334 height 27
type input "[DATE]"
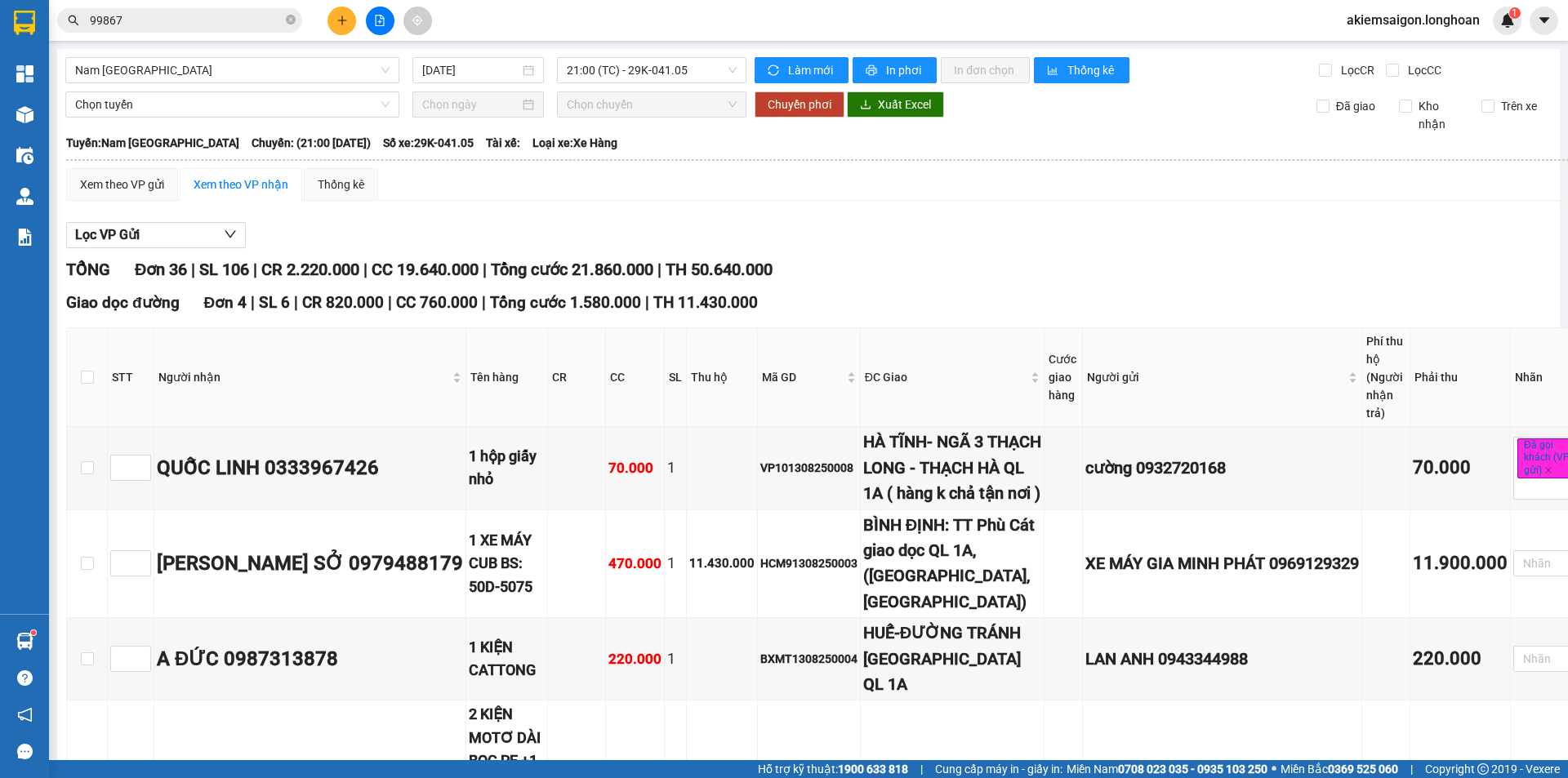
click at [1064, 244] on div "Lọc VP Gửi" at bounding box center [838, 235] width 1544 height 27
click at [162, 20] on input "99867" at bounding box center [186, 20] width 193 height 18
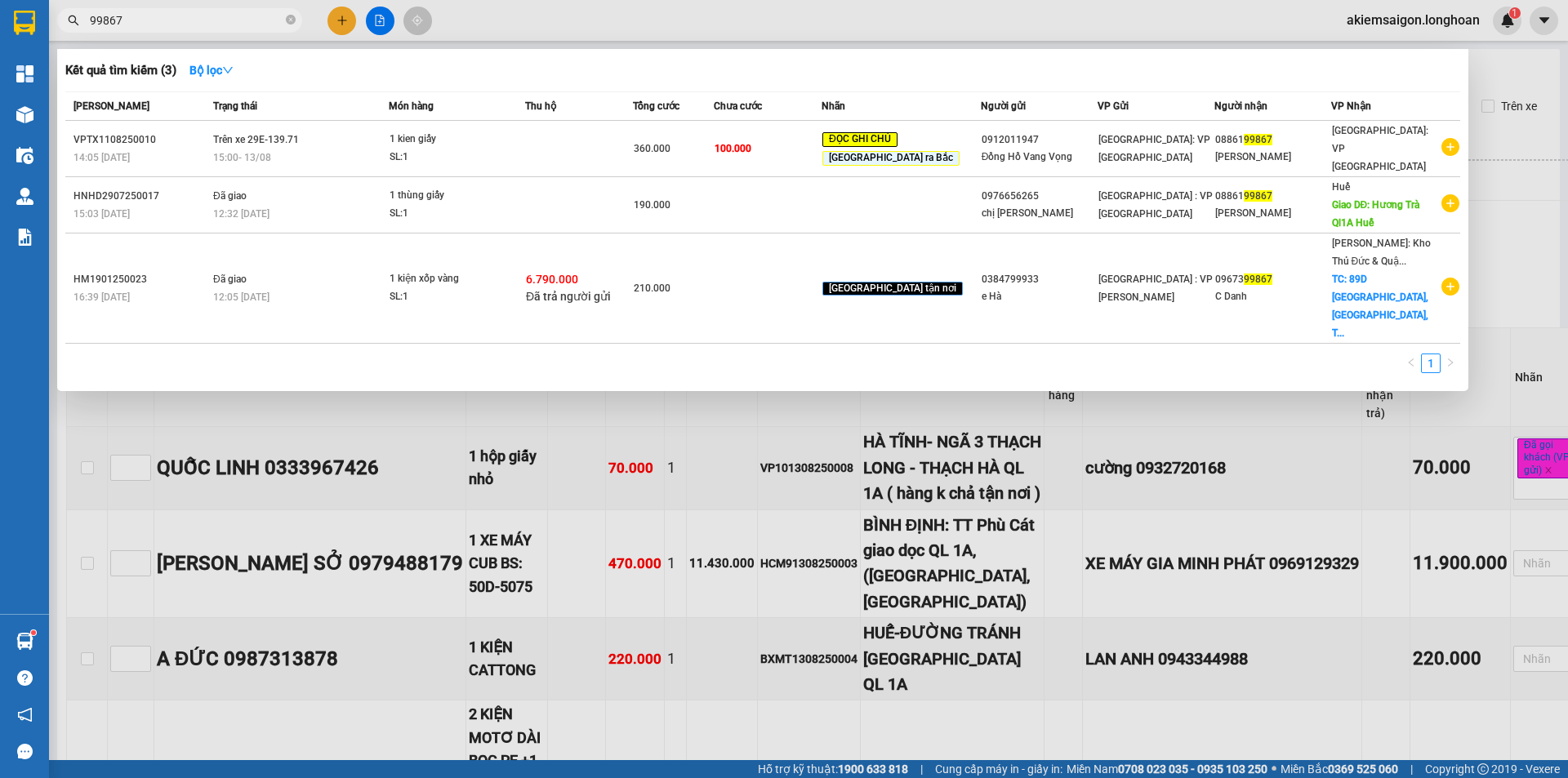
click at [162, 20] on input "99867" at bounding box center [186, 20] width 193 height 18
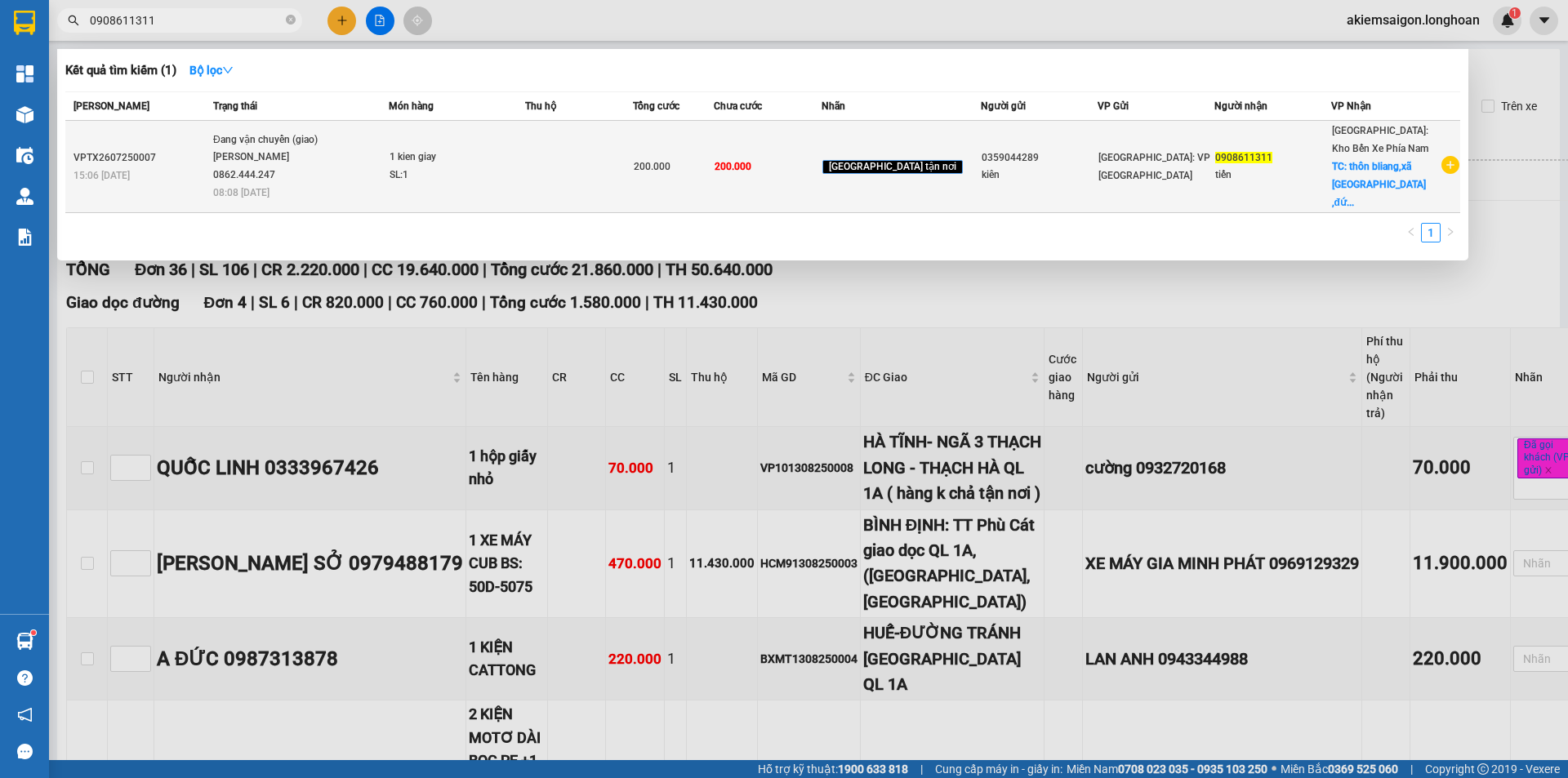
type input "0908611311"
click at [238, 135] on div "Đang vận chuyển (giao)" at bounding box center [275, 141] width 123 height 18
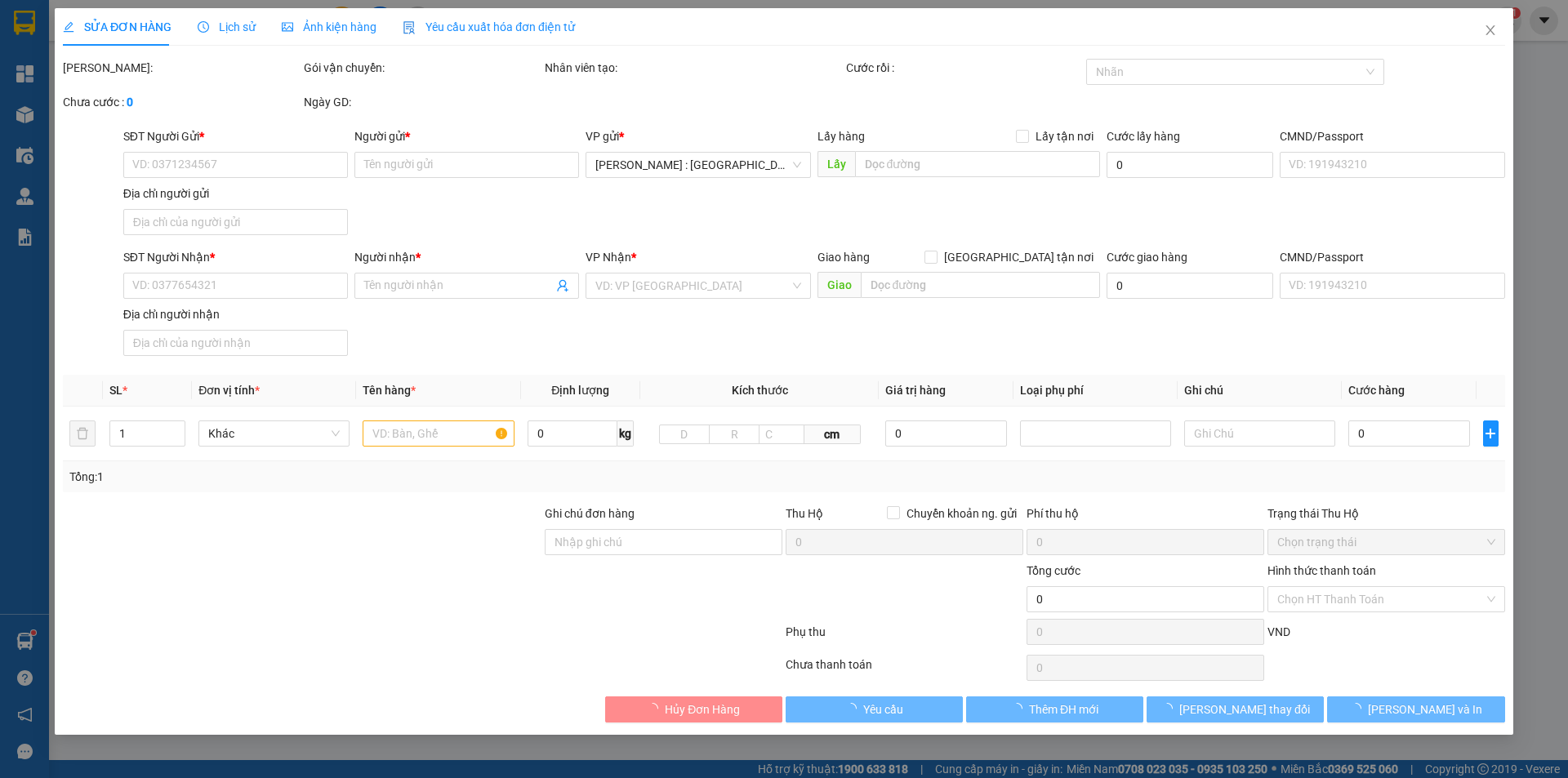
type input "0359044289"
type input "kiên"
type input "0908611311"
type input "tiến"
checkbox input "true"
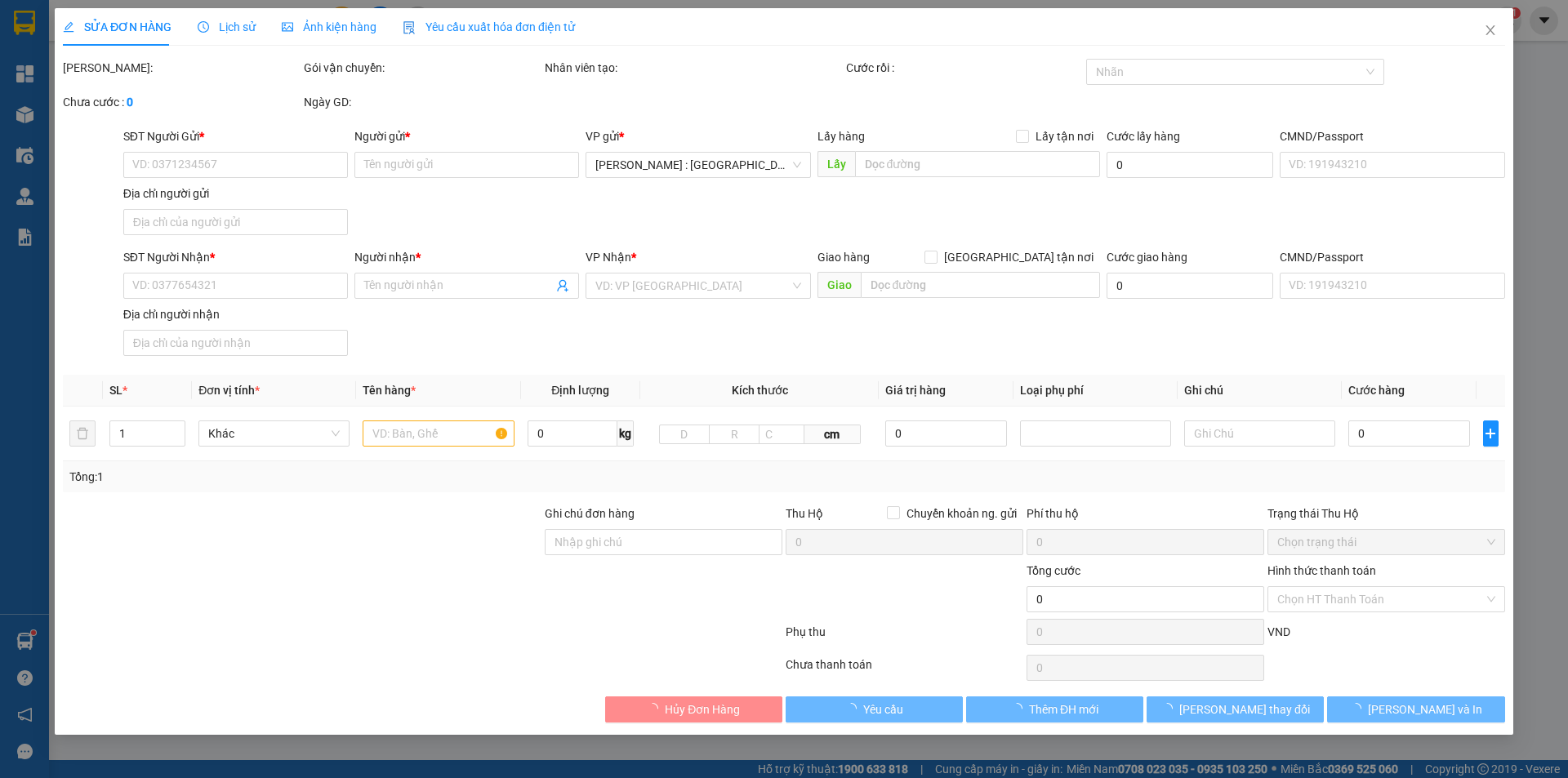
type input "thôn [GEOGRAPHIC_DATA],xã [GEOGRAPHIC_DATA] ,đức trọng lâm đồng"
type input "200.000"
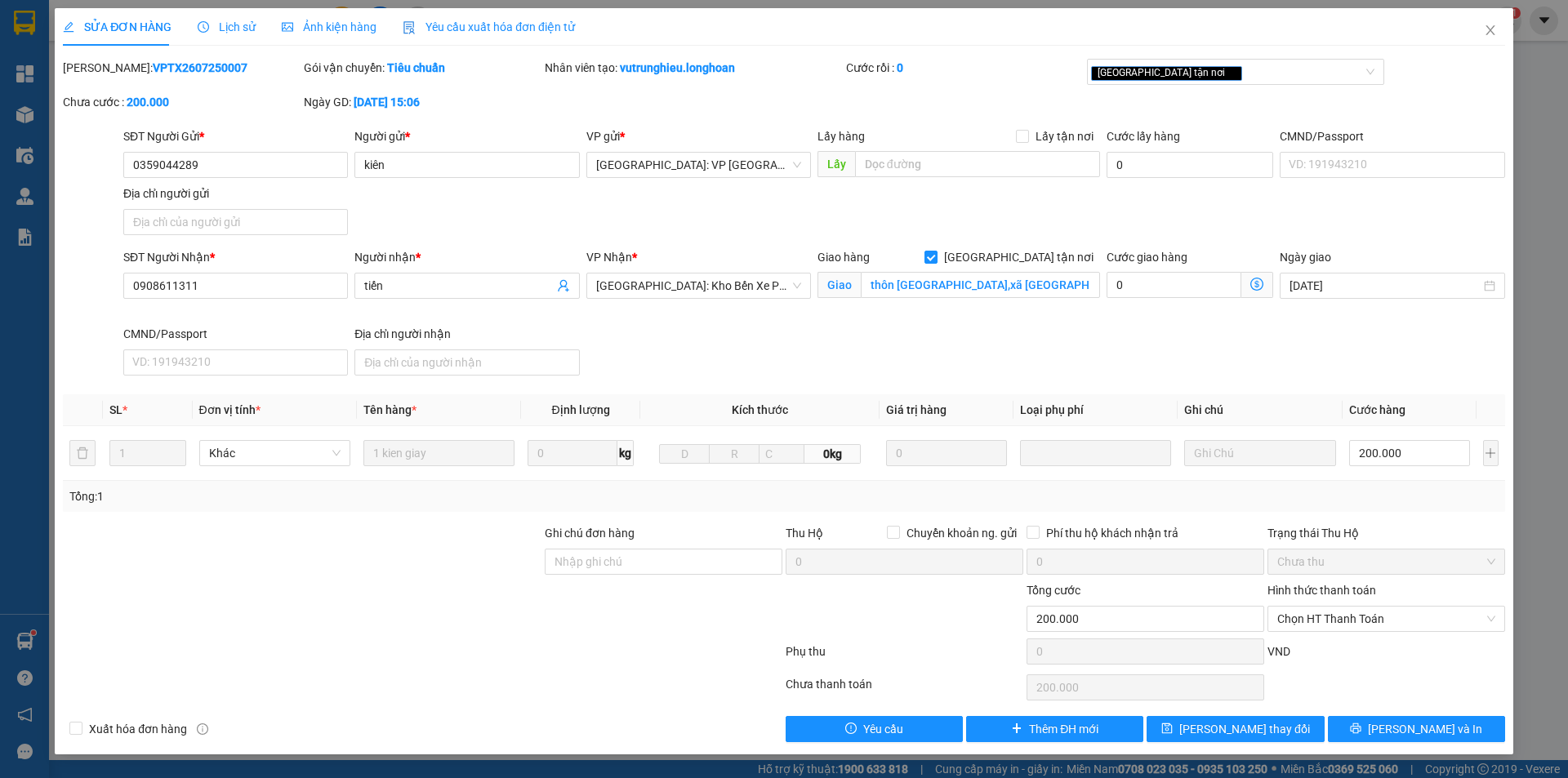
click at [163, 65] on b "VPTX2607250007" at bounding box center [200, 68] width 95 height 13
copy b "VPTX2607250007"
click at [1490, 32] on icon "close" at bounding box center [1490, 30] width 9 height 10
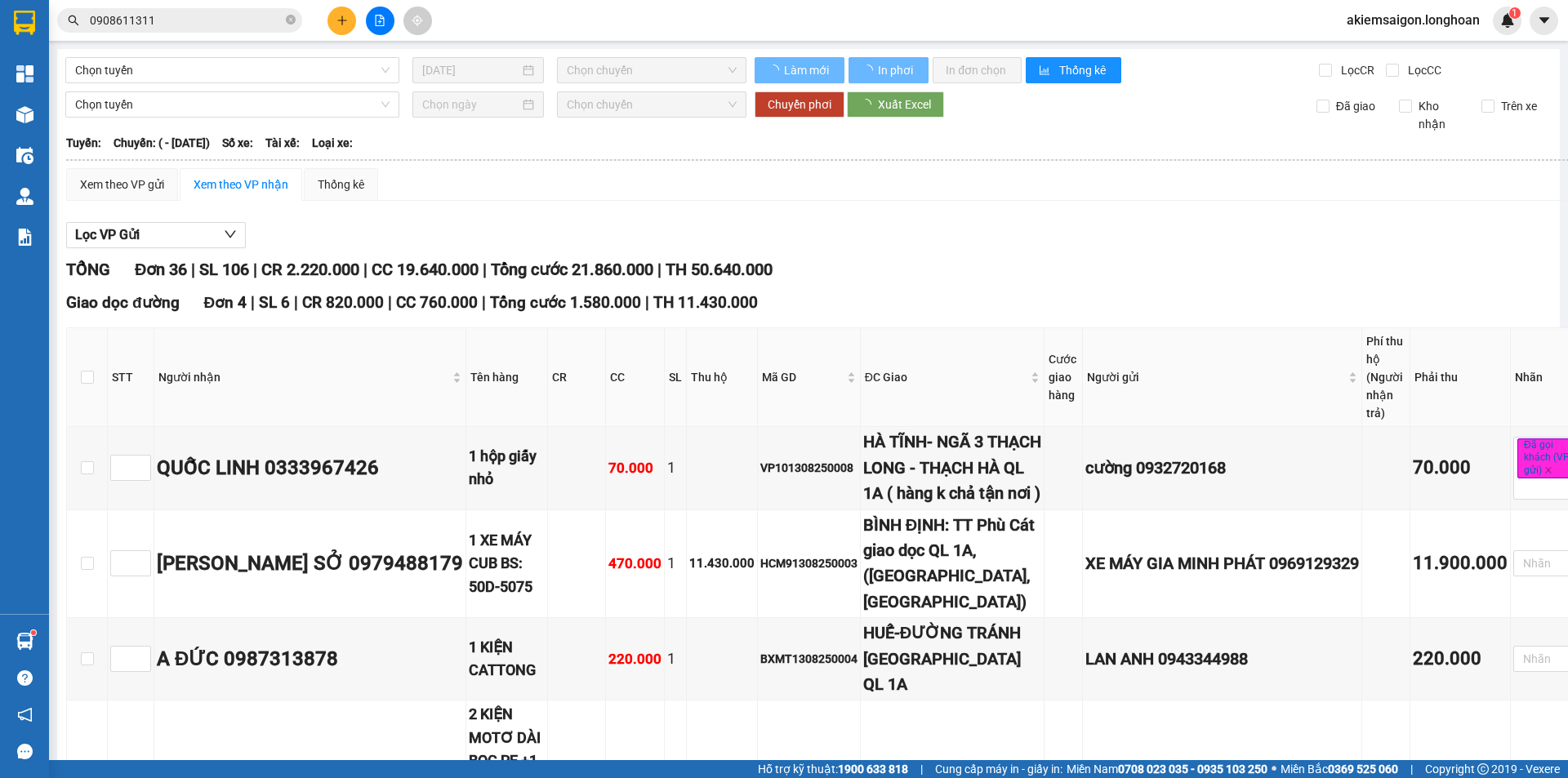
click at [201, 12] on input "0908611311" at bounding box center [186, 20] width 193 height 18
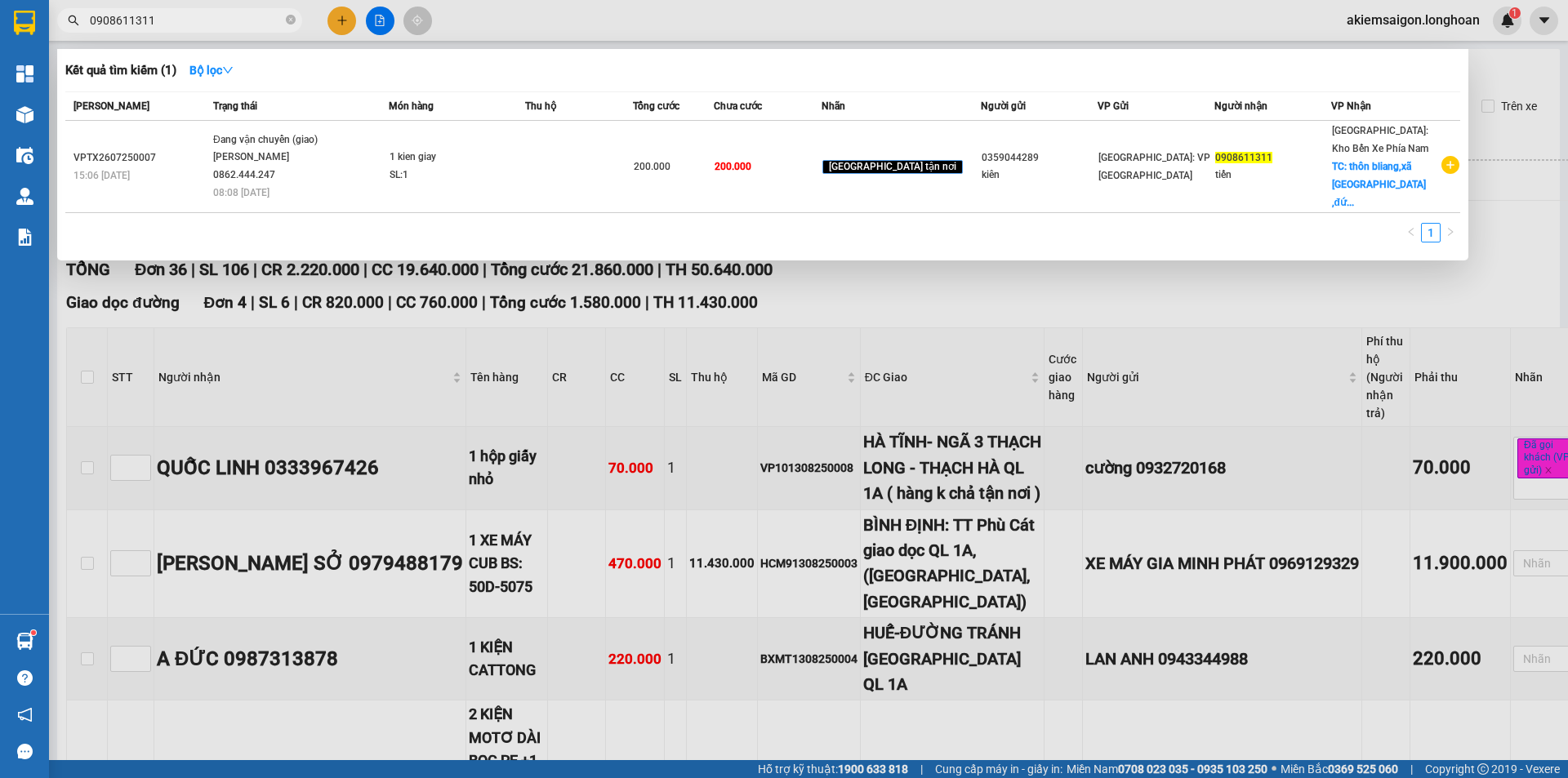
click at [217, 19] on input "0908611311" at bounding box center [186, 20] width 193 height 18
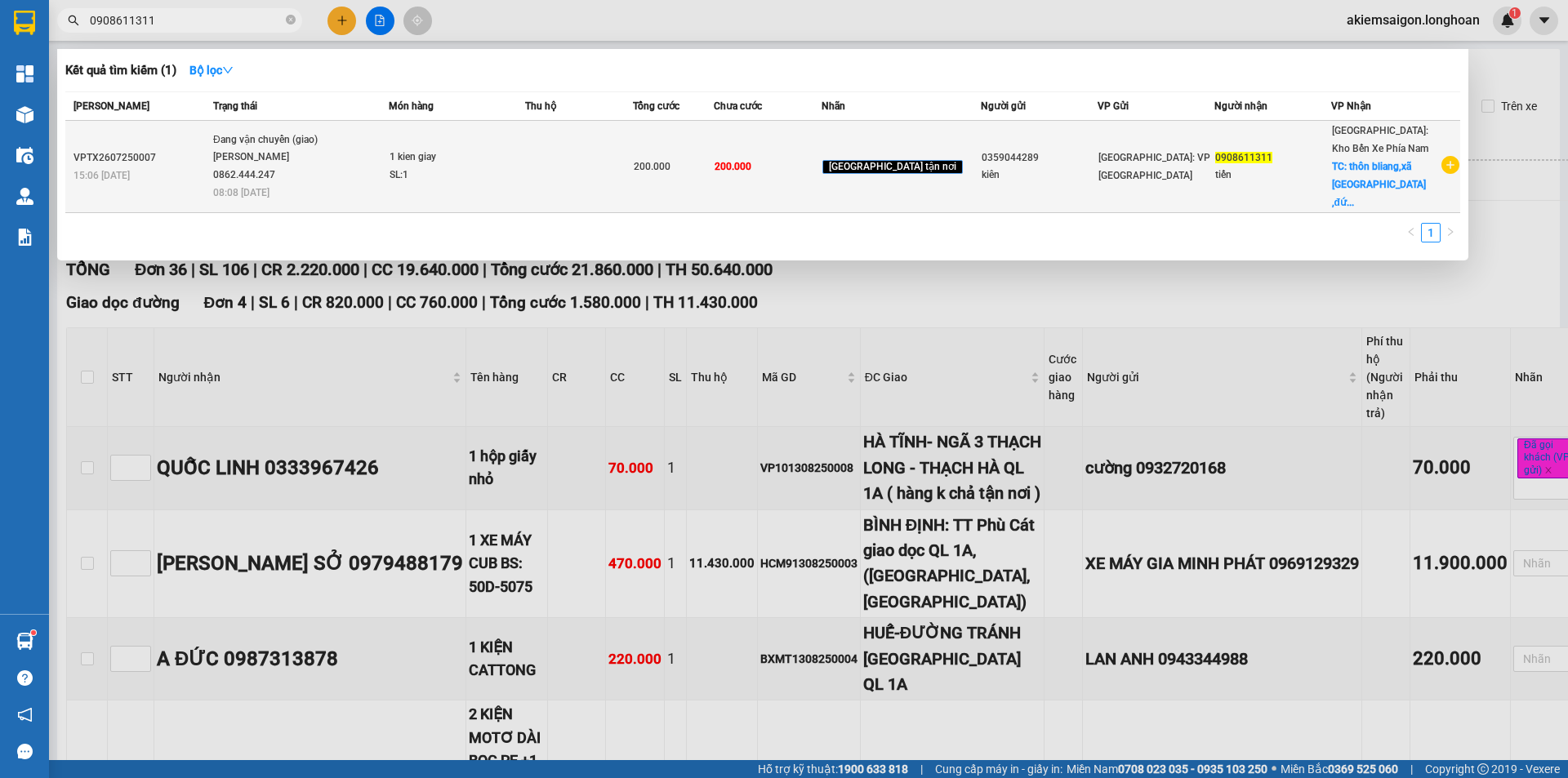
click at [178, 149] on div "VPTX2607250007" at bounding box center [140, 157] width 135 height 17
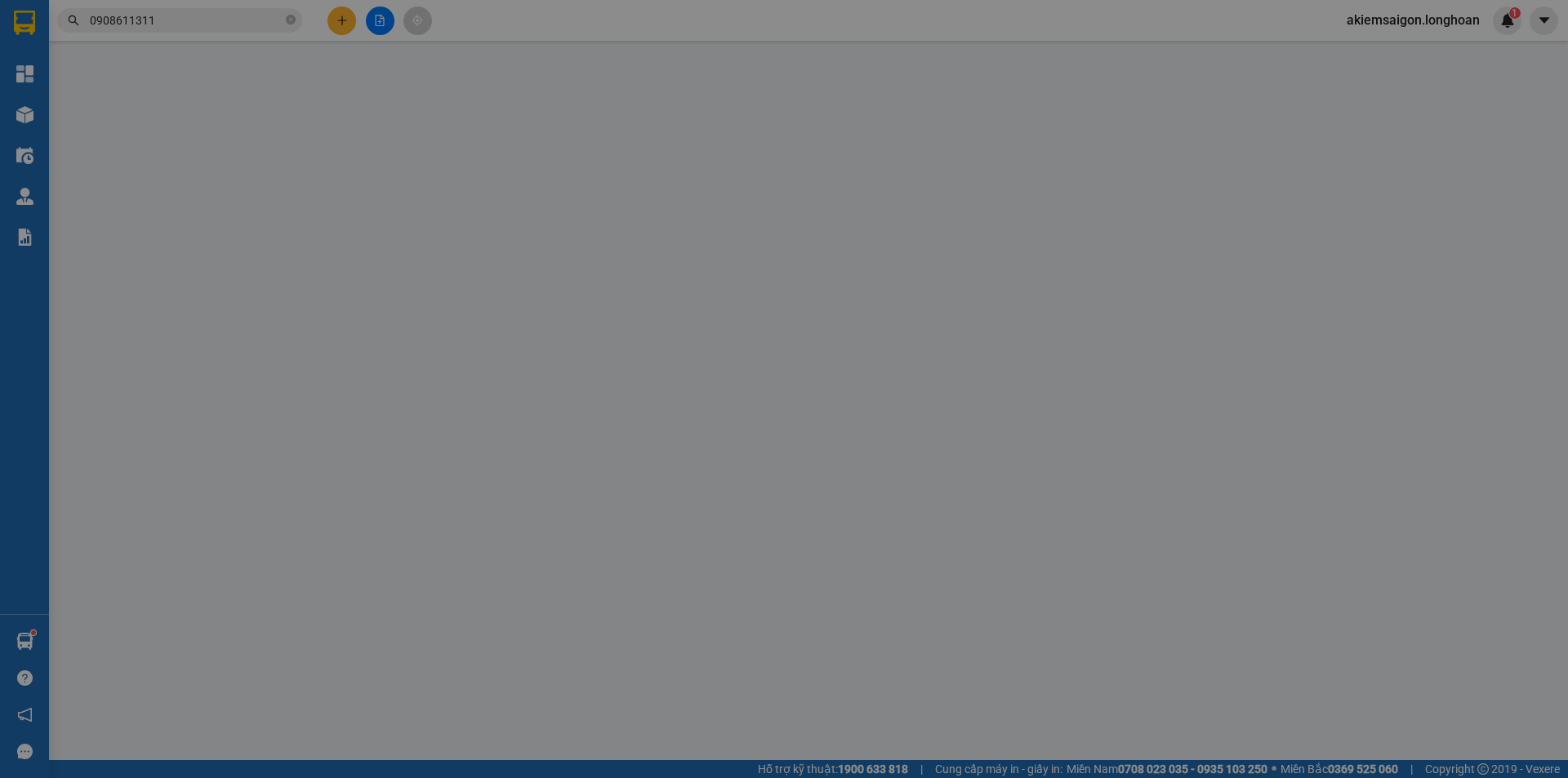
type input "0359044289"
type input "kiên"
type input "0908611311"
type input "tiến"
checkbox input "true"
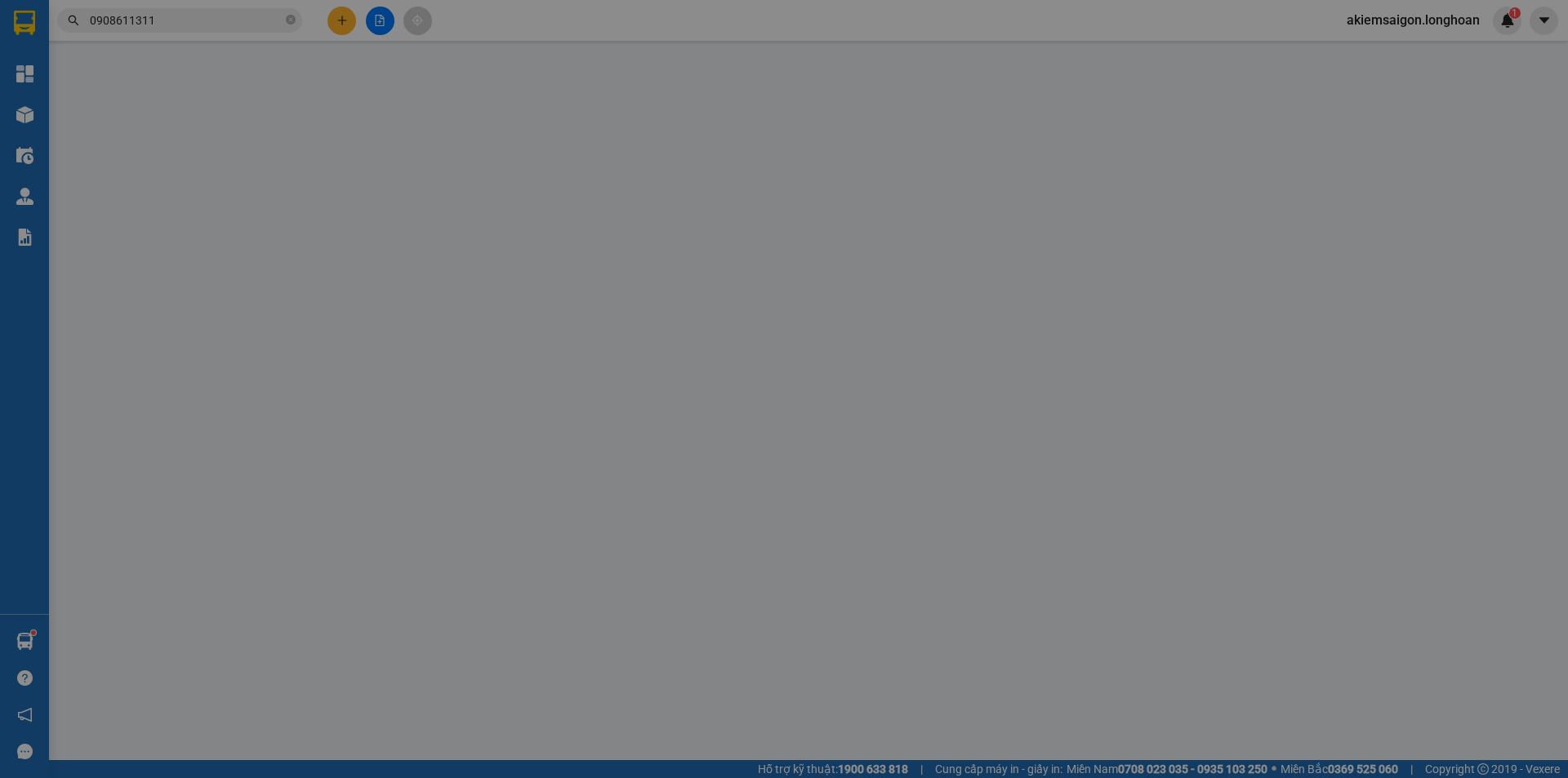
type input "thôn [GEOGRAPHIC_DATA],xã [GEOGRAPHIC_DATA] ,đức trọng lâm đồng"
type input "200.000"
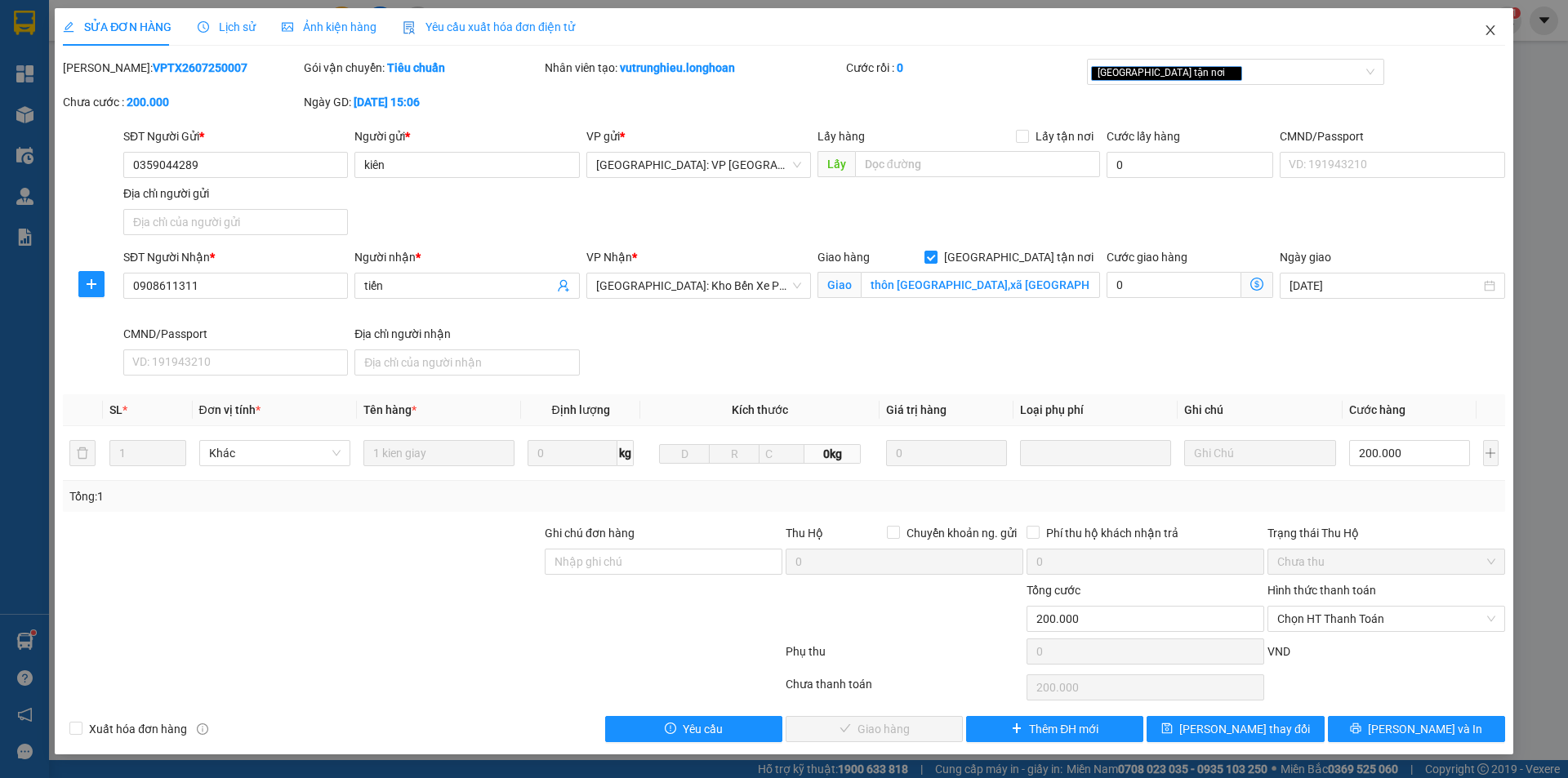
click at [1487, 30] on icon "close" at bounding box center [1491, 30] width 13 height 13
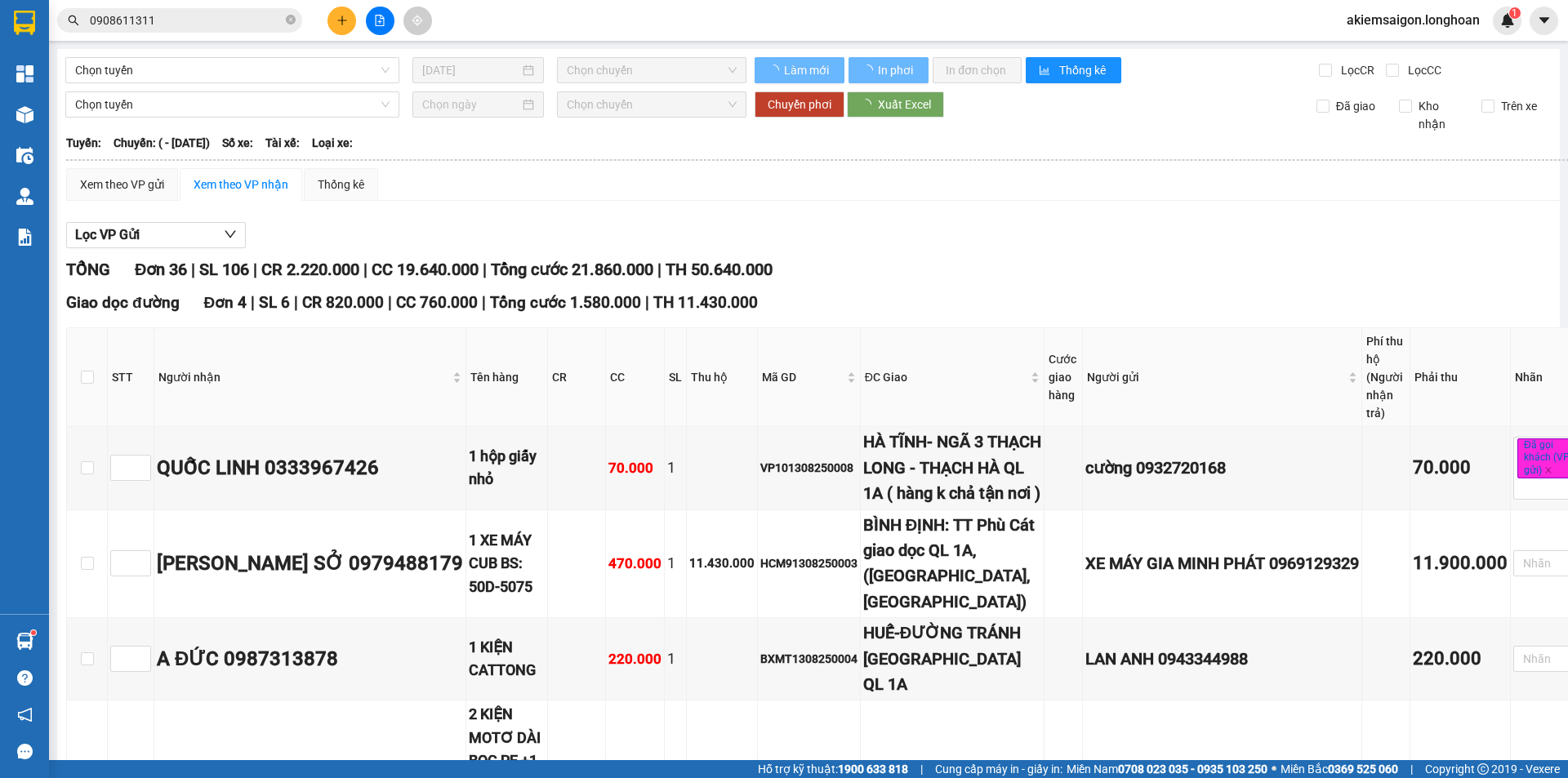
click at [222, 19] on input "0908611311" at bounding box center [186, 20] width 193 height 18
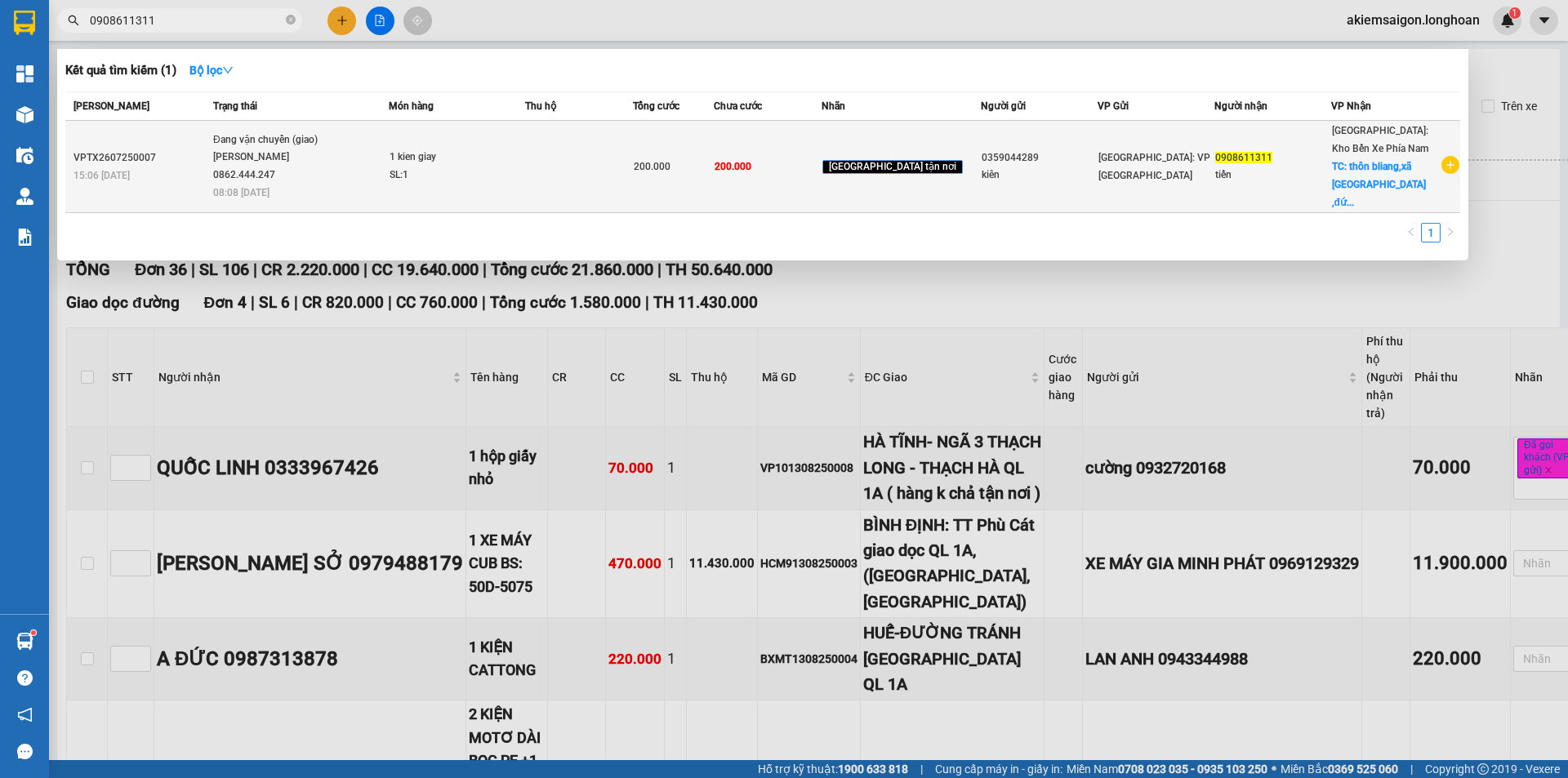
click at [262, 144] on div "Đang vận chuyển (giao)" at bounding box center [275, 141] width 123 height 18
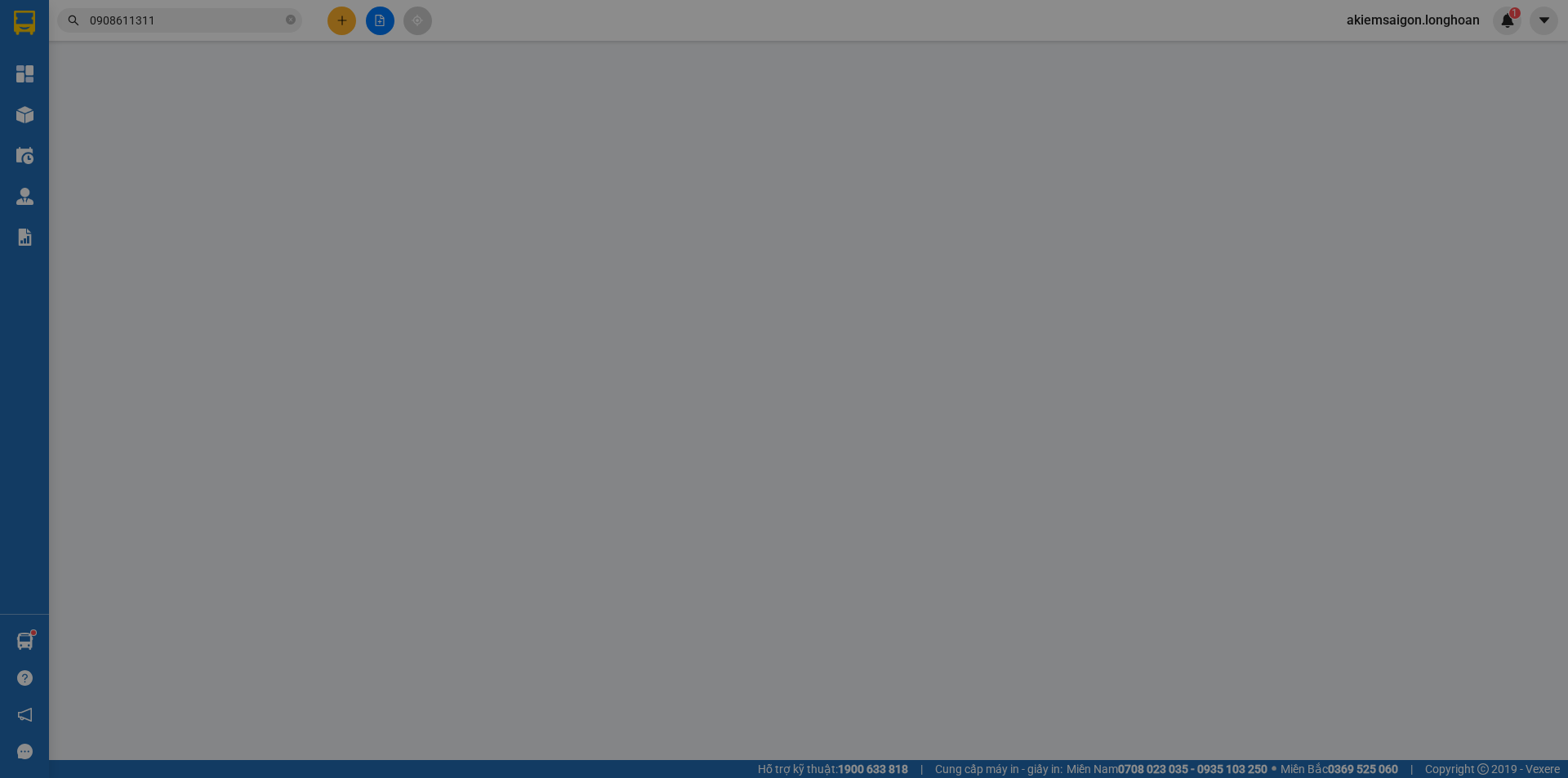
type input "0359044289"
type input "kiên"
type input "0908611311"
type input "tiến"
checkbox input "true"
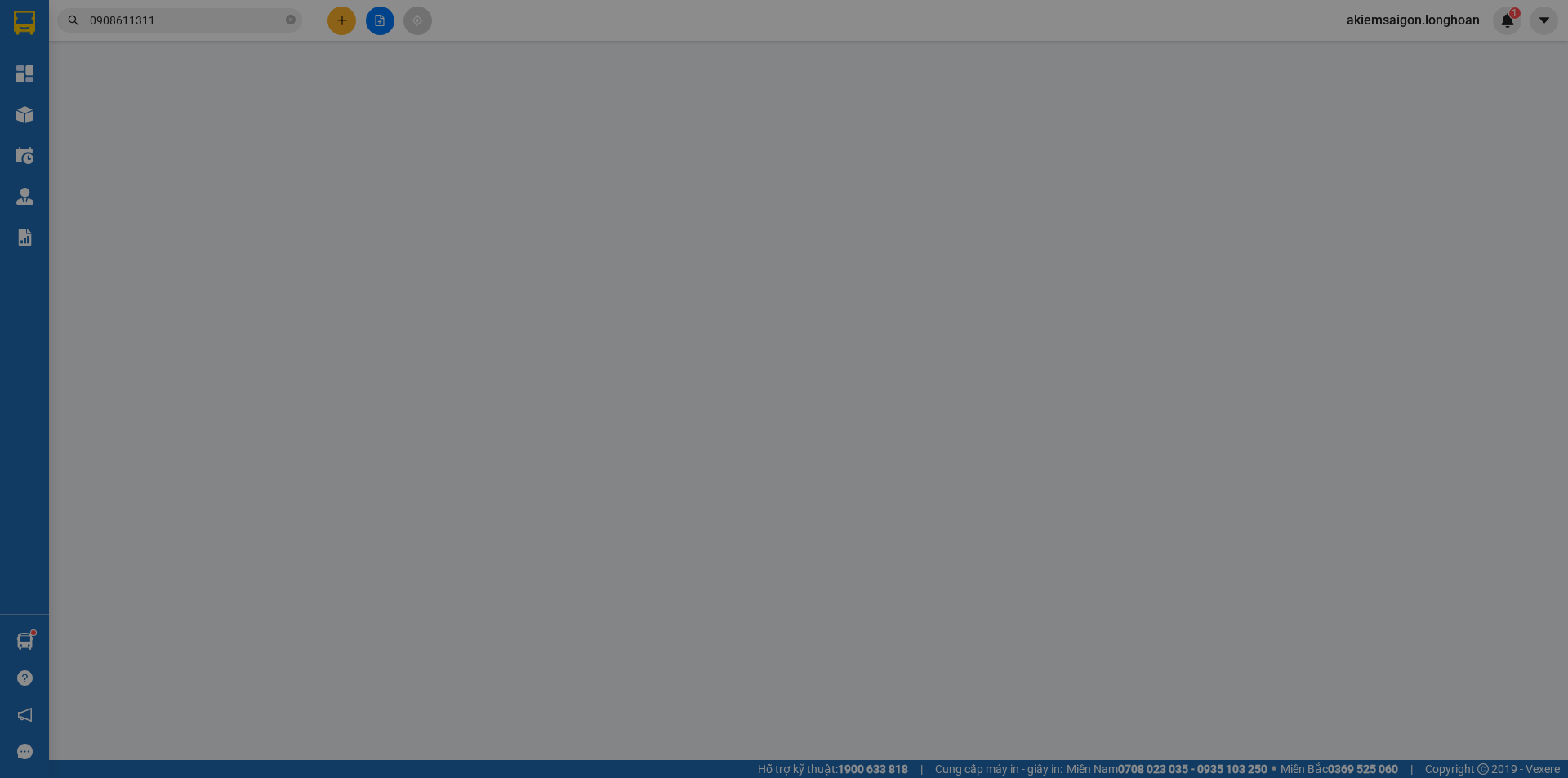
type input "thôn [GEOGRAPHIC_DATA],xã [GEOGRAPHIC_DATA] ,đức trọng lâm đồng"
type input "200.000"
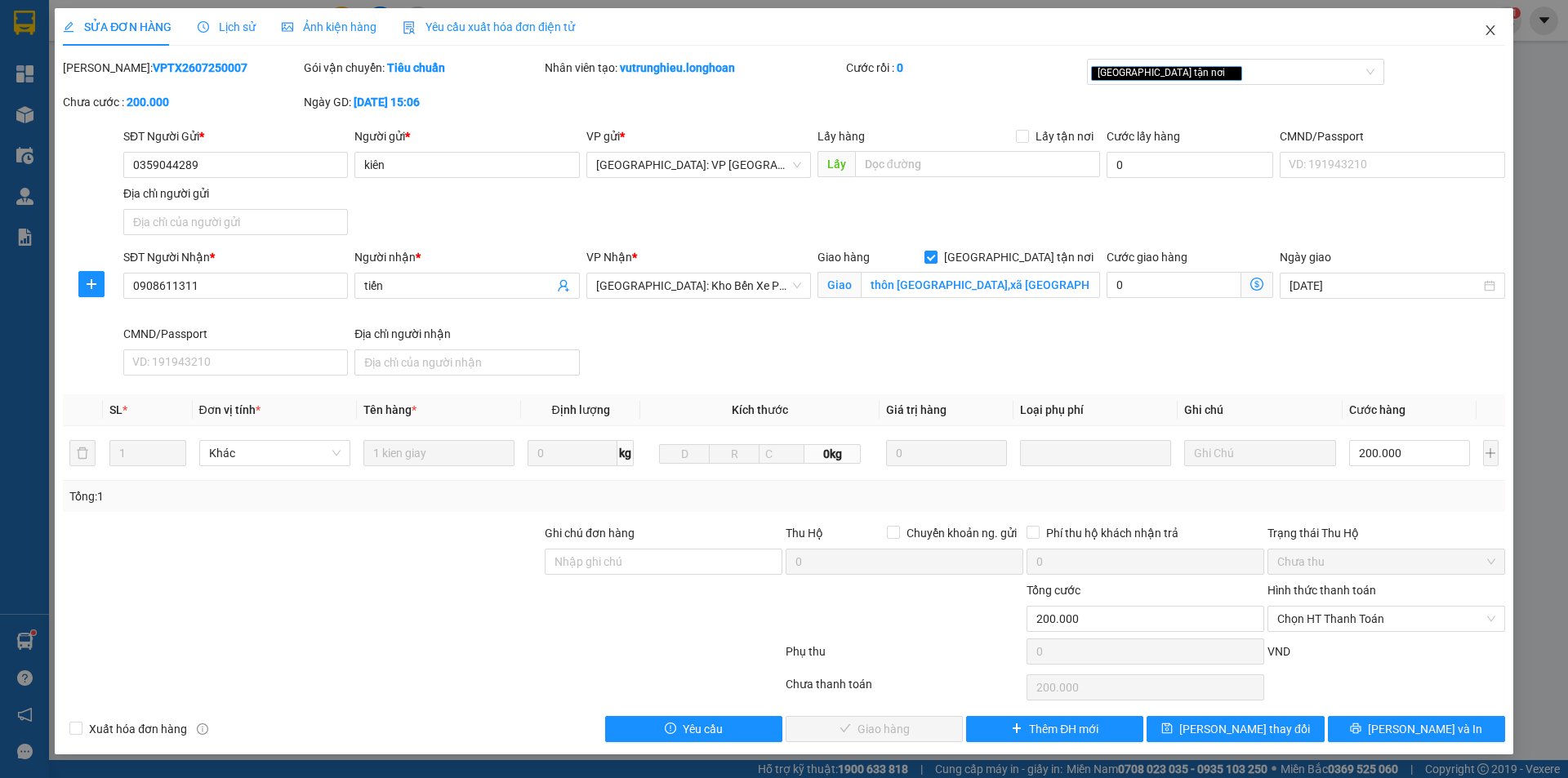
click at [1491, 27] on icon "close" at bounding box center [1491, 30] width 13 height 13
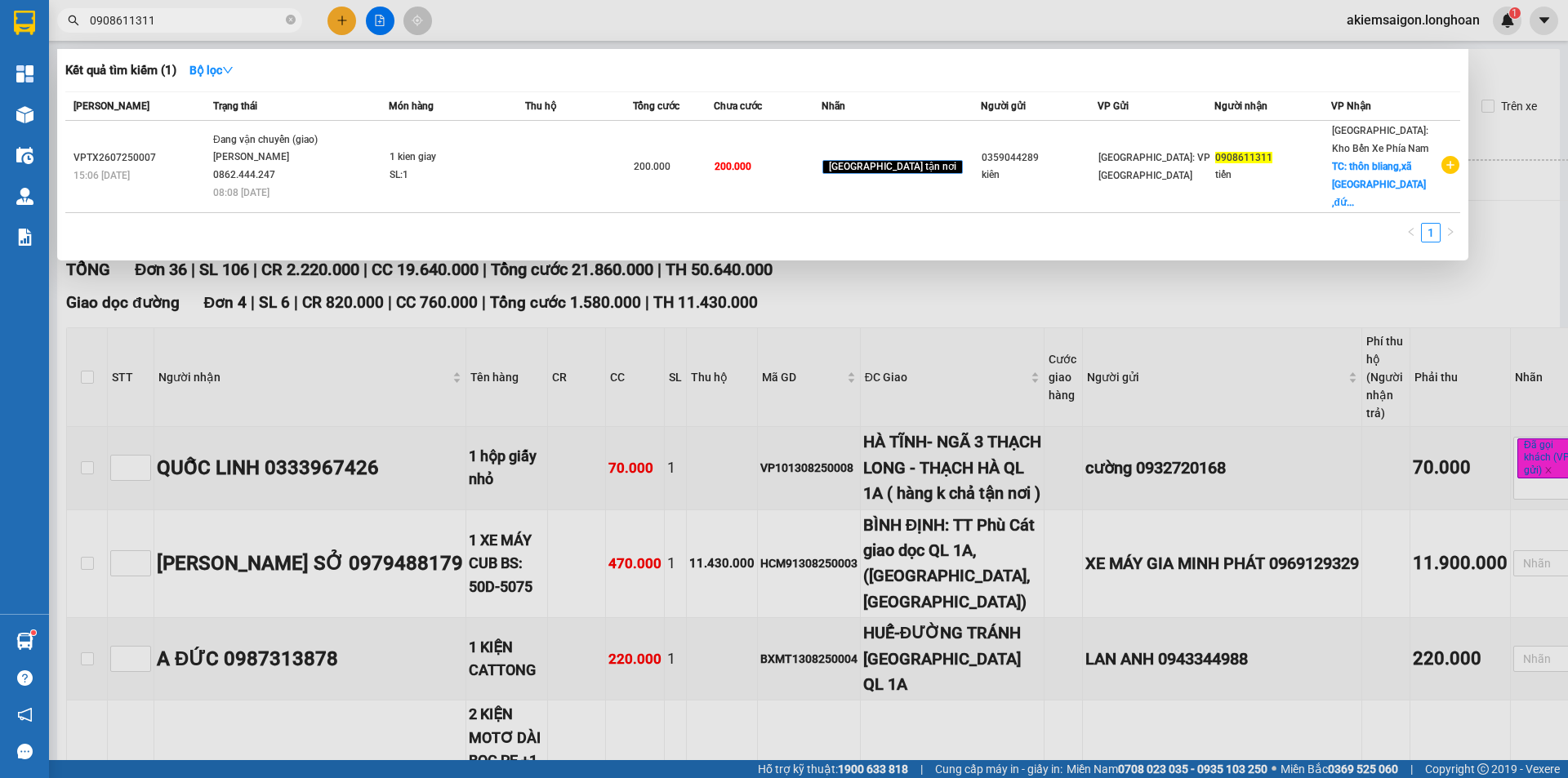
click at [207, 9] on span "0908611311" at bounding box center [179, 20] width 245 height 25
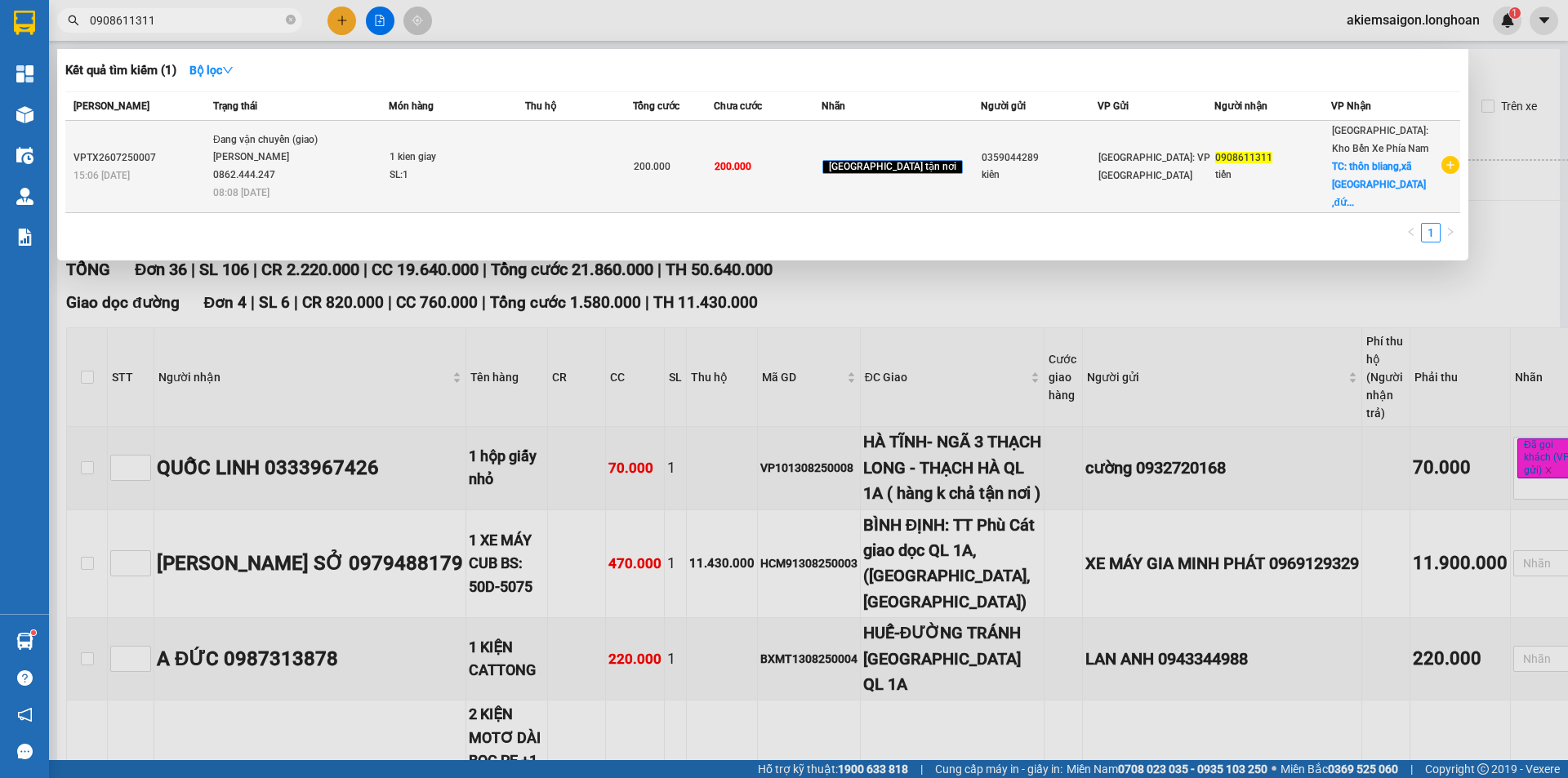
click at [266, 162] on div "[PERSON_NAME] 0862.444.247" at bounding box center [275, 166] width 123 height 35
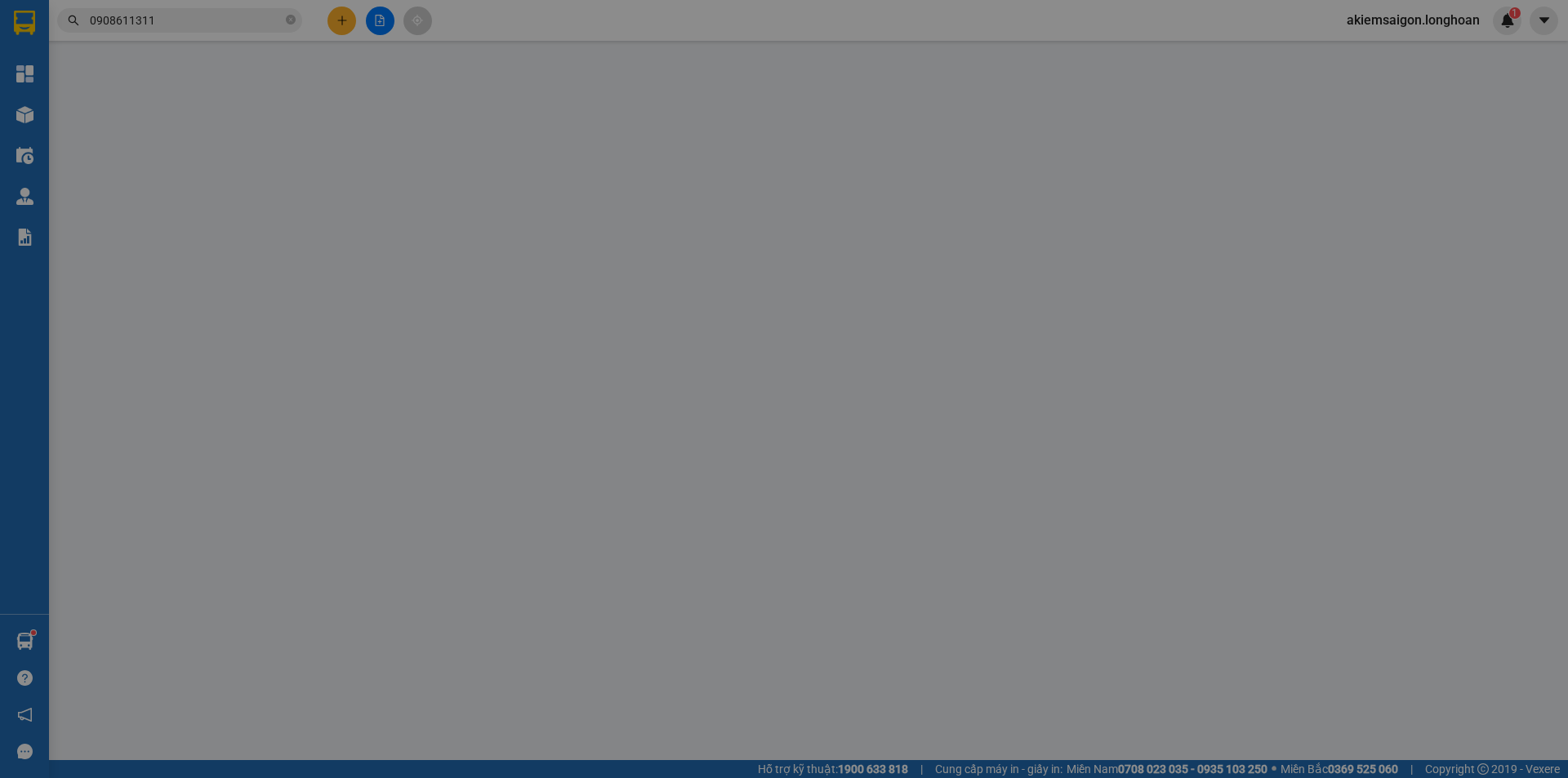
type input "0359044289"
type input "kiên"
type input "0908611311"
type input "tiến"
checkbox input "true"
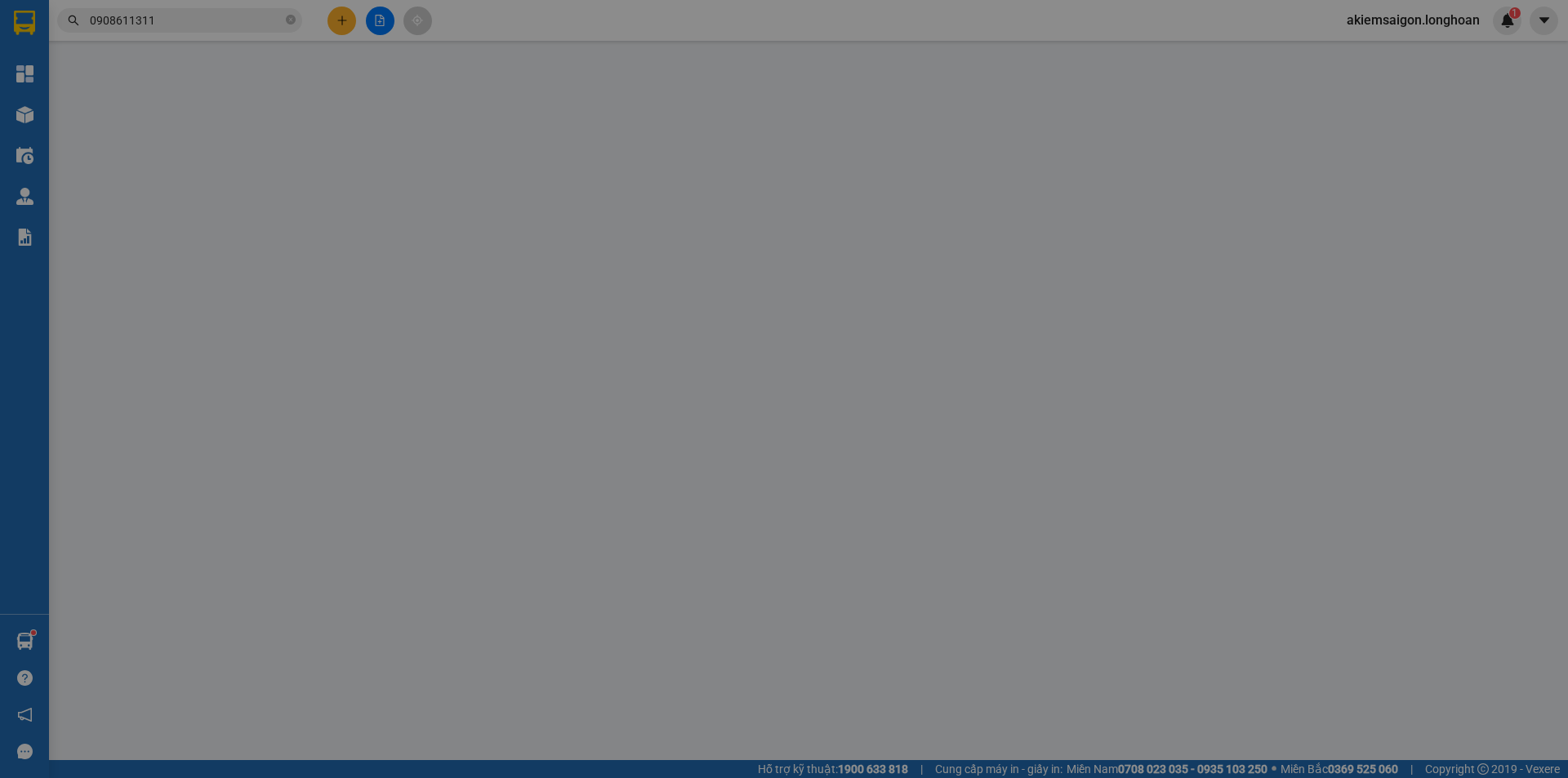
type input "thôn [GEOGRAPHIC_DATA],xã [GEOGRAPHIC_DATA] ,đức trọng lâm đồng"
type input "200.000"
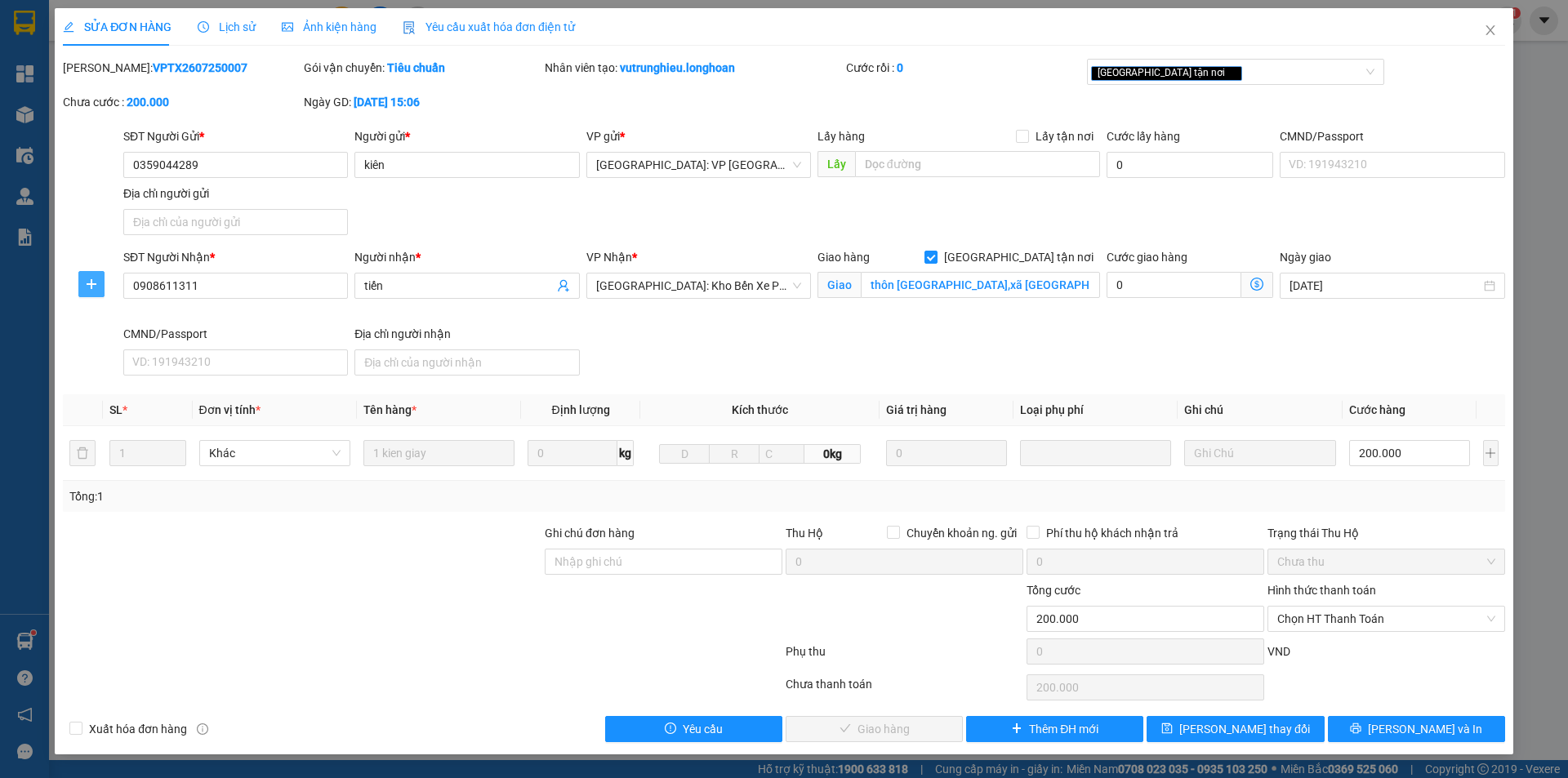
click at [92, 285] on icon "plus" at bounding box center [92, 284] width 10 height 1
click at [85, 211] on div at bounding box center [92, 184] width 60 height 114
click at [86, 279] on icon "plus" at bounding box center [92, 284] width 13 height 13
click at [85, 209] on div at bounding box center [92, 184] width 60 height 114
click at [96, 265] on div at bounding box center [92, 267] width 57 height 6
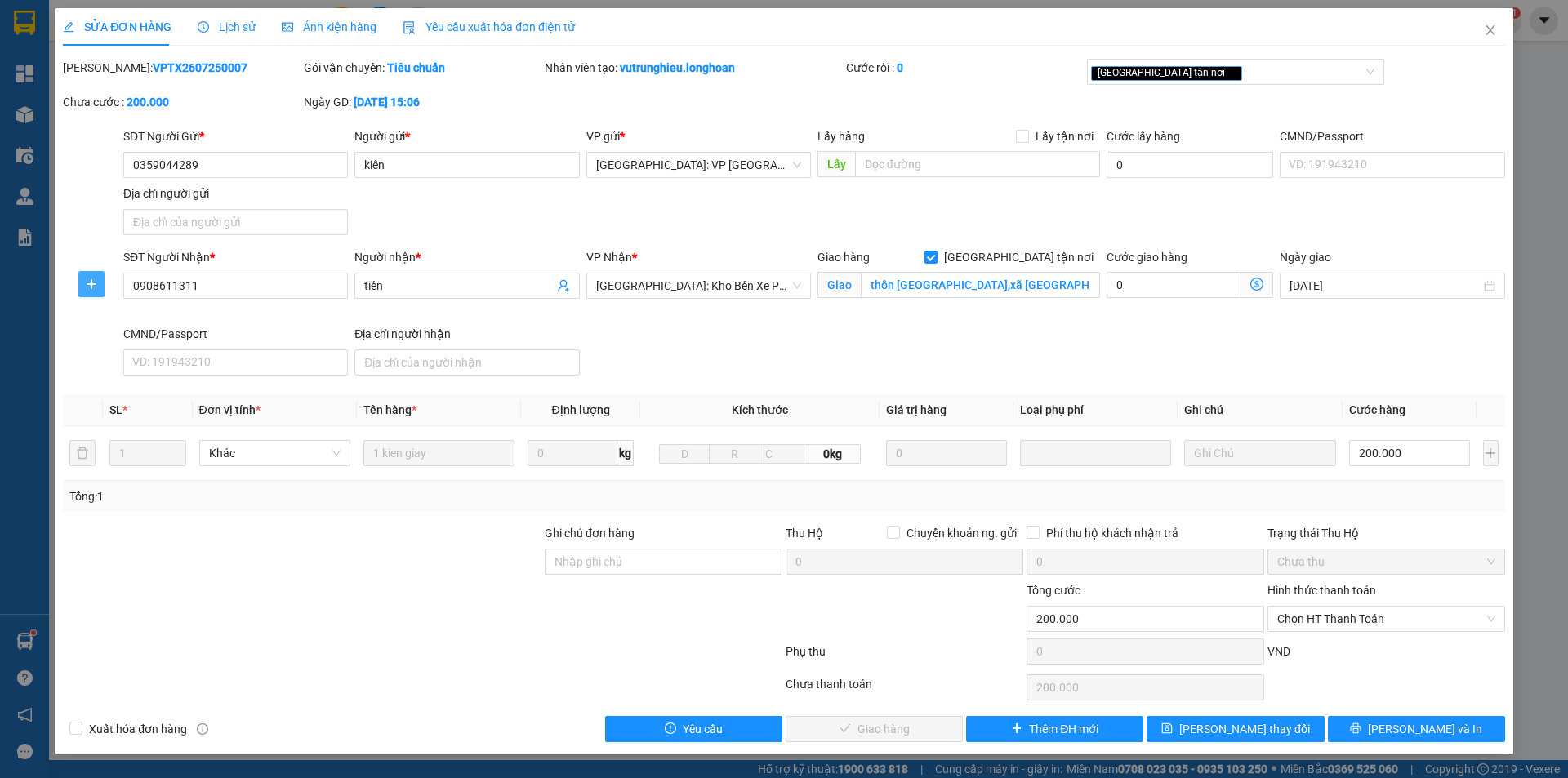
click at [96, 277] on icon "plus" at bounding box center [92, 284] width 13 height 13
click at [109, 326] on li "Chuyển kho" at bounding box center [122, 317] width 87 height 27
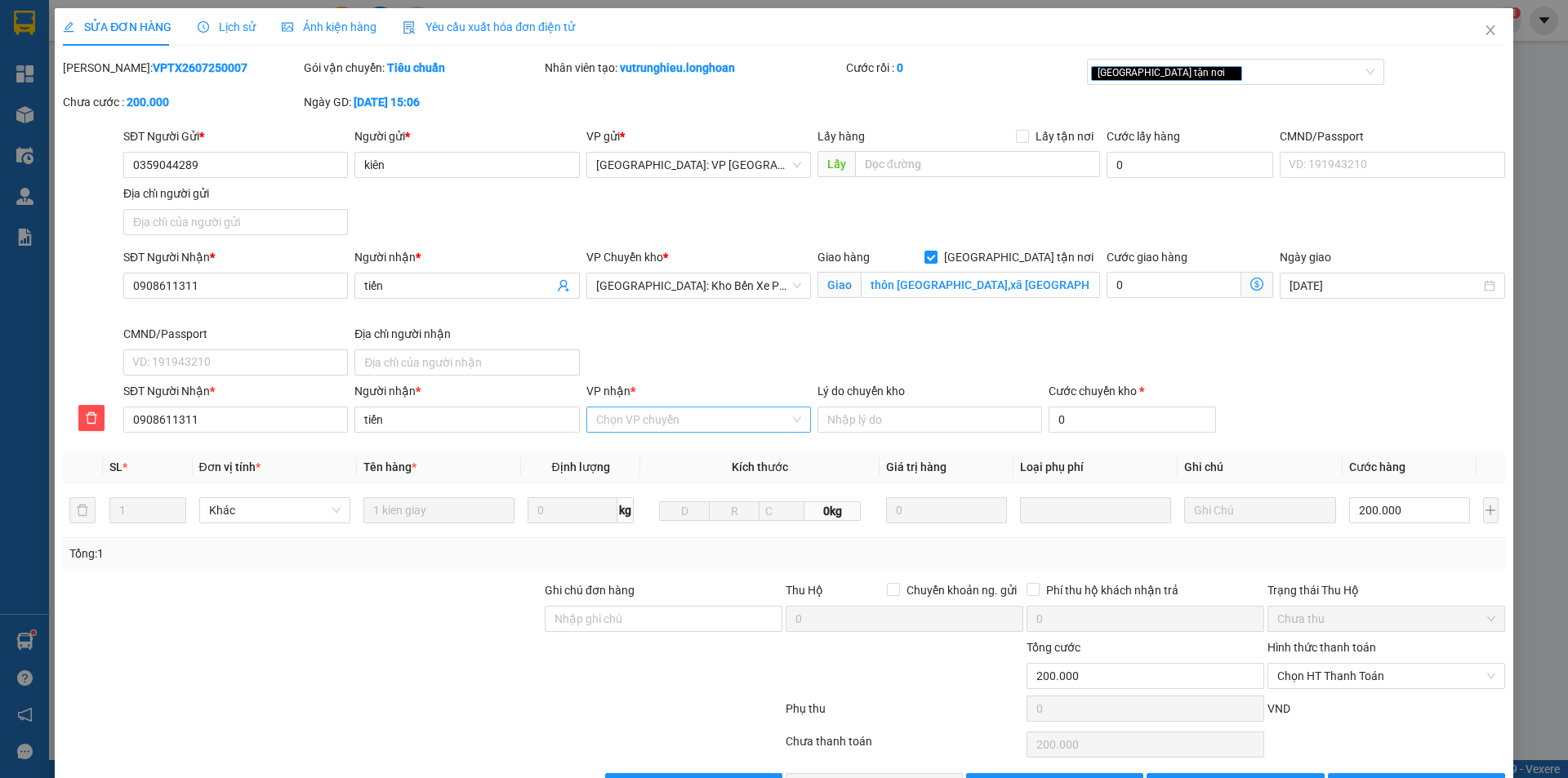
click at [663, 419] on input "VP nhận *" at bounding box center [693, 419] width 194 height 25
drag, startPoint x: 370, startPoint y: 654, endPoint x: 428, endPoint y: 621, distance: 66.7
click at [373, 646] on div at bounding box center [302, 667] width 482 height 57
click at [668, 410] on input "VP nhận *" at bounding box center [693, 419] width 194 height 25
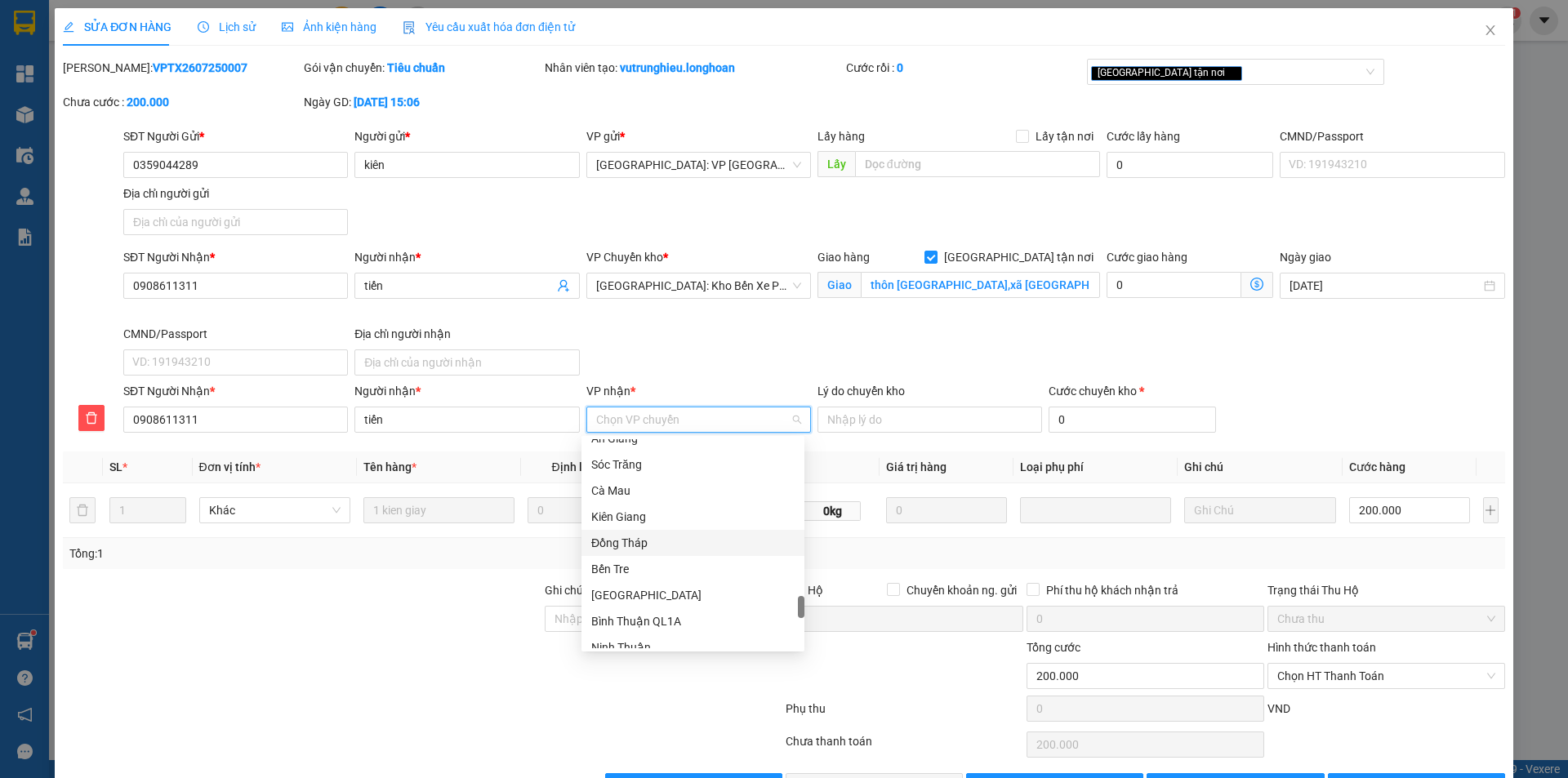
click at [306, 620] on div at bounding box center [302, 610] width 482 height 57
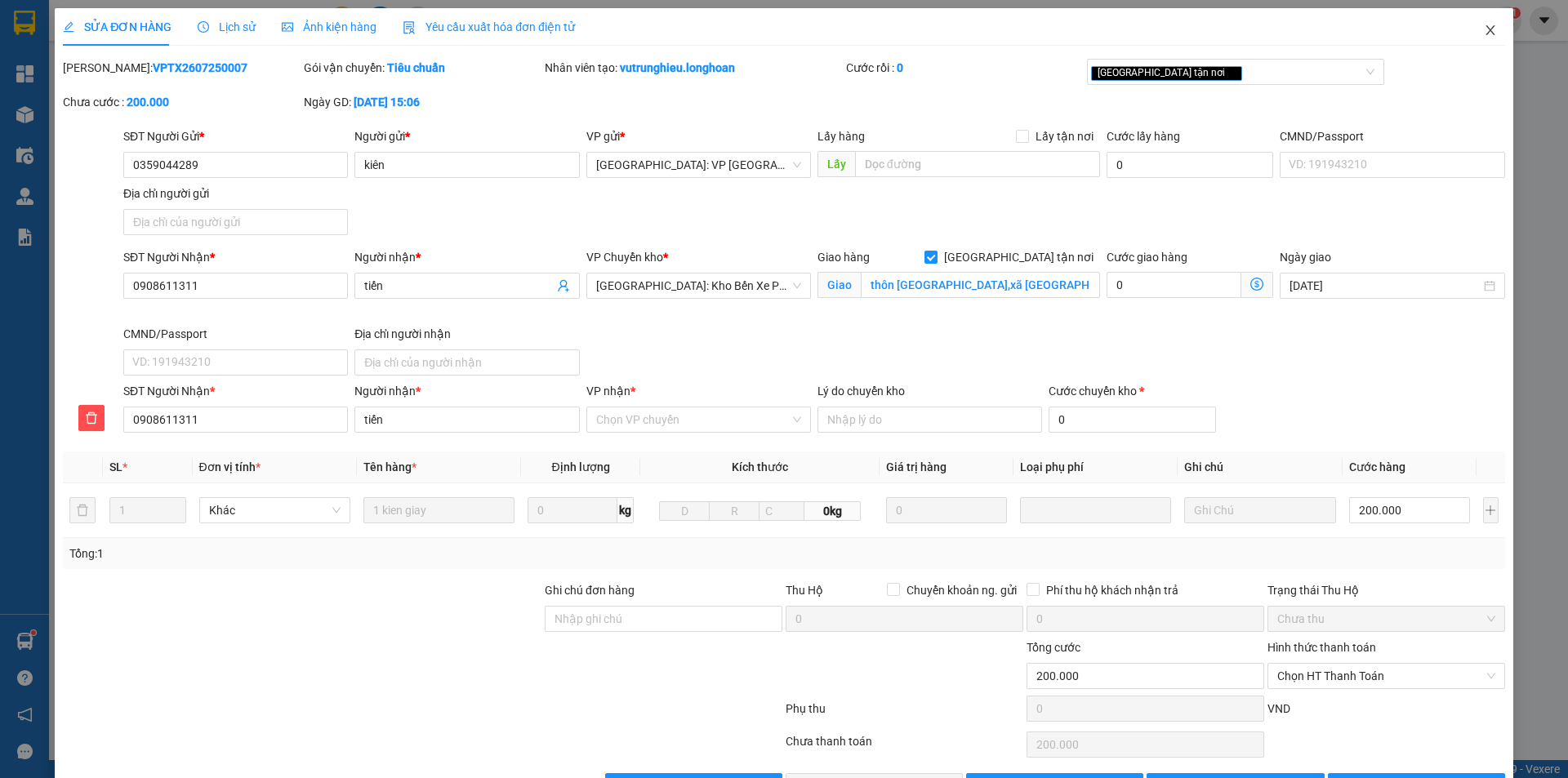
click at [1486, 29] on icon "close" at bounding box center [1490, 30] width 9 height 10
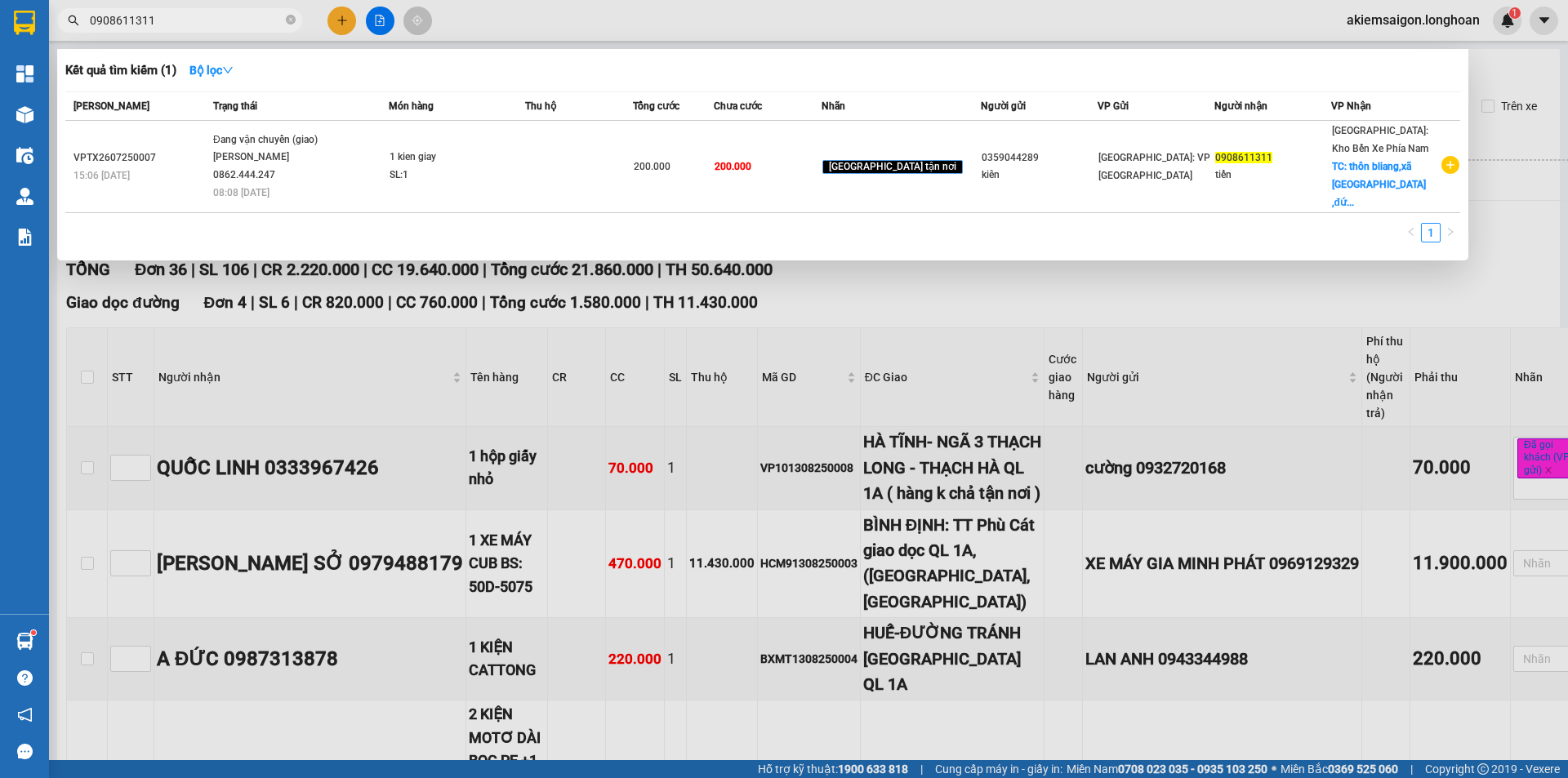
click at [181, 13] on input "0908611311" at bounding box center [186, 20] width 193 height 18
click at [567, 24] on div at bounding box center [784, 389] width 1568 height 778
click at [239, 19] on input "0908611311" at bounding box center [186, 20] width 193 height 18
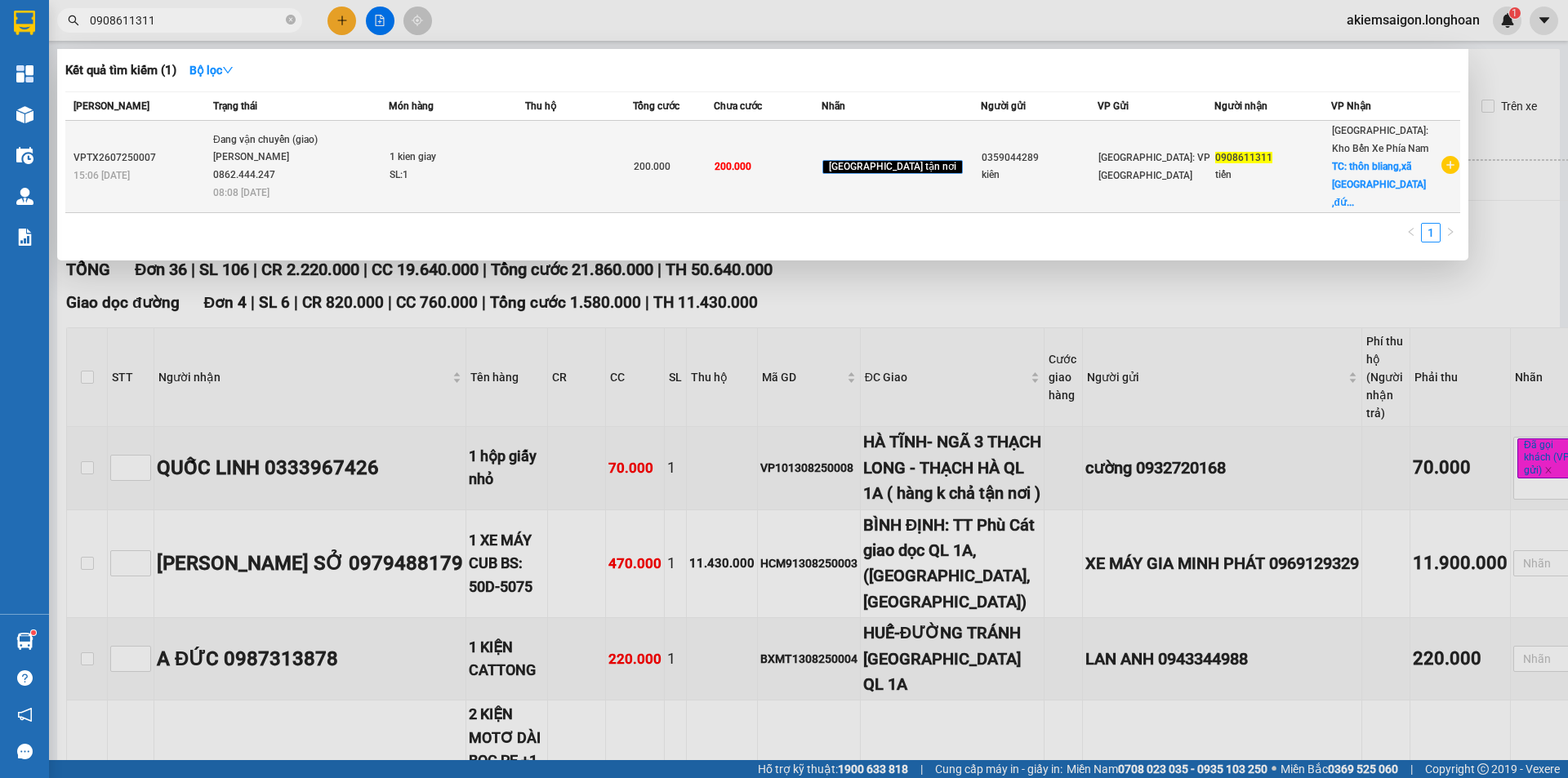
click at [388, 146] on span "Đang vận chuyển (giao) [PERSON_NAME] 0862.444.247 08:08 [DATE]" at bounding box center [300, 166] width 175 height 68
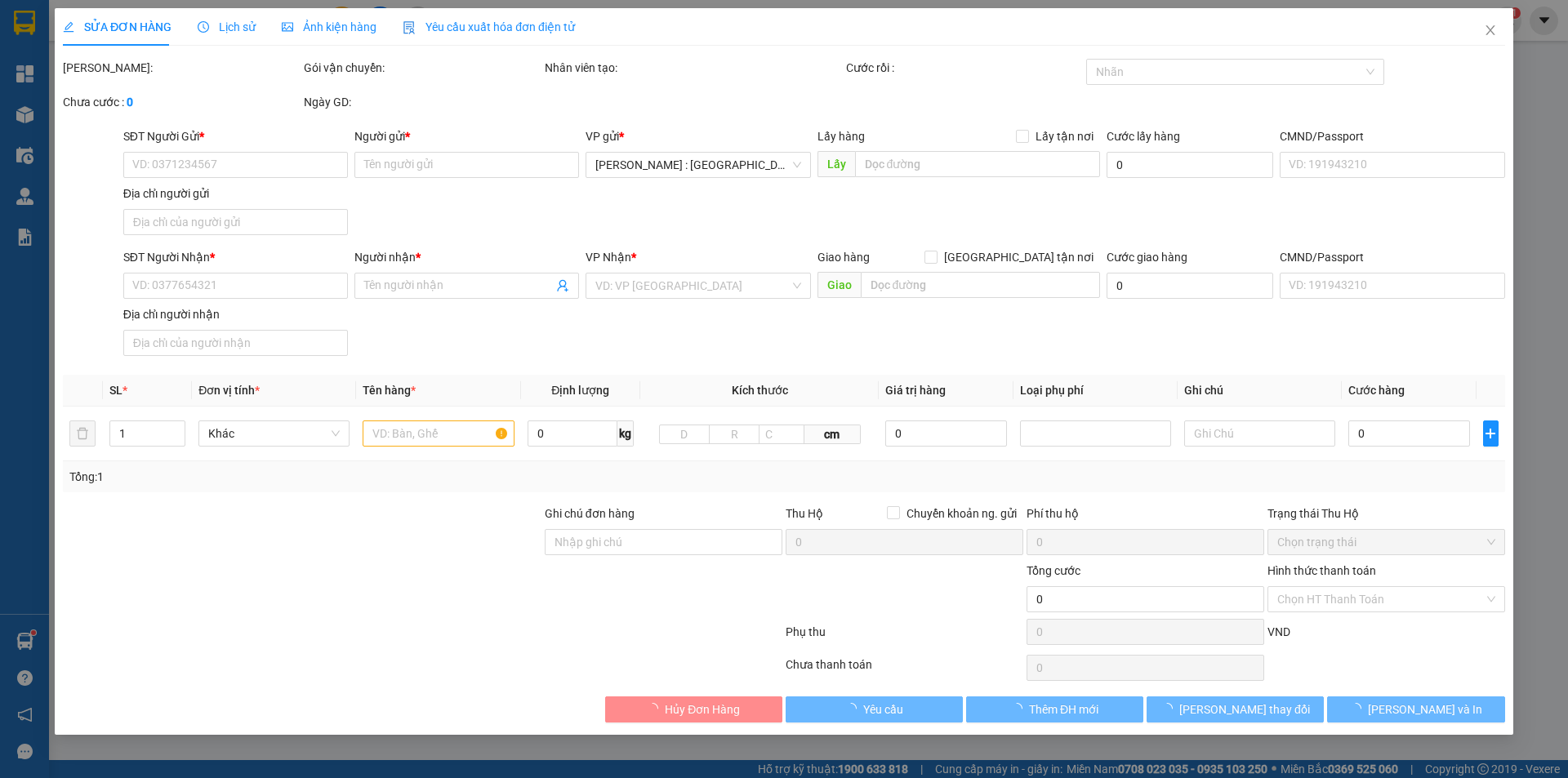
type input "0359044289"
type input "kiên"
type input "0908611311"
type input "tiến"
checkbox input "true"
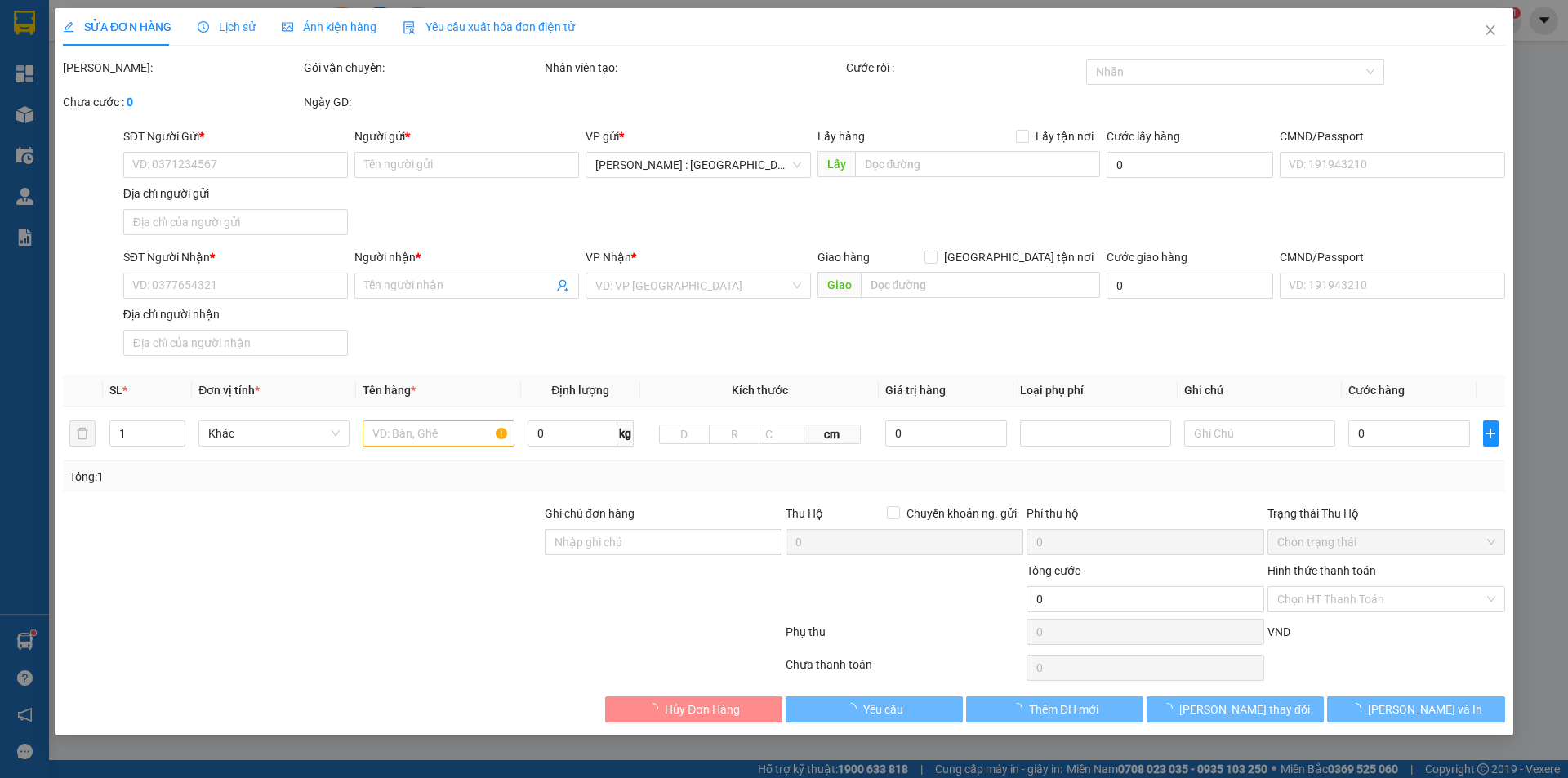
type input "thôn [GEOGRAPHIC_DATA],xã [GEOGRAPHIC_DATA] ,đức trọng lâm đồng"
type input "200.000"
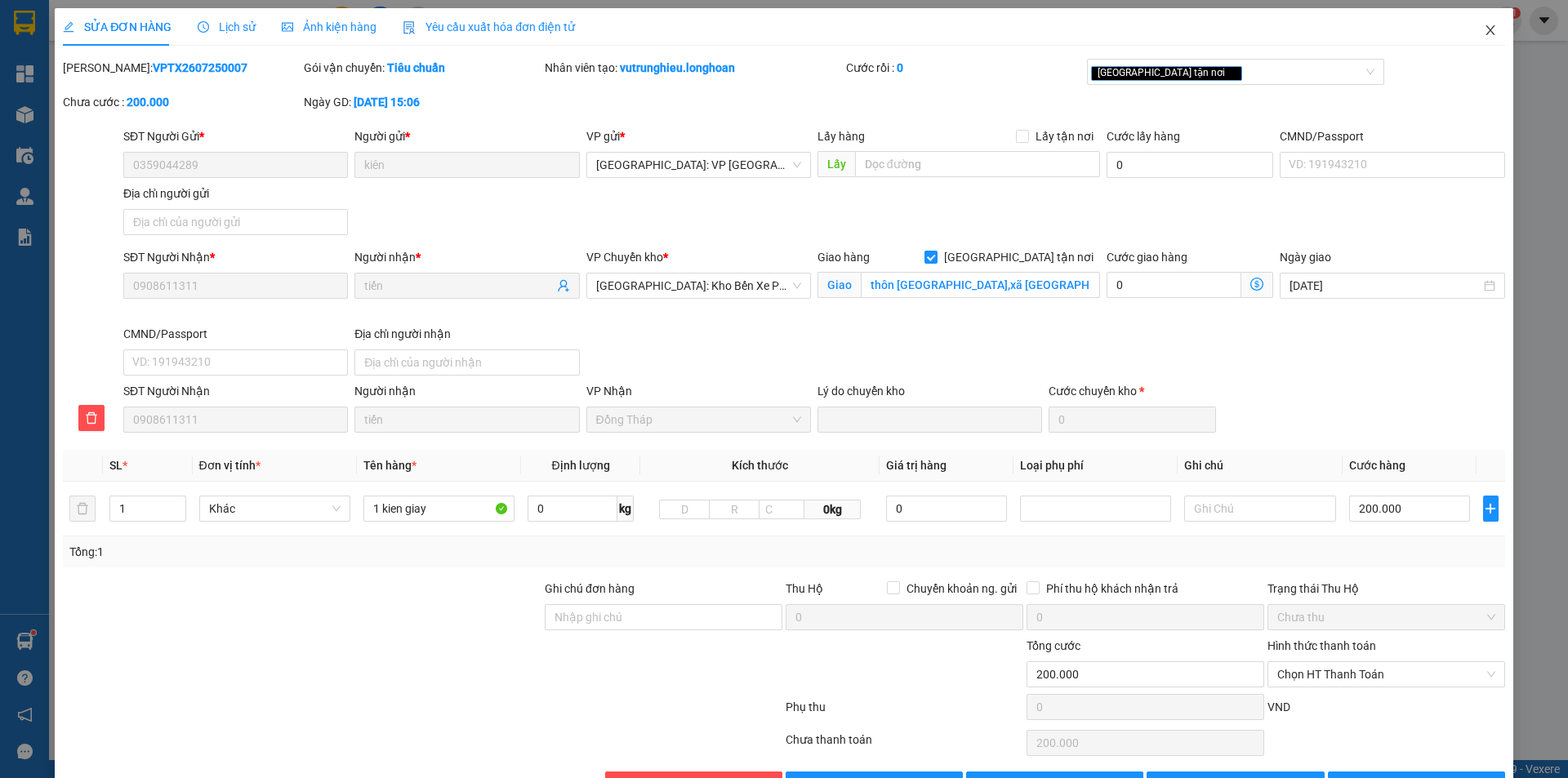
click at [1485, 27] on icon "close" at bounding box center [1491, 30] width 13 height 13
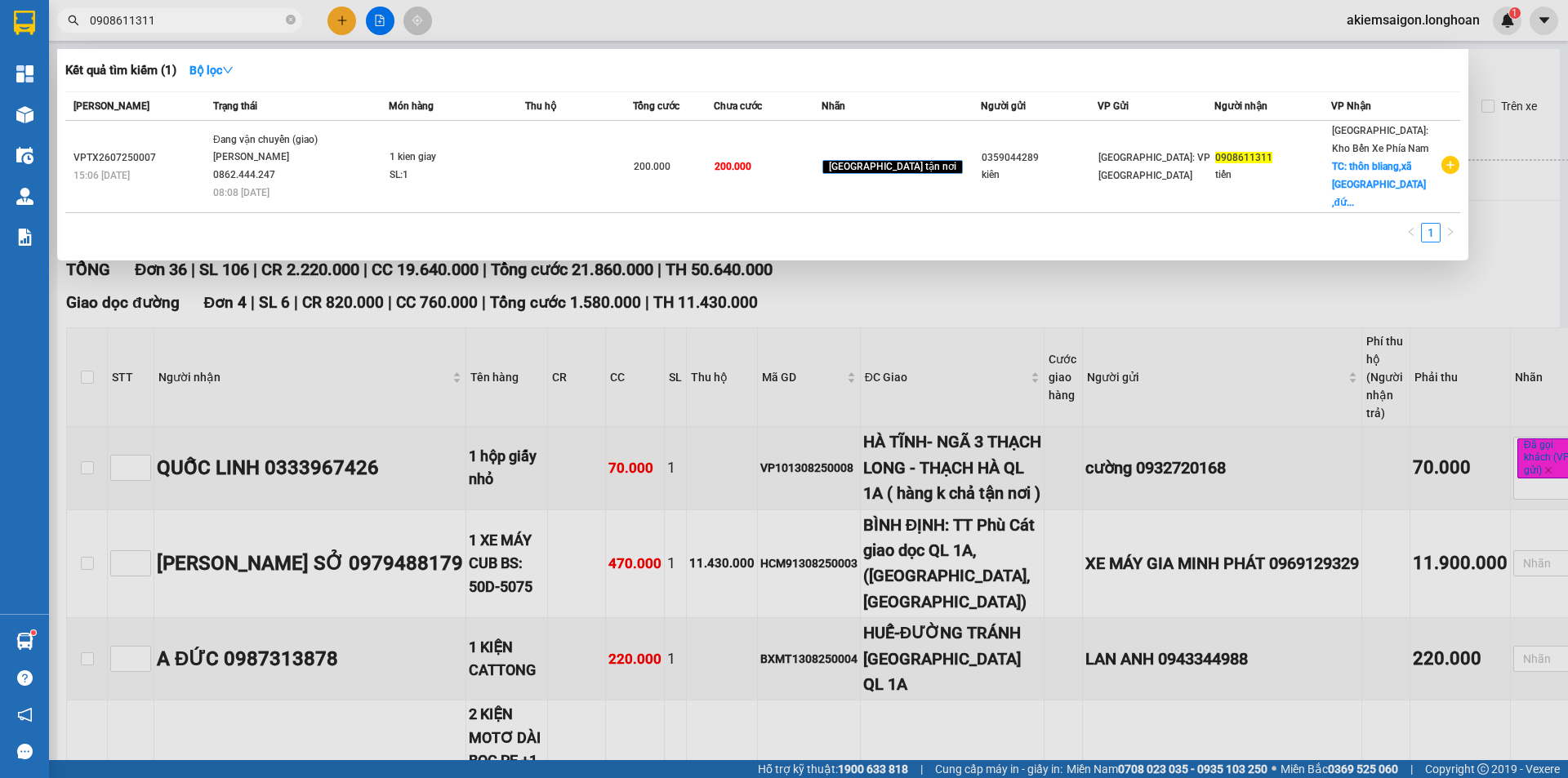
click at [208, 11] on span "0908611311" at bounding box center [179, 20] width 245 height 25
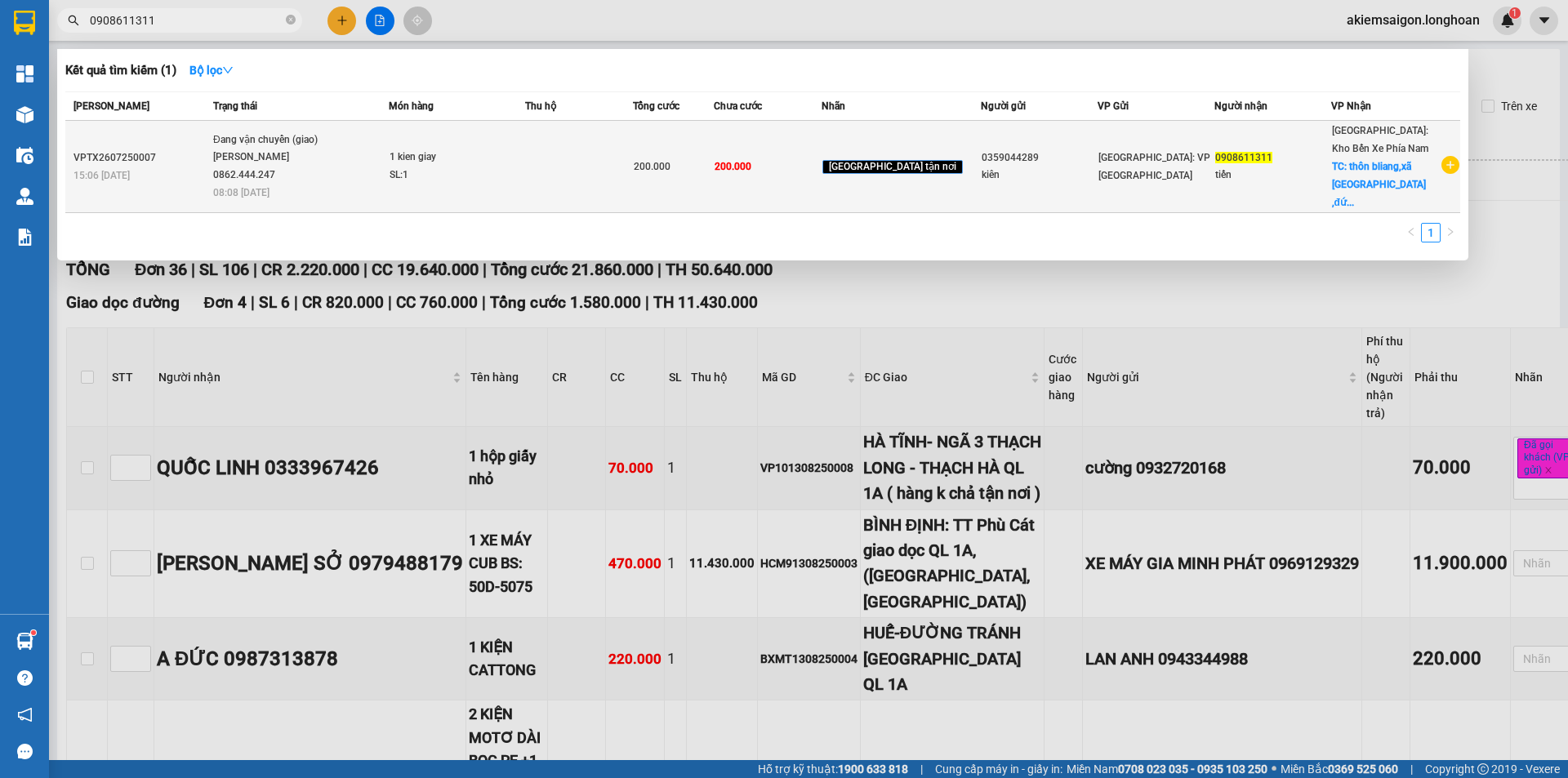
click at [336, 163] on div "[PERSON_NAME] 0862.444.247" at bounding box center [275, 166] width 123 height 35
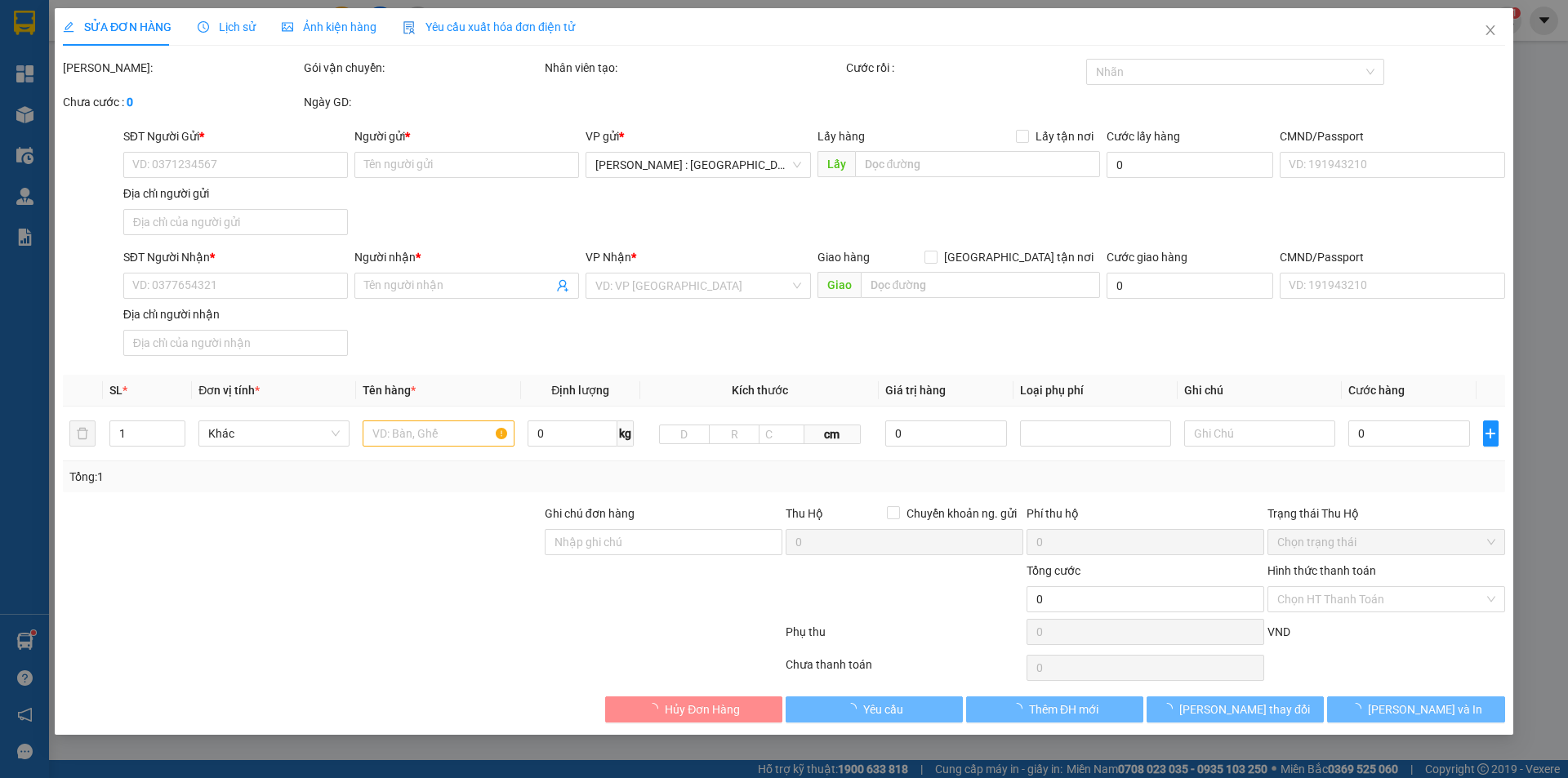
type input "0359044289"
type input "kiên"
type input "0908611311"
type input "tiến"
checkbox input "true"
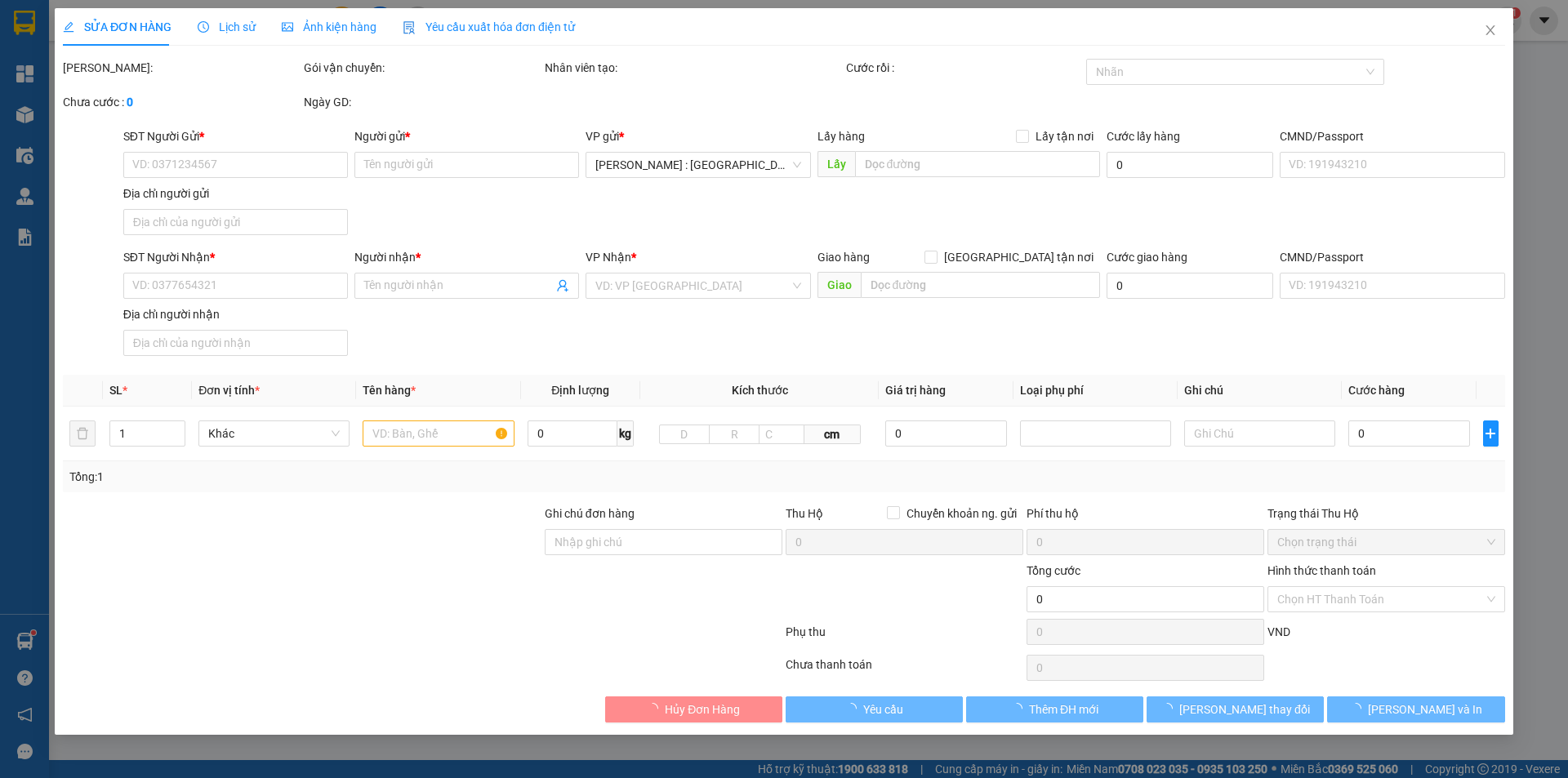
type input "thôn [GEOGRAPHIC_DATA],xã [GEOGRAPHIC_DATA] ,đức trọng lâm đồng"
type input "200.000"
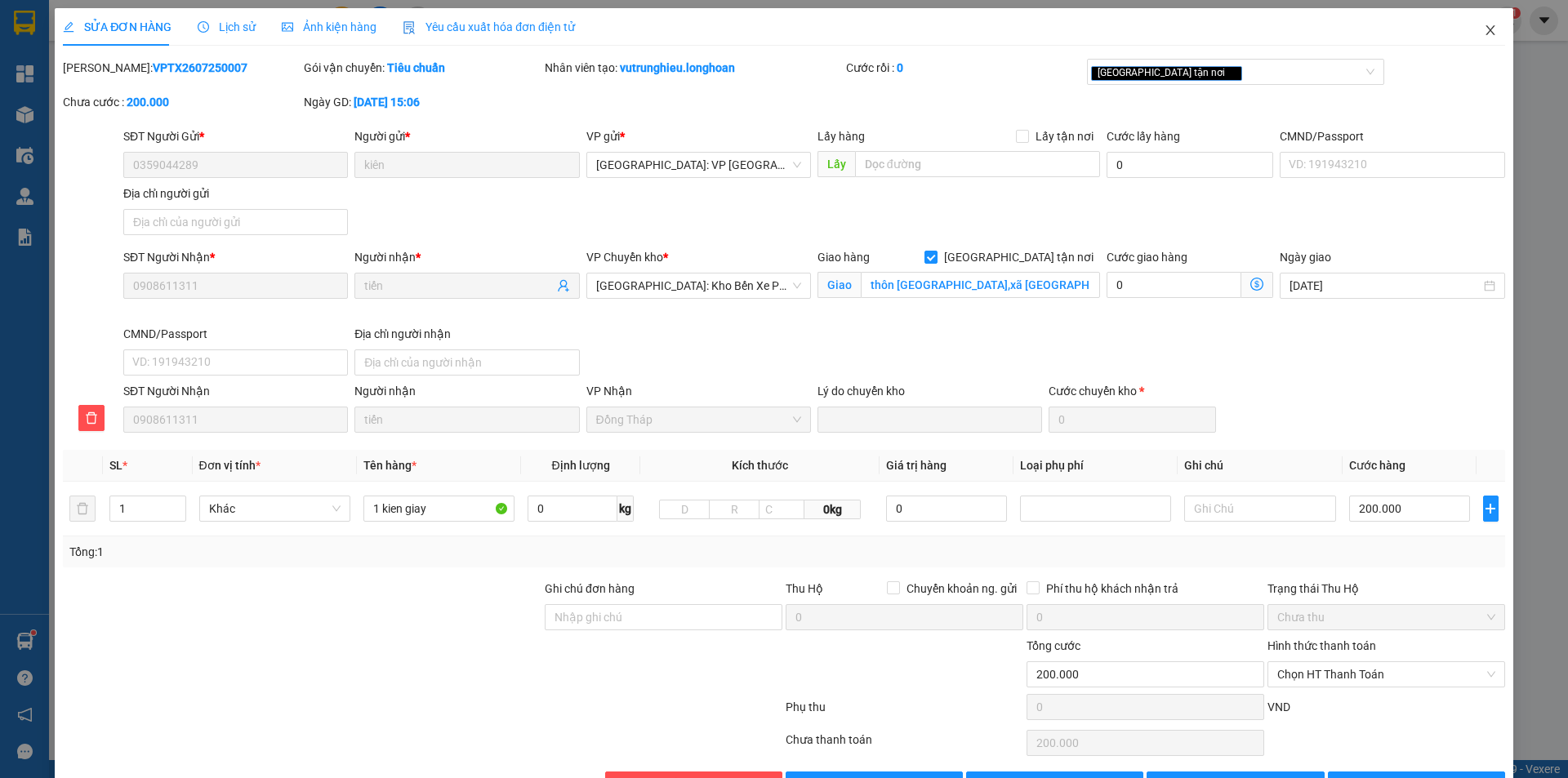
click at [1486, 30] on icon "close" at bounding box center [1490, 30] width 9 height 10
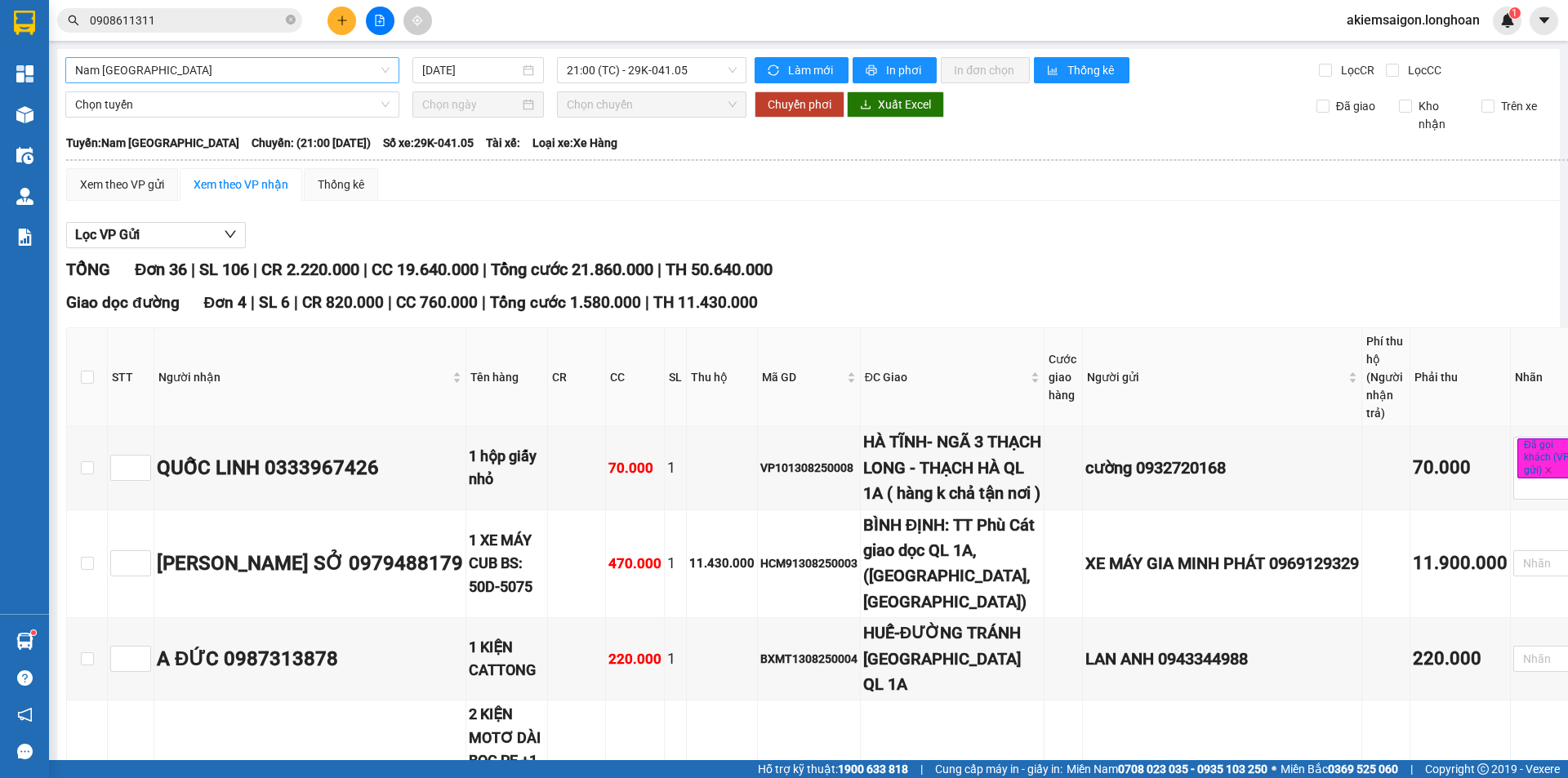
click at [218, 72] on span "Nam [GEOGRAPHIC_DATA]" at bounding box center [232, 70] width 315 height 25
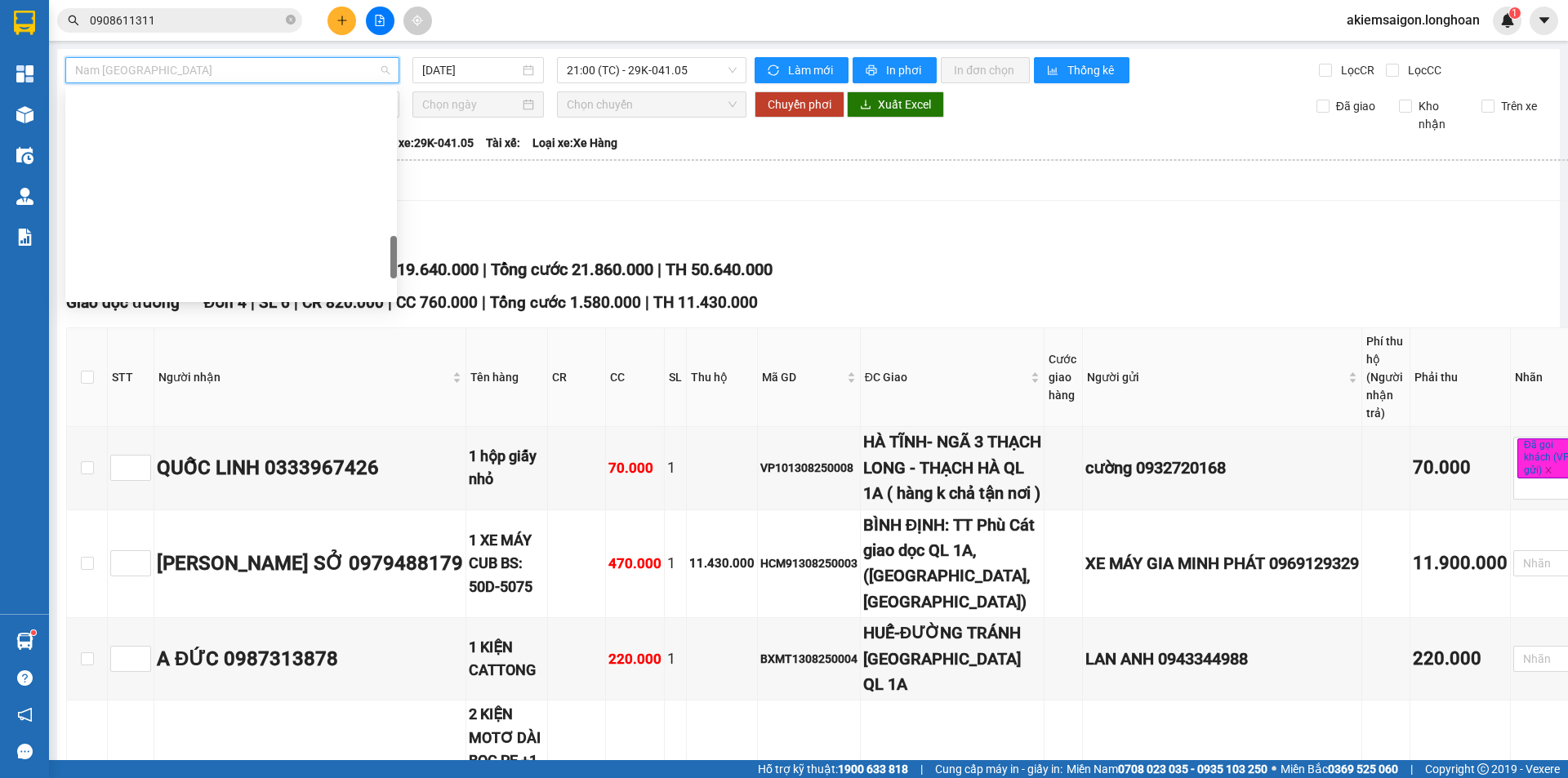
scroll to position [804, 0]
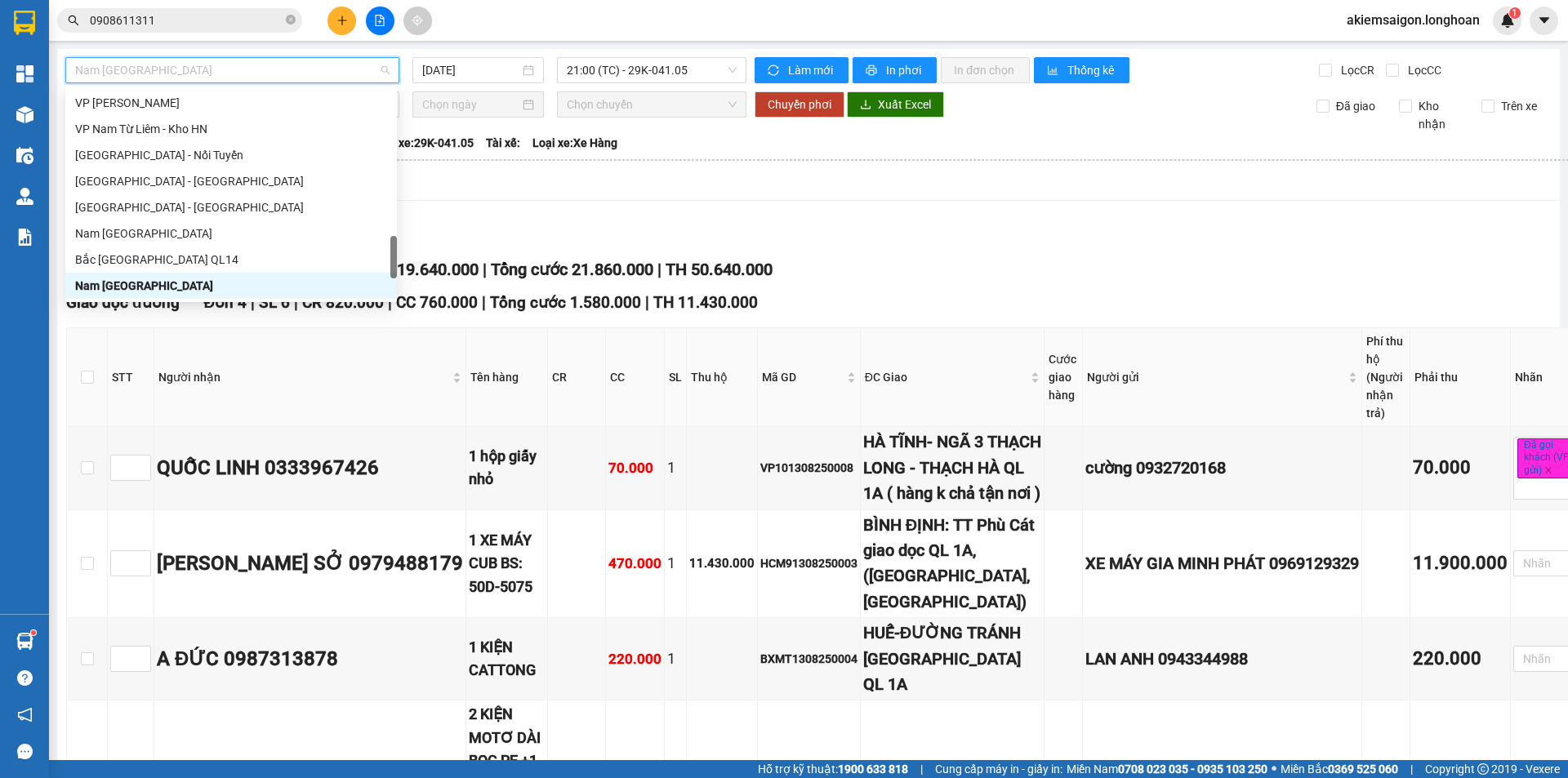
click at [218, 72] on span "Nam [GEOGRAPHIC_DATA]" at bounding box center [232, 70] width 315 height 25
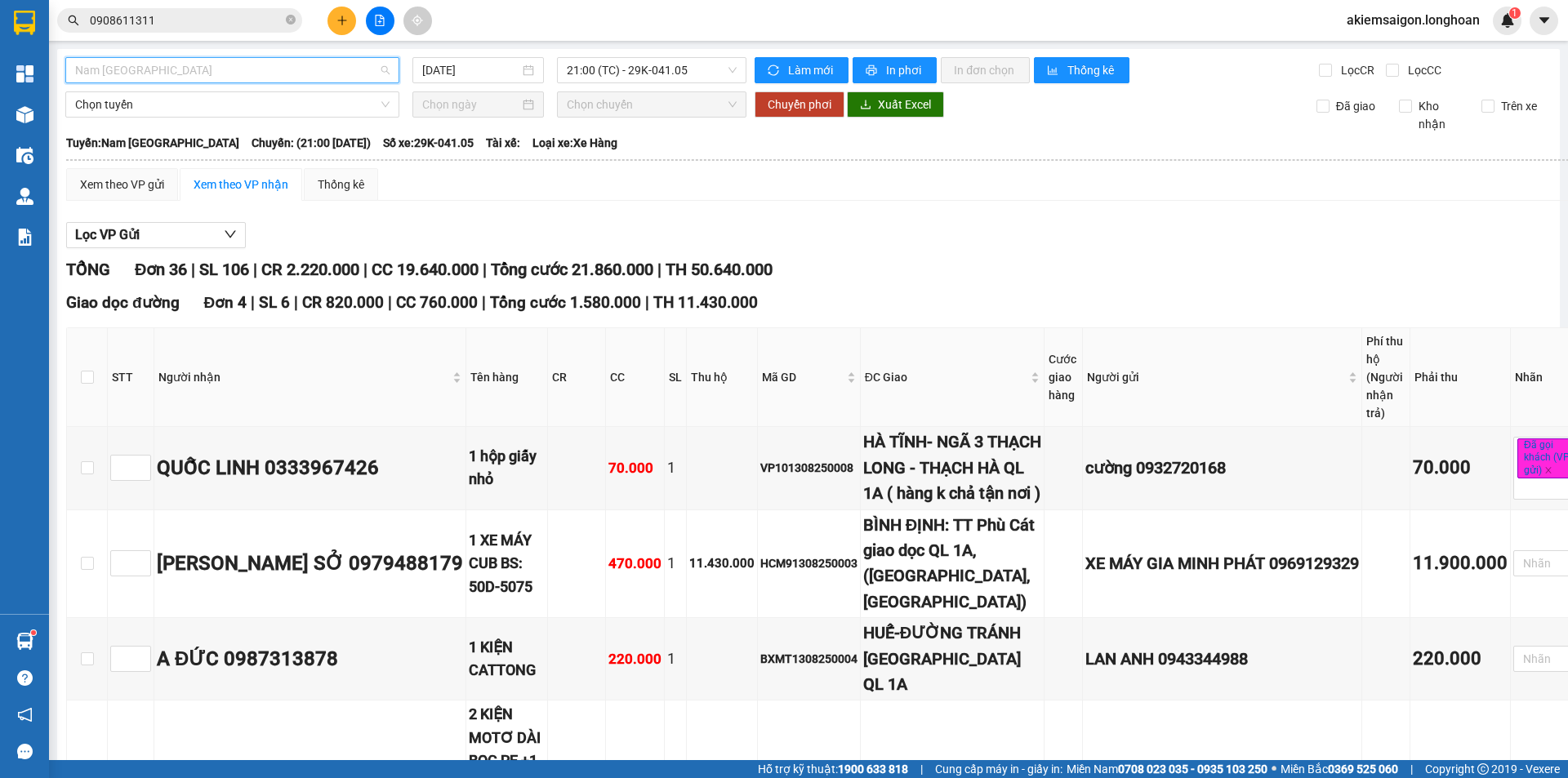
click at [268, 60] on span "Nam [GEOGRAPHIC_DATA]" at bounding box center [232, 70] width 315 height 25
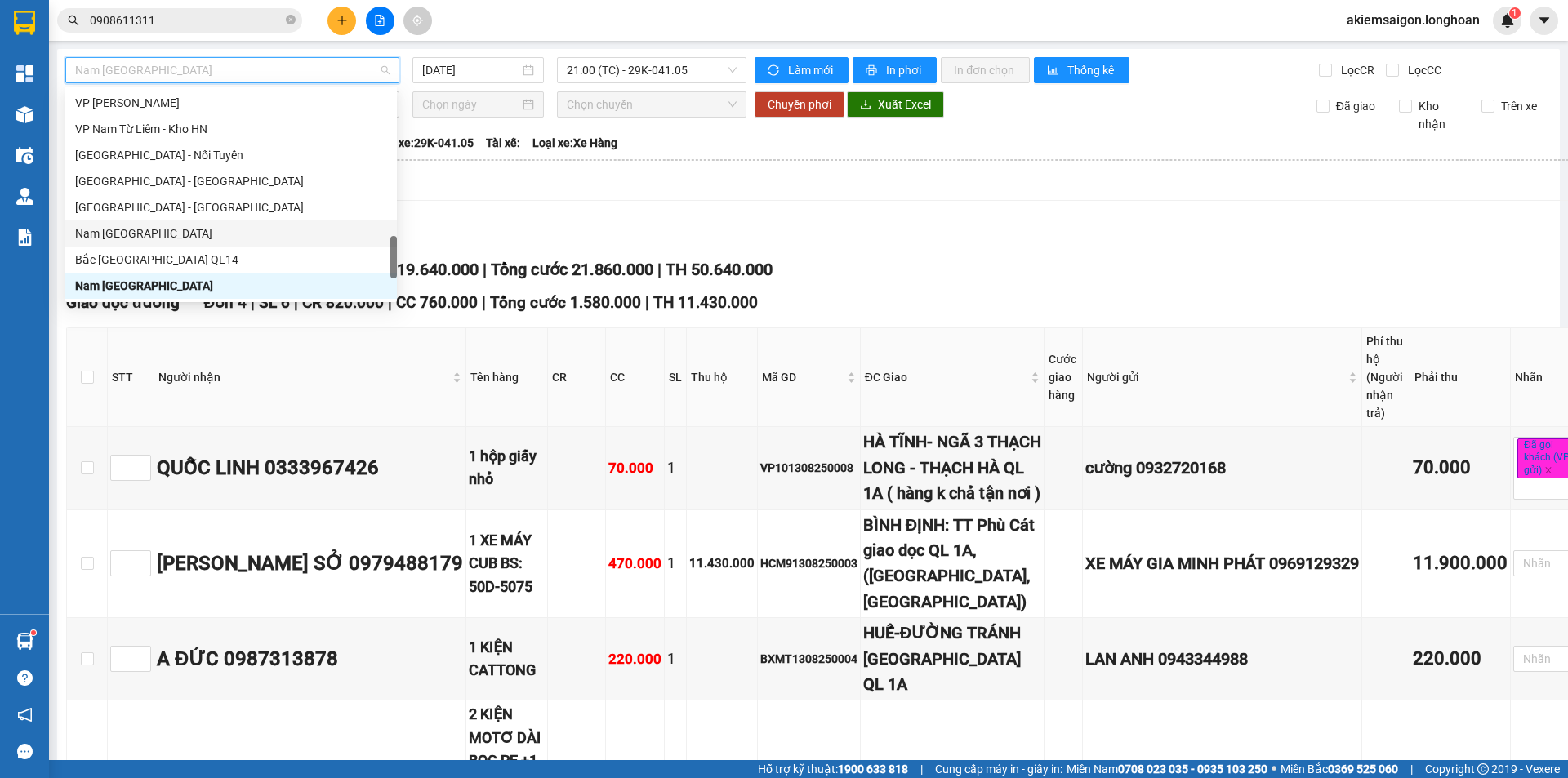
scroll to position [935, 0]
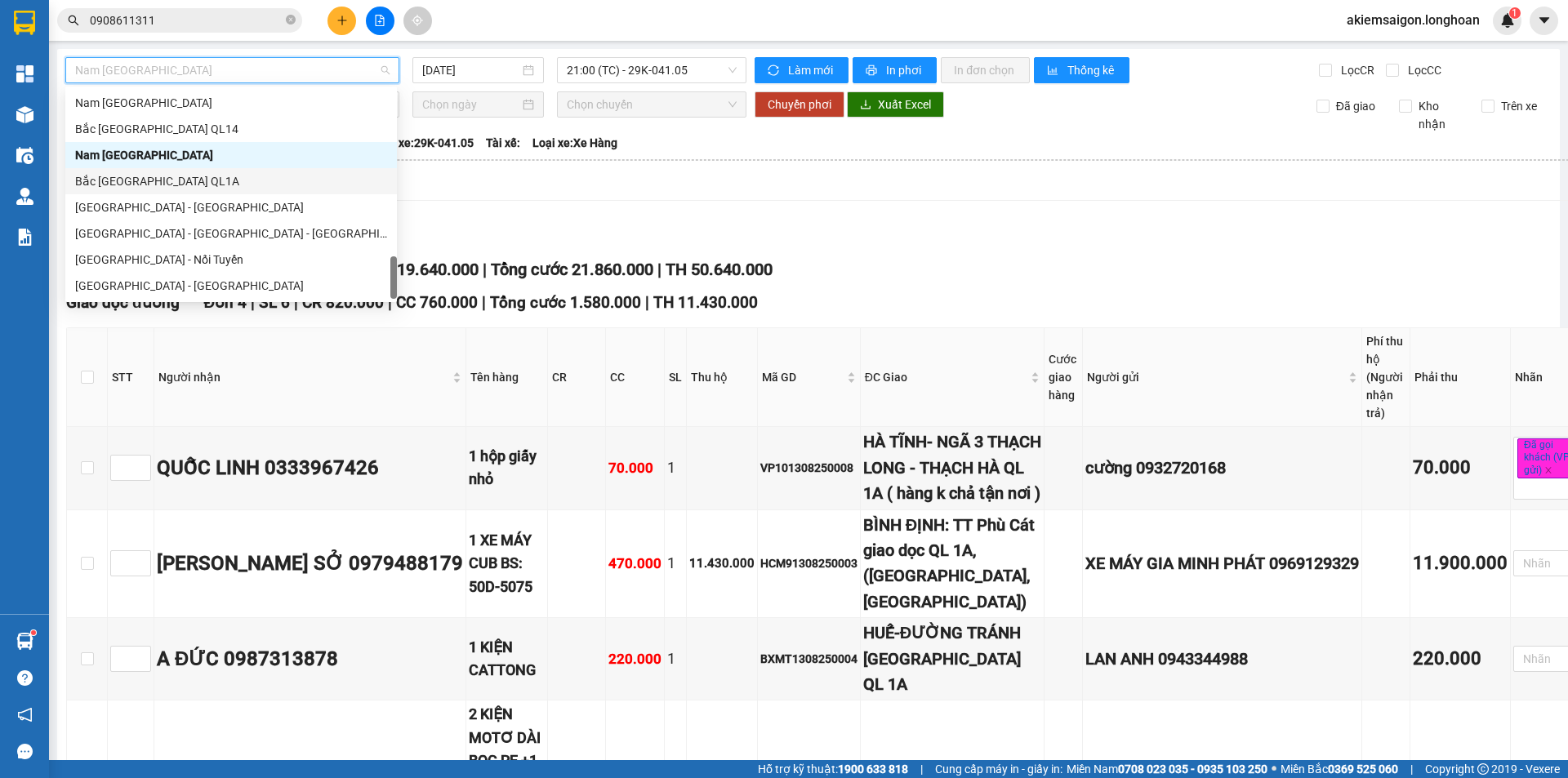
click at [183, 183] on div "Bắc [GEOGRAPHIC_DATA] QL1A" at bounding box center [231, 181] width 312 height 18
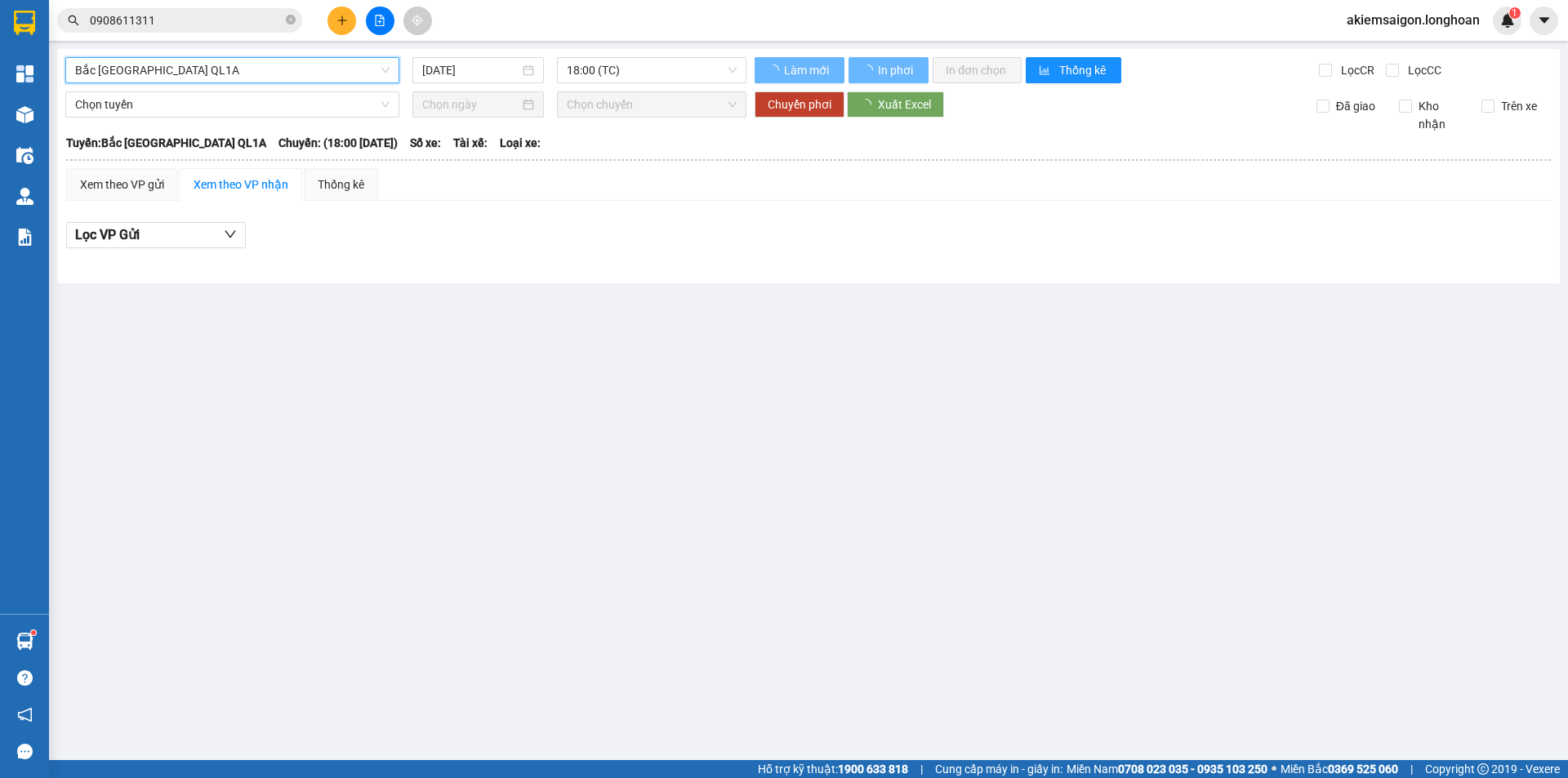
click at [486, 70] on input "[DATE]" at bounding box center [470, 70] width 97 height 18
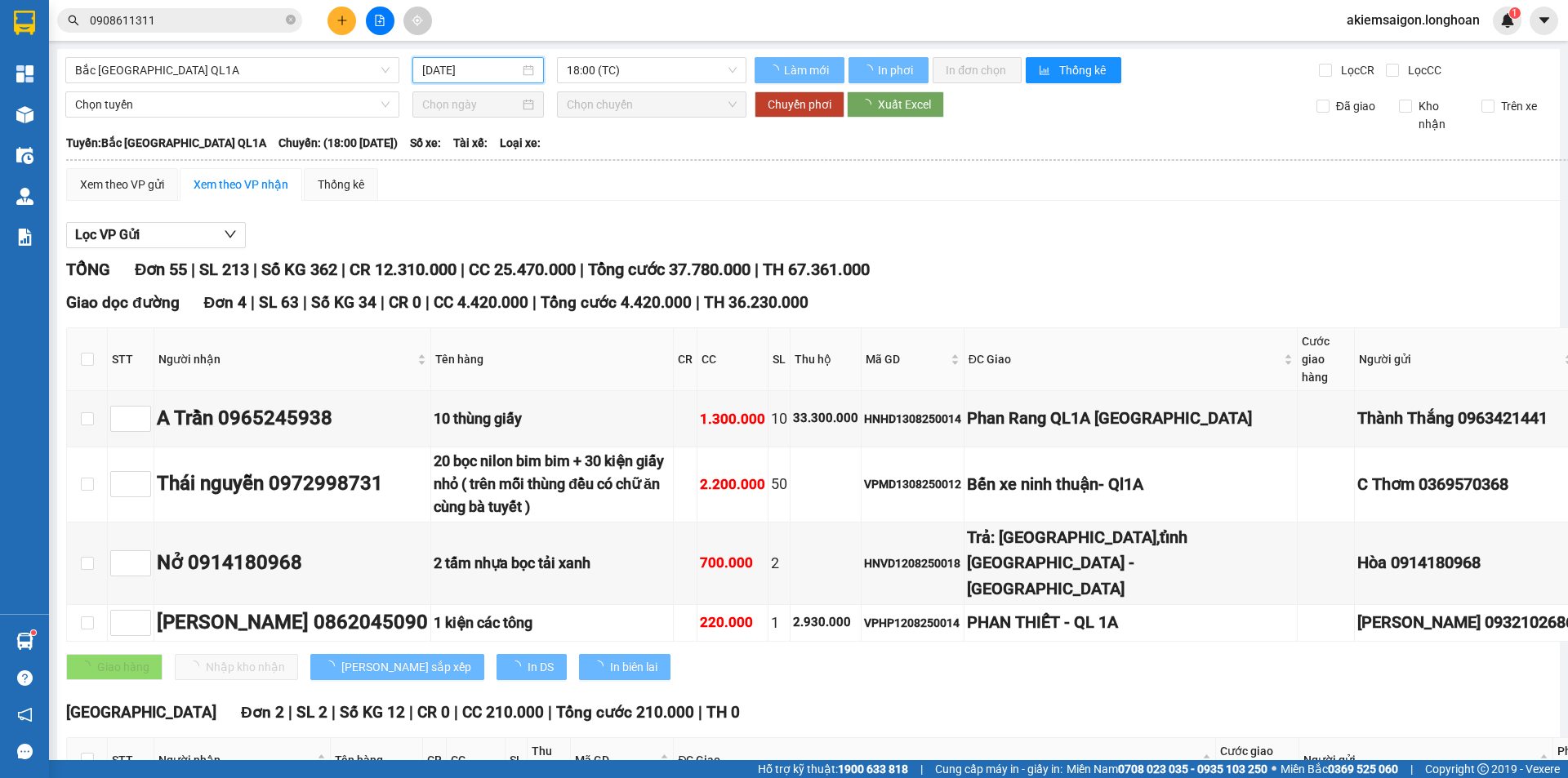
click at [467, 59] on div "[DATE]" at bounding box center [479, 70] width 132 height 27
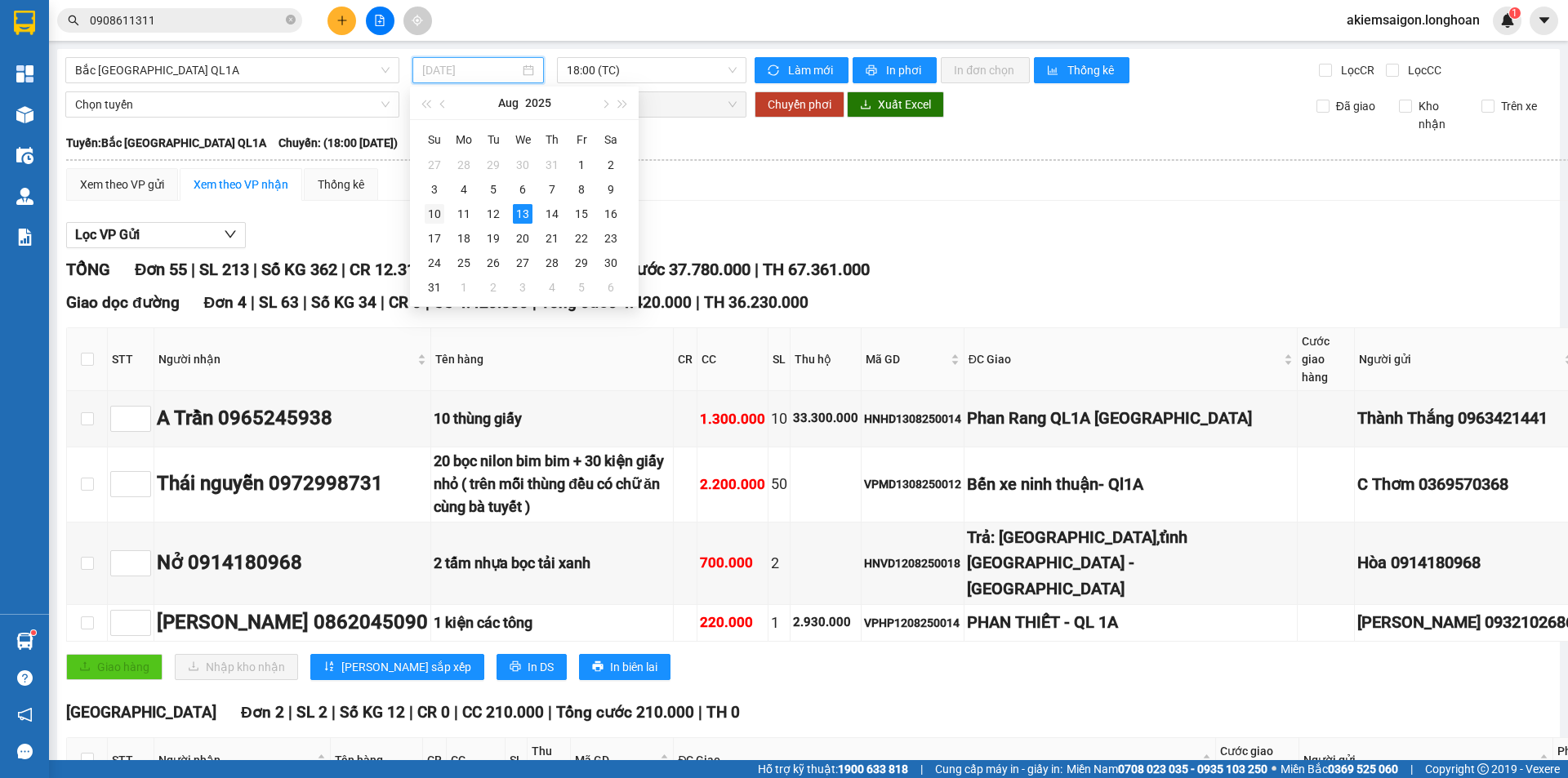
click at [429, 217] on div "10" at bounding box center [434, 213] width 19 height 19
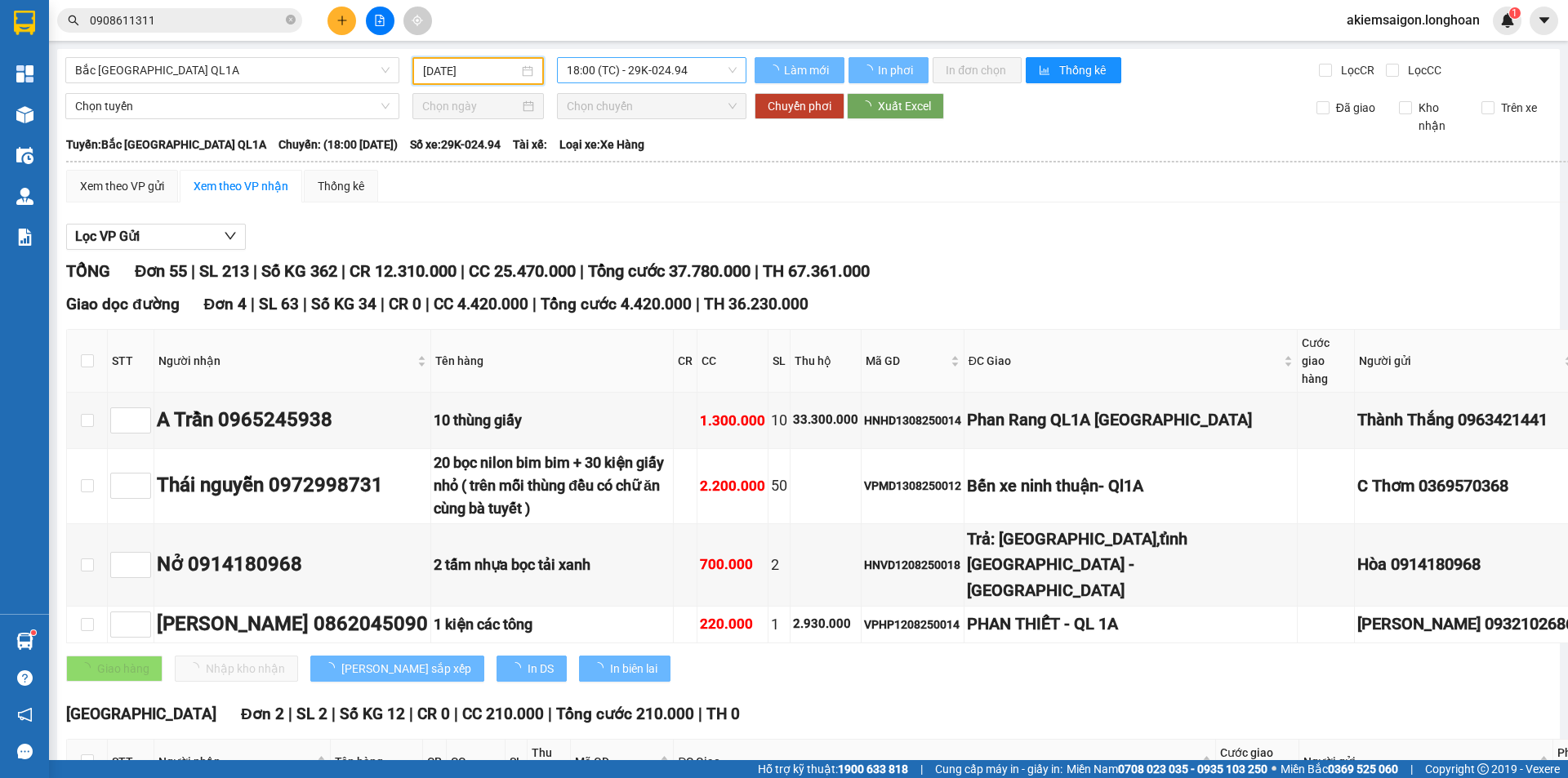
type input "[DATE]"
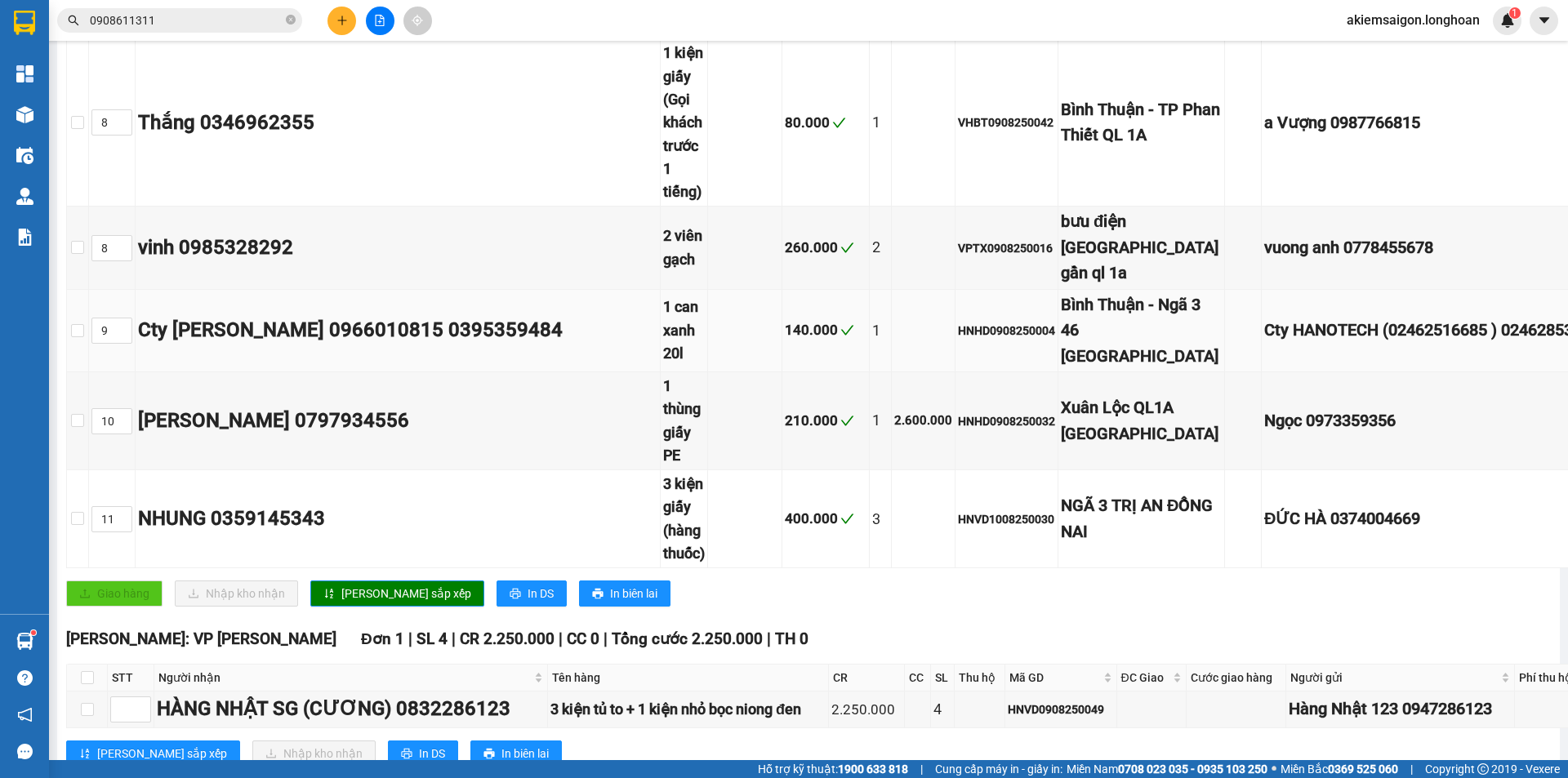
scroll to position [1362, 0]
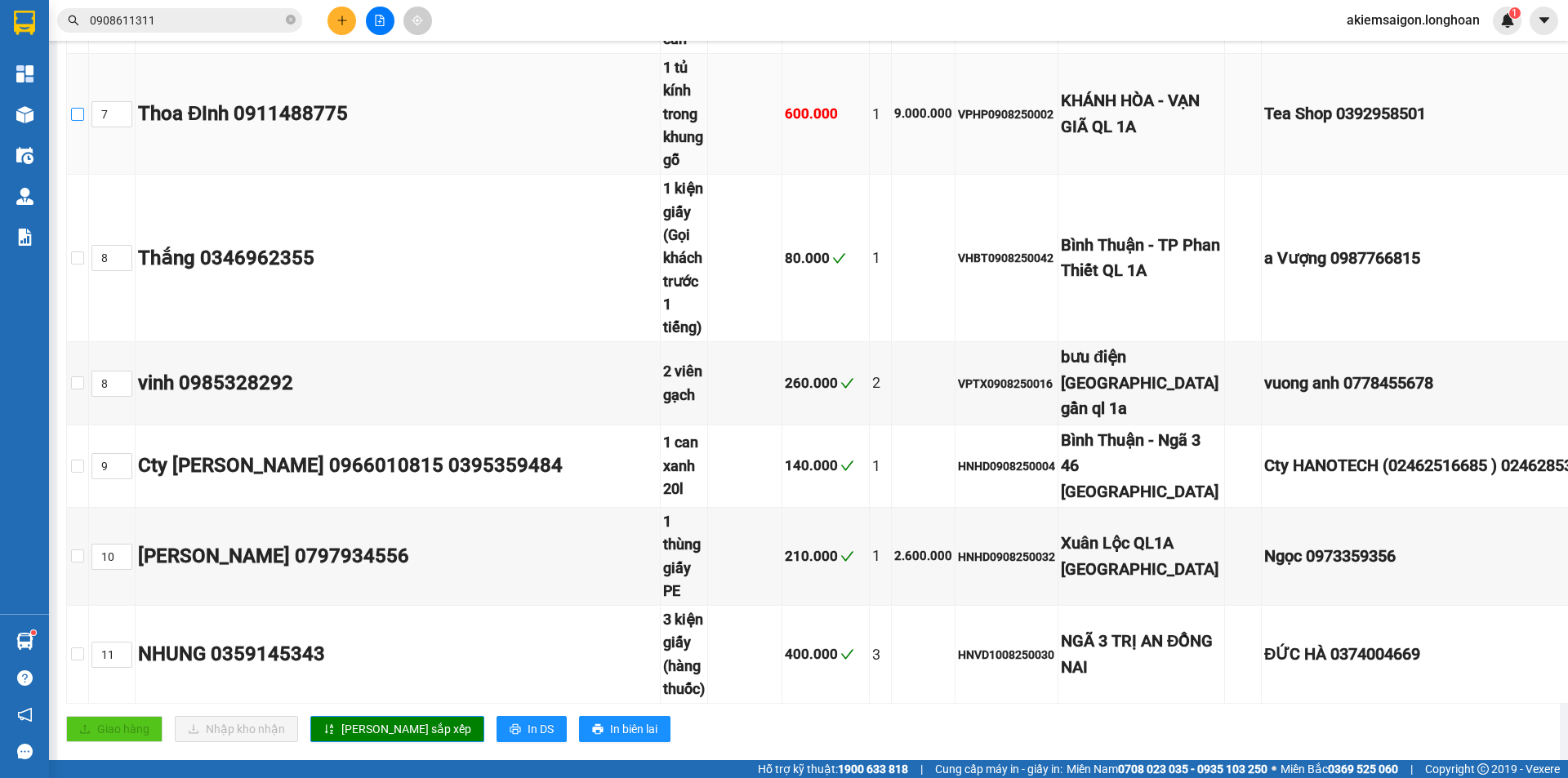
click at [84, 121] on input "checkbox" at bounding box center [78, 114] width 13 height 13
checkbox input "true"
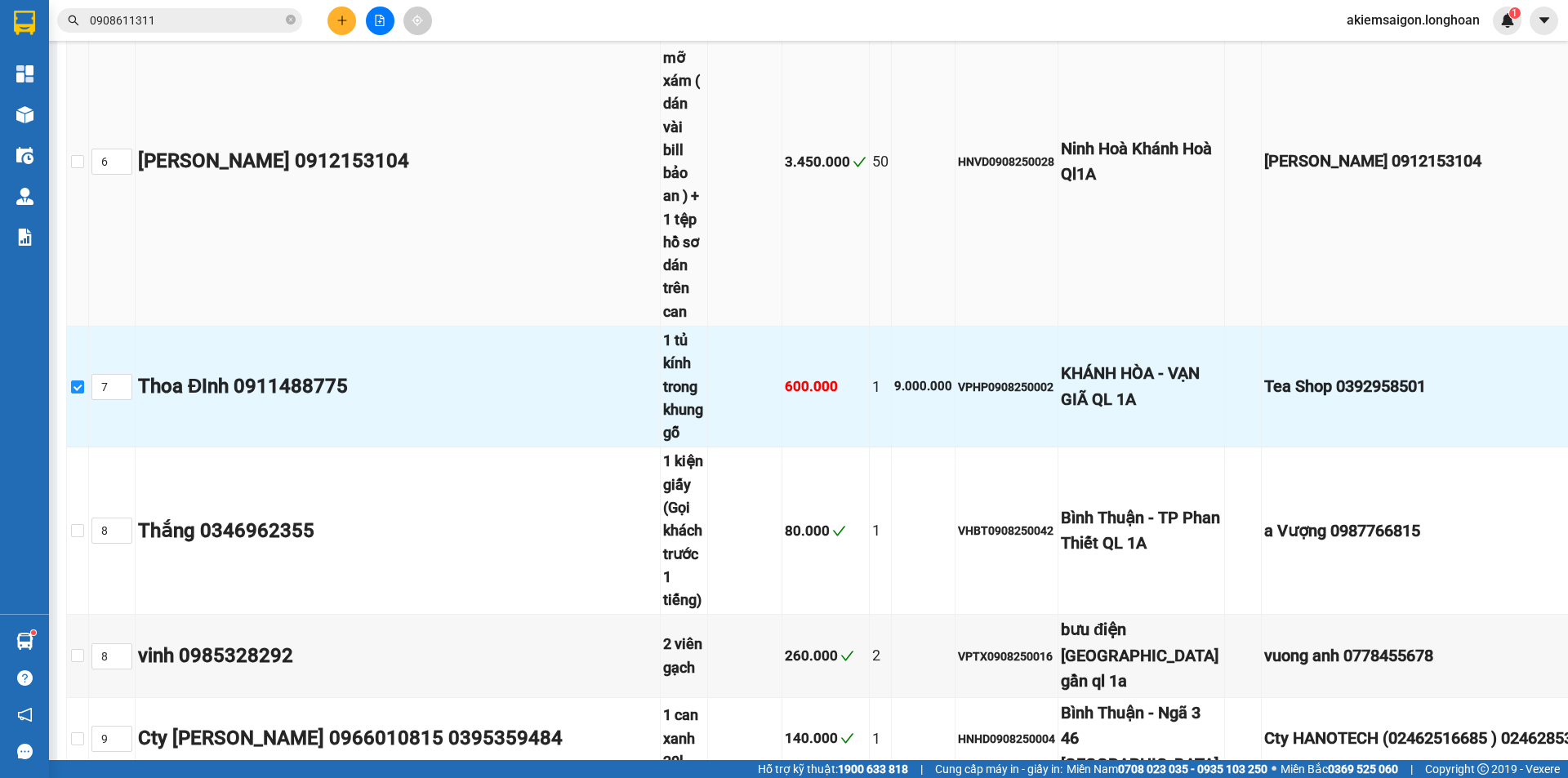
scroll to position [953, 0]
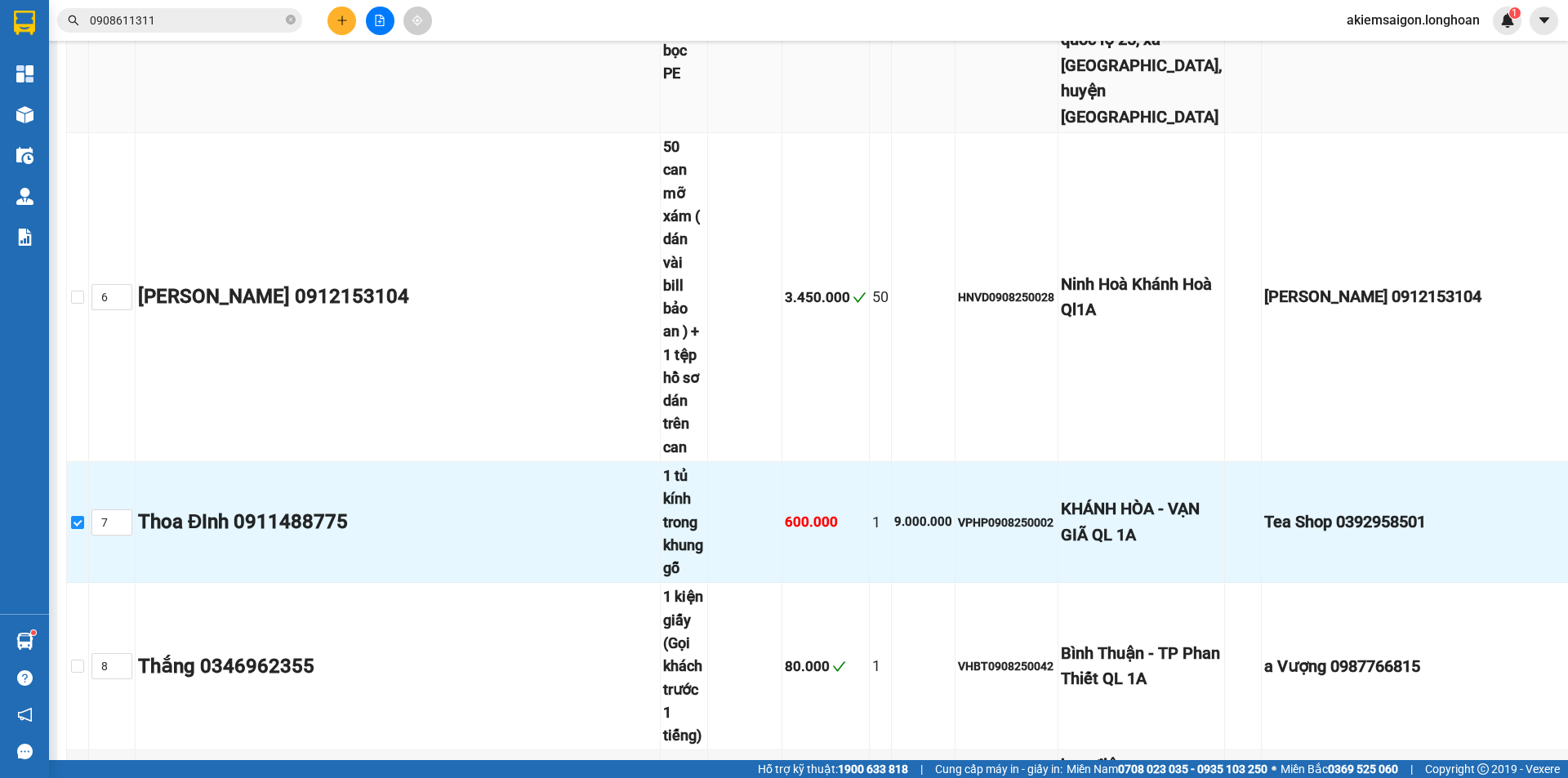
click at [84, 34] on input "checkbox" at bounding box center [78, 27] width 13 height 13
checkbox input "true"
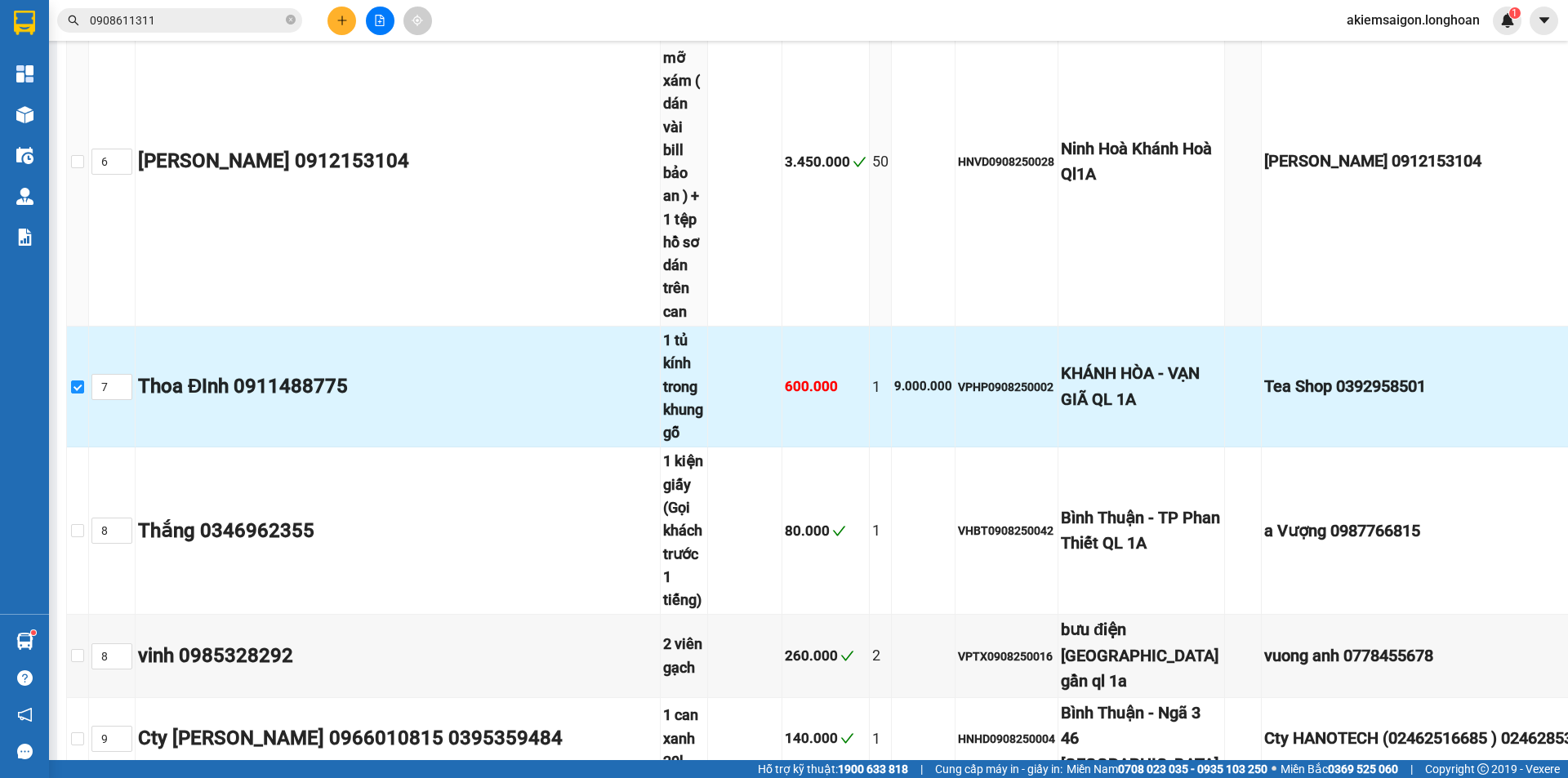
scroll to position [1226, 0]
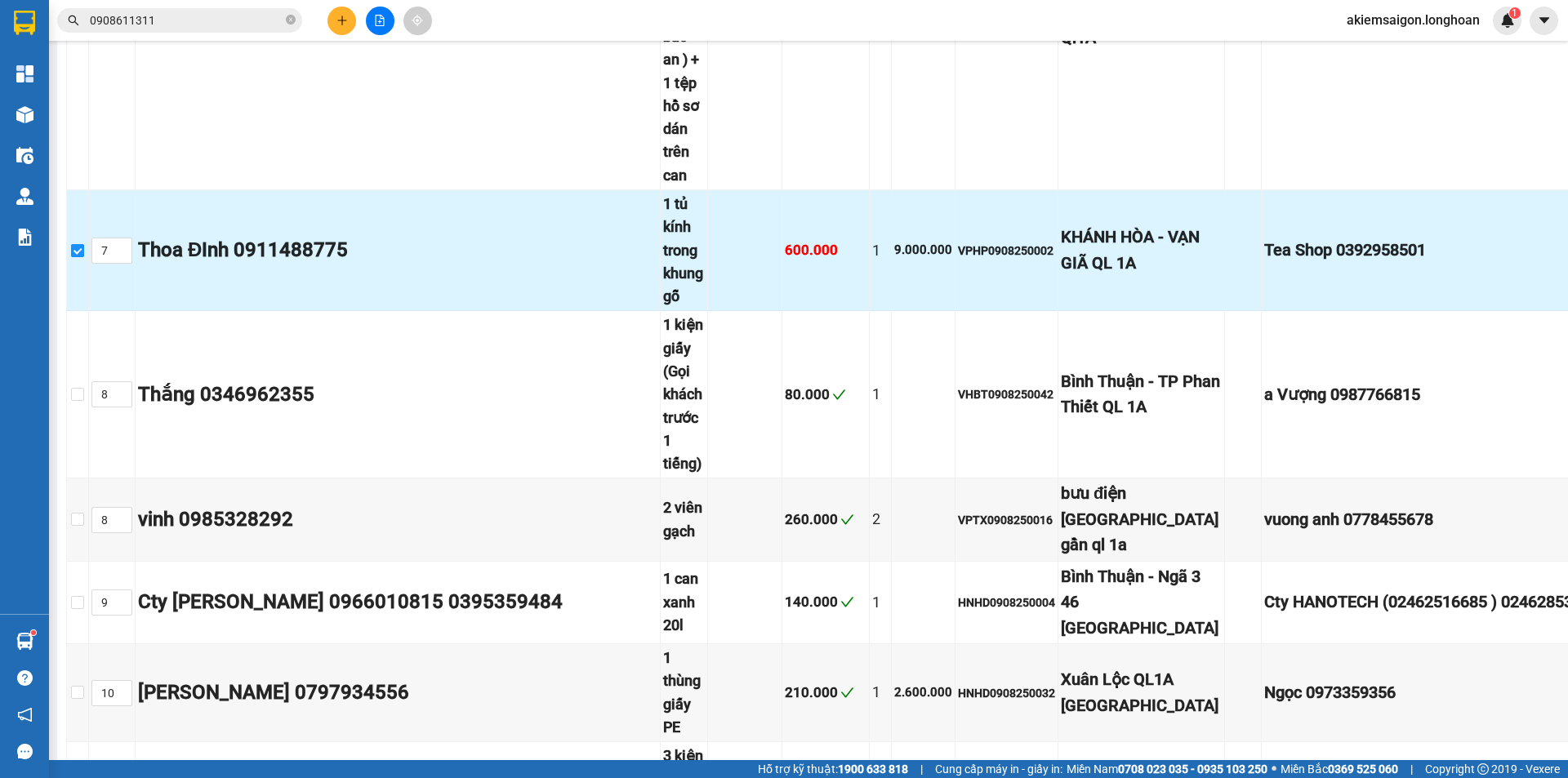
click at [84, 257] on input "checkbox" at bounding box center [78, 251] width 13 height 13
checkbox input "false"
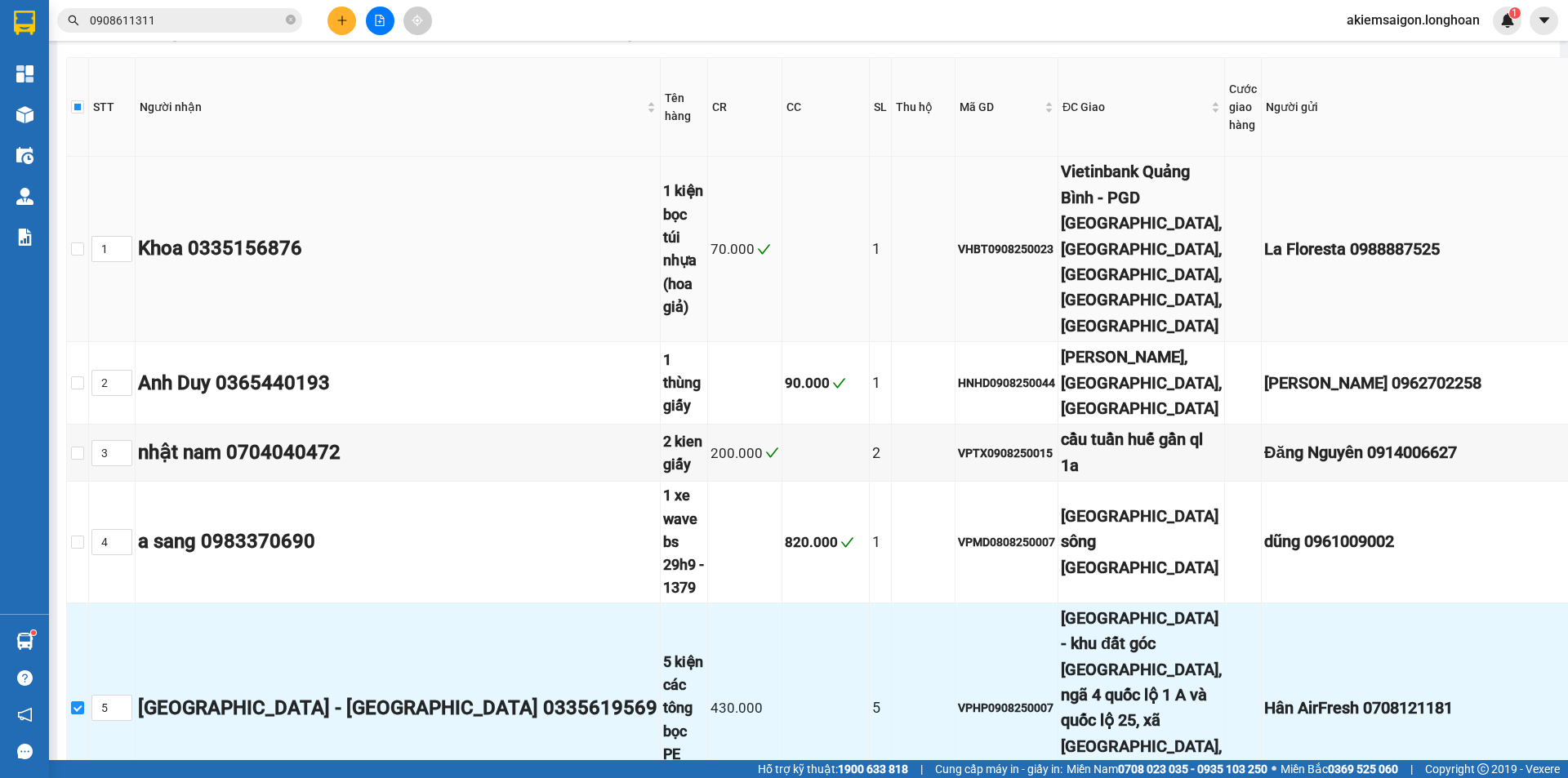
scroll to position [0, 0]
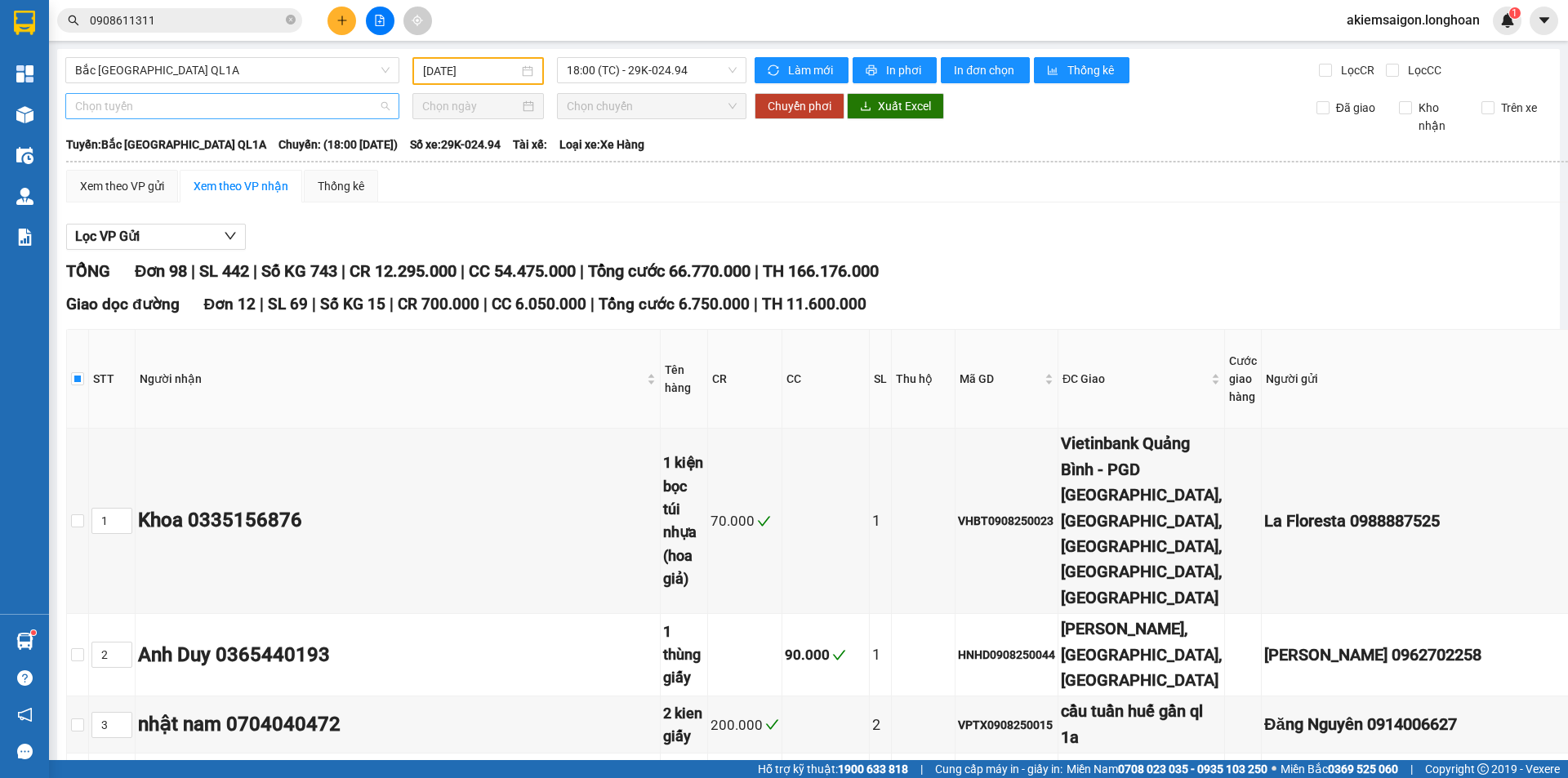
click at [191, 98] on span "Chọn tuyến" at bounding box center [232, 106] width 315 height 25
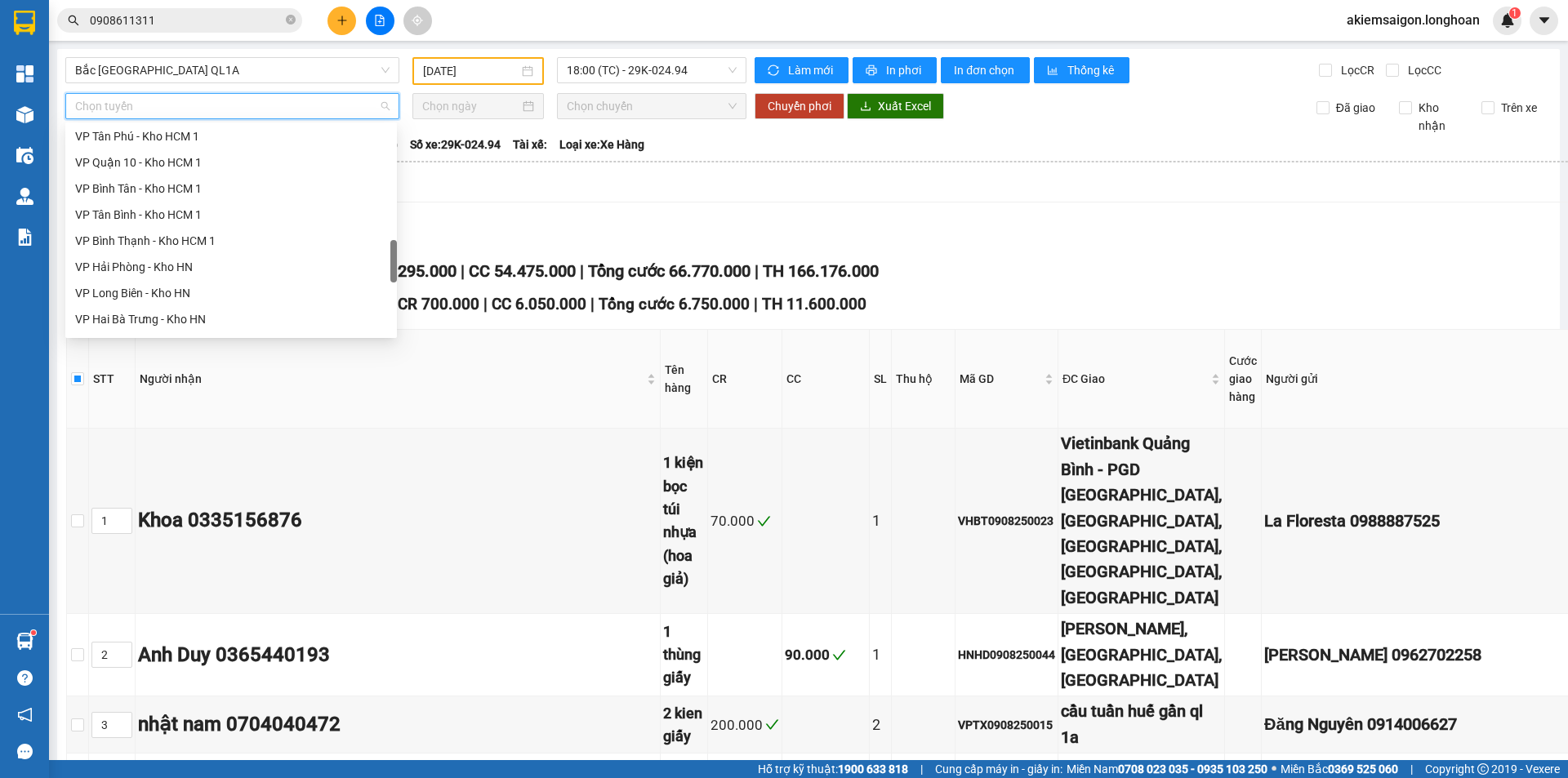
scroll to position [1059, 0]
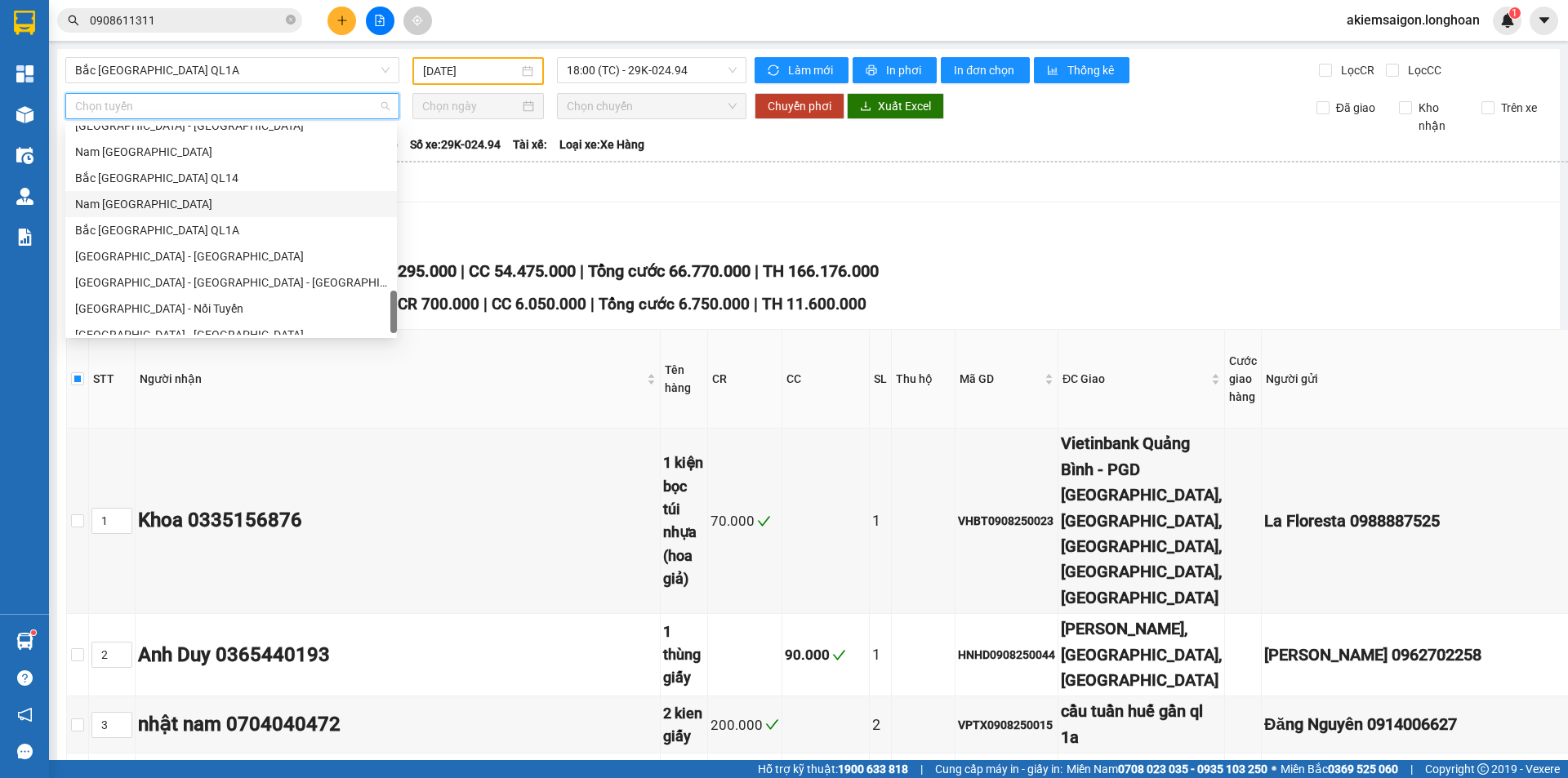
click at [163, 209] on div "Nam [GEOGRAPHIC_DATA]" at bounding box center [231, 204] width 312 height 18
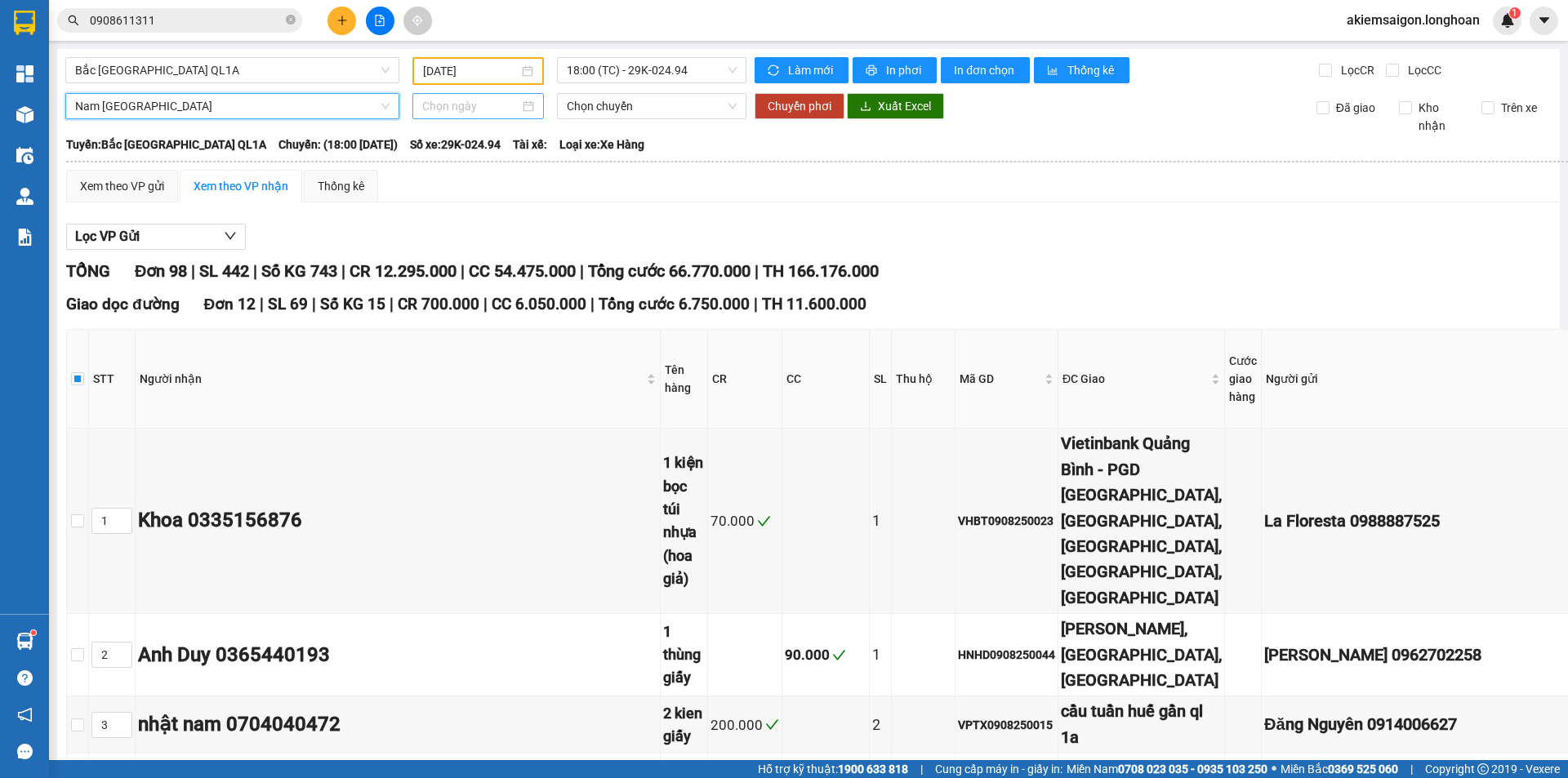
click at [471, 103] on input at bounding box center [470, 106] width 97 height 18
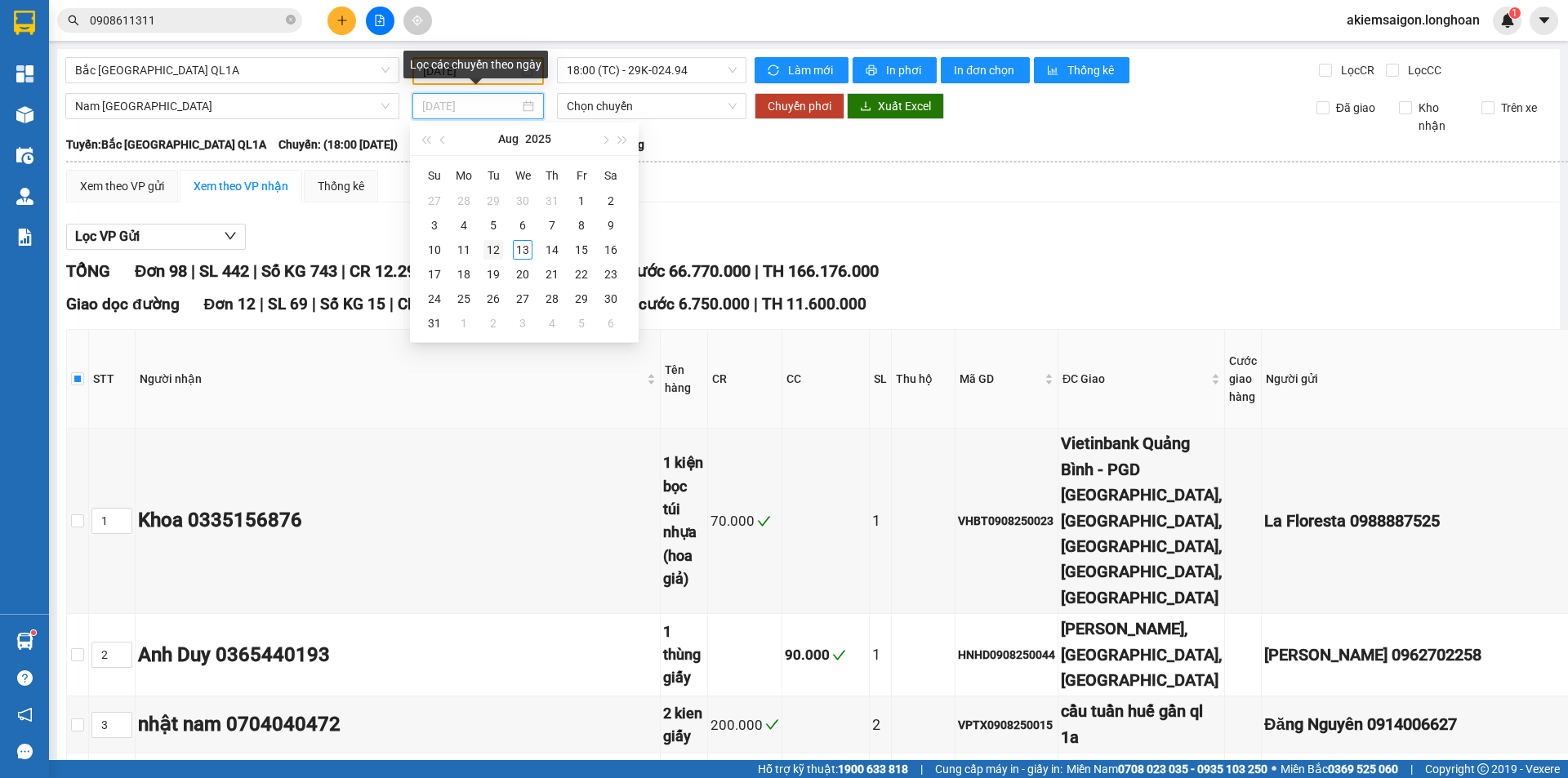
type input "[DATE]"
drag, startPoint x: 484, startPoint y: 254, endPoint x: 557, endPoint y: 425, distance: 185.9
click at [484, 254] on div "12" at bounding box center [492, 249] width 19 height 19
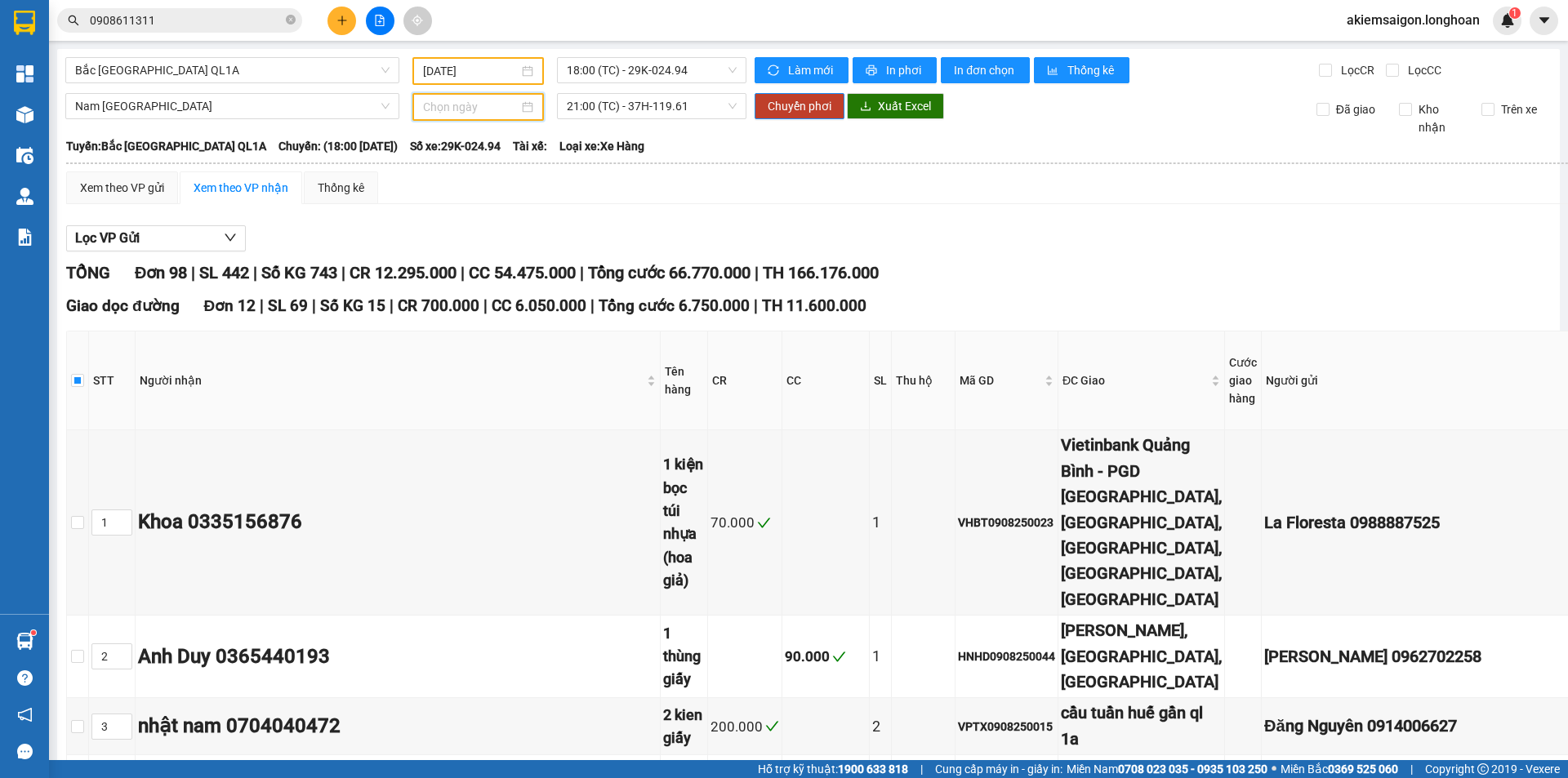
type input "[DATE]"
click at [804, 112] on span "Chuyển phơi" at bounding box center [800, 106] width 64 height 18
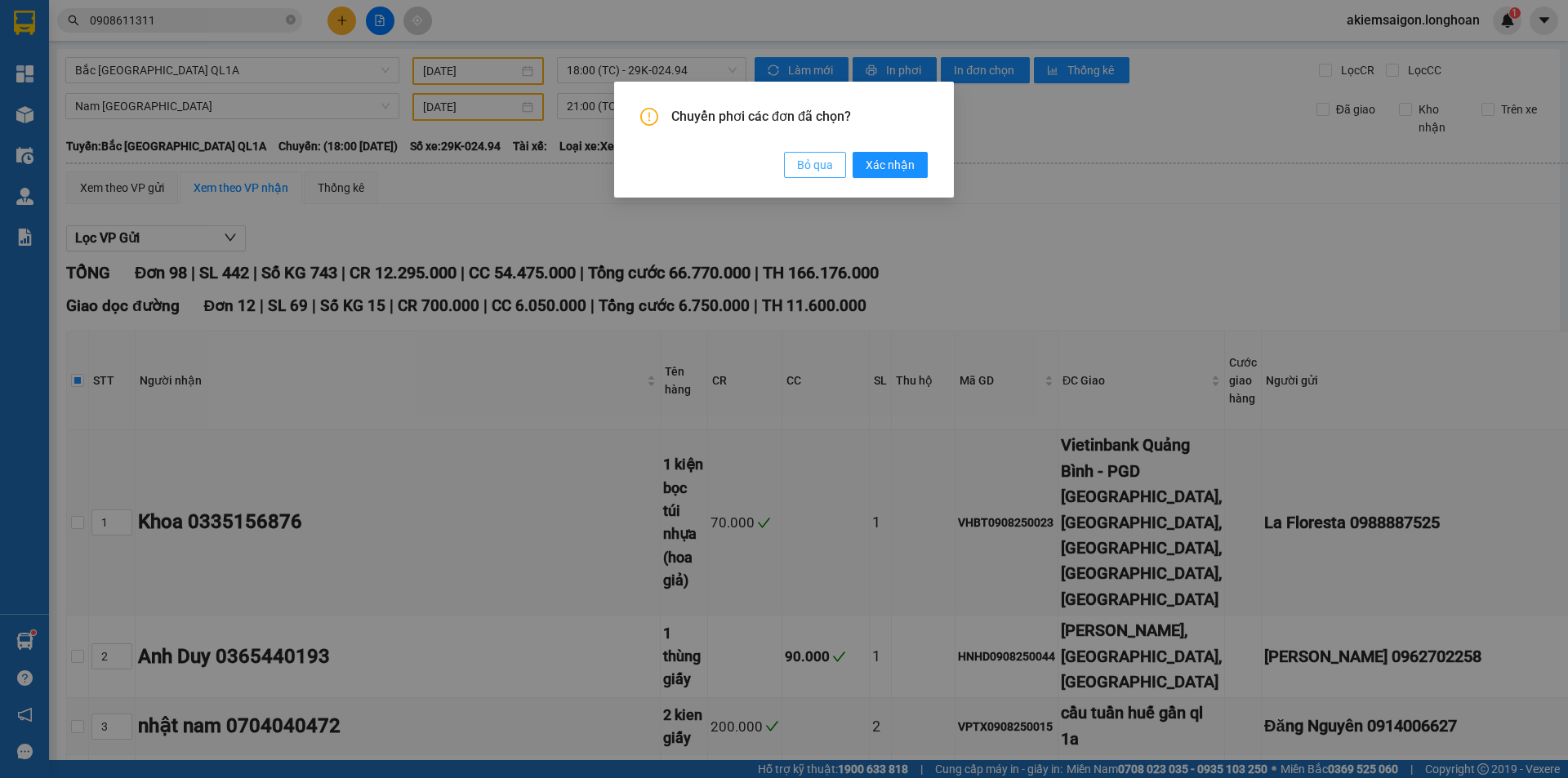
click at [821, 168] on span "Bỏ qua" at bounding box center [815, 165] width 36 height 18
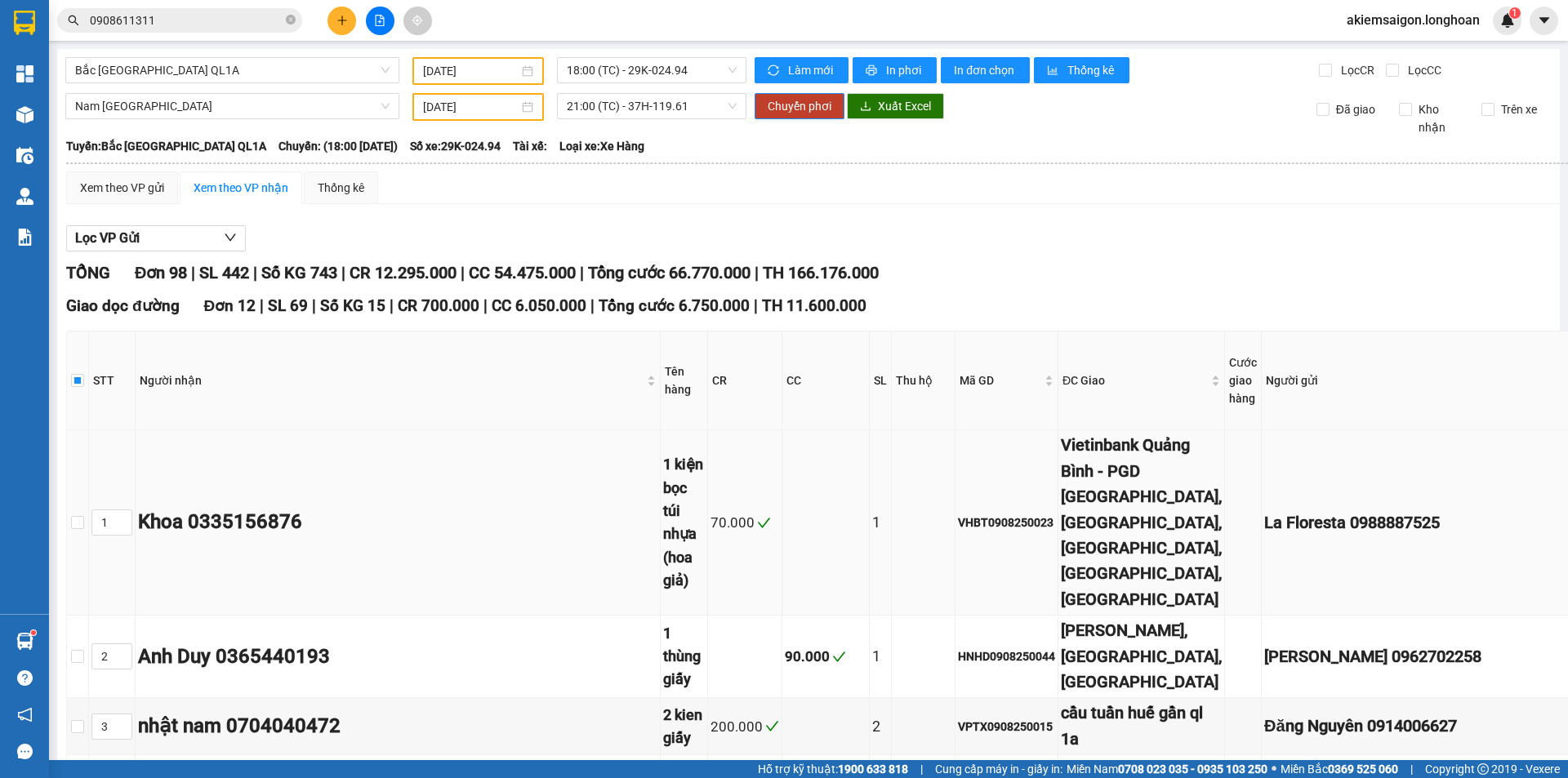
click at [439, 467] on td "Khoa 0335156876" at bounding box center [398, 523] width 525 height 186
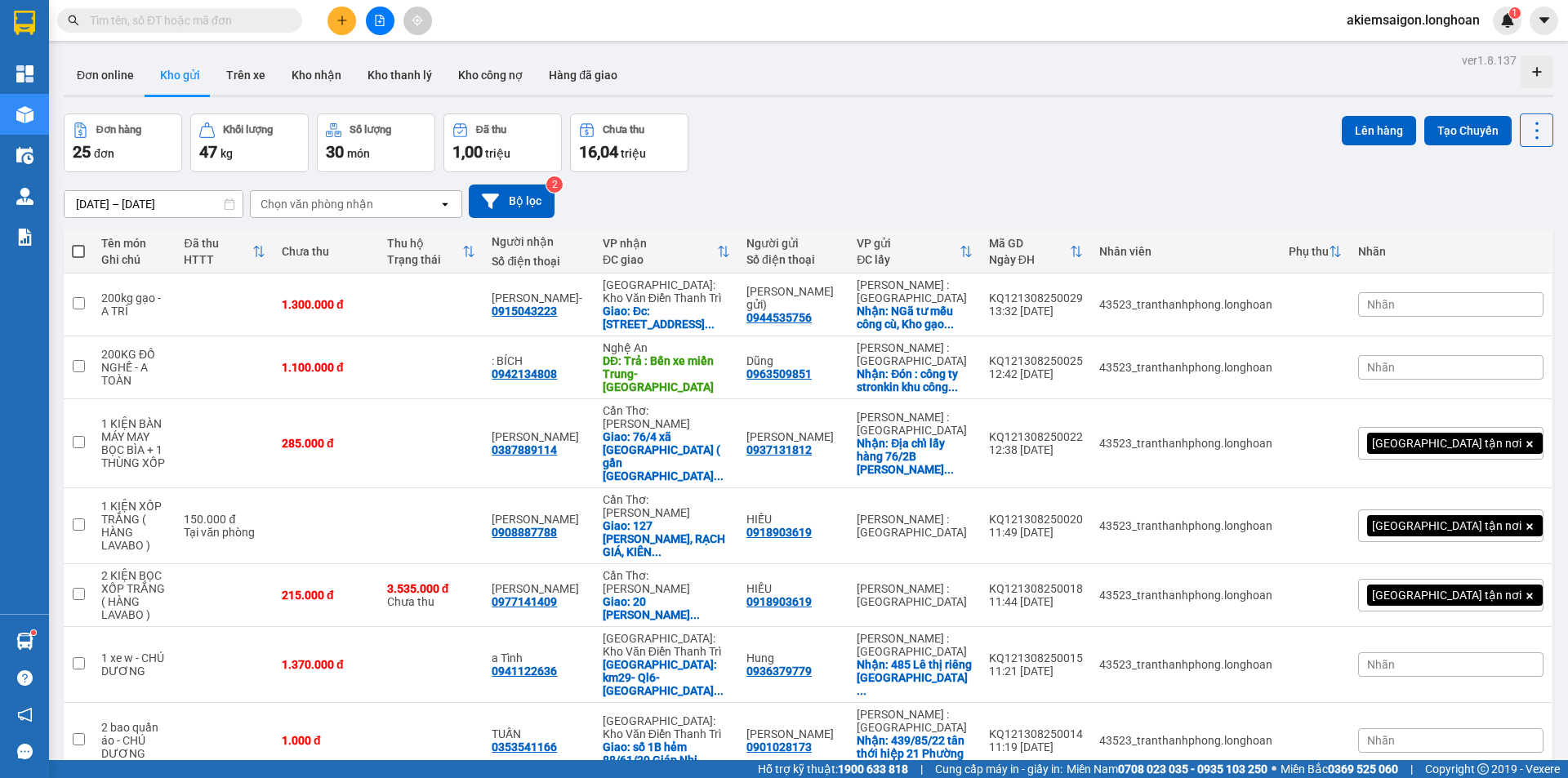
click at [913, 148] on div "Đơn hàng 25 đơn Khối lượng 47 kg Số lượng 30 món Đã thu 1,00 triệu Chưa thu 16,…" at bounding box center [809, 143] width 1490 height 59
